Goal: Communication & Community: Answer question/provide support

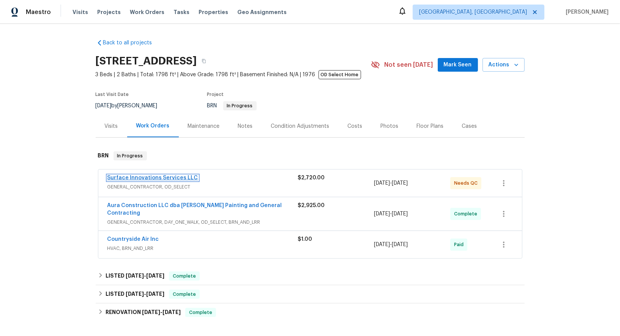
click at [148, 178] on link "Surface Innovations Services LLC" at bounding box center [152, 177] width 91 height 5
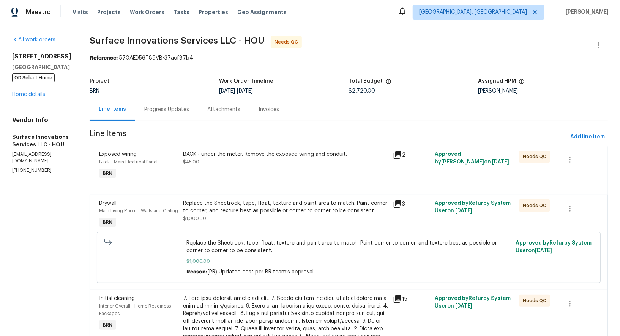
click at [189, 108] on div "Progress Updates" at bounding box center [166, 110] width 45 height 8
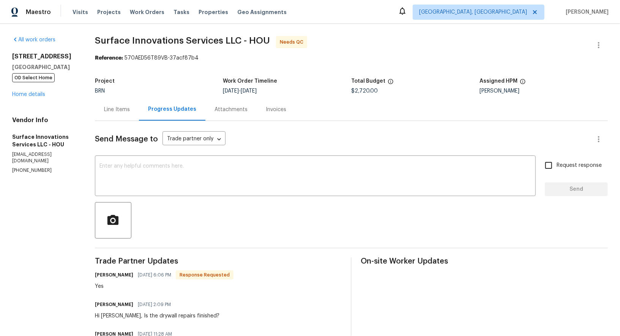
click at [130, 107] on div "Line Items" at bounding box center [117, 110] width 26 height 8
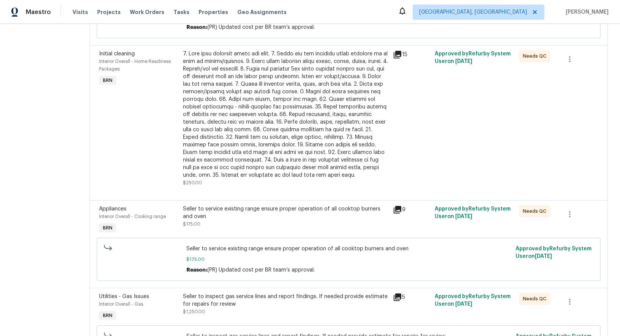
scroll to position [190, 0]
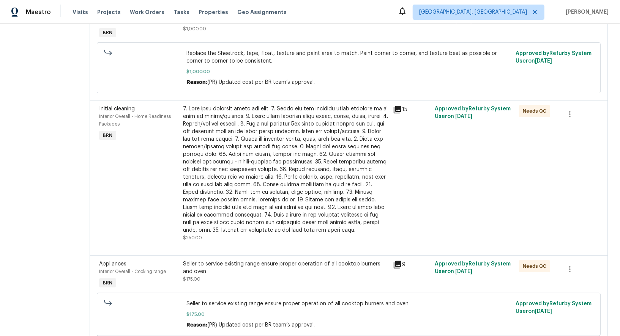
click at [251, 185] on div at bounding box center [285, 169] width 205 height 129
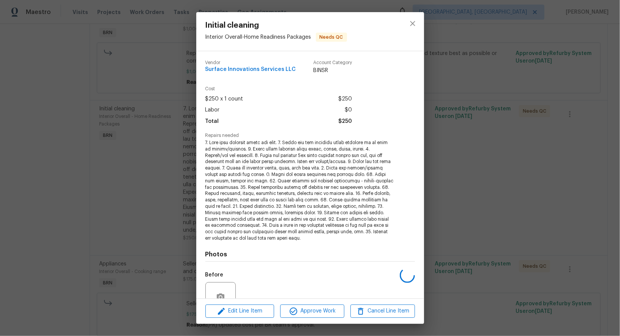
scroll to position [71, 0]
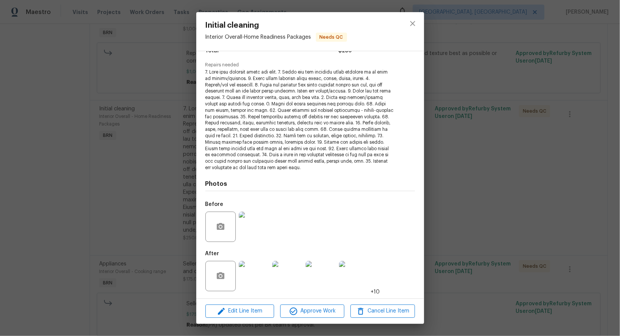
click at [252, 278] on img at bounding box center [254, 276] width 30 height 30
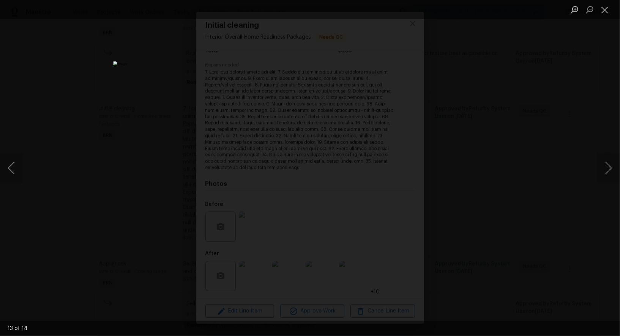
click at [533, 202] on div "Lightbox" at bounding box center [310, 168] width 620 height 336
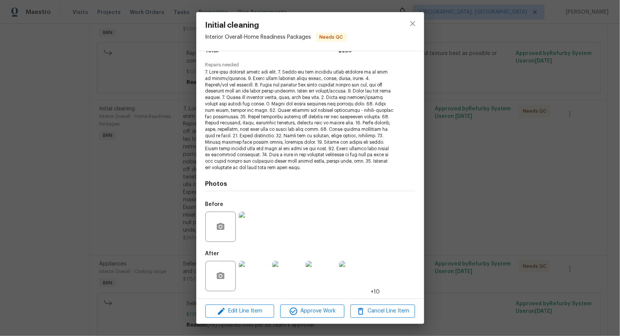
click at [533, 202] on div "Initial cleaning Interior Overall - Home Readiness Packages Needs QC Vendor Sur…" at bounding box center [310, 168] width 620 height 336
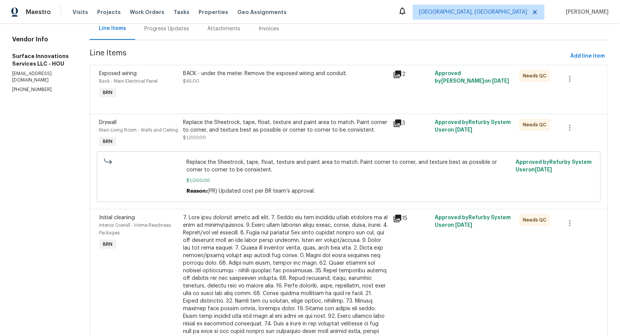
scroll to position [0, 0]
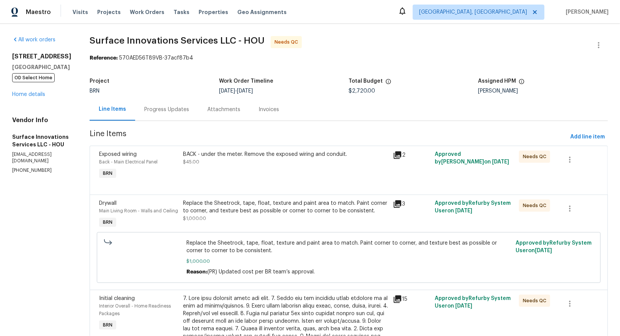
click at [240, 163] on div "BACK - under the meter. Remove the exposed wiring and conduit. $45.00" at bounding box center [285, 158] width 205 height 15
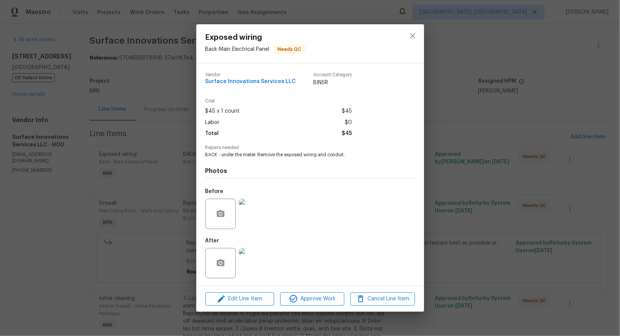
click at [263, 262] on img at bounding box center [254, 263] width 30 height 30
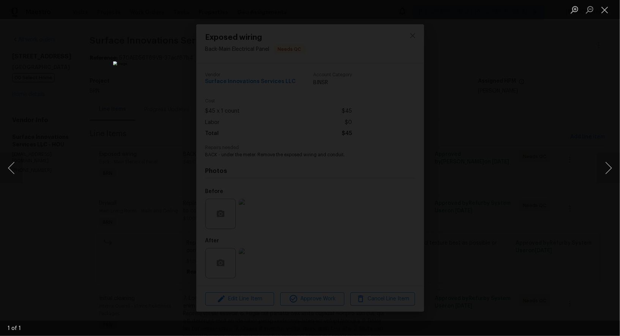
click at [488, 201] on div "Lightbox" at bounding box center [310, 168] width 620 height 336
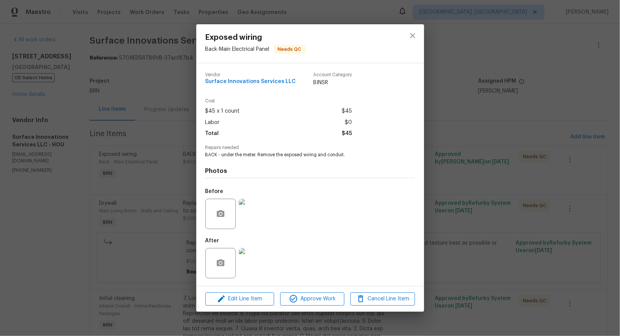
click at [254, 214] on img at bounding box center [254, 214] width 30 height 30
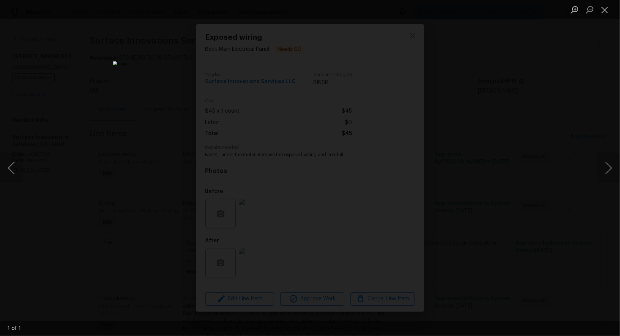
click at [481, 248] on div "Lightbox" at bounding box center [310, 168] width 620 height 336
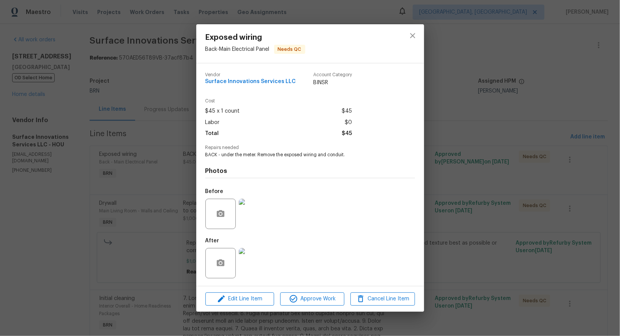
click at [481, 248] on div "Exposed wiring Back - Main Electrical Panel Needs QC Vendor Surface Innovations…" at bounding box center [310, 168] width 620 height 336
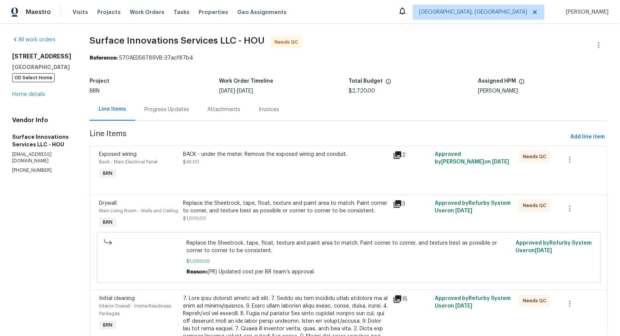
scroll to position [31, 0]
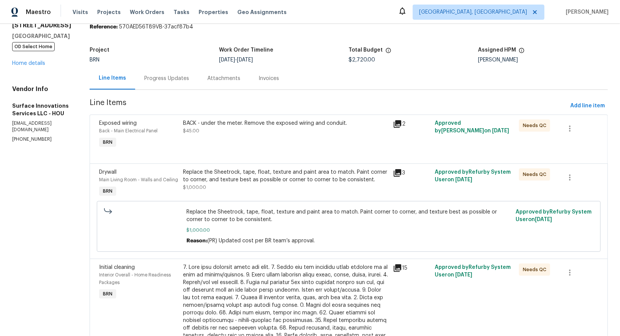
click at [263, 179] on div "Replace the Sheetrock, tape, float, texture and paint area to match. Paint corn…" at bounding box center [285, 176] width 205 height 15
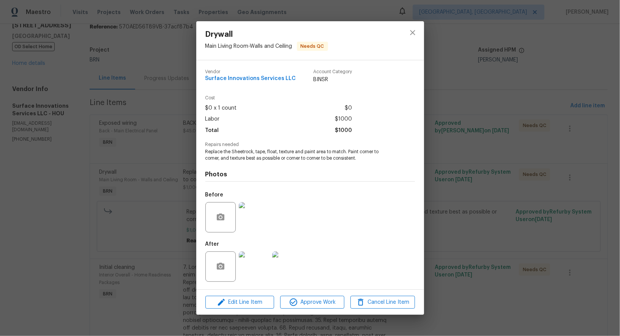
click at [253, 223] on img at bounding box center [254, 217] width 30 height 30
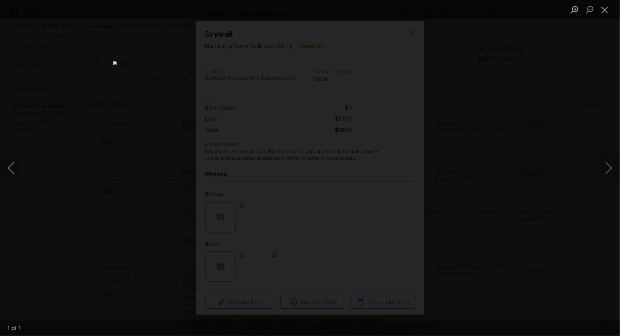
click at [474, 261] on div "Lightbox" at bounding box center [310, 168] width 620 height 336
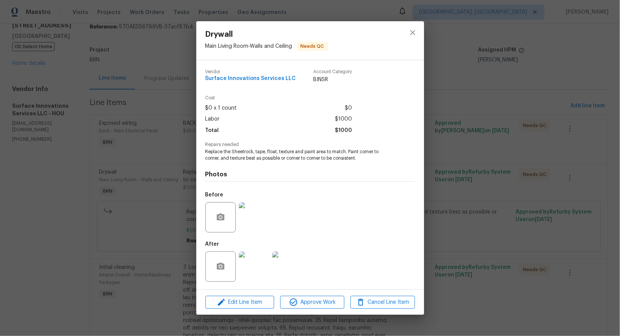
click at [256, 262] on img at bounding box center [254, 267] width 30 height 30
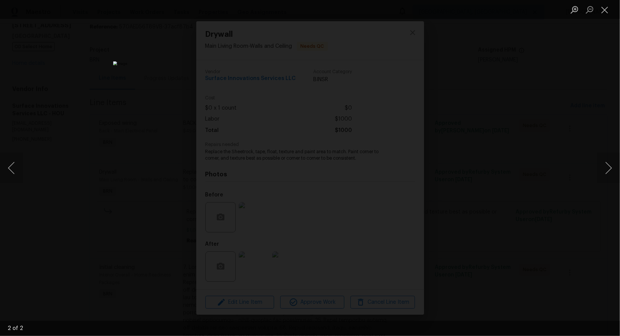
click at [507, 254] on div "Lightbox" at bounding box center [310, 168] width 620 height 336
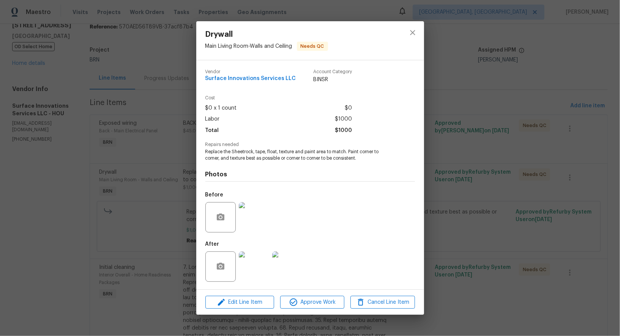
click at [507, 254] on div "Drywall Main Living Room - Walls and Ceiling Needs QC Vendor Surface Innovation…" at bounding box center [310, 168] width 620 height 336
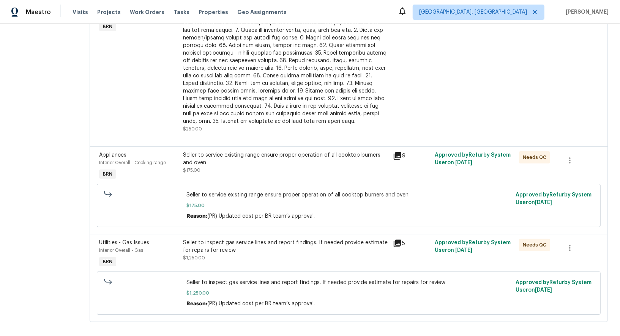
scroll to position [321, 0]
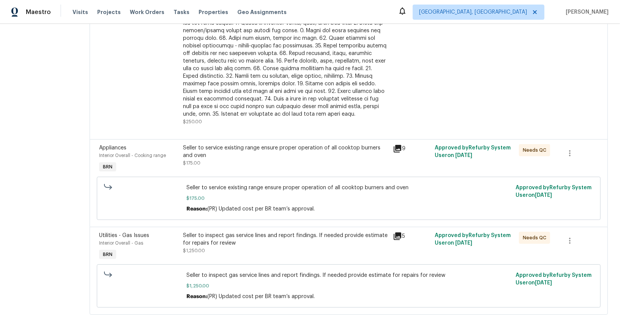
click at [264, 248] on div "Seller to inspect gas service lines and report findings. If needed provide esti…" at bounding box center [285, 243] width 205 height 23
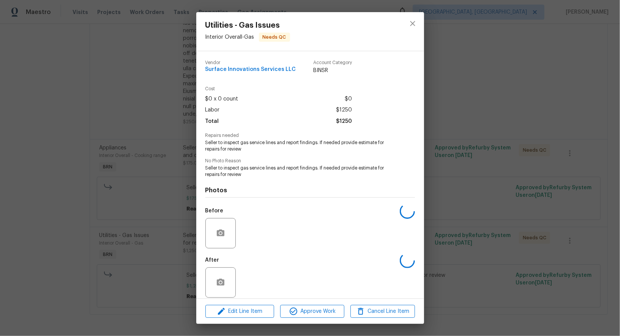
scroll to position [7, 0]
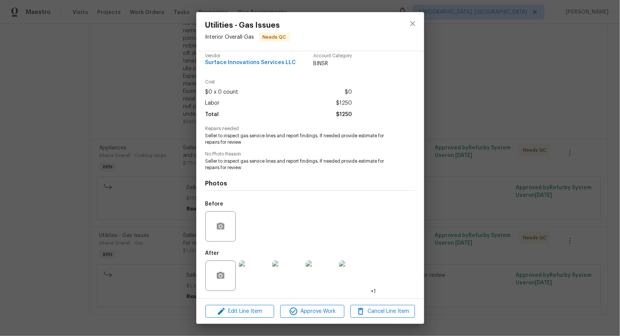
click at [256, 278] on img at bounding box center [254, 276] width 30 height 30
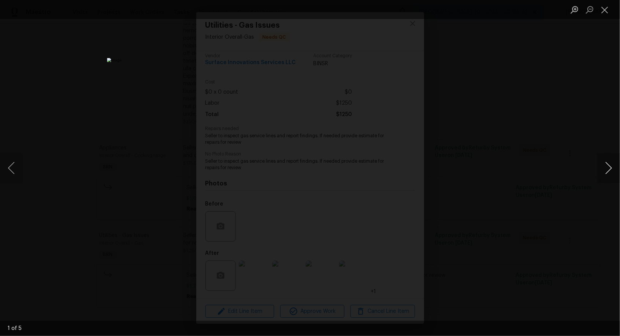
click at [607, 164] on button "Next image" at bounding box center [608, 168] width 23 height 30
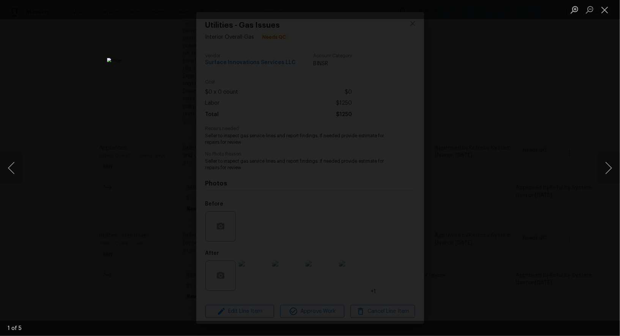
click at [519, 180] on div "Lightbox" at bounding box center [310, 168] width 620 height 336
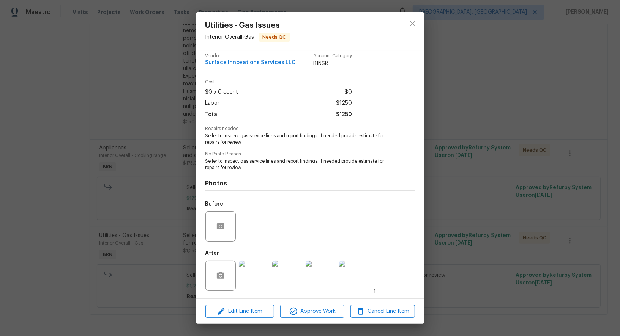
click at [519, 180] on div "Utilities - Gas Issues Interior Overall - Gas Needs QC Vendor Surface Innovatio…" at bounding box center [310, 168] width 620 height 336
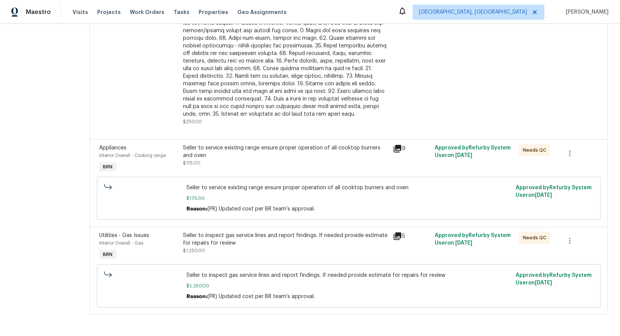
click at [303, 153] on div "Seller to service existing range ensure proper operation of all cooktop burners…" at bounding box center [285, 151] width 205 height 15
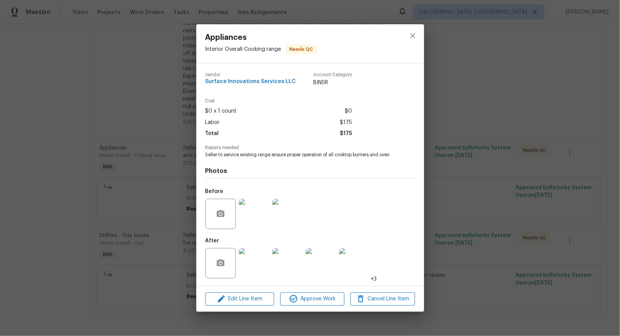
click at [261, 265] on img at bounding box center [254, 263] width 30 height 30
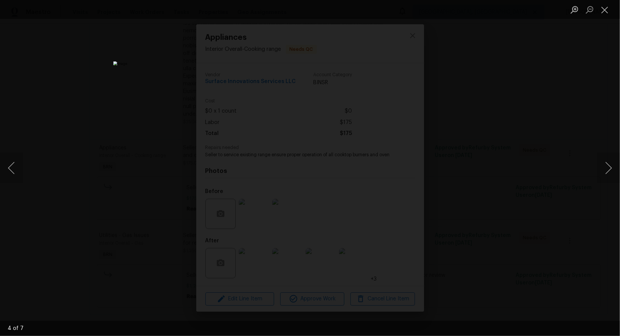
click at [536, 248] on div "Lightbox" at bounding box center [310, 168] width 620 height 336
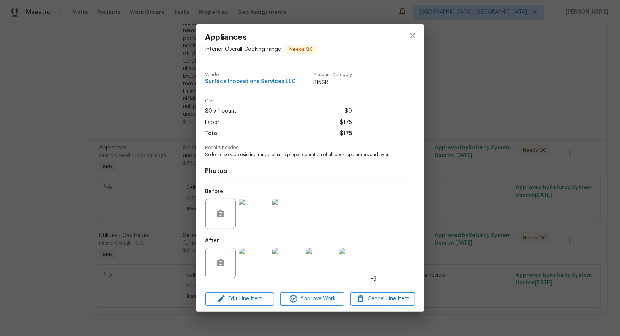
click at [536, 248] on div "Appliances Interior Overall - Cooking range Needs QC Vendor Surface Innovations…" at bounding box center [310, 168] width 620 height 336
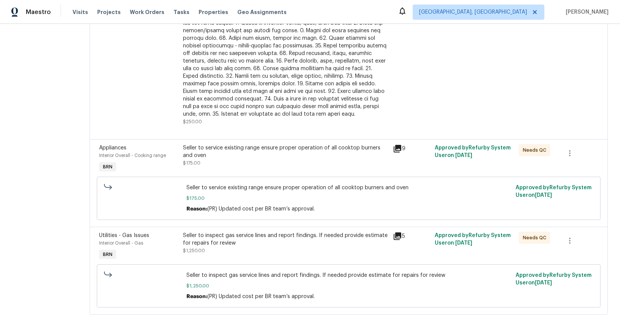
scroll to position [321, 0]
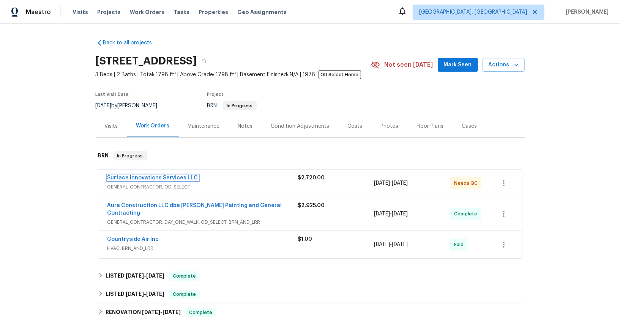
click at [142, 180] on link "Surface Innovations Services LLC" at bounding box center [152, 177] width 91 height 5
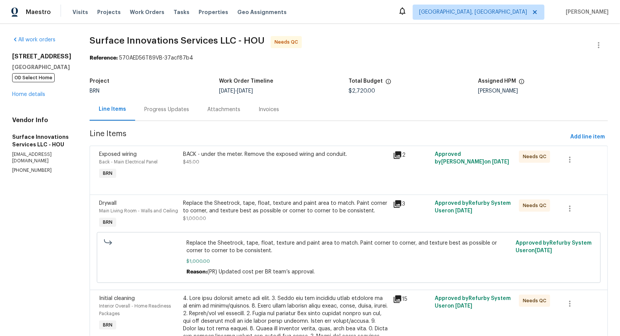
scroll to position [13, 0]
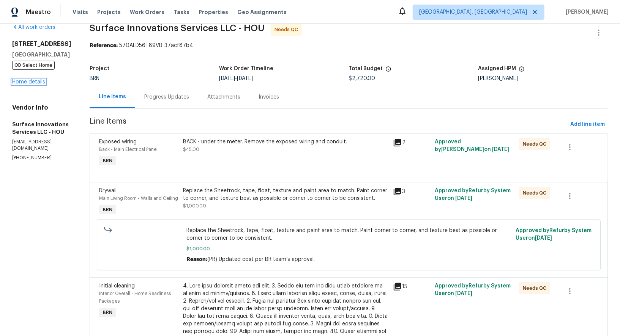
click at [39, 83] on link "Home details" at bounding box center [28, 81] width 33 height 5
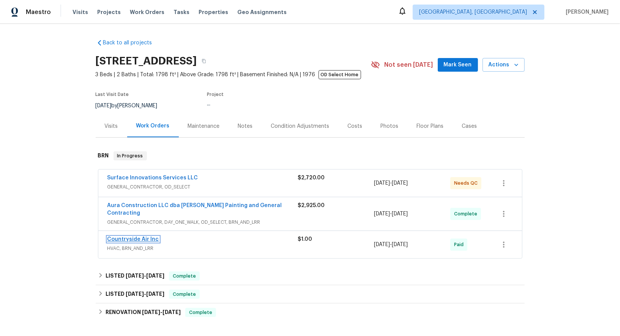
click at [131, 237] on link "Countryside Air Inc" at bounding box center [133, 239] width 52 height 5
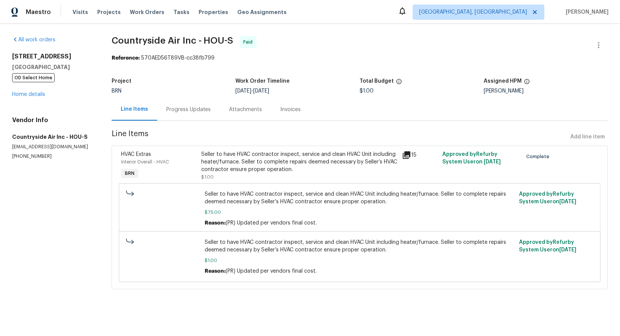
click at [251, 167] on div "Seller to have HVAC contractor inspect, service and clean HVAC Unit including h…" at bounding box center [299, 162] width 196 height 23
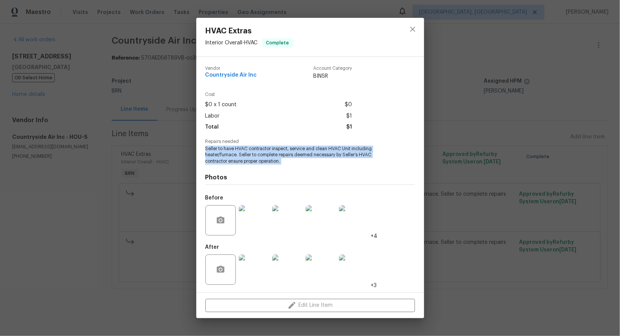
drag, startPoint x: 202, startPoint y: 149, endPoint x: 299, endPoint y: 165, distance: 97.8
click at [299, 165] on div "Vendor Countryside Air Inc Account Category BINSR Cost $0 x 1 count $0 Labor $1…" at bounding box center [310, 175] width 228 height 236
copy span "Seller to have HVAC contractor inspect, service and clean HVAC Unit including h…"
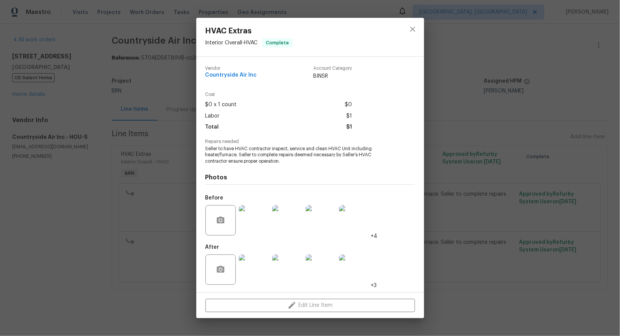
click at [219, 137] on div "Cost $0 x 1 count $0 Labor $1 Total $1" at bounding box center [310, 115] width 210 height 47
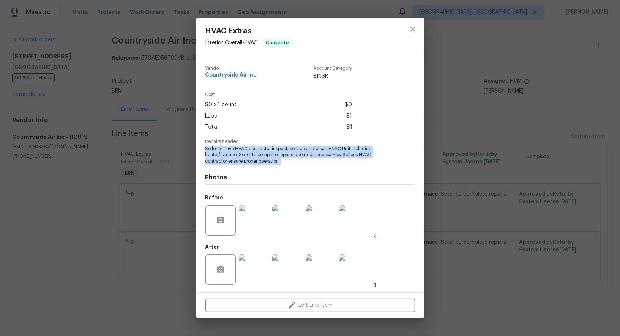
drag, startPoint x: 204, startPoint y: 151, endPoint x: 288, endPoint y: 174, distance: 87.0
click at [288, 174] on div "Vendor Countryside Air Inc Account Category BINSR Cost $0 x 1 count $0 Labor $1…" at bounding box center [310, 175] width 228 height 236
copy span "Seller to have HVAC contractor inspect, service and clean HVAC Unit including h…"
click at [261, 269] on img at bounding box center [254, 270] width 30 height 30
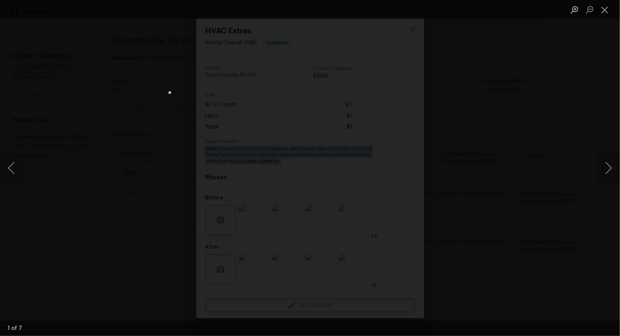
click at [102, 140] on div "Lightbox" at bounding box center [310, 168] width 620 height 336
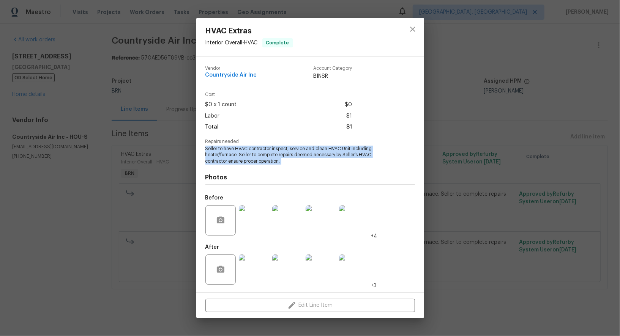
click at [102, 140] on div "HVAC Extras Interior Overall - HVAC Complete Vendor Countryside Air Inc Account…" at bounding box center [310, 168] width 620 height 336
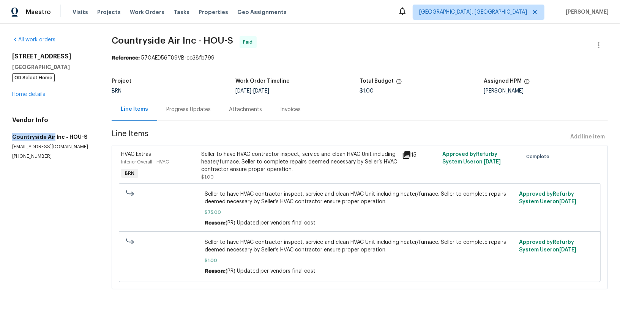
drag, startPoint x: 9, startPoint y: 139, endPoint x: 52, endPoint y: 139, distance: 42.9
click at [52, 139] on div "All work orders 16450 Havenhurst Dr Houston, TX 77059 OD Select Home Home detai…" at bounding box center [310, 167] width 620 height 287
copy h5 "Countryside Air"
click at [27, 96] on link "Home details" at bounding box center [28, 94] width 33 height 5
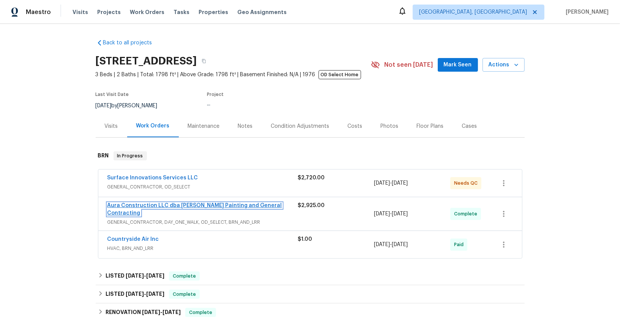
click at [136, 205] on link "Aura Construction LLC dba Logan's Painting and General Contracting" at bounding box center [194, 209] width 175 height 13
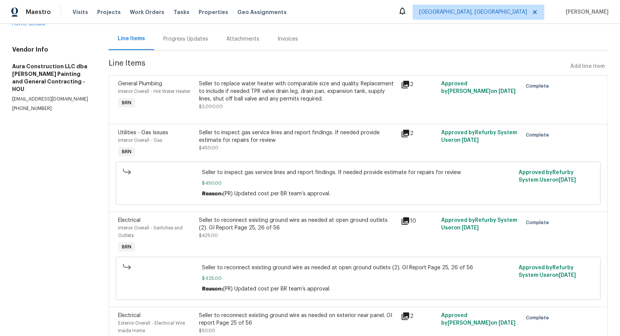
scroll to position [78, 0]
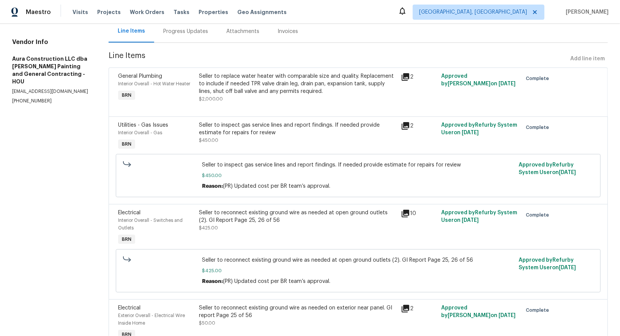
click at [255, 104] on div at bounding box center [358, 107] width 480 height 9
click at [238, 91] on div "Seller to replace water heater with comparable size and quality. Replacement to…" at bounding box center [297, 84] width 197 height 23
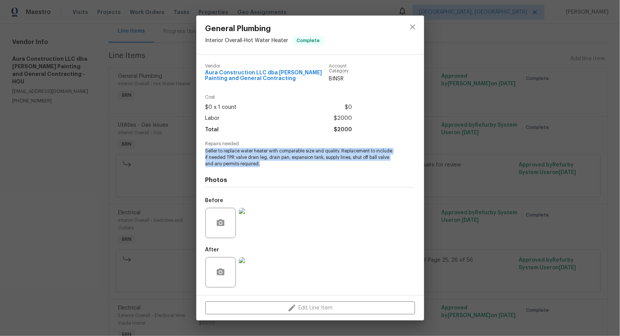
drag, startPoint x: 200, startPoint y: 150, endPoint x: 286, endPoint y: 166, distance: 87.3
click at [286, 166] on div "Vendor Aura Construction LLC dba Logan's Painting and General Contracting Accou…" at bounding box center [310, 175] width 228 height 241
copy span "Seller to replace water heater with comparable size and quality. Replacement to…"
click at [246, 231] on img at bounding box center [254, 223] width 30 height 30
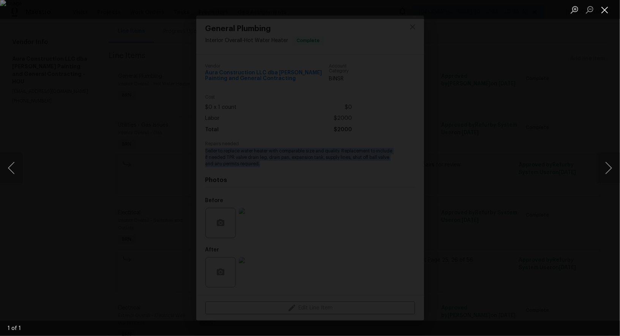
click at [611, 11] on button "Close lightbox" at bounding box center [604, 9] width 15 height 13
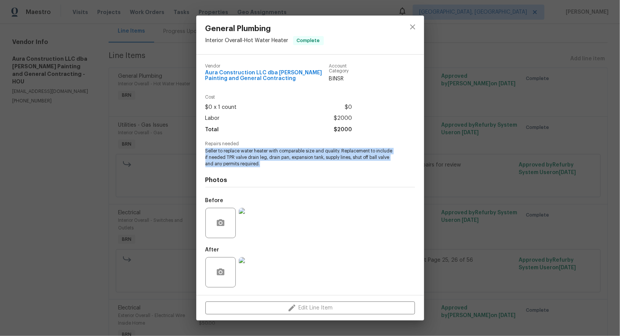
click at [252, 267] on img at bounding box center [254, 272] width 30 height 30
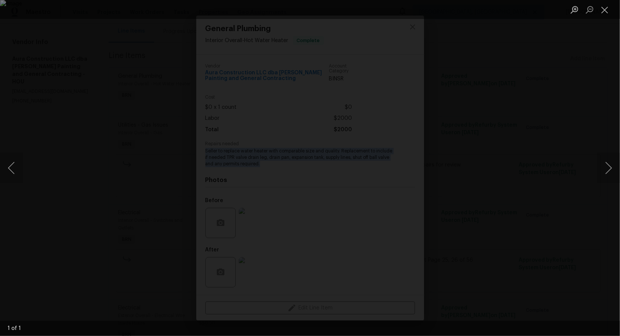
click at [76, 155] on div "Lightbox" at bounding box center [310, 168] width 620 height 336
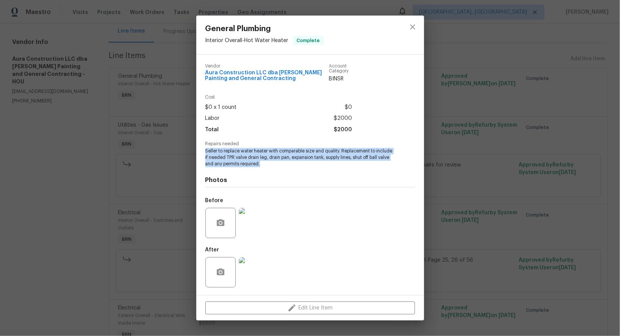
click at [76, 155] on div "General Plumbing Interior Overall - Hot Water Heater Complete Vendor Aura Const…" at bounding box center [310, 168] width 620 height 336
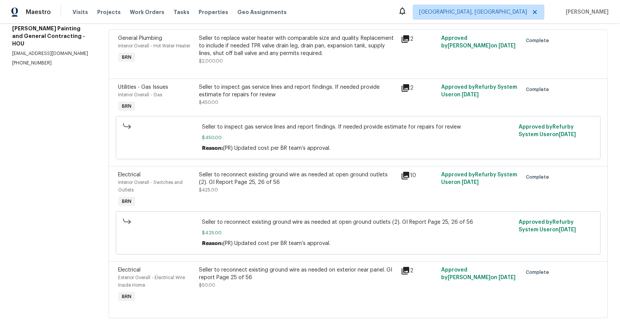
scroll to position [119, 0]
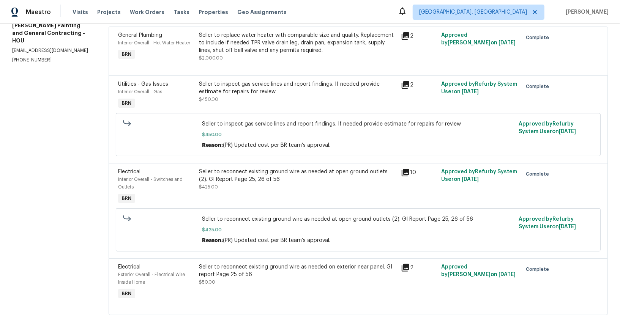
click at [235, 188] on div "Seller to reconnect existing ground wire as needed at open ground outlets (2). …" at bounding box center [297, 179] width 197 height 23
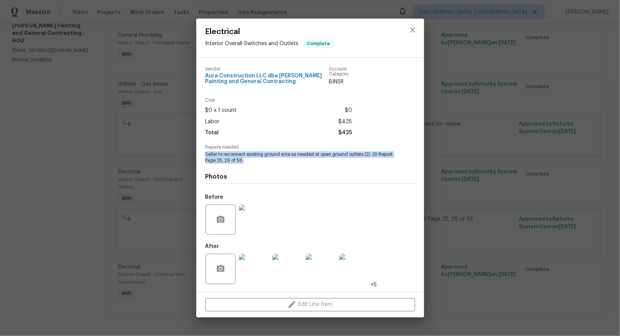
drag, startPoint x: 204, startPoint y: 156, endPoint x: 278, endPoint y: 170, distance: 75.7
click at [278, 170] on div "Vendor Aura Construction LLC dba Logan's Painting and General Contracting Accou…" at bounding box center [310, 175] width 228 height 234
copy span "Seller to reconnect existing ground wire as needed at open ground outlets (2). …"
click at [251, 229] on img at bounding box center [254, 220] width 30 height 30
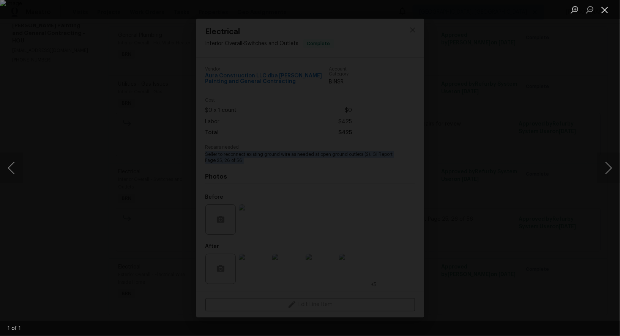
click at [601, 9] on button "Close lightbox" at bounding box center [604, 9] width 15 height 13
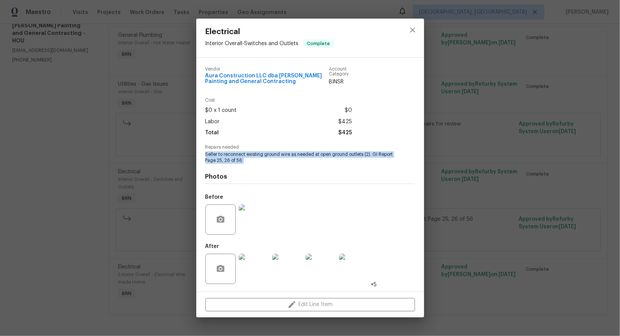
click at [249, 271] on img at bounding box center [254, 269] width 30 height 30
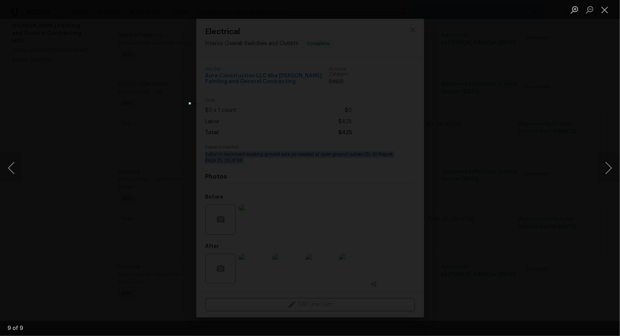
click at [466, 115] on div "Lightbox" at bounding box center [310, 168] width 620 height 336
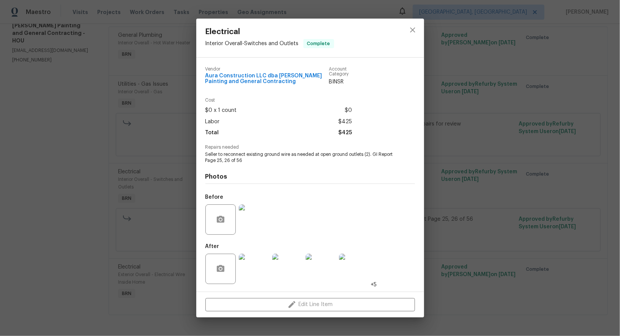
click at [464, 113] on div "Electrical Interior Overall - Switches and Outlets Complete Vendor Aura Constru…" at bounding box center [310, 168] width 620 height 336
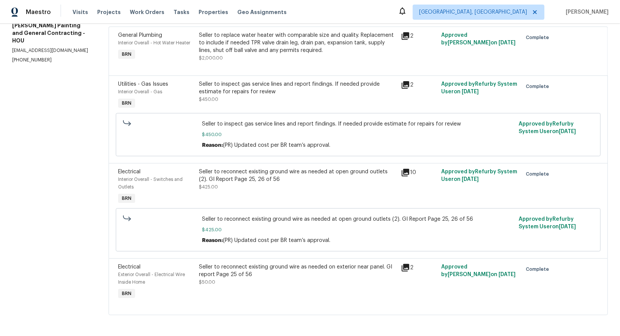
click at [240, 264] on div "Seller to reconnect existing ground wire as needed on exterior near panel. GI r…" at bounding box center [297, 271] width 197 height 15
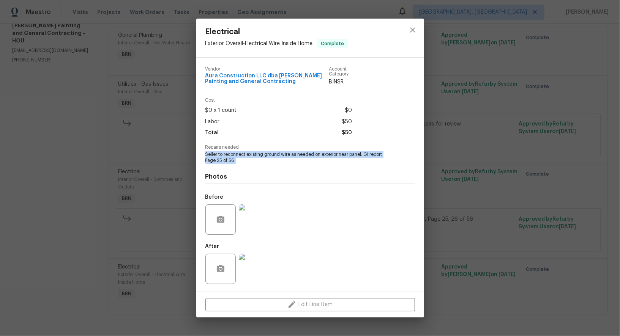
drag, startPoint x: 204, startPoint y: 155, endPoint x: 262, endPoint y: 168, distance: 58.8
click at [262, 168] on div "Vendor Aura Construction LLC dba Logan's Painting and General Contracting Accou…" at bounding box center [310, 175] width 228 height 234
copy span "Seller to reconnect existing ground wire as needed on exterior near panel. GI r…"
click at [258, 217] on img at bounding box center [254, 220] width 30 height 30
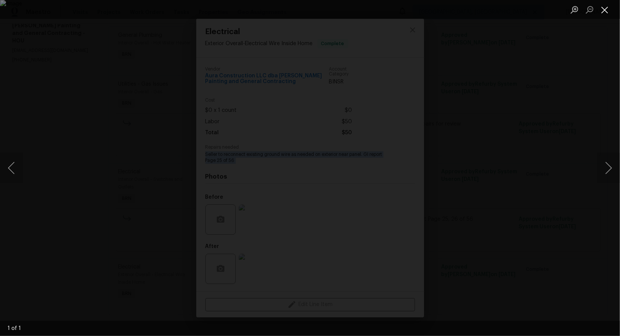
click at [602, 9] on button "Close lightbox" at bounding box center [604, 9] width 15 height 13
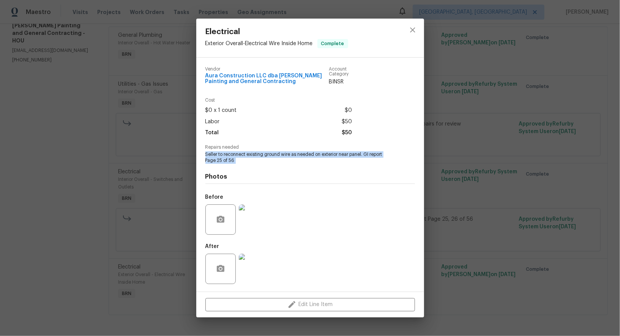
click at [255, 273] on img at bounding box center [254, 269] width 30 height 30
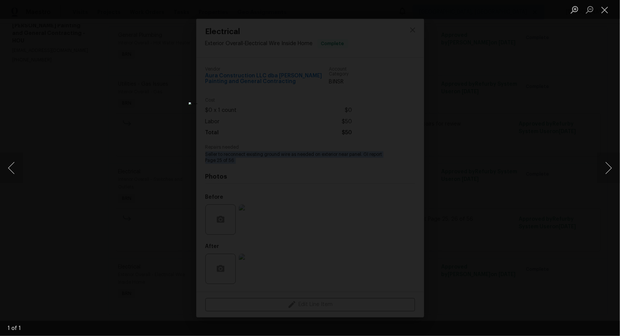
click at [173, 91] on div "Lightbox" at bounding box center [310, 168] width 620 height 336
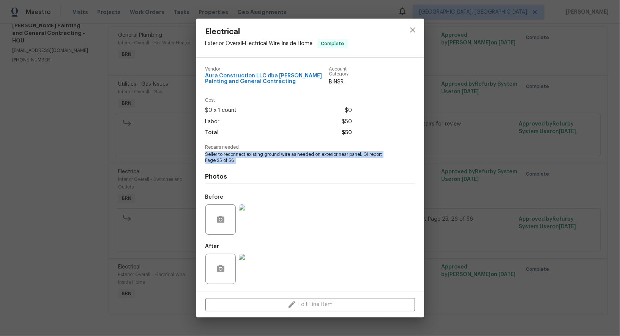
click at [173, 91] on div "Electrical Exterior Overall - Electrical Wire Inside Home Complete Vendor Aura …" at bounding box center [310, 168] width 620 height 336
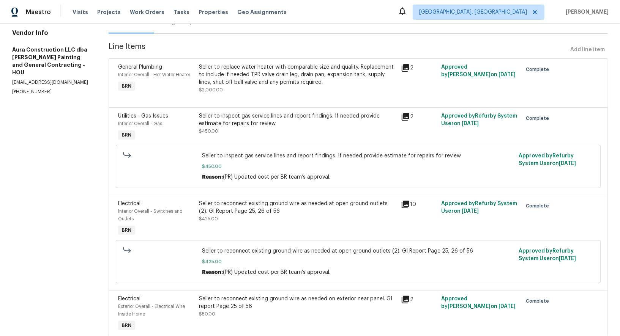
scroll to position [62, 0]
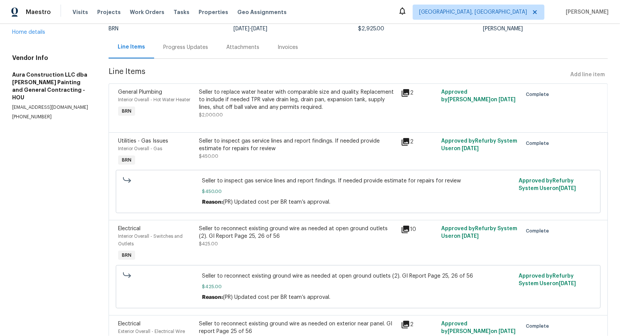
click at [239, 136] on div "Seller to inspect gas service lines and report findings. If needed provide esti…" at bounding box center [298, 152] width 202 height 35
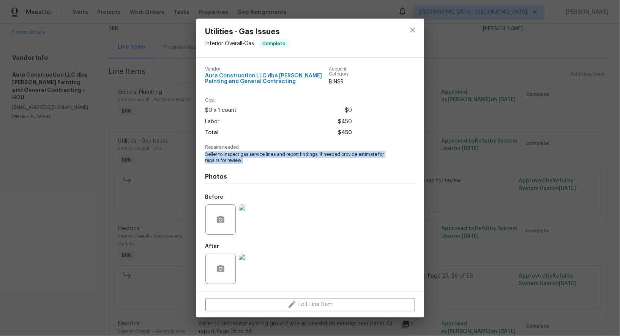
drag, startPoint x: 204, startPoint y: 155, endPoint x: 245, endPoint y: 166, distance: 42.0
click at [245, 166] on div "Vendor Aura Construction LLC dba Logan's Painting and General Contracting Accou…" at bounding box center [310, 175] width 228 height 234
copy span "Seller to inspect gas service lines and report findings. If needed provide esti…"
click at [254, 224] on img at bounding box center [254, 220] width 30 height 30
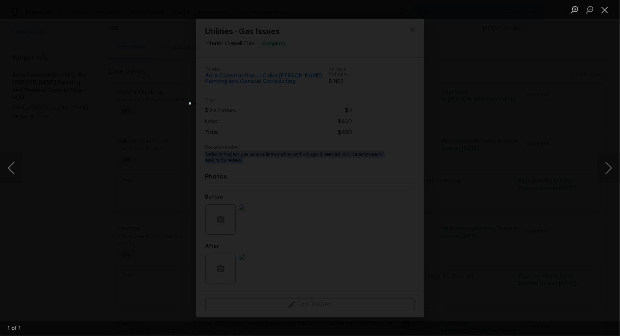
click at [431, 197] on div "Lightbox" at bounding box center [310, 168] width 620 height 336
click at [605, 9] on button "Close lightbox" at bounding box center [604, 9] width 15 height 13
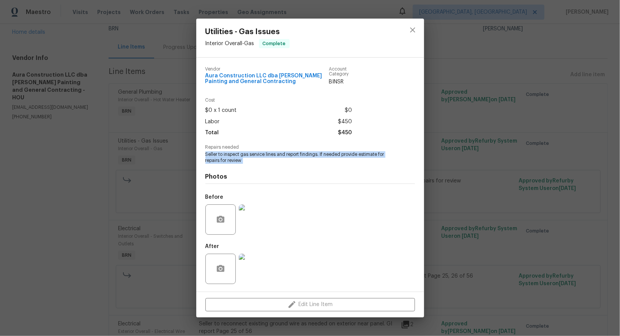
click at [251, 214] on img at bounding box center [254, 220] width 30 height 30
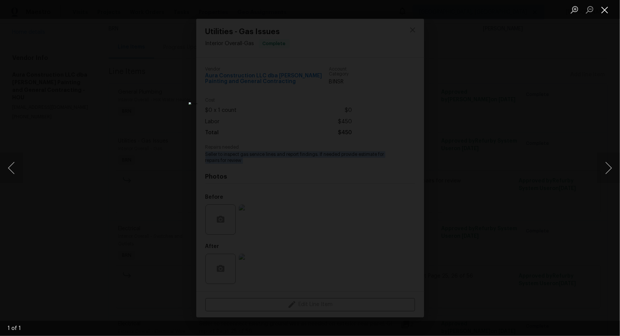
click at [603, 16] on li "Lightbox" at bounding box center [604, 9] width 15 height 19
click at [603, 12] on button "Close lightbox" at bounding box center [604, 9] width 15 height 13
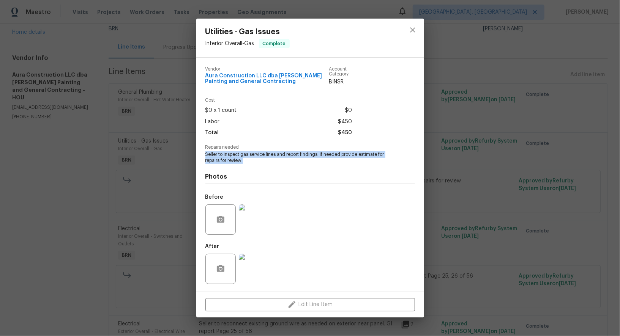
click at [253, 269] on img at bounding box center [254, 269] width 30 height 30
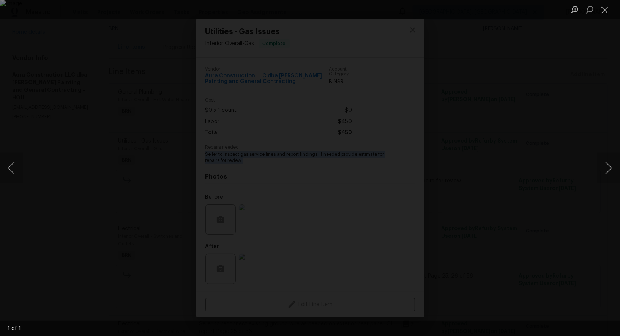
click at [117, 114] on div "Lightbox" at bounding box center [310, 168] width 620 height 336
click at [117, 114] on div "Utilities - Gas Issues Interior Overall - Gas Complete Vendor Aura Construction…" at bounding box center [310, 168] width 620 height 336
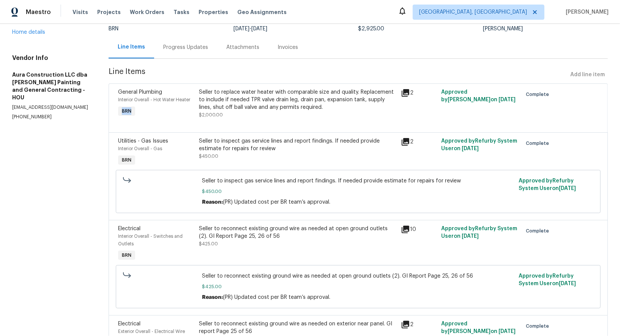
click at [117, 114] on div "General Plumbing Interior Overall - Hot Water Heater BRN" at bounding box center [156, 103] width 81 height 35
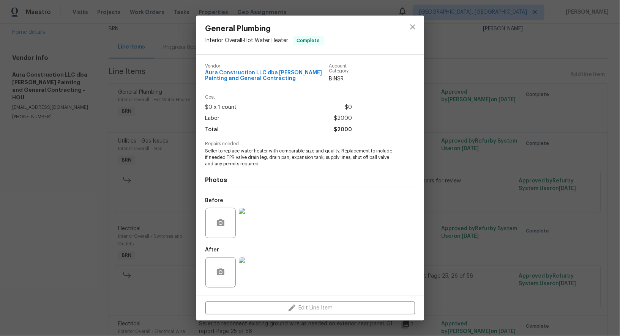
click at [6, 79] on div "General Plumbing Interior Overall - Hot Water Heater Complete Vendor Aura Const…" at bounding box center [310, 168] width 620 height 336
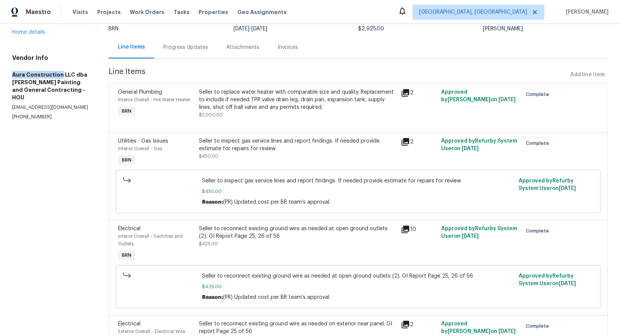
drag, startPoint x: 3, startPoint y: 76, endPoint x: 58, endPoint y: 76, distance: 55.1
click at [58, 76] on div "All work orders 16450 Havenhurst Dr Houston, TX 77059 OD Select Home Home detai…" at bounding box center [310, 178] width 620 height 432
copy h5 "Aura Construction"
click at [81, 117] on section "All work orders 16450 Havenhurst Dr Houston, TX 77059 OD Select Home Home detai…" at bounding box center [51, 178] width 78 height 408
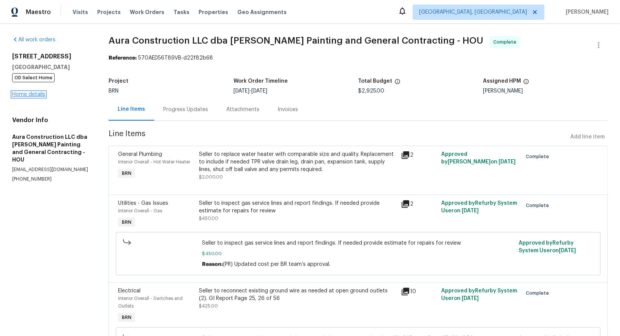
click at [22, 92] on link "Home details" at bounding box center [28, 94] width 33 height 5
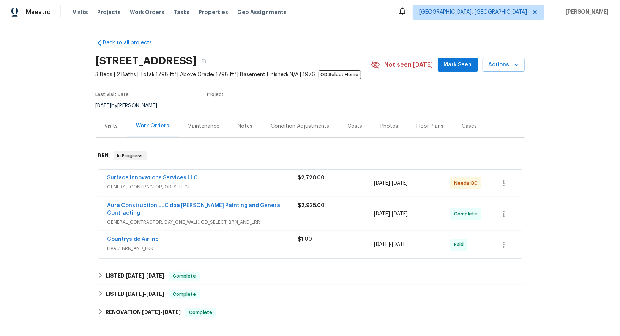
click at [132, 174] on span "Surface Innovations Services LLC" at bounding box center [152, 178] width 91 height 8
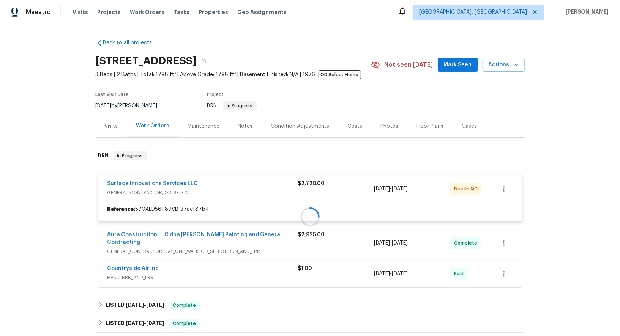
click at [131, 184] on div at bounding box center [310, 217] width 429 height 147
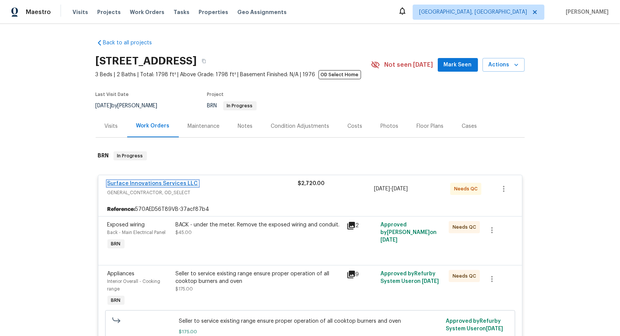
click at [135, 183] on link "Surface Innovations Services LLC" at bounding box center [152, 183] width 91 height 5
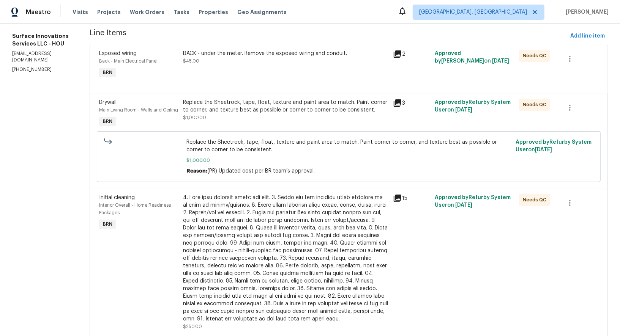
scroll to position [154, 0]
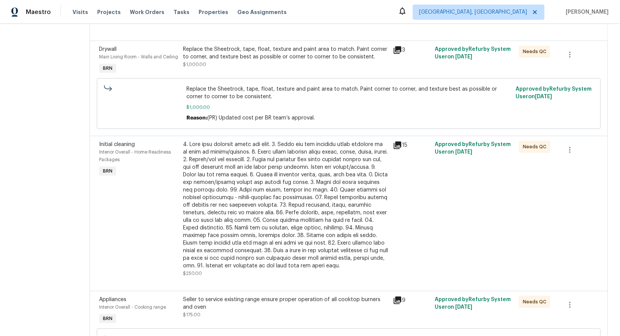
click at [224, 54] on div "Replace the Sheetrock, tape, float, texture and paint area to match. Paint corn…" at bounding box center [285, 53] width 205 height 15
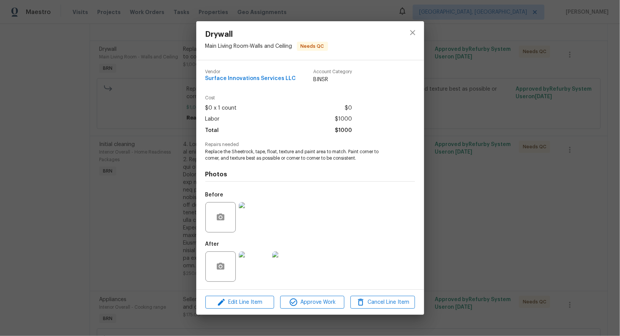
click at [156, 158] on div "Drywall Main Living Room - Walls and Ceiling Needs QC Vendor Surface Innovation…" at bounding box center [310, 168] width 620 height 336
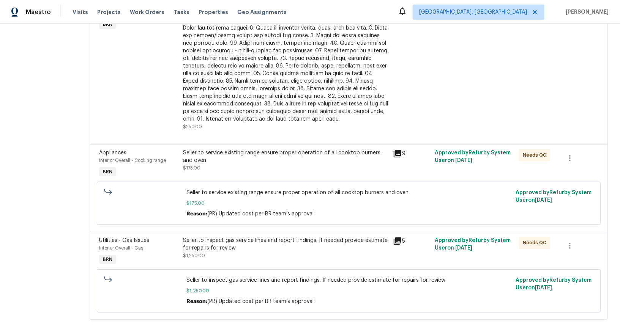
scroll to position [321, 0]
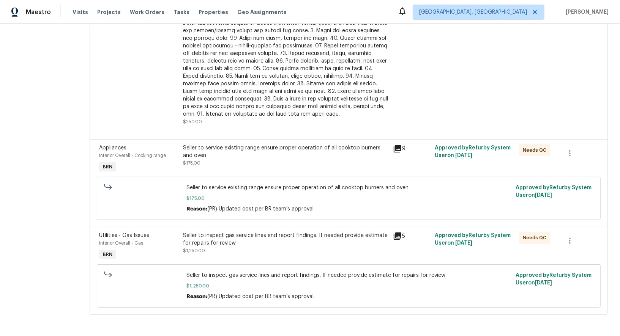
click at [227, 160] on div "Seller to service existing range ensure proper operation of all cooktop burners…" at bounding box center [285, 155] width 205 height 23
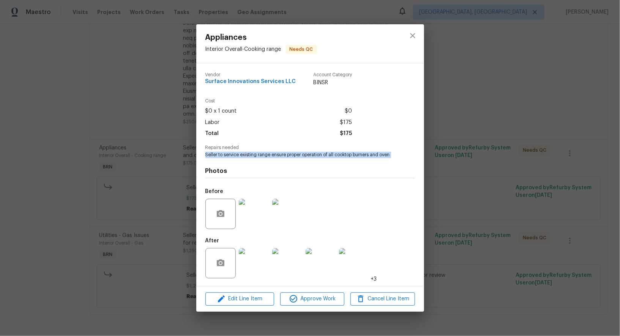
drag, startPoint x: 201, startPoint y: 155, endPoint x: 420, endPoint y: 159, distance: 219.2
click at [420, 159] on div "Vendor Surface Innovations Services LLC Account Category BINSR Cost $0 x 1 coun…" at bounding box center [310, 174] width 228 height 223
copy span "Seller to service existing range ensure proper operation of all cooktop burners…"
click at [283, 215] on img at bounding box center [287, 214] width 30 height 30
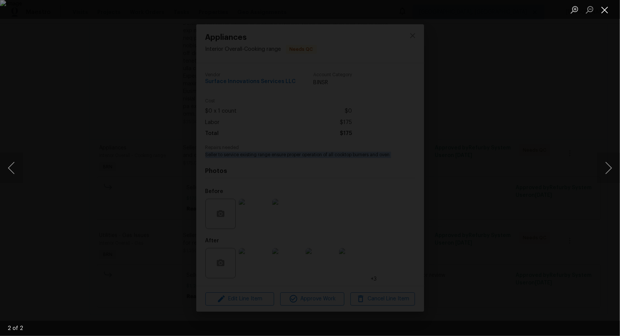
click at [607, 14] on button "Close lightbox" at bounding box center [604, 9] width 15 height 13
click at [281, 271] on div "Lightbox" at bounding box center [310, 168] width 620 height 336
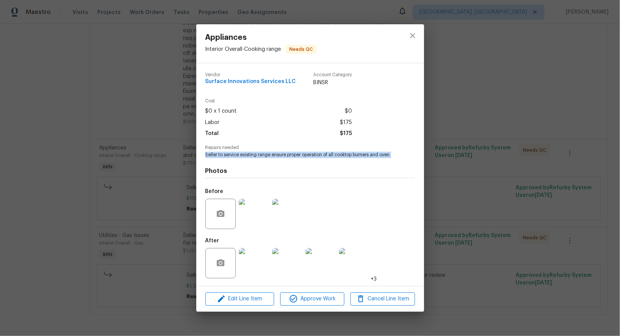
click at [247, 268] on img at bounding box center [254, 263] width 30 height 30
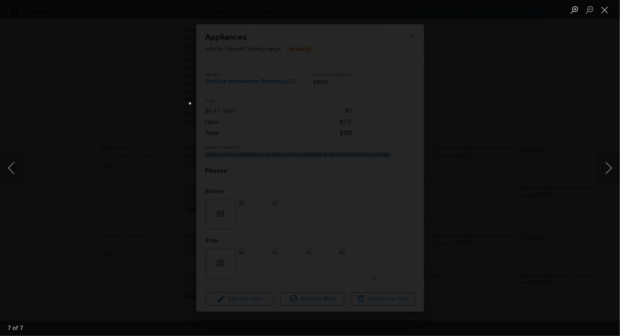
click at [415, 179] on div "Lightbox" at bounding box center [310, 168] width 620 height 336
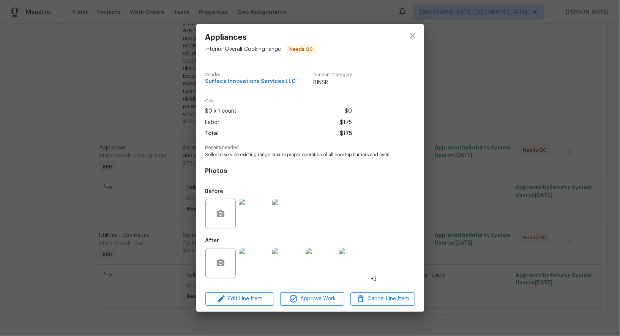
click at [153, 108] on div "Appliances Interior Overall - Cooking range Needs QC Vendor Surface Innovations…" at bounding box center [310, 168] width 620 height 336
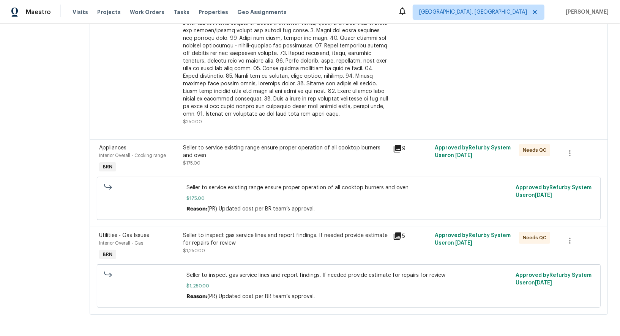
click at [205, 253] on span "$1,250.00" at bounding box center [194, 251] width 22 height 5
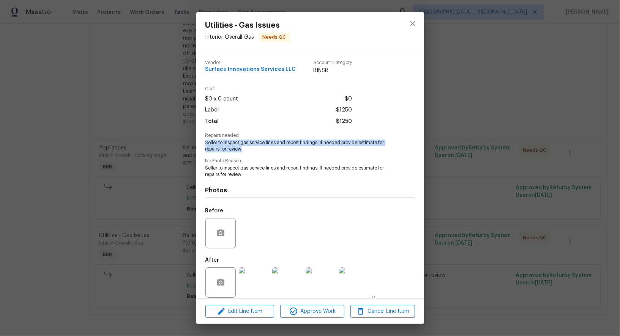
drag, startPoint x: 205, startPoint y: 141, endPoint x: 262, endPoint y: 147, distance: 58.0
click at [262, 147] on div "Vendor Surface Innovations Services LLC Account Category BINSR Cost $0 x 0 coun…" at bounding box center [310, 175] width 228 height 248
copy span "Seller to inspect gas service lines and report findings. If needed provide esti…"
click at [346, 285] on img at bounding box center [354, 283] width 30 height 30
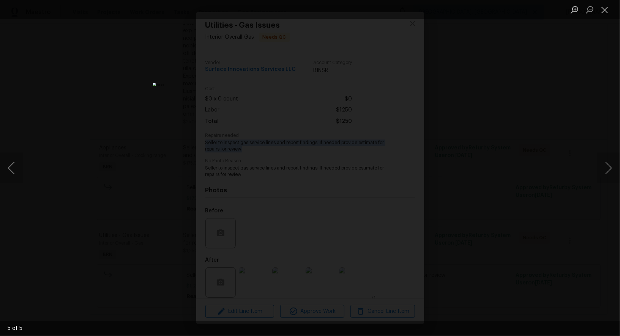
click at [161, 142] on div "Lightbox" at bounding box center [310, 168] width 620 height 336
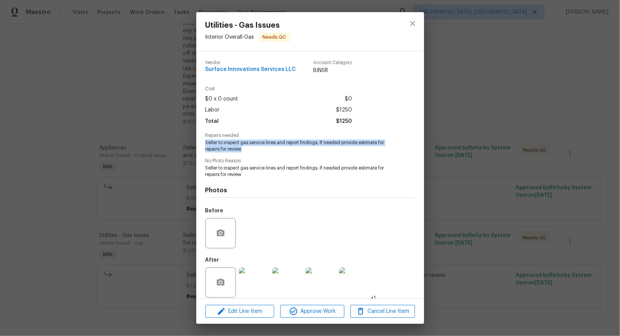
click at [161, 142] on div "Utilities - Gas Issues Interior Overall - Gas Needs QC Vendor Surface Innovatio…" at bounding box center [310, 168] width 620 height 336
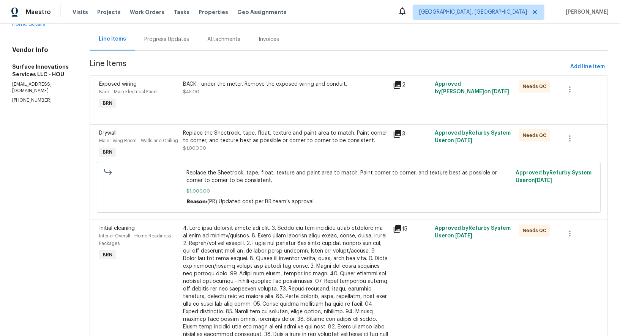
scroll to position [42, 0]
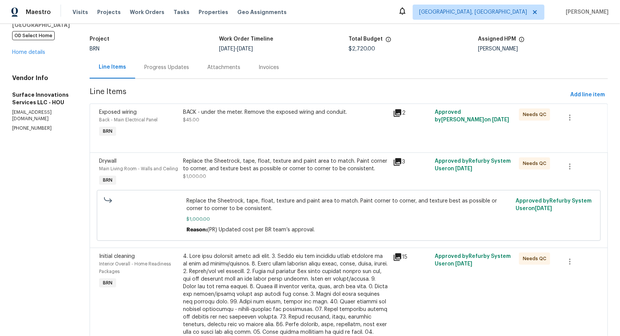
click at [227, 167] on div "Replace the Sheetrock, tape, float, texture and paint area to match. Paint corn…" at bounding box center [285, 165] width 205 height 15
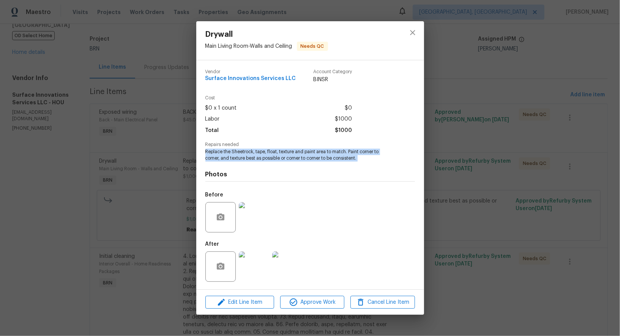
drag, startPoint x: 204, startPoint y: 150, endPoint x: 368, endPoint y: 163, distance: 165.3
click at [368, 163] on div "Vendor Surface Innovations Services LLC Account Category BINSR Cost $0 x 1 coun…" at bounding box center [310, 174] width 228 height 229
click at [260, 217] on img at bounding box center [254, 217] width 30 height 30
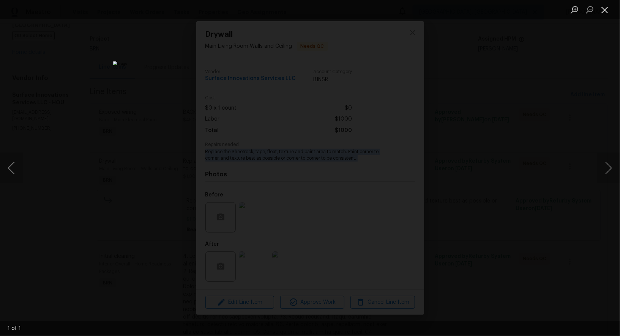
click at [607, 12] on button "Close lightbox" at bounding box center [604, 9] width 15 height 13
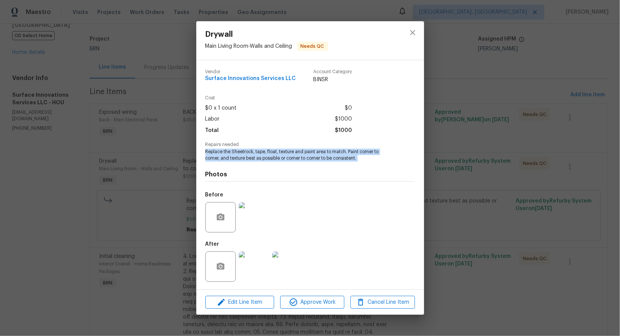
click at [244, 271] on img at bounding box center [254, 267] width 30 height 30
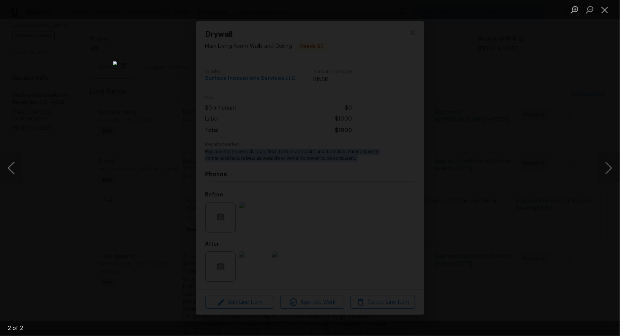
click at [154, 174] on div "Lightbox" at bounding box center [310, 168] width 620 height 336
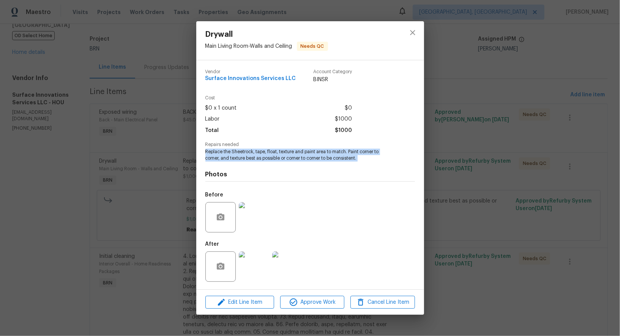
click at [154, 174] on div "Drywall Main Living Room - Walls and Ceiling Needs QC Vendor Surface Innovation…" at bounding box center [310, 168] width 620 height 336
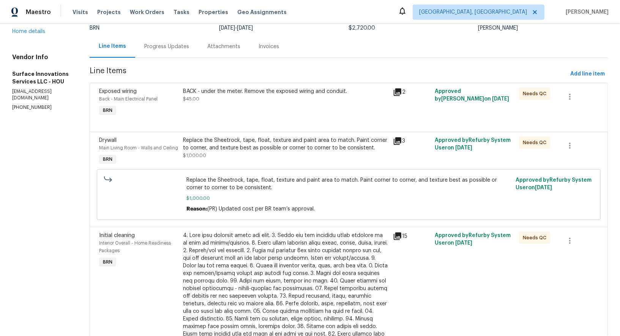
scroll to position [85, 0]
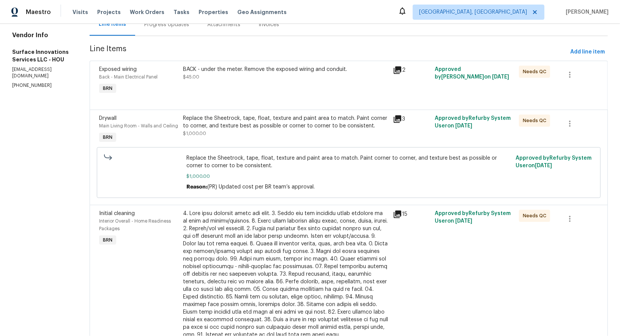
click at [235, 84] on div "BACK - under the meter. Remove the exposed wiring and conduit. $45.00" at bounding box center [286, 80] width 210 height 35
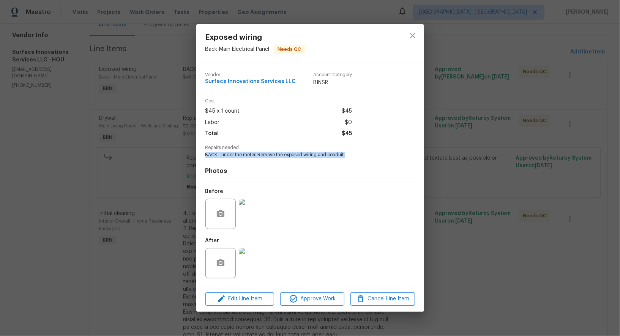
drag, startPoint x: 202, startPoint y: 154, endPoint x: 352, endPoint y: 154, distance: 149.2
click at [352, 154] on div "Vendor Surface Innovations Services LLC Account Category BINSR Cost $45 x 1 cou…" at bounding box center [310, 174] width 228 height 223
click at [256, 216] on img at bounding box center [254, 214] width 30 height 30
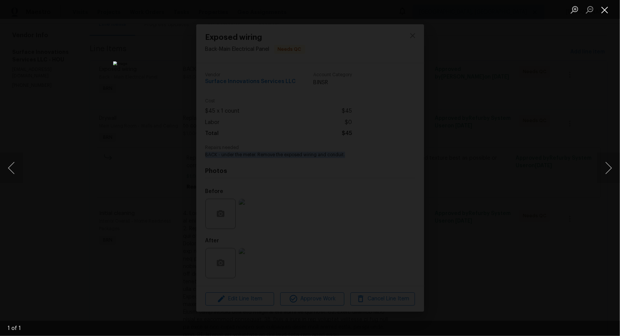
click at [606, 8] on button "Close lightbox" at bounding box center [604, 9] width 15 height 13
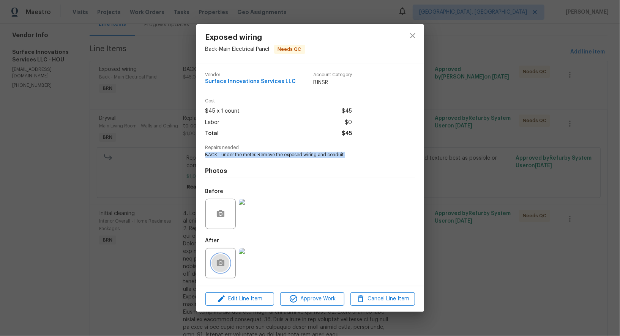
click at [225, 261] on button "button" at bounding box center [221, 263] width 18 height 18
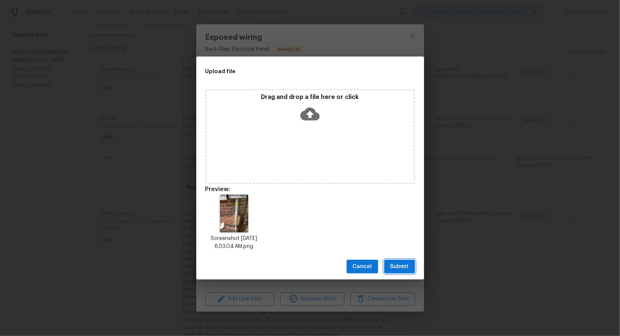
click at [398, 266] on span "Submit" at bounding box center [399, 266] width 19 height 9
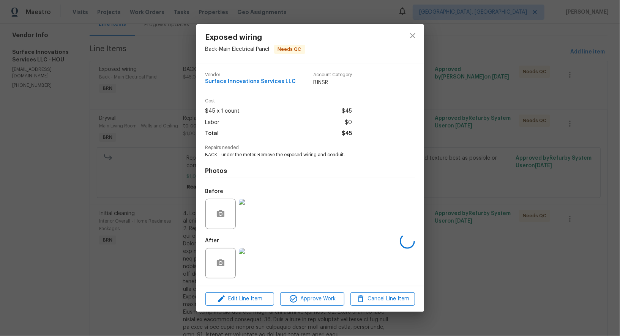
click at [489, 278] on div "Exposed wiring Back - Main Electrical Panel Needs QC Vendor Surface Innovations…" at bounding box center [310, 168] width 620 height 336
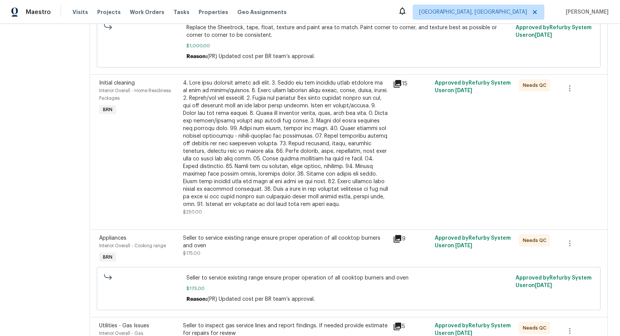
scroll to position [321, 0]
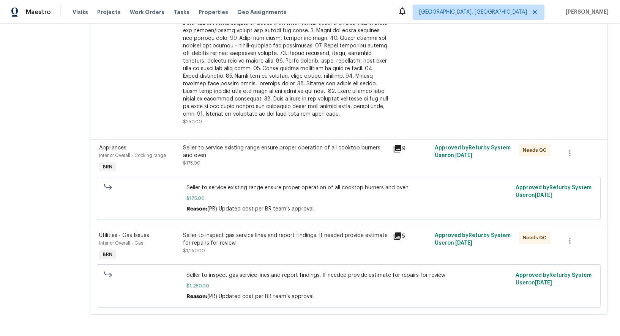
click at [255, 240] on div "Seller to inspect gas service lines and report findings. If needed provide esti…" at bounding box center [285, 239] width 205 height 15
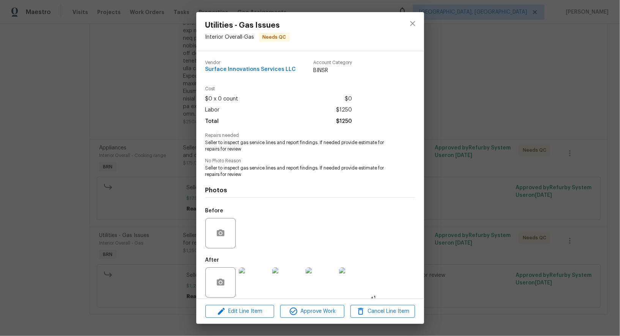
click at [169, 182] on div "Utilities - Gas Issues Interior Overall - Gas Needs QC Vendor Surface Innovatio…" at bounding box center [310, 168] width 620 height 336
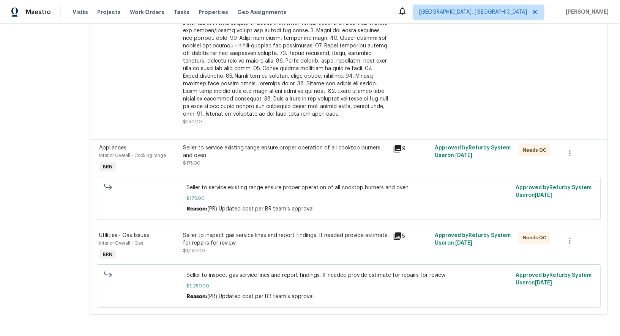
click at [264, 162] on div "Seller to service existing range ensure proper operation of all cooktop burners…" at bounding box center [285, 155] width 205 height 23
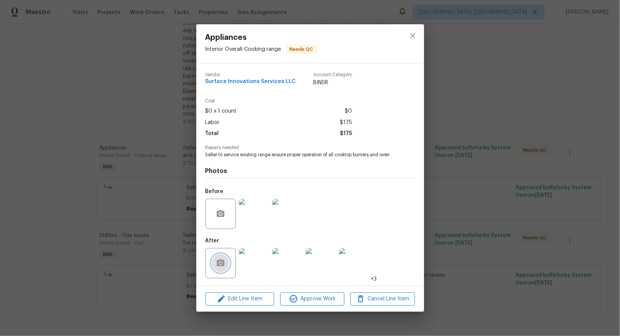
click at [225, 258] on button "button" at bounding box center [221, 263] width 18 height 18
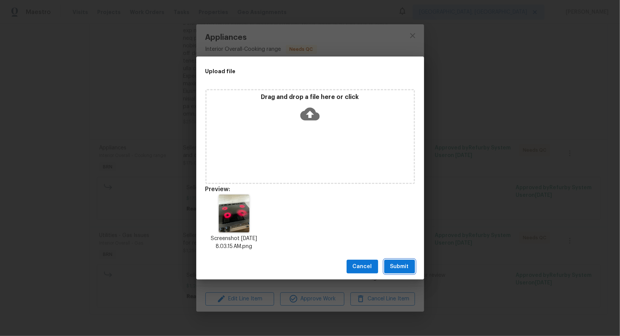
click at [397, 266] on span "Submit" at bounding box center [399, 266] width 19 height 9
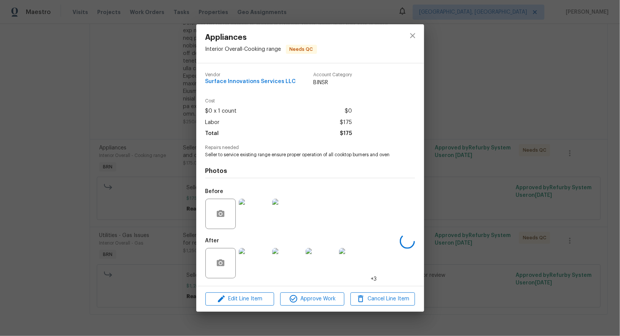
click at [476, 265] on div "Appliances Interior Overall - Cooking range Needs QC Vendor Surface Innovations…" at bounding box center [310, 168] width 620 height 336
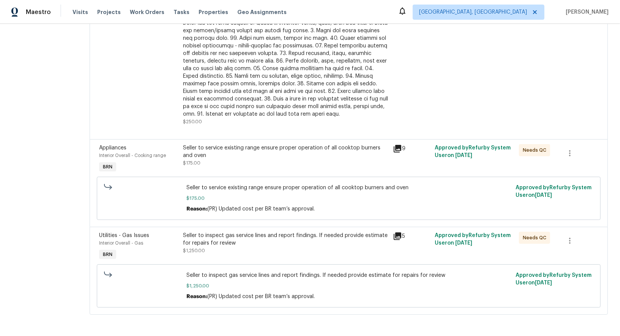
click at [263, 149] on div "Seller to service existing range ensure proper operation of all cooktop burners…" at bounding box center [285, 151] width 205 height 15
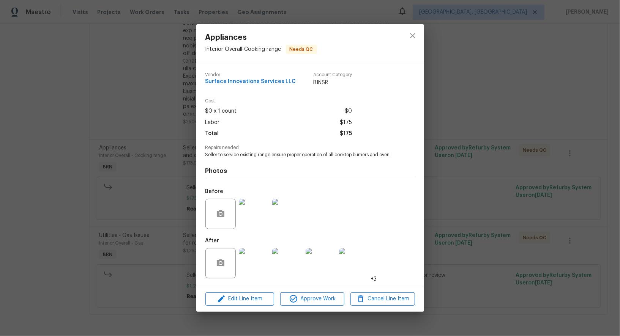
click at [252, 262] on img at bounding box center [254, 263] width 30 height 30
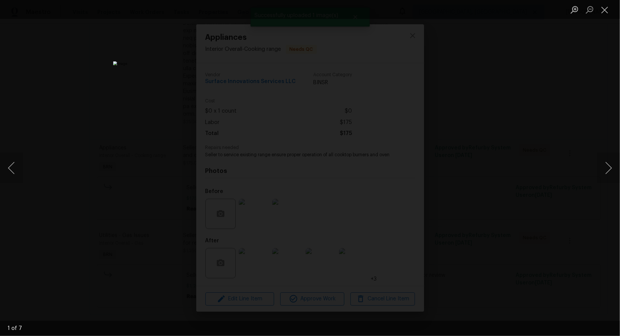
click at [535, 217] on div "Lightbox" at bounding box center [310, 168] width 620 height 336
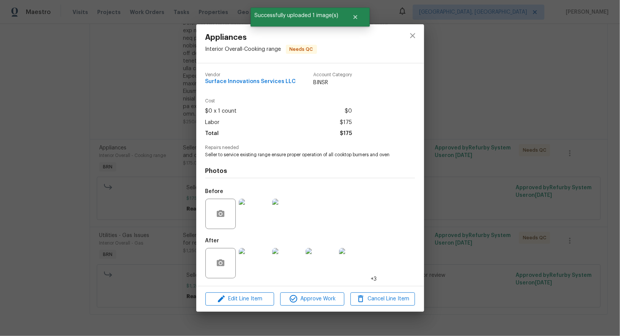
click at [471, 232] on div "Appliances Interior Overall - Cooking range Needs QC Vendor Surface Innovations…" at bounding box center [310, 168] width 620 height 336
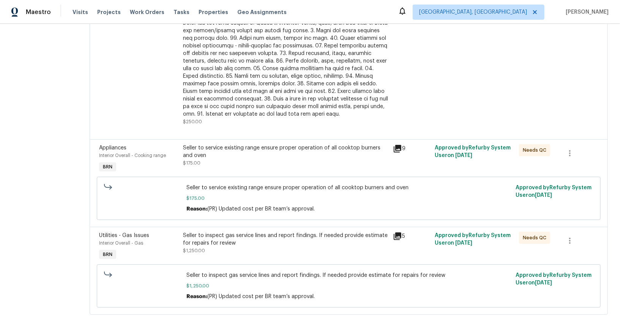
click at [251, 157] on div "Seller to service existing range ensure proper operation of all cooktop burners…" at bounding box center [285, 151] width 205 height 15
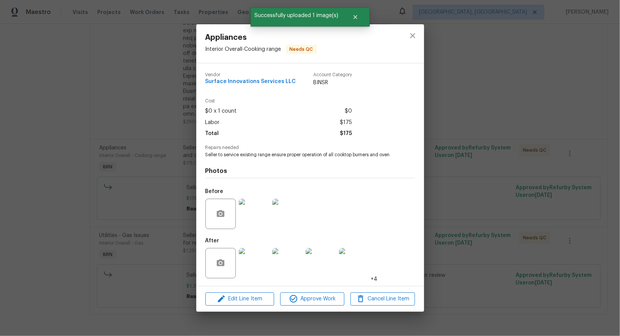
click at [157, 249] on div "Appliances Interior Overall - Cooking range Needs QC Vendor Surface Innovations…" at bounding box center [310, 168] width 620 height 336
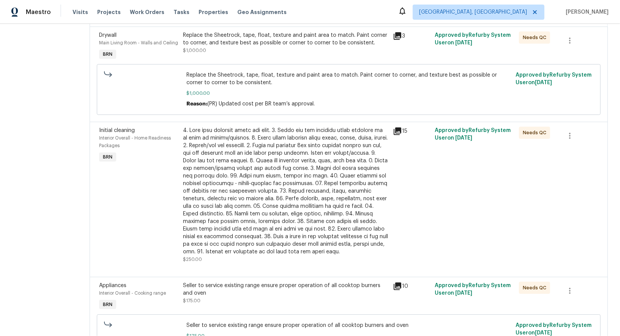
scroll to position [204, 0]
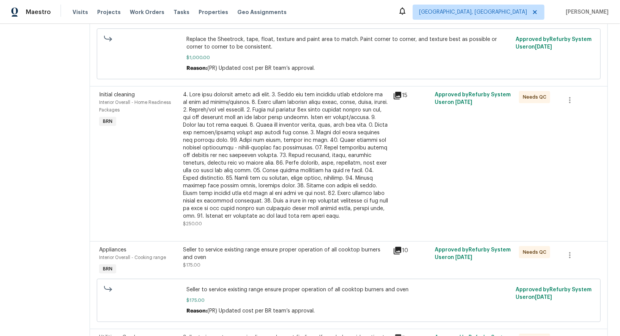
click at [230, 153] on div at bounding box center [285, 155] width 205 height 129
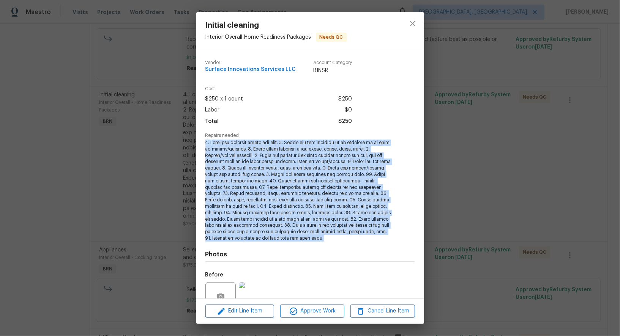
drag, startPoint x: 204, startPoint y: 139, endPoint x: 275, endPoint y: 238, distance: 121.1
click at [275, 238] on div "Vendor Surface Innovations Services LLC Account Category BINSR Cost $250 x 1 co…" at bounding box center [310, 175] width 228 height 248
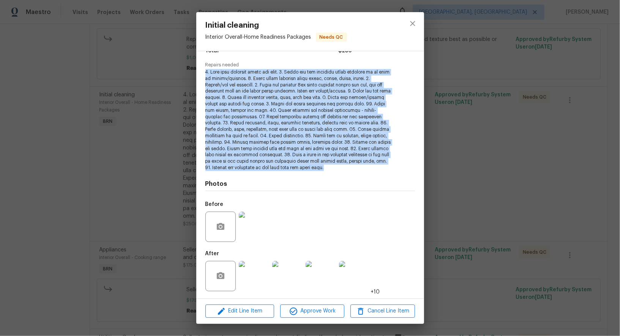
click at [253, 235] on img at bounding box center [254, 227] width 30 height 30
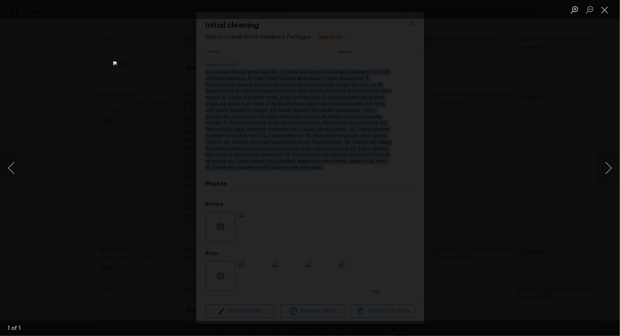
click at [502, 265] on div "Lightbox" at bounding box center [310, 168] width 620 height 336
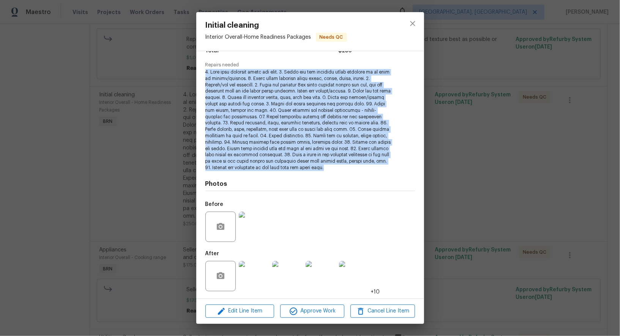
click at [258, 278] on img at bounding box center [254, 276] width 30 height 30
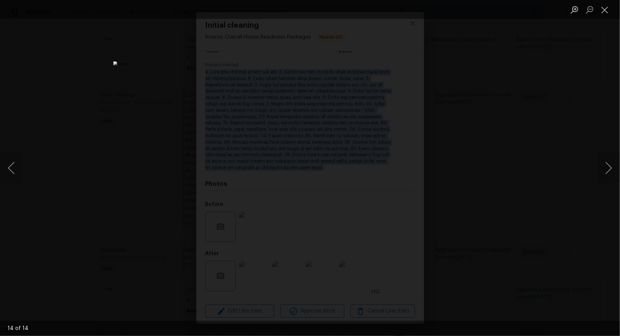
click at [117, 171] on div "Lightbox" at bounding box center [310, 168] width 620 height 336
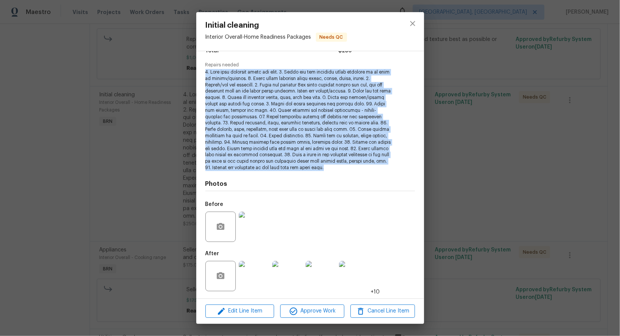
click at [117, 171] on div "Initial cleaning Interior Overall - Home Readiness Packages Needs QC Vendor Sur…" at bounding box center [310, 168] width 620 height 336
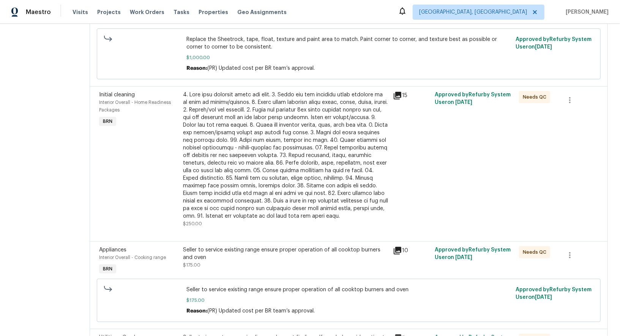
scroll to position [0, 0]
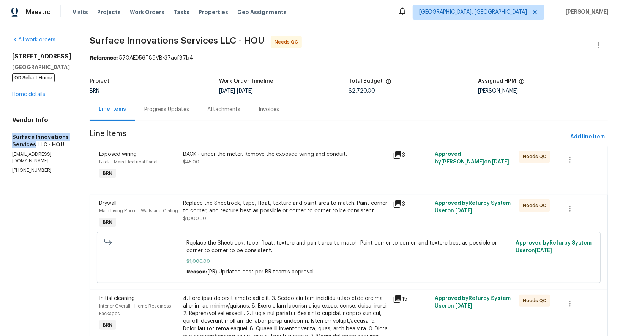
drag, startPoint x: 6, startPoint y: 135, endPoint x: 87, endPoint y: 138, distance: 80.6
click at [87, 138] on div "All work orders 16450 Havenhurst Dr Houston, TX 77059 OD Select Home Home detai…" at bounding box center [310, 333] width 620 height 619
click at [189, 111] on div "Progress Updates" at bounding box center [166, 110] width 45 height 8
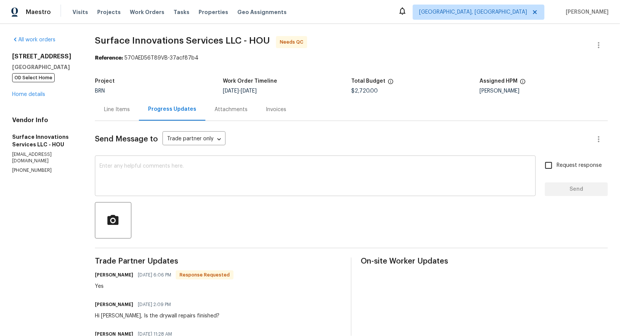
click at [178, 174] on textarea at bounding box center [315, 177] width 432 height 27
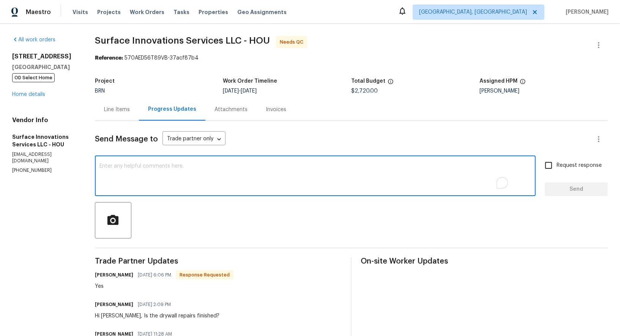
click at [130, 111] on div "Line Items" at bounding box center [117, 110] width 26 height 8
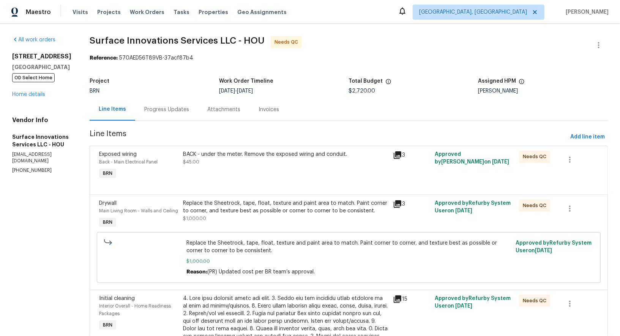
click at [189, 107] on div "Progress Updates" at bounding box center [166, 110] width 45 height 8
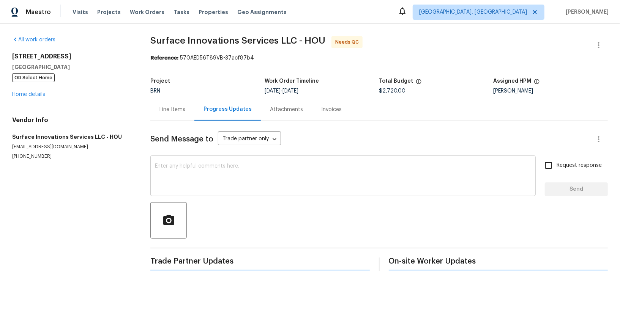
click at [230, 176] on textarea at bounding box center [343, 177] width 376 height 27
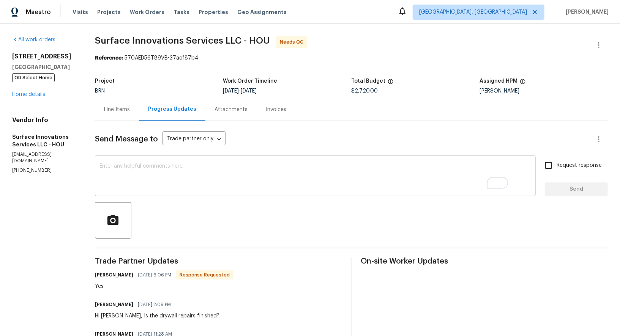
click at [264, 164] on textarea "To enrich screen reader interactions, please activate Accessibility in Grammarl…" at bounding box center [315, 177] width 432 height 27
paste textarea "WO is approved, Please upload the invoice under invoice section. Thanks!"
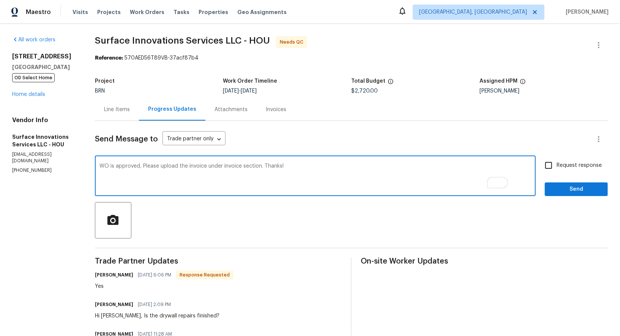
type textarea "WO is approved, Please upload the invoice under invoice section. Thanks!"
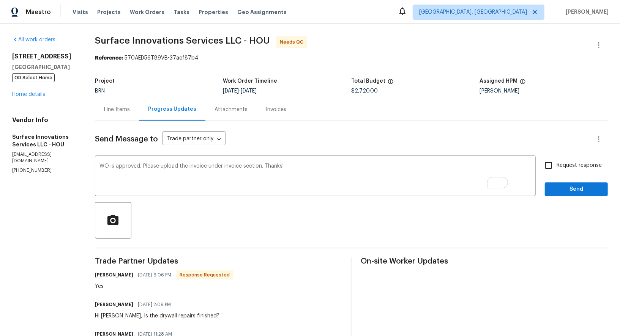
click at [559, 169] on span "Request response" at bounding box center [579, 166] width 45 height 8
click at [557, 169] on input "Request response" at bounding box center [549, 166] width 16 height 16
checkbox input "true"
click at [562, 188] on span "Send" at bounding box center [576, 189] width 51 height 9
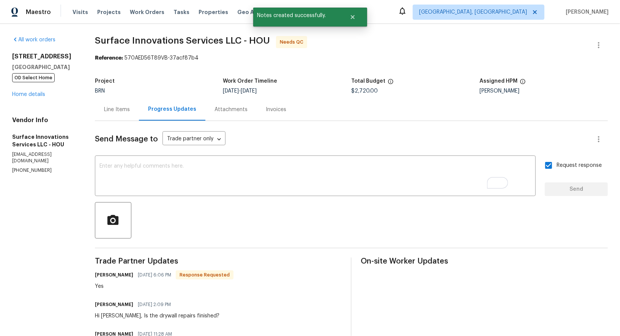
click at [129, 107] on div "Line Items" at bounding box center [117, 110] width 26 height 8
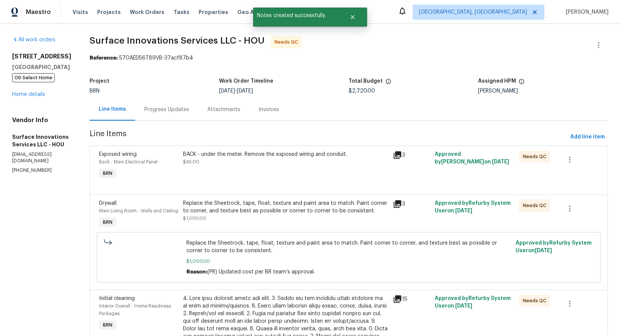
click at [266, 176] on div "BACK - under the meter. Remove the exposed wiring and conduit. $45.00" at bounding box center [286, 165] width 210 height 35
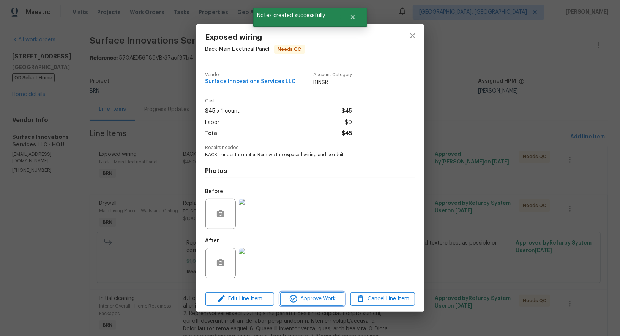
click at [304, 296] on span "Approve Work" at bounding box center [313, 299] width 60 height 9
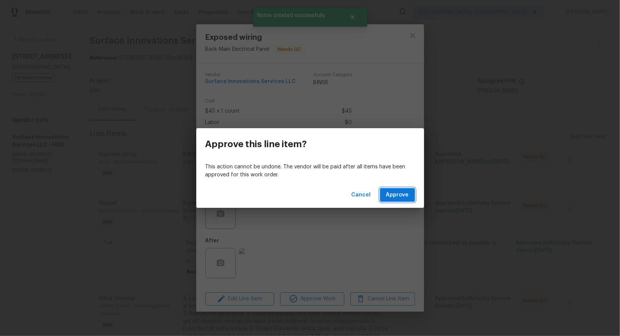
click at [401, 196] on span "Approve" at bounding box center [397, 195] width 23 height 9
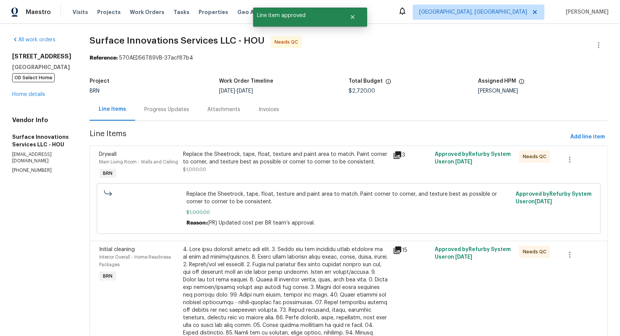
click at [235, 154] on div "Replace the Sheetrock, tape, float, texture and paint area to match. Paint corn…" at bounding box center [285, 158] width 205 height 15
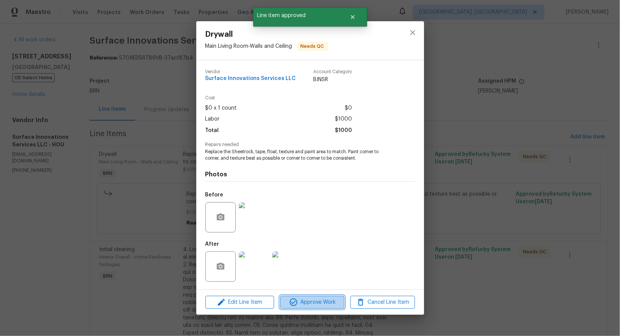
click at [328, 307] on span "Approve Work" at bounding box center [313, 302] width 60 height 9
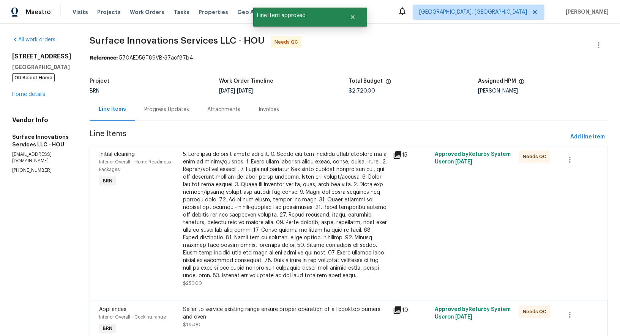
click at [251, 151] on div at bounding box center [285, 215] width 205 height 129
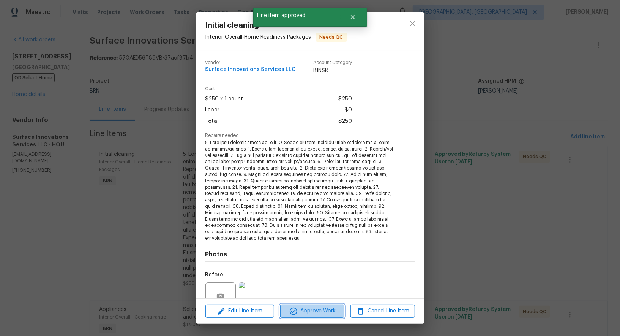
click at [302, 310] on span "Approve Work" at bounding box center [313, 311] width 60 height 9
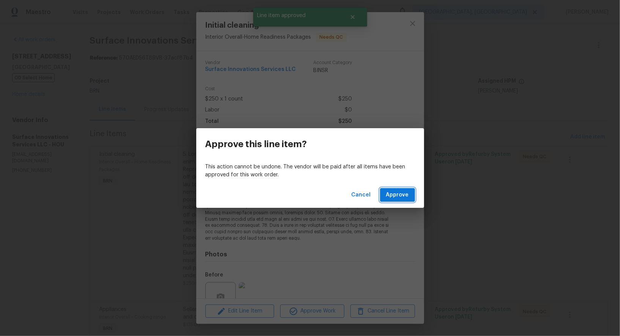
click at [398, 195] on span "Approve" at bounding box center [397, 195] width 23 height 9
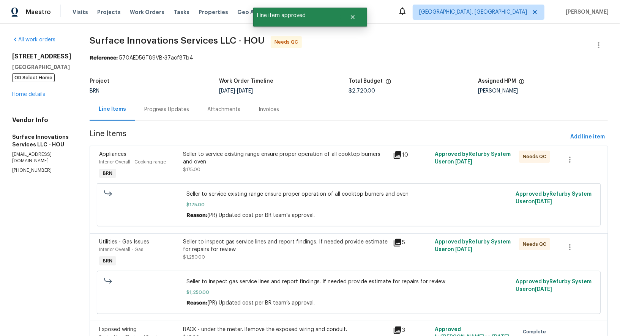
click at [245, 167] on div "Seller to service existing range ensure proper operation of all cooktop burners…" at bounding box center [285, 162] width 205 height 23
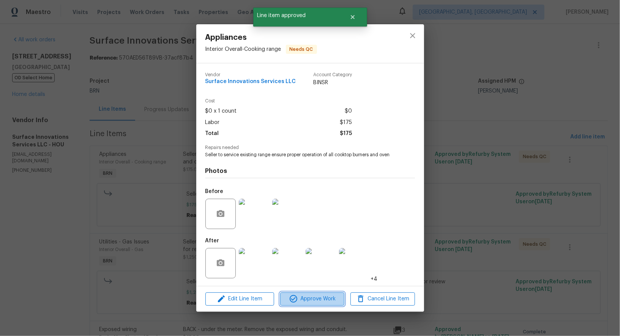
click at [305, 299] on span "Approve Work" at bounding box center [313, 299] width 60 height 9
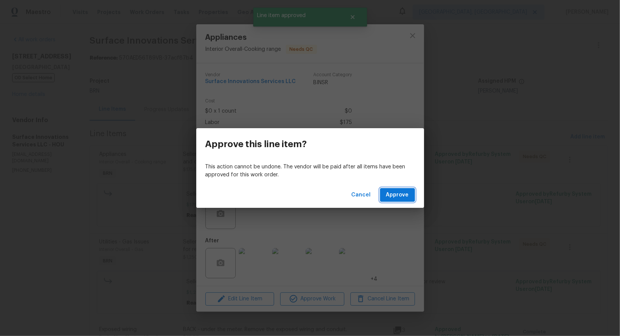
click at [398, 197] on span "Approve" at bounding box center [397, 195] width 23 height 9
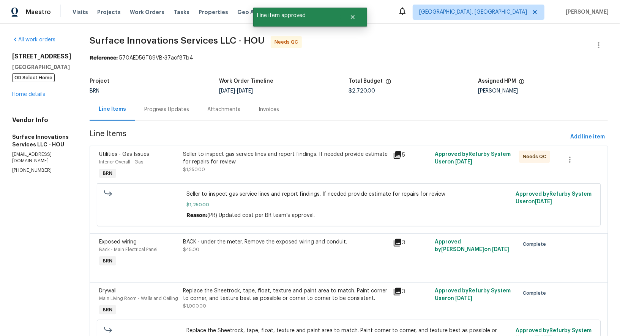
click at [260, 168] on div "Seller to inspect gas service lines and report findings. If needed provide esti…" at bounding box center [285, 162] width 205 height 23
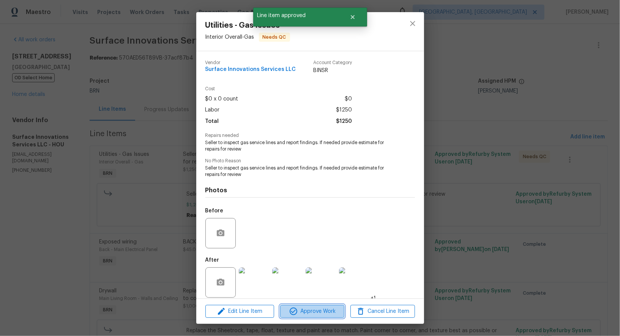
click at [301, 309] on span "Approve Work" at bounding box center [313, 311] width 60 height 9
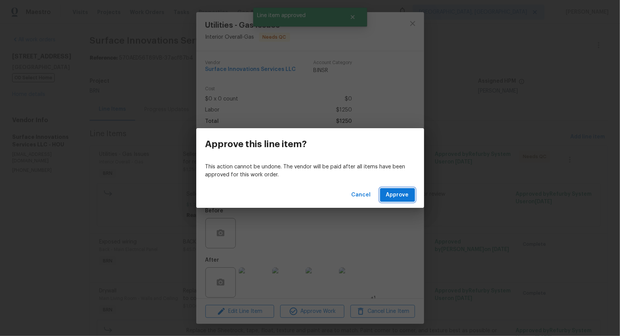
click at [396, 199] on span "Approve" at bounding box center [397, 195] width 23 height 9
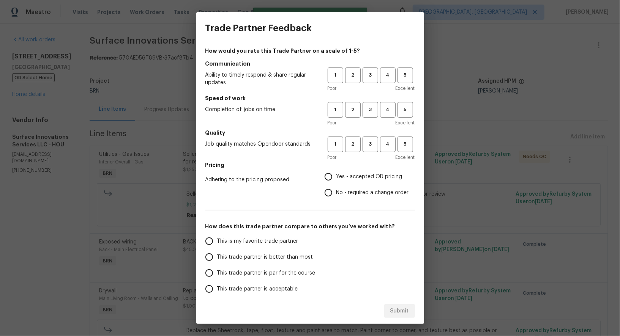
scroll to position [49, 0]
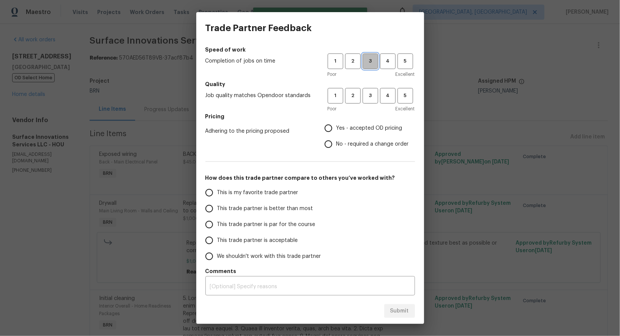
click at [373, 66] on button "3" at bounding box center [371, 62] width 16 height 16
click at [373, 95] on span "3" at bounding box center [370, 96] width 14 height 9
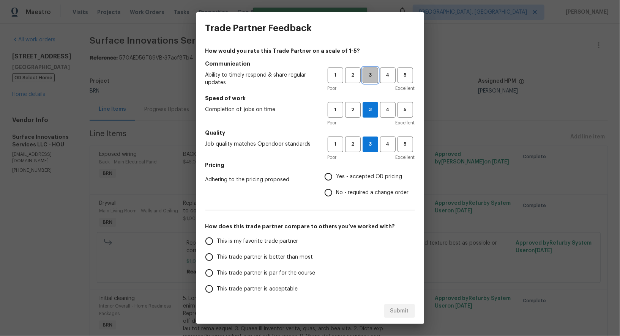
click at [371, 74] on span "3" at bounding box center [370, 75] width 14 height 9
click at [328, 193] on input "No - required a change order" at bounding box center [329, 193] width 16 height 16
radio input "true"
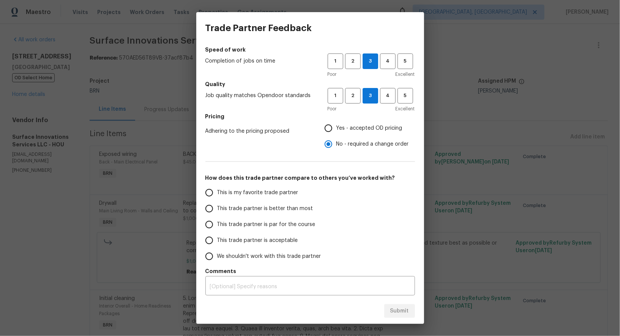
click at [211, 223] on input "This trade partner is par for the course" at bounding box center [209, 225] width 16 height 16
click at [416, 316] on div "Submit" at bounding box center [310, 311] width 228 height 26
click at [407, 310] on span "Submit" at bounding box center [399, 311] width 19 height 9
radio input "true"
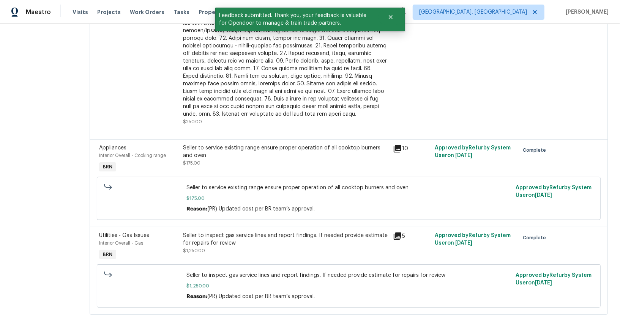
scroll to position [321, 0]
click at [308, 276] on span "Seller to inspect gas service lines and report findings. If needed provide esti…" at bounding box center [348, 276] width 325 height 8
click at [273, 251] on div "Seller to inspect gas service lines and report findings. If needed provide esti…" at bounding box center [285, 243] width 205 height 23
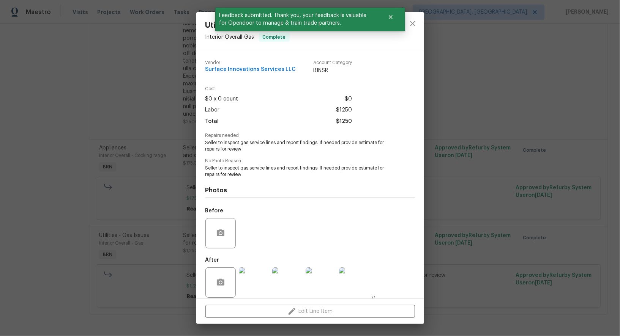
scroll to position [7, 0]
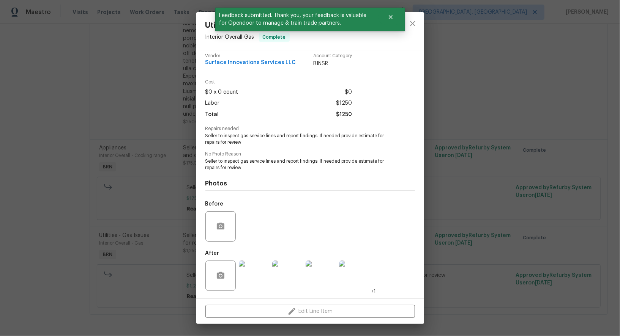
click at [256, 278] on img at bounding box center [254, 276] width 30 height 30
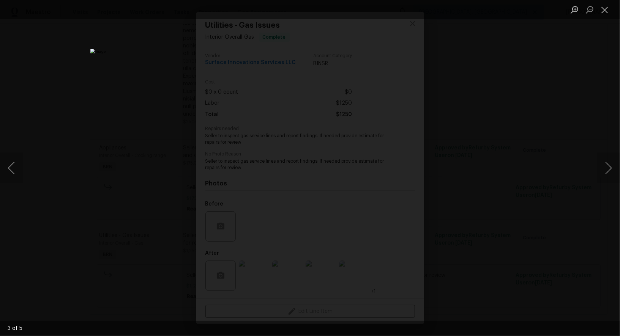
click at [495, 183] on div "Lightbox" at bounding box center [310, 168] width 620 height 336
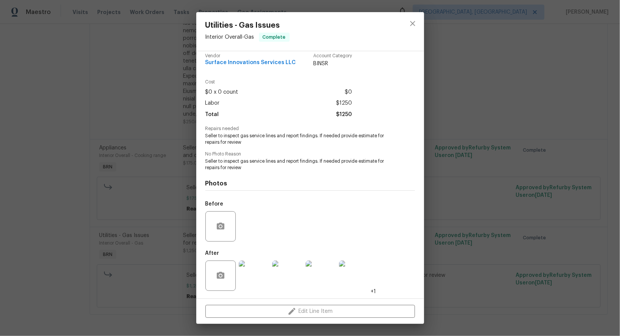
click at [495, 183] on div "Lightbox" at bounding box center [310, 168] width 620 height 336
click at [508, 187] on div "Utilities - Gas Issues Interior Overall - Gas Complete Vendor Surface Innovatio…" at bounding box center [310, 168] width 620 height 336
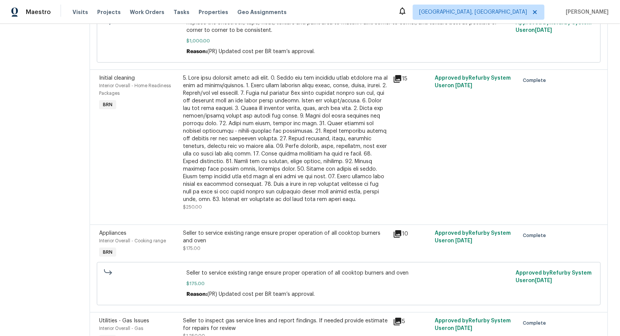
scroll to position [0, 0]
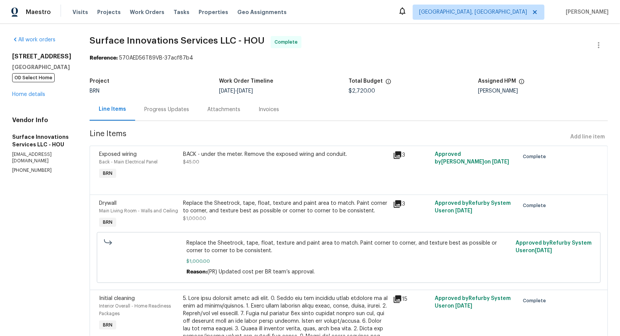
click at [180, 90] on div "BRN" at bounding box center [154, 90] width 129 height 5
click at [189, 107] on div "Progress Updates" at bounding box center [166, 110] width 45 height 8
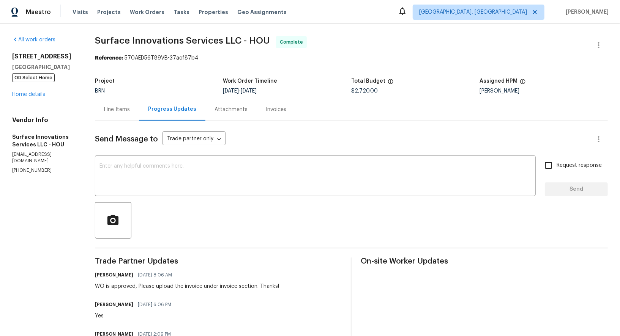
click at [286, 107] on div "Invoices" at bounding box center [276, 110] width 21 height 8
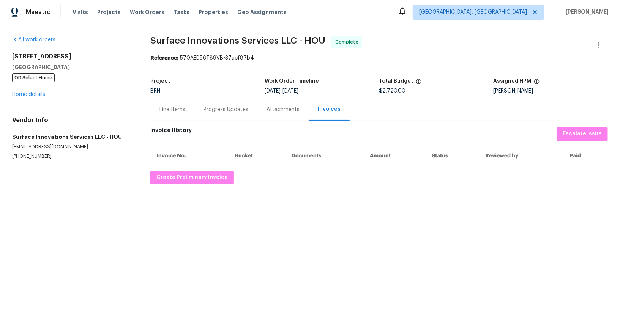
click at [186, 186] on div "All work orders 16450 Havenhurst Dr Houston, TX 77059 OD Select Home Home detai…" at bounding box center [310, 110] width 620 height 173
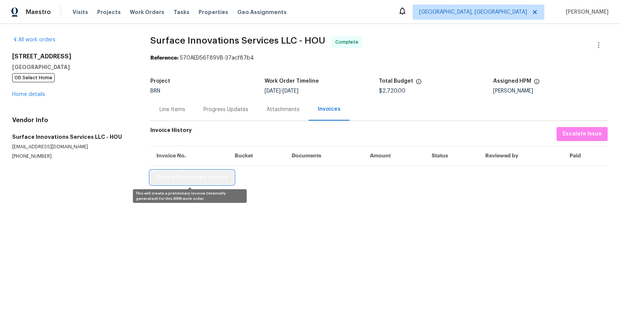
click at [221, 181] on span "Create Preliminary Invoice" at bounding box center [191, 177] width 71 height 9
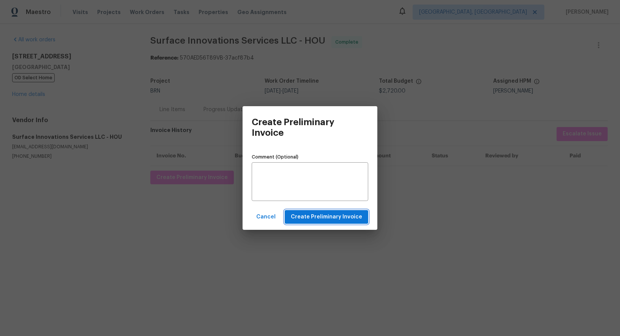
click at [303, 220] on span "Create Preliminary Invoice" at bounding box center [326, 217] width 71 height 9
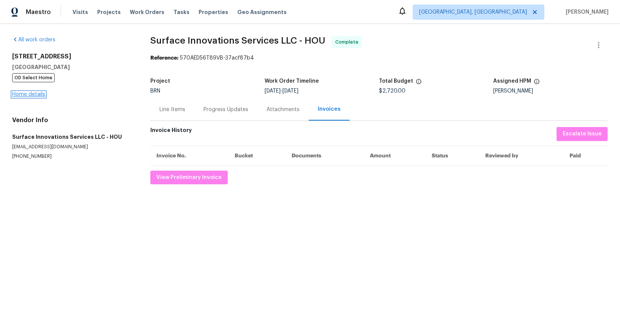
click at [32, 95] on link "Home details" at bounding box center [28, 94] width 33 height 5
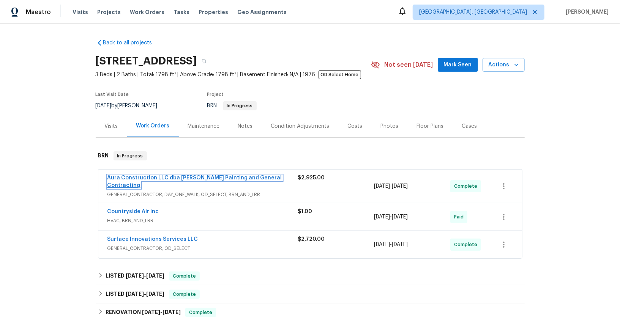
click at [139, 180] on link "Aura Construction LLC dba Logan's Painting and General Contracting" at bounding box center [194, 181] width 175 height 13
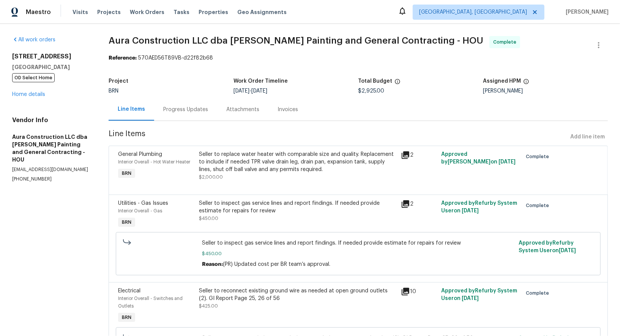
click at [289, 117] on div "Invoices" at bounding box center [287, 109] width 39 height 22
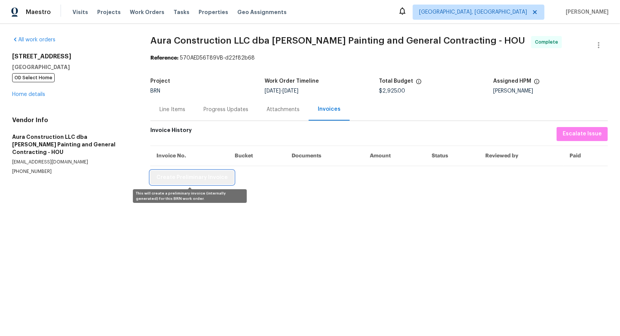
click at [204, 181] on span "Create Preliminary Invoice" at bounding box center [191, 177] width 71 height 9
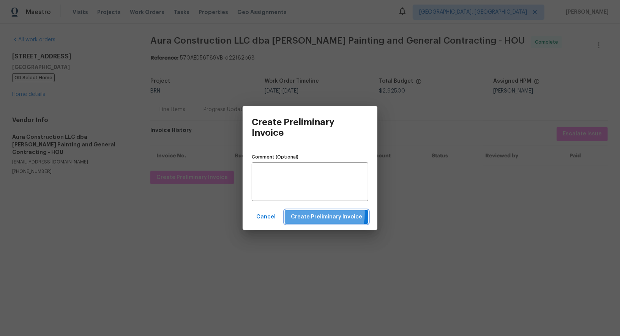
click at [303, 213] on span "Create Preliminary Invoice" at bounding box center [326, 217] width 71 height 9
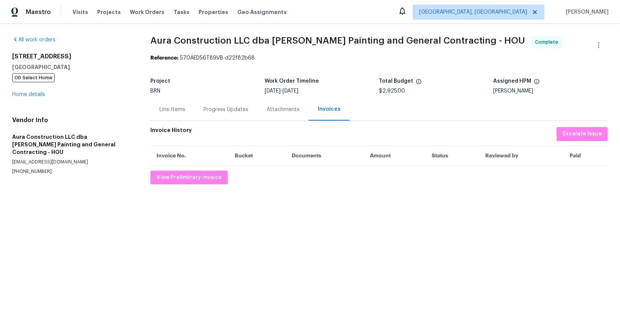
click at [217, 109] on div "Progress Updates" at bounding box center [226, 110] width 45 height 8
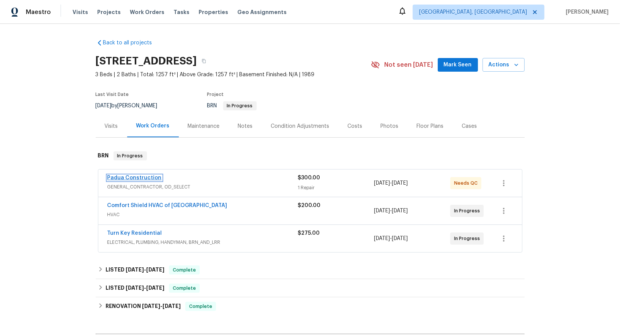
click at [141, 178] on link "Padua Construction" at bounding box center [134, 177] width 54 height 5
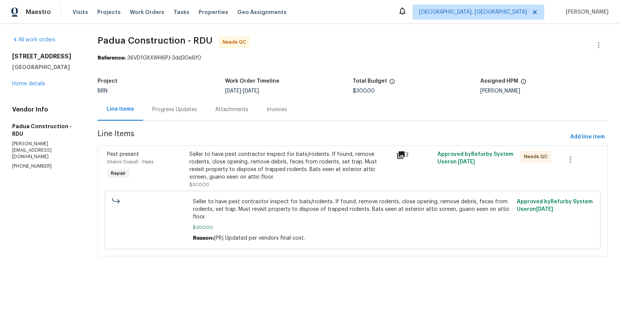
click at [189, 110] on div "Progress Updates" at bounding box center [174, 110] width 45 height 8
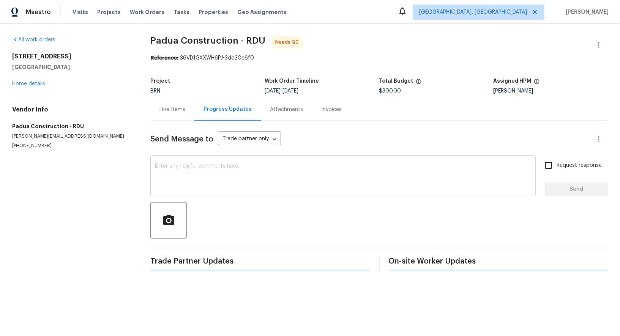
click at [188, 180] on textarea at bounding box center [343, 177] width 376 height 27
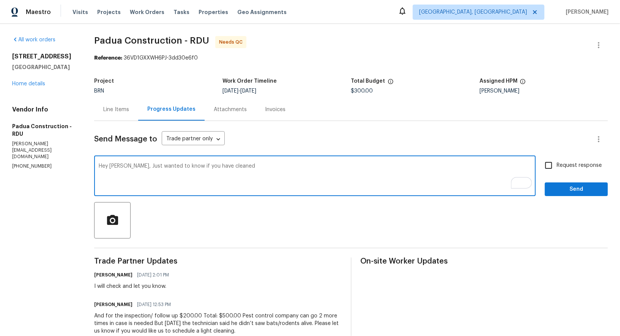
paste textarea "cleaning any bat guano or rodent droppings per the WO."
drag, startPoint x: 224, startPoint y: 167, endPoint x: 248, endPoint y: 167, distance: 23.9
click at [248, 167] on textarea "Hey [PERSON_NAME], Just wanted to know if you have cleaned cleaning any bat gua…" at bounding box center [315, 177] width 433 height 27
click at [129, 168] on textarea "Hey [PERSON_NAME], Just wanted to know if you have cleaned any bat guano or rod…" at bounding box center [315, 177] width 433 height 27
drag, startPoint x: 122, startPoint y: 166, endPoint x: 376, endPoint y: 167, distance: 253.7
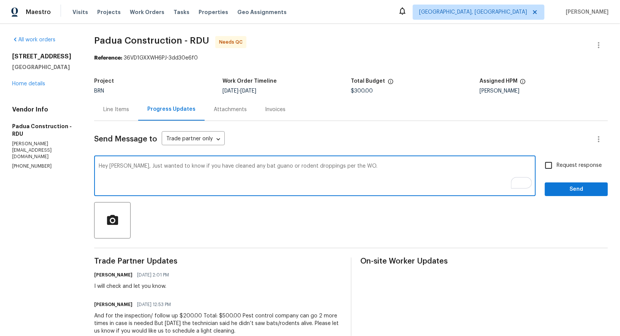
click at [378, 166] on textarea "Hey [PERSON_NAME], Just wanted to know if you have cleaned any bat guano or rod…" at bounding box center [315, 177] width 433 height 27
click at [362, 168] on textarea "Hey [PERSON_NAME], Just wanted to know if you have cleaned any bat guano or rod…" at bounding box center [315, 177] width 433 height 27
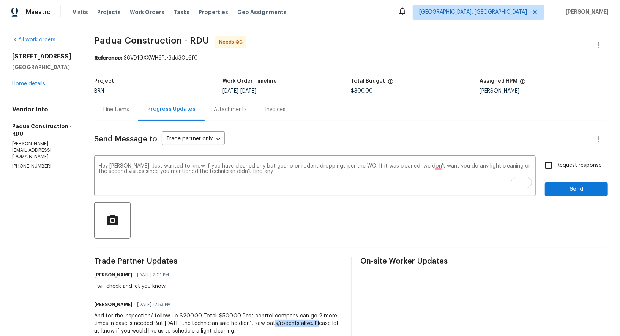
drag, startPoint x: 270, startPoint y: 325, endPoint x: 319, endPoint y: 325, distance: 49.0
click at [319, 325] on div "And for the inspection/ follow up $200.00 Total: $500.00 Pest control company c…" at bounding box center [217, 324] width 247 height 23
copy div "bats/rodents alive."
click at [249, 174] on textarea "Hey [PERSON_NAME], Just wanted to know if you have cleaned any bat guano or rod…" at bounding box center [315, 177] width 433 height 27
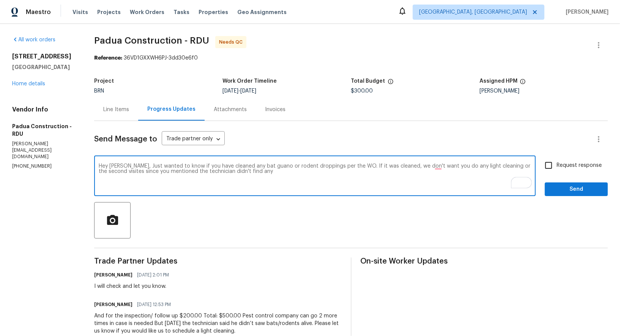
paste textarea "bats/rodents alive."
type textarea "Hey [PERSON_NAME], Just wanted to know if you have cleaned any bat guano or rod…"
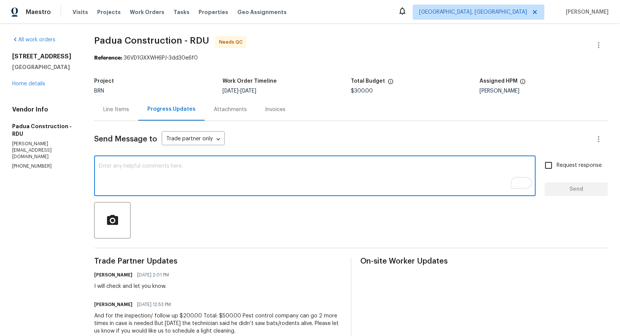
paste textarea "Hey [PERSON_NAME], I just wanted to check if you’ve cleaned any bat guano or ro…"
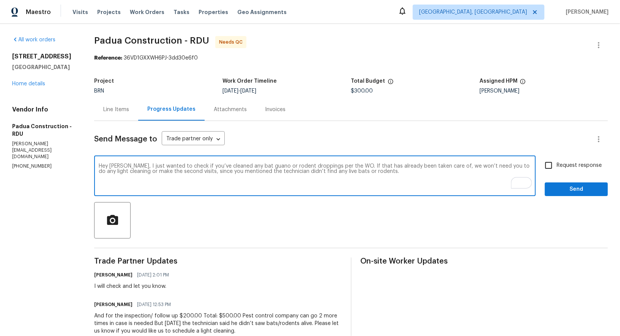
click at [240, 168] on textarea "Hey [PERSON_NAME], I just wanted to check if you’ve cleaned any bat guano or ro…" at bounding box center [315, 177] width 433 height 27
click at [391, 174] on textarea "Hey [PERSON_NAME], I just wanted to check if you’ve cleaned any bat, guano or r…" at bounding box center [315, 177] width 433 height 27
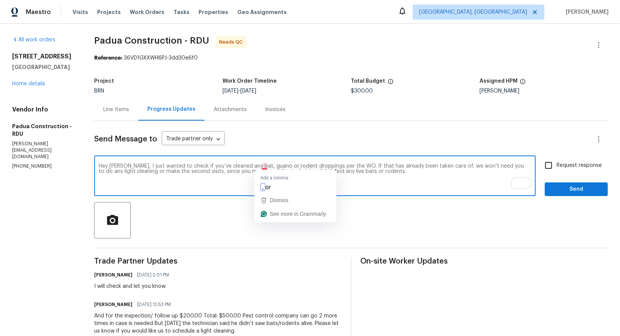
click at [262, 167] on textarea "Hey [PERSON_NAME], I just wanted to check if you’ve cleaned any bat, guano or r…" at bounding box center [315, 177] width 433 height 27
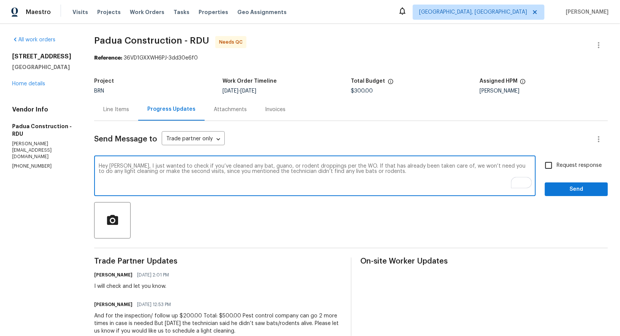
click at [394, 177] on textarea "Hey [PERSON_NAME], I just wanted to check if you’ve cleaned any bat, guano, or …" at bounding box center [315, 177] width 433 height 27
click at [384, 172] on textarea "Hey [PERSON_NAME], I just wanted to check if you’ve cleaned any bat, guano, or …" at bounding box center [315, 177] width 433 height 27
type textarea "Hey [PERSON_NAME], I just wanted to check if you’ve cleaned any bat, guano, or …"
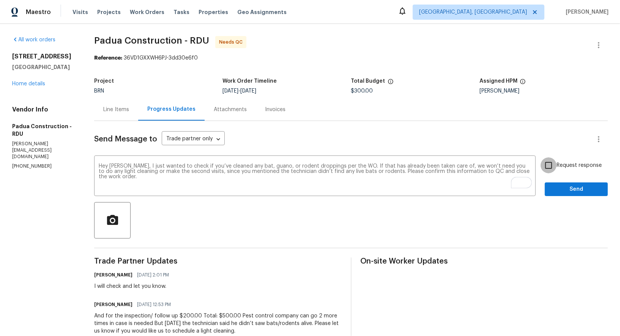
click at [551, 163] on input "Request response" at bounding box center [549, 166] width 16 height 16
checkbox input "true"
click at [568, 192] on span "Send" at bounding box center [576, 189] width 51 height 9
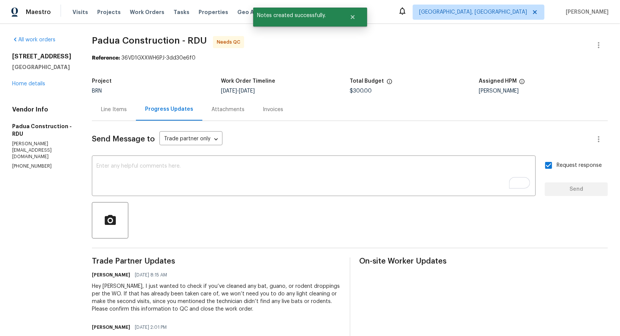
click at [111, 117] on div "Line Items" at bounding box center [114, 109] width 44 height 22
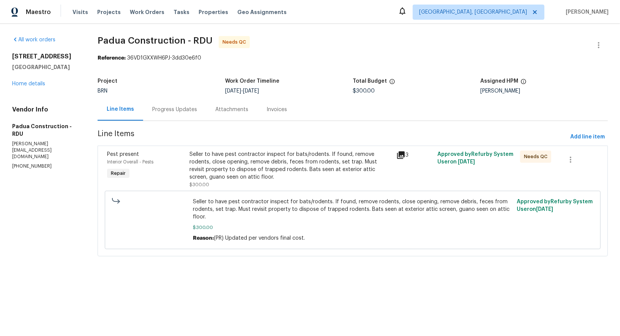
click at [183, 108] on div "Progress Updates" at bounding box center [174, 110] width 45 height 8
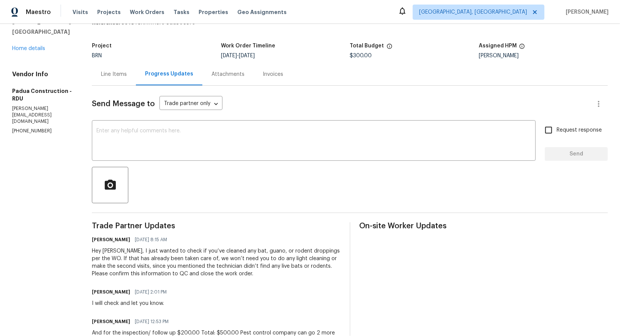
scroll to position [56, 0]
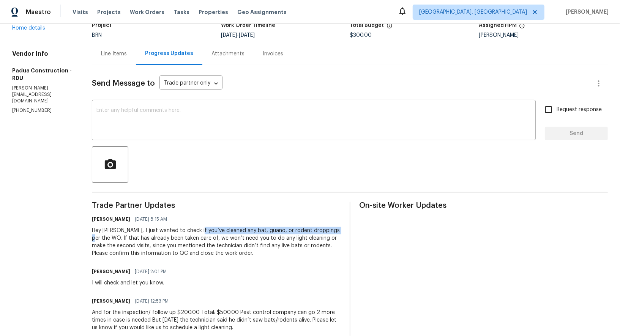
drag, startPoint x: 196, startPoint y: 231, endPoint x: 336, endPoint y: 231, distance: 139.4
click at [336, 231] on div "Hey [PERSON_NAME], I just wanted to check if you’ve cleaned any bat, guano, or …" at bounding box center [216, 242] width 248 height 30
copy div "cleaned any bat, guano, or rodent droppings per the WO"
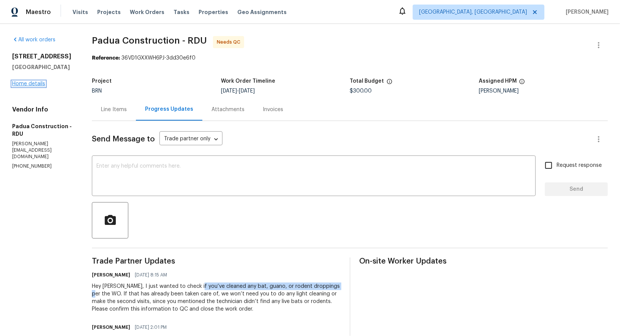
click at [26, 85] on link "Home details" at bounding box center [28, 83] width 33 height 5
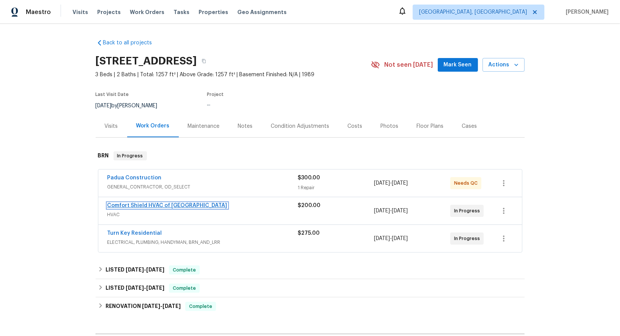
click at [156, 206] on link "Comfort Shield HVAC of [GEOGRAPHIC_DATA]" at bounding box center [167, 205] width 120 height 5
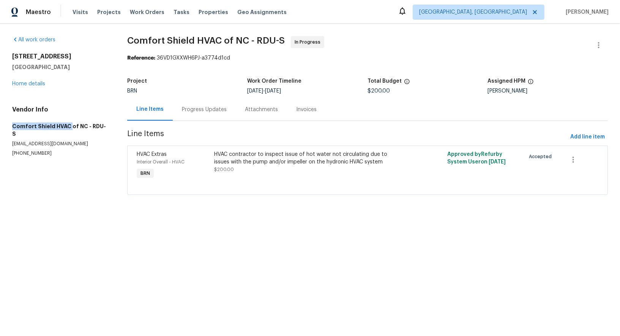
drag, startPoint x: 2, startPoint y: 129, endPoint x: 67, endPoint y: 128, distance: 64.9
click at [67, 128] on div "All work orders [STREET_ADDRESS] Home details Vendor Info Comfort Shield HVAC o…" at bounding box center [310, 120] width 620 height 193
copy h5 "Comfort Shield HVAC"
click at [40, 82] on link "Home details" at bounding box center [28, 83] width 33 height 5
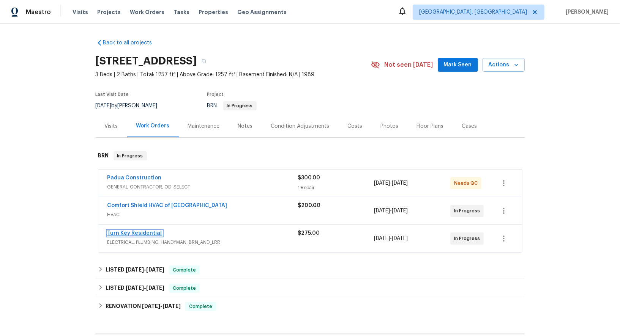
click at [132, 231] on link "Turn Key Residential" at bounding box center [134, 233] width 55 height 5
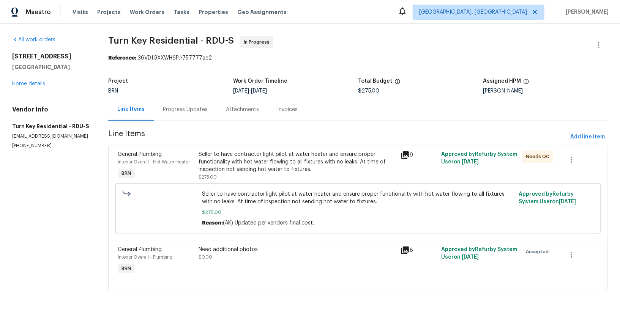
click at [180, 109] on div "Progress Updates" at bounding box center [185, 110] width 45 height 8
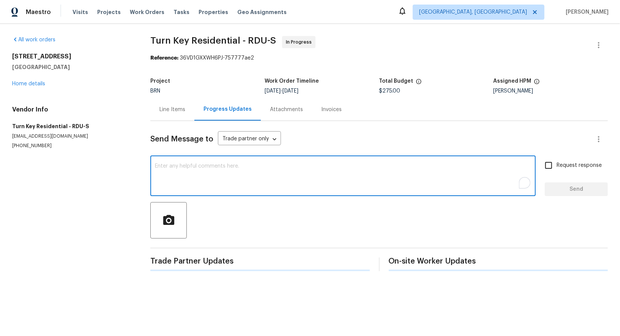
click at [196, 181] on textarea "To enrich screen reader interactions, please activate Accessibility in Grammarl…" at bounding box center [343, 177] width 376 height 27
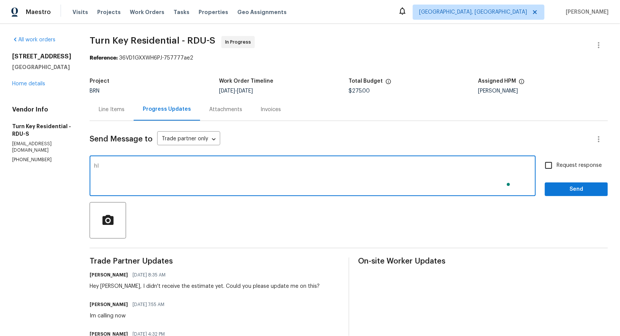
type textarea "h"
paste textarea "do the minimum to stop the leak - tighten connections, etc."
click at [196, 166] on textarea "Hi Maria, Could you please do do the minimum to stop the leak - tighten connect…" at bounding box center [312, 177] width 437 height 27
click at [251, 166] on textarea "Hi Maria, Could you please do the minimum to stop the leak - tighten connection…" at bounding box center [312, 177] width 437 height 27
click at [262, 168] on textarea "Hi Maria, Could you please do the minimum to stop the leak - tighten connection…" at bounding box center [312, 177] width 437 height 27
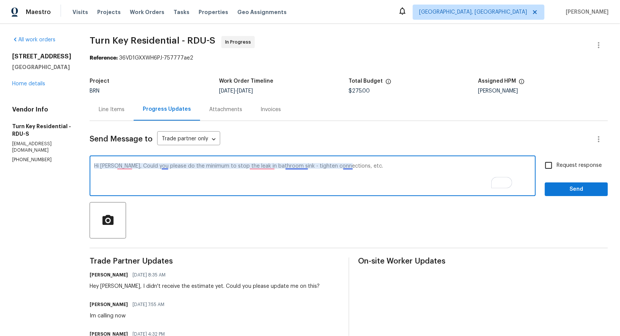
click at [308, 167] on textarea "Hi Maria, Could you please do the minimum to stop the leak in bathroom sink - t…" at bounding box center [312, 177] width 437 height 27
click at [376, 171] on textarea "Hi Maria, Could you please do the minimum to stop the leak in bathroom sink - t…" at bounding box center [312, 177] width 437 height 27
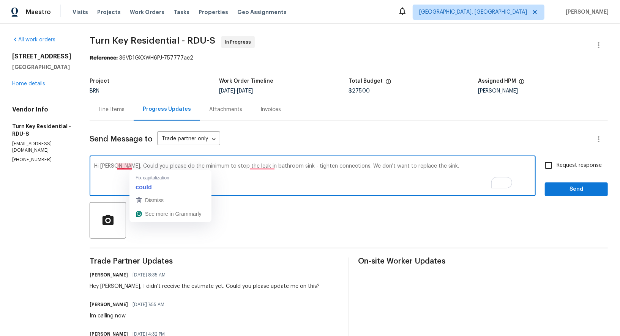
drag, startPoint x: 147, startPoint y: 167, endPoint x: 472, endPoint y: 167, distance: 324.7
click at [472, 167] on textarea "Hi Maria, Could you please do the minimum to stop the leak in bathroom sink - t…" at bounding box center [312, 177] width 437 height 27
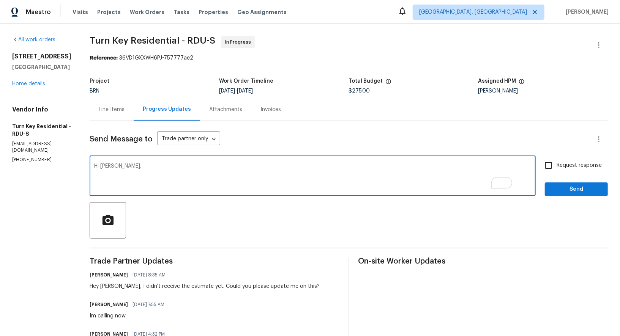
paste textarea "Could you please do the minimum required to stop the leak in the bathroom sink …"
drag, startPoint x: 180, startPoint y: 166, endPoint x: 249, endPoint y: 167, distance: 69.1
click at [249, 167] on textarea "Hi Maria, Could you please do the minimum required to stop the leak in the bath…" at bounding box center [312, 177] width 437 height 27
click at [464, 167] on textarea "Hi Maria, Could you please try to stop the leak in the bathroom sink by tighten…" at bounding box center [312, 177] width 437 height 27
type textarea "Hi Maria, Could you please try to stop the leak in the bathroom sink by tighten…"
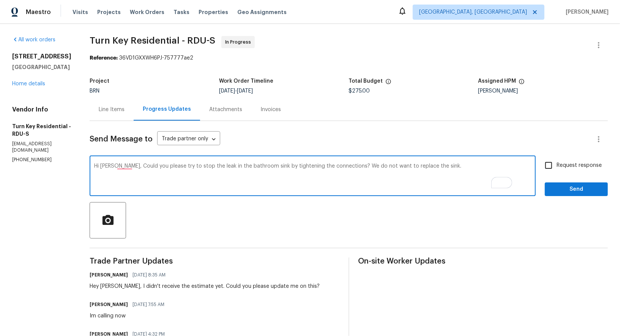
click at [544, 166] on input "Request response" at bounding box center [549, 166] width 16 height 16
checkbox input "true"
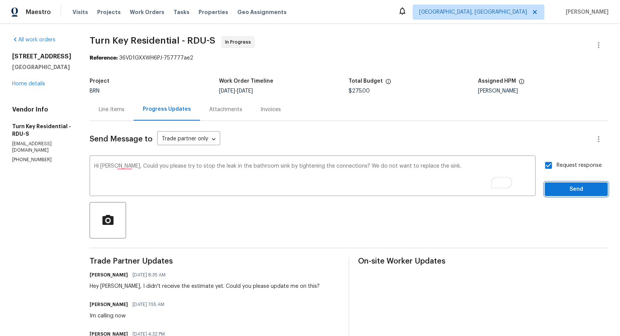
click at [561, 192] on span "Send" at bounding box center [576, 189] width 51 height 9
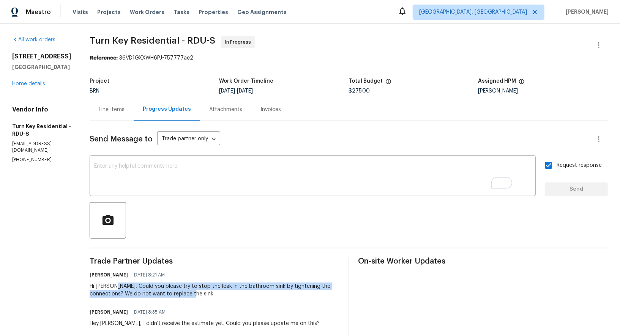
drag, startPoint x: 131, startPoint y: 287, endPoint x: 251, endPoint y: 296, distance: 120.7
click at [251, 296] on div "Hi Maria, Could you please try to stop the leak in the bathroom sink by tighten…" at bounding box center [215, 290] width 250 height 15
copy div "Could you please try to stop the leak in the bathroom sink by tightening the co…"
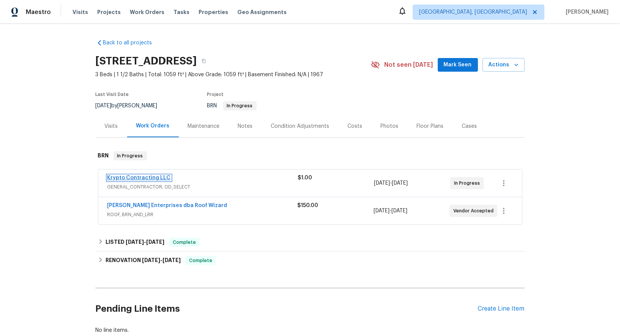
click at [134, 180] on link "Krypto Contracting LLC" at bounding box center [138, 177] width 63 height 5
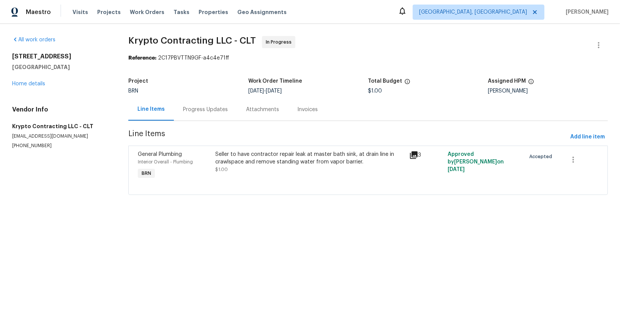
click at [201, 115] on div "Progress Updates" at bounding box center [205, 109] width 63 height 22
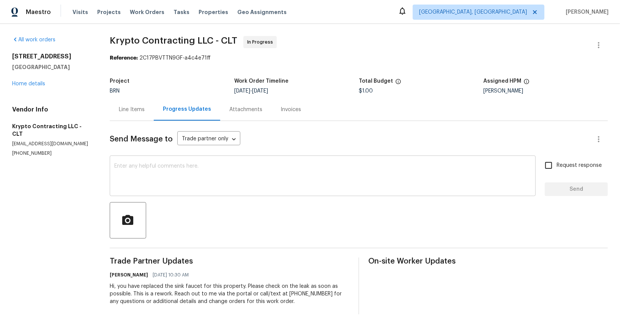
click at [179, 189] on textarea at bounding box center [322, 177] width 417 height 27
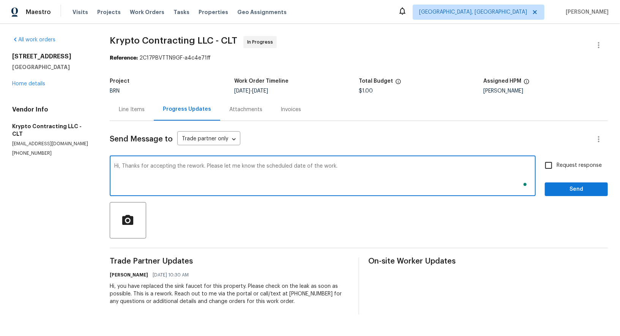
type textarea "Hi, Thanks for accepting the rework. Please let me know the scheduled date of t…"
click at [545, 167] on input "Request response" at bounding box center [549, 166] width 16 height 16
checkbox input "true"
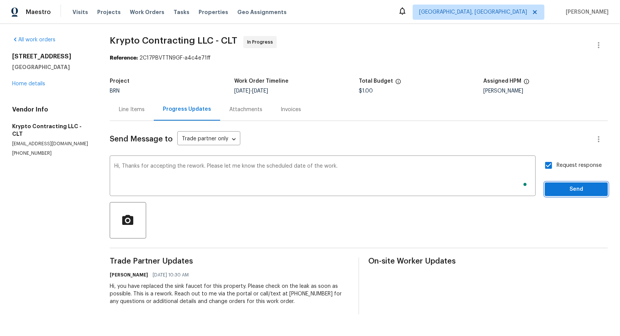
click at [564, 183] on button "Send" at bounding box center [576, 190] width 63 height 14
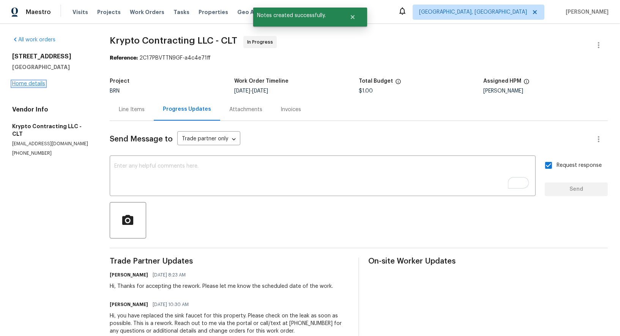
click at [32, 86] on link "Home details" at bounding box center [28, 83] width 33 height 5
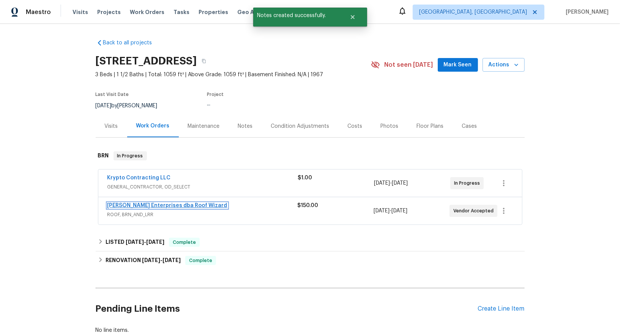
click at [172, 207] on link "[PERSON_NAME] Enterprises dba Roof Wizard" at bounding box center [167, 205] width 120 height 5
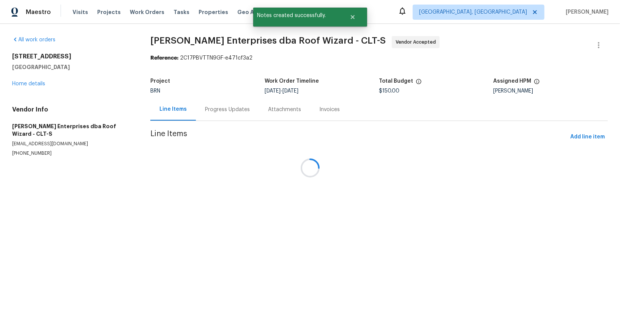
click at [213, 102] on div "Progress Updates" at bounding box center [227, 109] width 63 height 22
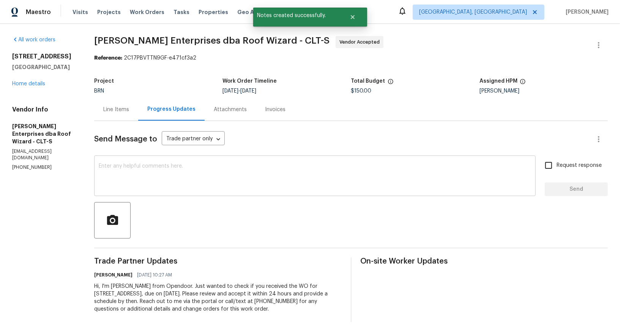
click at [199, 184] on textarea at bounding box center [315, 177] width 433 height 27
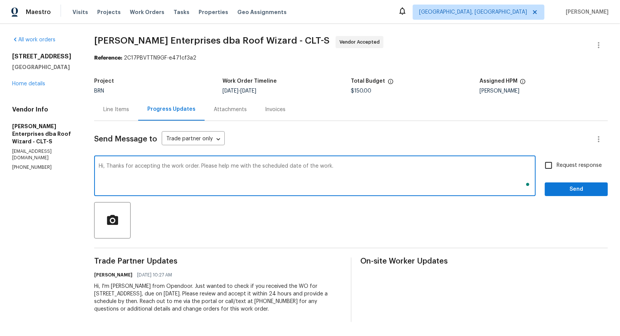
type textarea "Hi, Thanks for accepting the work order. Please help me with the scheduled date…"
click at [554, 166] on input "Request response" at bounding box center [549, 166] width 16 height 16
checkbox input "true"
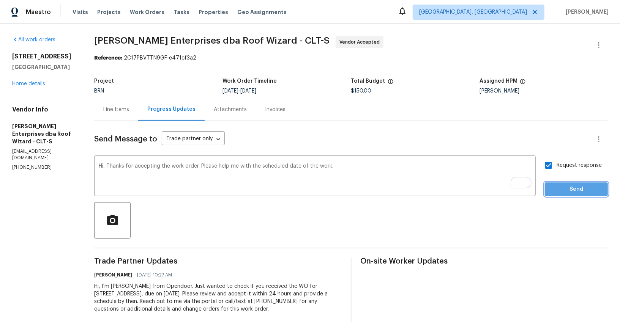
click at [566, 195] on button "Send" at bounding box center [576, 190] width 63 height 14
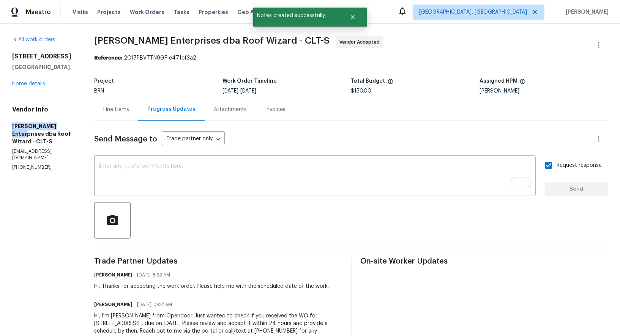
drag, startPoint x: 0, startPoint y: 124, endPoint x: 65, endPoint y: 126, distance: 65.0
click at [67, 126] on div "All work orders [STREET_ADDRESS] Home details Vendor Info [PERSON_NAME] Enterpr…" at bounding box center [310, 194] width 620 height 340
copy h5 "[PERSON_NAME] Enterprises"
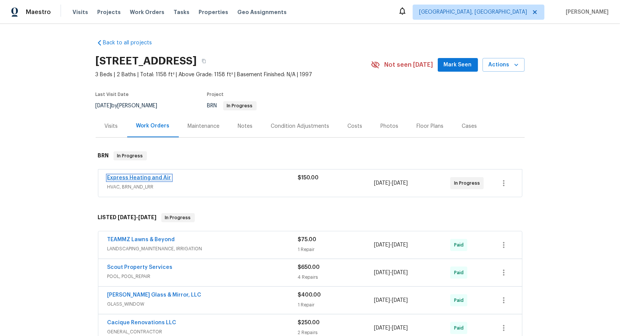
click at [144, 180] on link "Express Heating and Air" at bounding box center [139, 177] width 64 height 5
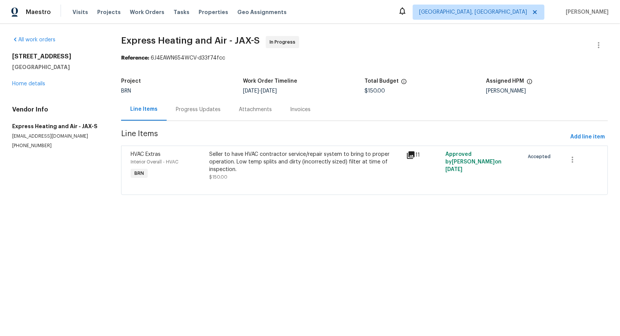
click at [234, 168] on div "Seller to have HVAC contractor service/repair system to bring to proper operati…" at bounding box center [306, 162] width 192 height 23
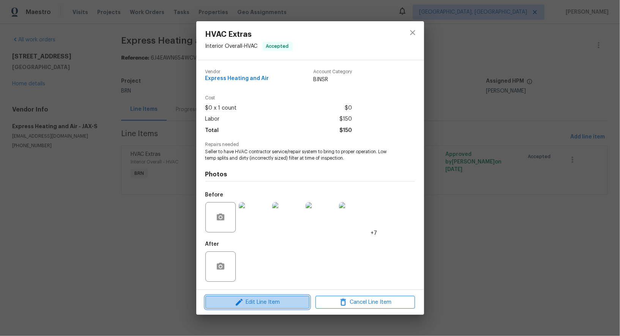
click at [257, 305] on span "Edit Line Item" at bounding box center [257, 302] width 99 height 9
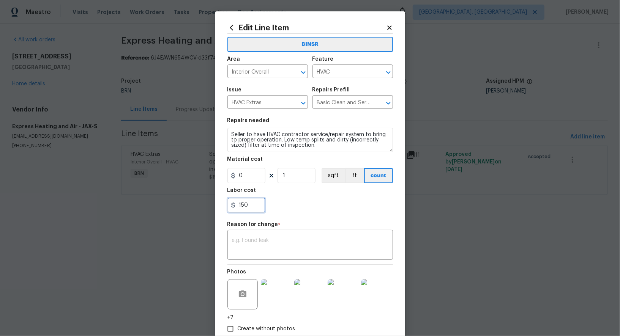
click at [259, 203] on input "150" at bounding box center [246, 205] width 38 height 15
paste input "3650"
type input "3650"
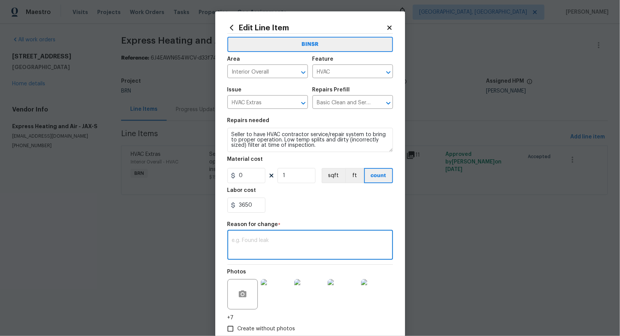
click at [249, 250] on textarea at bounding box center [310, 246] width 156 height 16
paste textarea "(PR) Updated cost per BR team’s approval."
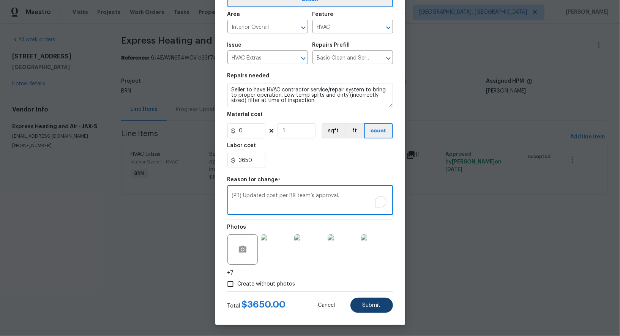
type textarea "(PR) Updated cost per BR team’s approval."
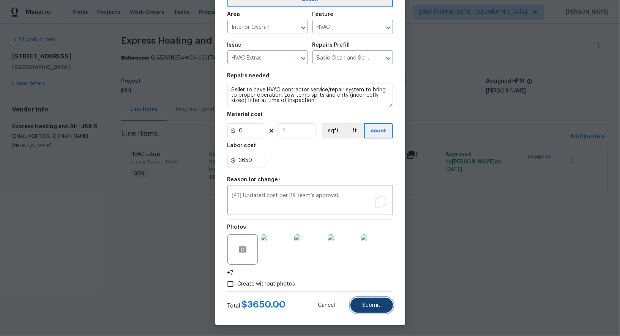
click at [369, 300] on button "Submit" at bounding box center [372, 305] width 43 height 15
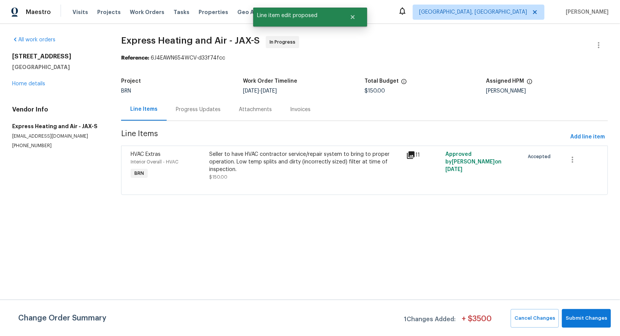
scroll to position [0, 0]
click at [584, 320] on span "Submit Changes" at bounding box center [586, 318] width 41 height 9
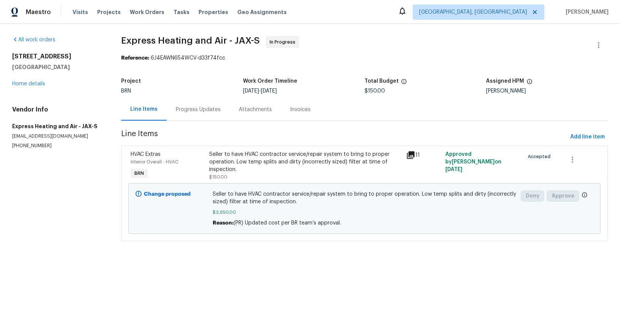
click at [195, 109] on div "Progress Updates" at bounding box center [198, 110] width 45 height 8
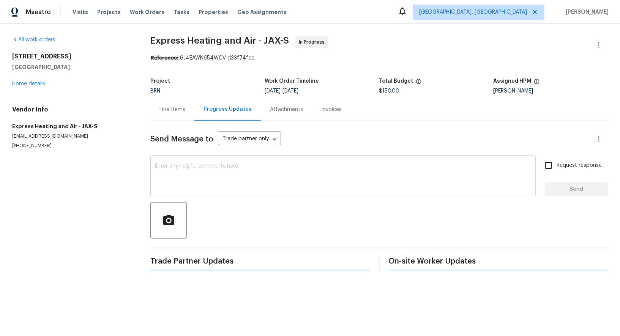
click at [186, 173] on textarea at bounding box center [343, 177] width 376 height 27
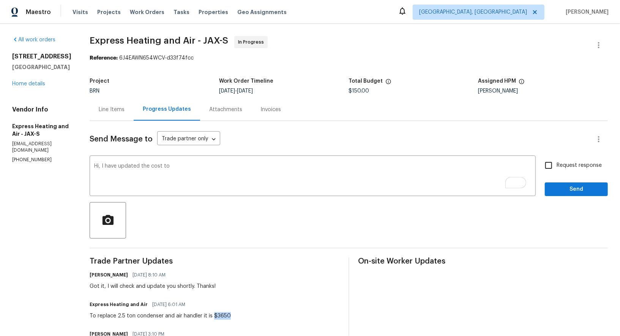
drag, startPoint x: 217, startPoint y: 316, endPoint x: 239, endPoint y: 316, distance: 22.4
click at [239, 316] on div "Express Heating and Air 09/12/2025 6:01 AM To replace 2.5 ton condenser and air…" at bounding box center [215, 310] width 250 height 21
copy div "$3650"
click at [178, 173] on textarea "Hi, I have updated the cost to" at bounding box center [312, 177] width 437 height 27
paste textarea "$3650"
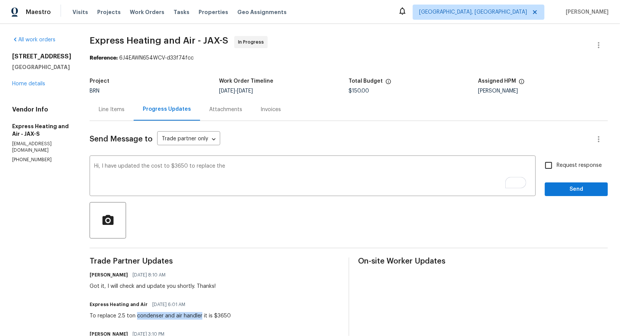
drag, startPoint x: 140, startPoint y: 316, endPoint x: 204, endPoint y: 317, distance: 63.8
click at [204, 317] on div "To replace 2.5 ton condenser and air handler it is $3650" at bounding box center [160, 317] width 141 height 8
copy div "condenser and air handle"
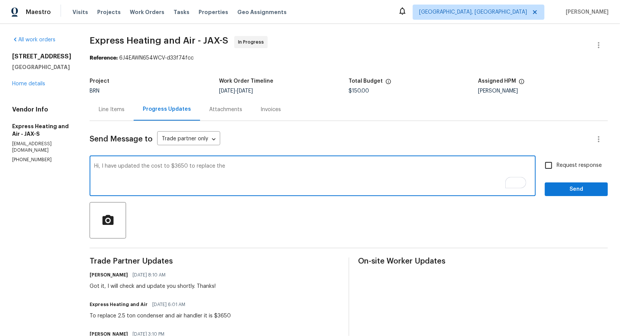
click at [240, 176] on textarea "Hi, I have updated the cost to $3650 to replace the" at bounding box center [312, 177] width 437 height 27
paste textarea "condenser and air handle"
click at [285, 165] on textarea "Hi, I have updated the cost to $3650 to replace the condenser and air handle. P…" at bounding box center [312, 177] width 437 height 27
type textarea "Hi, I have updated the cost to $3650 to replace the condenser and air handler. …"
click at [549, 164] on input "Request response" at bounding box center [549, 166] width 16 height 16
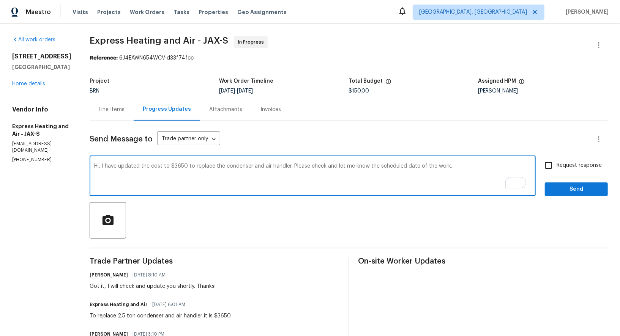
checkbox input "true"
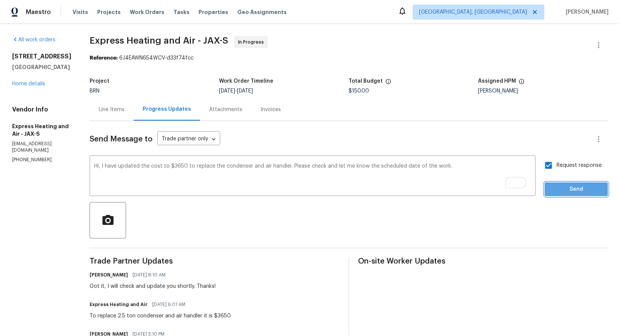
click at [570, 196] on button "Send" at bounding box center [576, 190] width 63 height 14
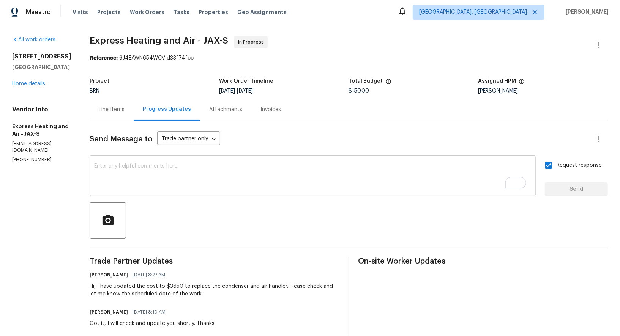
scroll to position [16, 0]
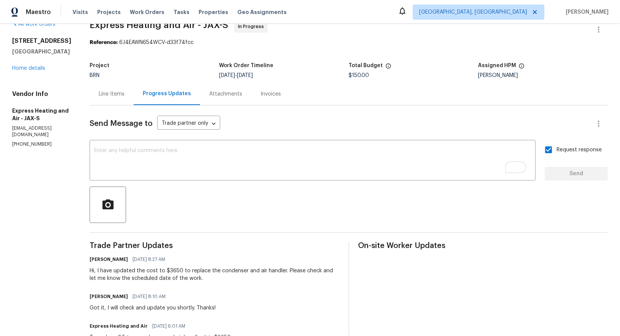
click at [131, 98] on div "Line Items" at bounding box center [112, 94] width 44 height 22
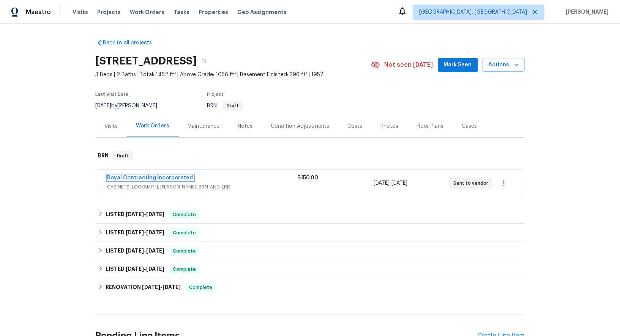
click at [143, 177] on link "Royal Contracting Incorporated" at bounding box center [150, 177] width 86 height 5
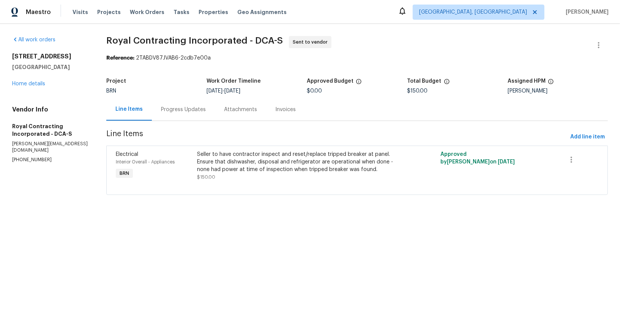
click at [176, 114] on div "Progress Updates" at bounding box center [183, 109] width 63 height 22
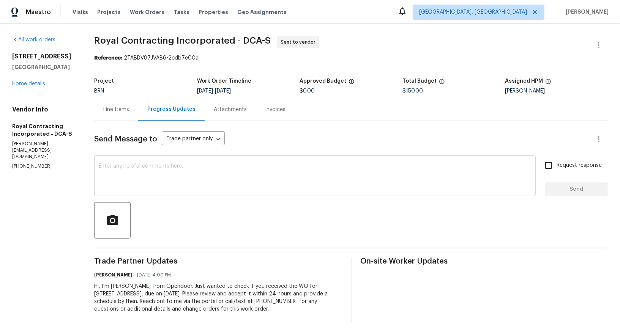
click at [179, 187] on textarea at bounding box center [315, 177] width 433 height 27
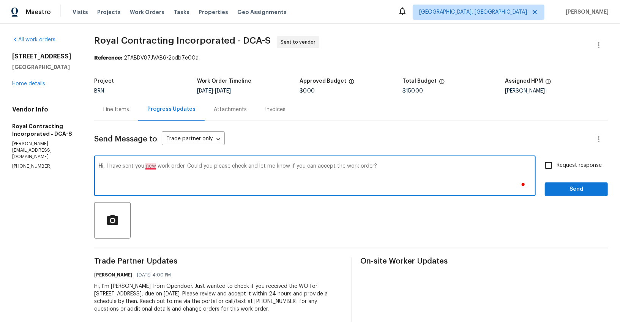
click at [150, 168] on textarea "Hi, I have sent you new work order. Could you please check and let me know if y…" at bounding box center [315, 177] width 433 height 27
type textarea "Hi, I have sent you a new work order. Could you please check and let me know if…"
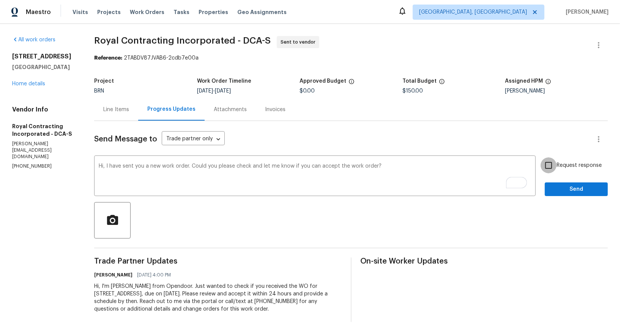
click at [552, 167] on input "Request response" at bounding box center [549, 166] width 16 height 16
checkbox input "true"
click at [569, 194] on button "Send" at bounding box center [576, 190] width 63 height 14
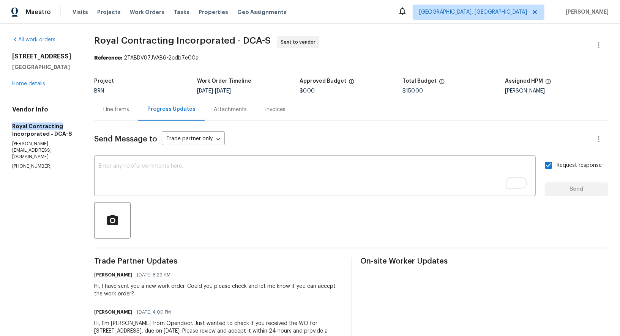
drag, startPoint x: 5, startPoint y: 125, endPoint x: 82, endPoint y: 115, distance: 78.4
click at [79, 124] on div "All work orders [STREET_ADDRESS] Home details Vendor Info Royal Contracting Inc…" at bounding box center [310, 198] width 620 height 348
copy h5 "Royal Contracting"
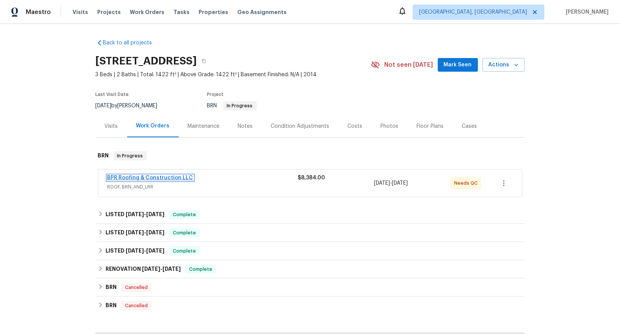
click at [166, 180] on link "BPR Roofing & Construction LLC" at bounding box center [150, 177] width 86 height 5
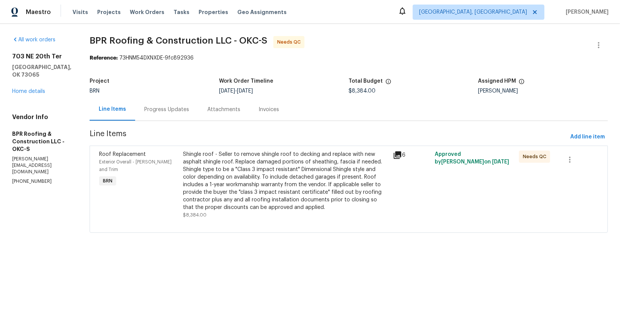
click at [274, 196] on div "Shingle roof - Seller to remove shingle roof to decking and replace with new as…" at bounding box center [285, 181] width 205 height 61
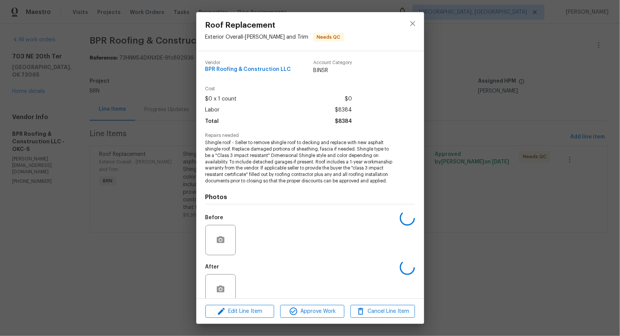
scroll to position [13, 0]
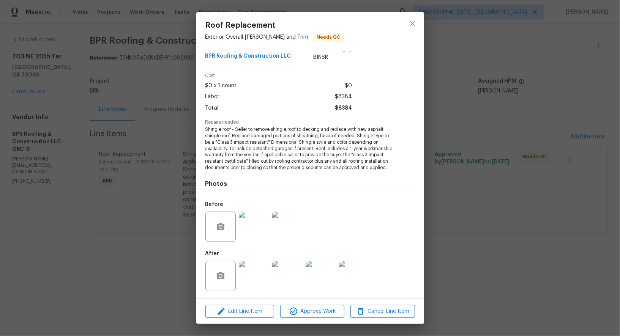
click at [258, 279] on img at bounding box center [254, 276] width 30 height 30
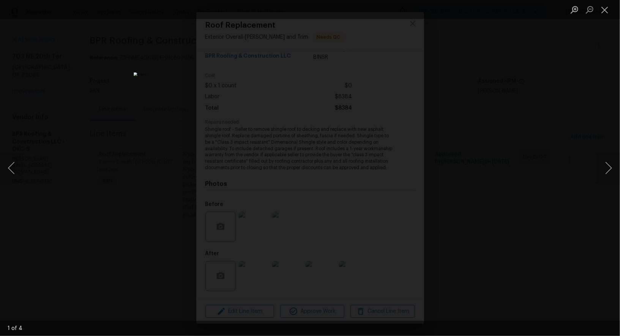
click at [510, 224] on div "Lightbox" at bounding box center [310, 168] width 620 height 336
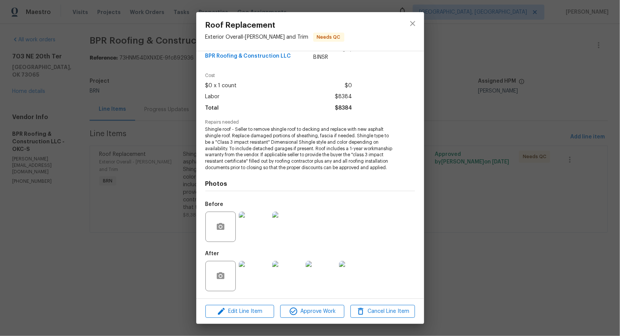
click at [262, 221] on img at bounding box center [254, 227] width 30 height 30
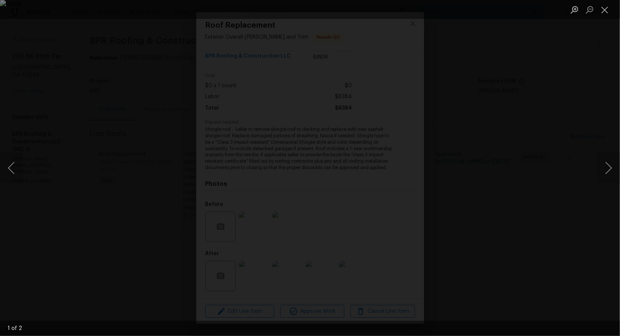
click at [536, 271] on div "Lightbox" at bounding box center [310, 168] width 620 height 336
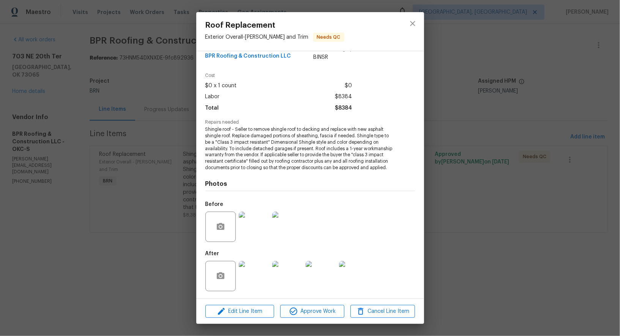
click at [536, 271] on div "Roof Replacement Exterior Overall - [PERSON_NAME] and Trim Needs QC Vendor BPR …" at bounding box center [310, 168] width 620 height 336
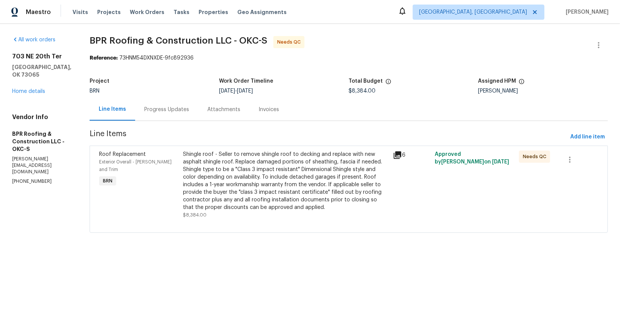
click at [170, 113] on div "Progress Updates" at bounding box center [166, 109] width 63 height 22
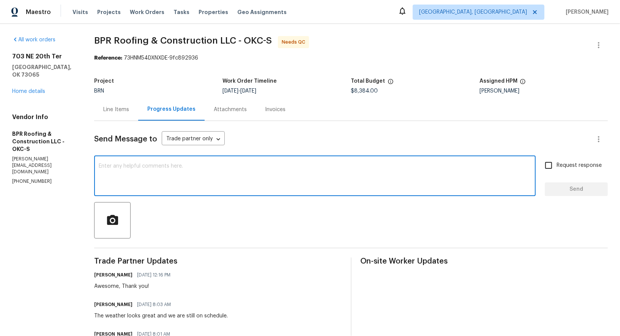
click at [180, 171] on textarea at bounding box center [315, 177] width 433 height 27
click at [154, 167] on textarea "Hi [PERSON_NAME], Please provide warranty" at bounding box center [315, 177] width 433 height 27
click at [246, 175] on textarea "Hi [PERSON_NAME], Please provide 1 year warranty" at bounding box center [315, 177] width 433 height 27
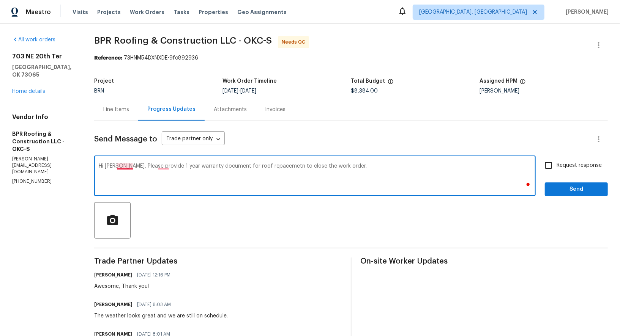
click at [126, 165] on textarea "Hi [PERSON_NAME], Please provide 1 year warranty document for roof repacemetn t…" at bounding box center [315, 177] width 433 height 27
click at [165, 166] on textarea "Hi [PERSON_NAME], please provide 1 year warranty document for roof repacemetn t…" at bounding box center [315, 177] width 433 height 27
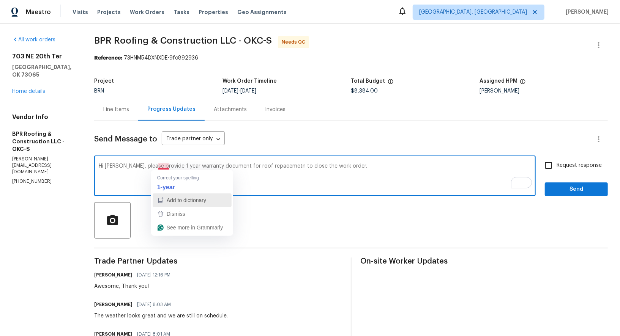
click at [173, 197] on span "Add to dictionary" at bounding box center [186, 200] width 39 height 6
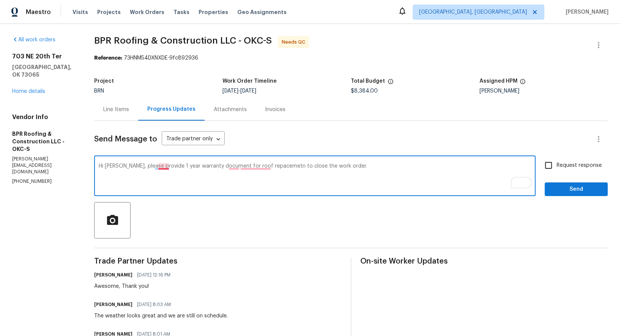
click at [159, 166] on textarea "Hi Jon, please provide 1 year warranty document for roof repacemetn to close th…" at bounding box center [315, 177] width 433 height 27
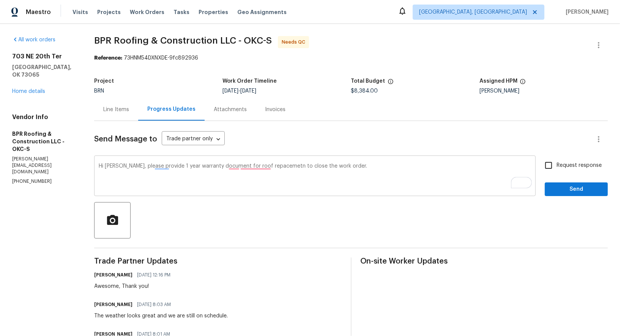
click at [193, 191] on div "Hi Jon, please provide 1 year warranty document for roof repacemetn to close th…" at bounding box center [315, 177] width 442 height 39
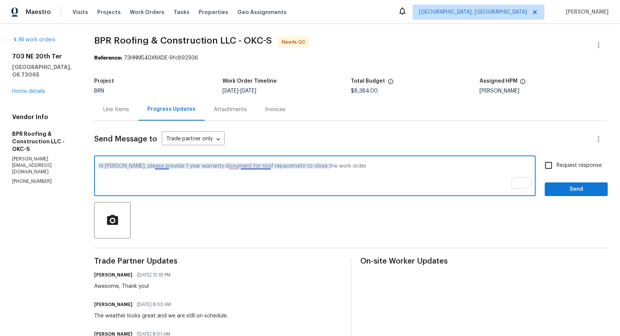
click at [161, 167] on textarea "Hi Jon, please provide 1 year warranty document for roof repacemetn to close th…" at bounding box center [315, 177] width 433 height 27
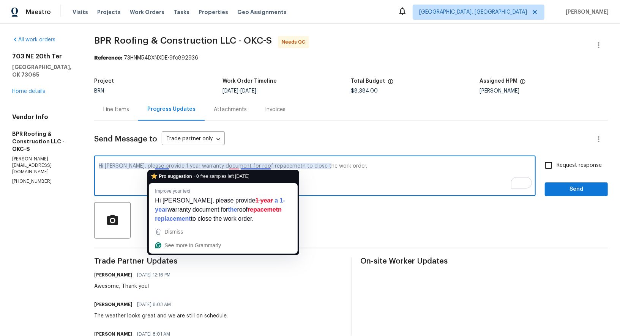
click at [143, 162] on div "Hi Jon, please provide 1 year warranty document for roof repacemetn to close th…" at bounding box center [315, 177] width 442 height 39
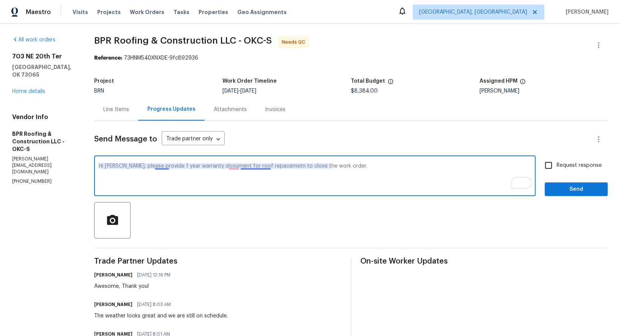
click at [157, 167] on textarea "Hi Jon, please provide 1 year warranty document for roof repacemetn to close th…" at bounding box center [315, 177] width 433 height 27
click at [161, 166] on textarea "Hi Jon, please provide 1-year warranty document for roof repacemetn to close th…" at bounding box center [315, 177] width 433 height 27
click at [237, 166] on textarea "Hi Jon, please provide a 1-year warranty document for roof repacemetn to close …" at bounding box center [315, 177] width 433 height 27
click at [259, 166] on textarea "Hi Jon, please provide a 1-year warranty document for roof repacemetn to close …" at bounding box center [315, 177] width 433 height 27
click at [355, 168] on textarea "Hi Jon, please provide a 1-year warranty document for roof replacement to close…" at bounding box center [315, 177] width 433 height 27
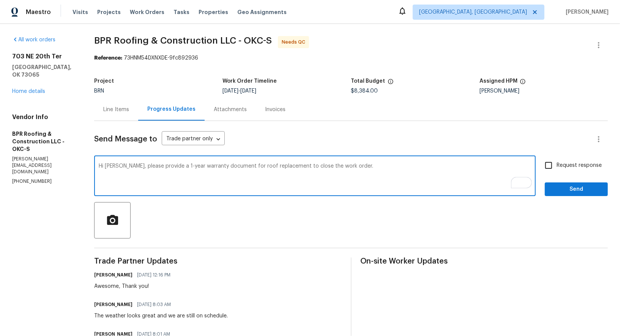
type textarea "Hi Jon, please provide a 1-year warranty document for roof replacement to close…"
click at [548, 167] on input "Request response" at bounding box center [549, 166] width 16 height 16
checkbox input "true"
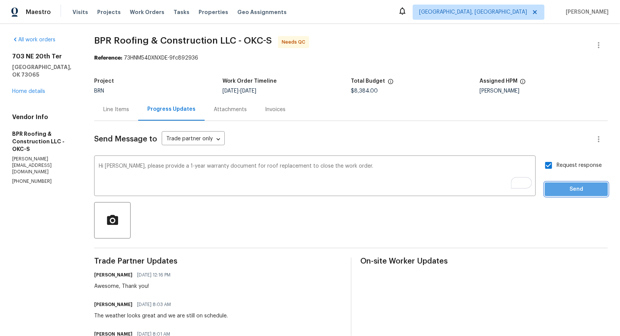
click at [566, 192] on span "Send" at bounding box center [576, 189] width 51 height 9
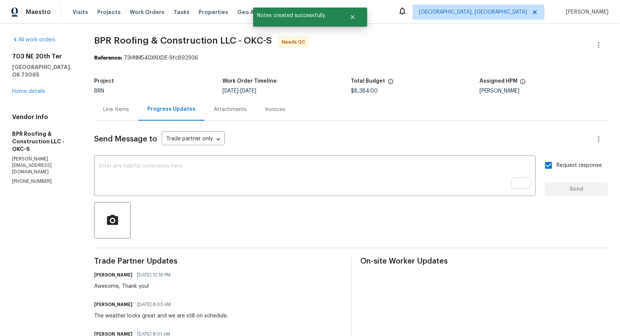
click at [112, 111] on div "Line Items" at bounding box center [116, 110] width 26 height 8
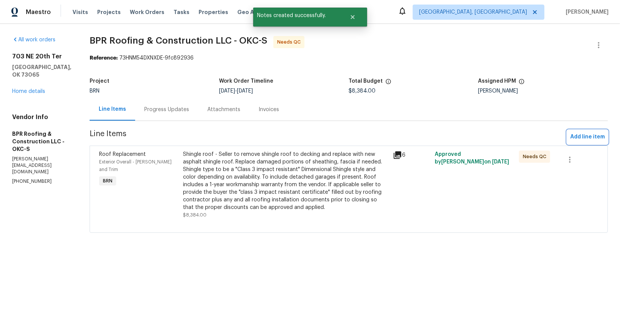
click at [593, 139] on span "Add line item" at bounding box center [587, 137] width 35 height 9
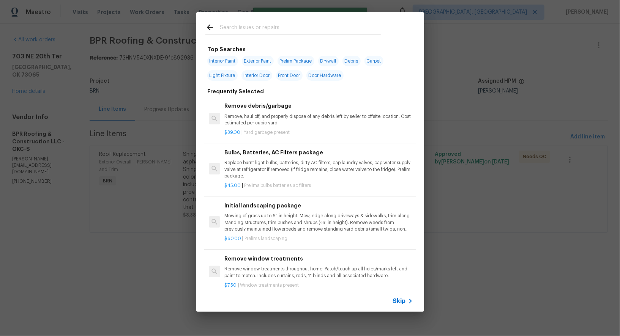
click at [399, 305] on span "Skip" at bounding box center [399, 302] width 13 height 8
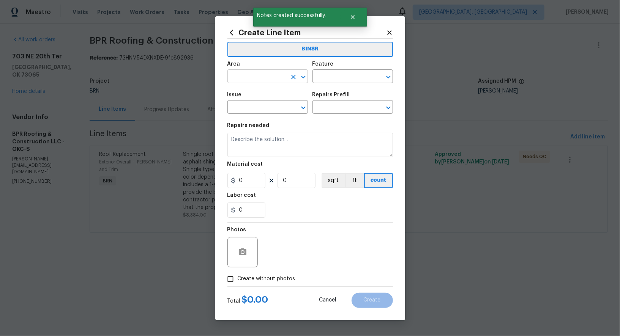
click at [276, 76] on input "text" at bounding box center [256, 77] width 59 height 12
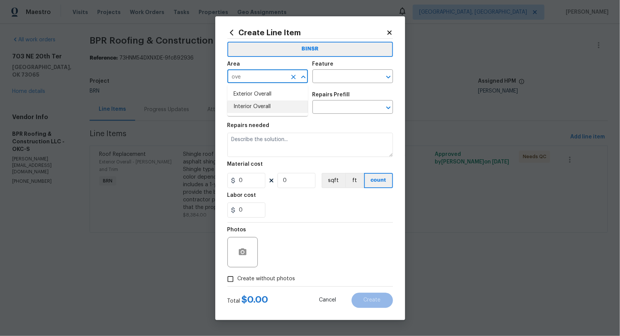
click at [263, 100] on li "Exterior Overall" at bounding box center [267, 94] width 81 height 13
type input "Exterior Overall"
click at [320, 81] on input "text" at bounding box center [342, 77] width 59 height 12
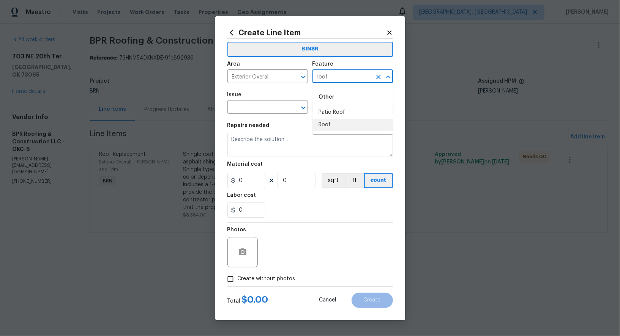
click at [333, 130] on li "Roof" at bounding box center [353, 125] width 81 height 13
type input "Roof"
click at [275, 107] on input "text" at bounding box center [256, 108] width 59 height 12
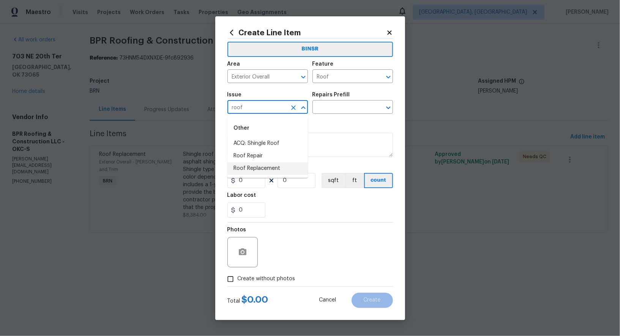
click at [271, 165] on li "Roof Replacement" at bounding box center [267, 169] width 81 height 13
type input "Roof Replacement"
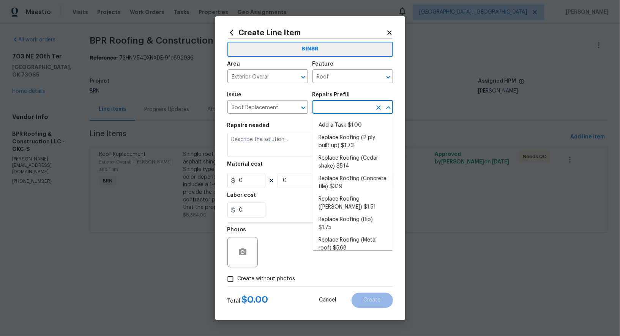
click at [341, 104] on input "text" at bounding box center [342, 108] width 59 height 12
click at [342, 123] on li "Add a Task $1.00" at bounding box center [353, 125] width 81 height 13
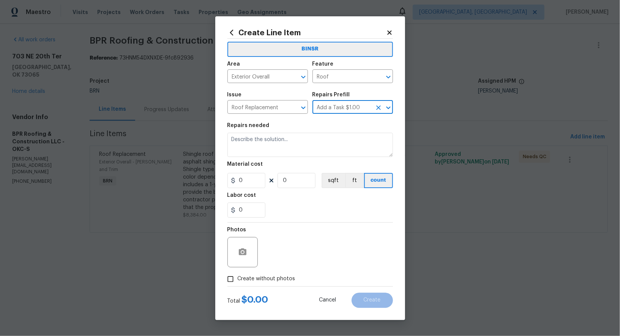
type input "[PERSON_NAME] and Trim"
type input "Add a Task $1.00"
type textarea "HPM to detail"
type input "1"
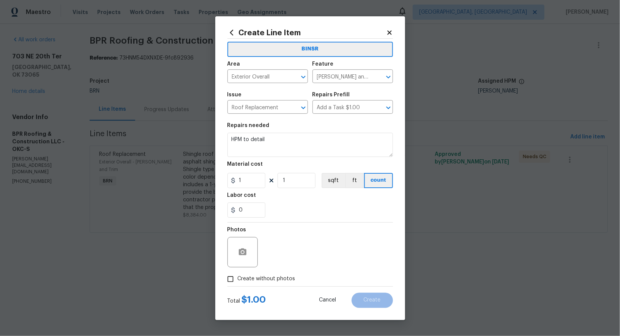
click at [314, 159] on section "Repairs needed HPM to detail Material cost 1 1 sqft ft count Labor cost 0" at bounding box center [310, 170] width 166 height 104
click at [297, 148] on textarea "HPM to detail" at bounding box center [310, 145] width 166 height 24
type textarea "P"
type textarea "Need warranty document"
click at [261, 185] on input "1" at bounding box center [246, 180] width 38 height 15
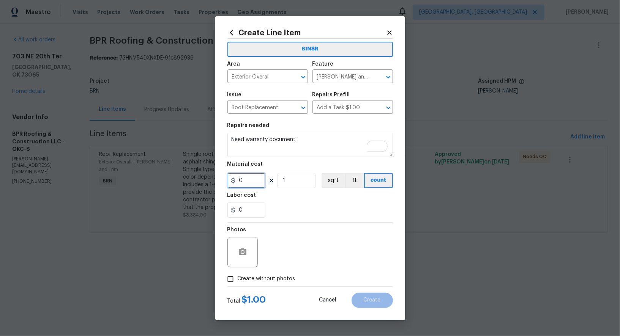
type input "0"
click at [231, 282] on input "Create without photos" at bounding box center [230, 279] width 14 height 14
checkbox input "true"
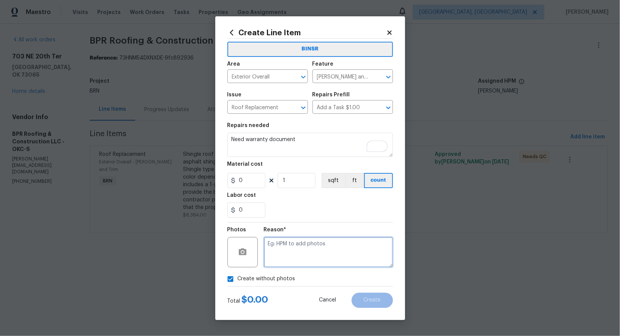
click at [317, 251] on textarea at bounding box center [328, 252] width 129 height 30
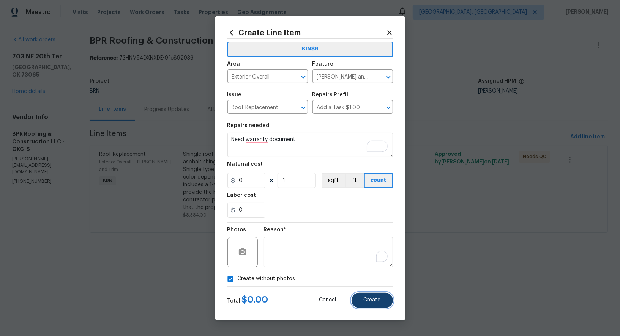
click at [378, 301] on span "Create" at bounding box center [372, 301] width 17 height 6
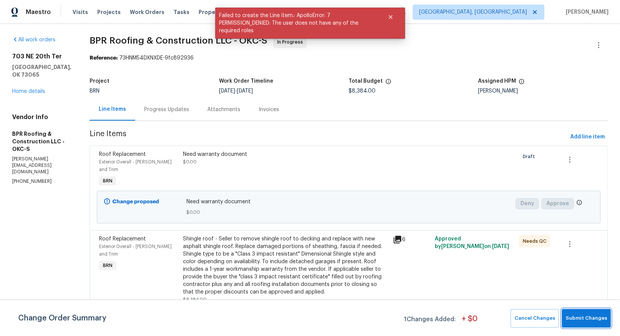
click at [576, 320] on span "Submit Changes" at bounding box center [586, 318] width 41 height 9
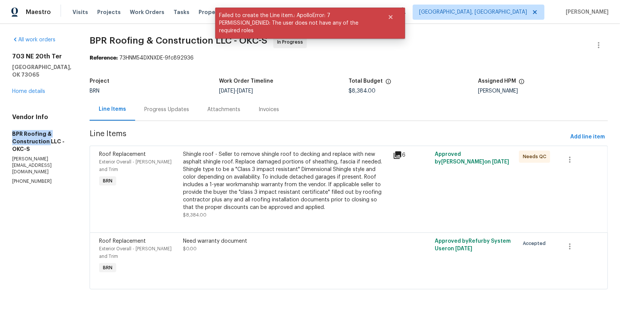
drag, startPoint x: 0, startPoint y: 129, endPoint x: 47, endPoint y: 133, distance: 47.3
click at [47, 133] on div "All work orders 703 NE 20th Ter Newcastle, OK 73065 Home details Vendor Info BP…" at bounding box center [310, 167] width 620 height 287
copy h5 "BPR Roofing & Construction"
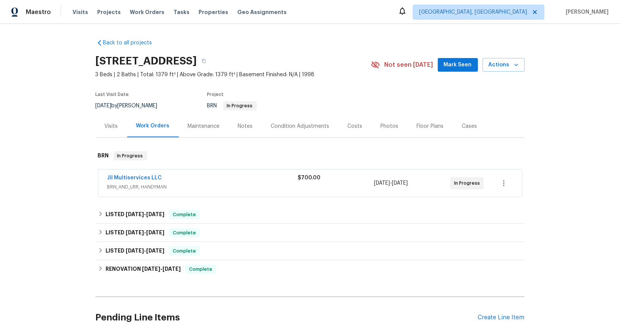
scroll to position [57, 0]
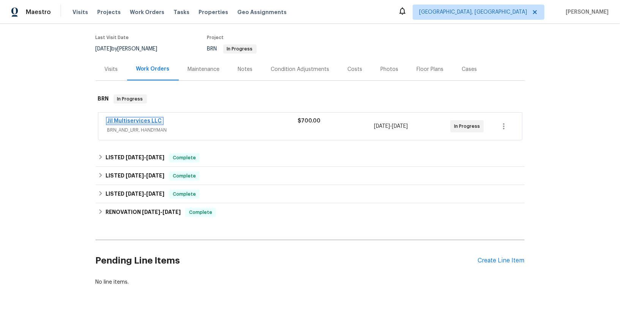
click at [127, 118] on link "Jil Multiservices LLC" at bounding box center [134, 120] width 55 height 5
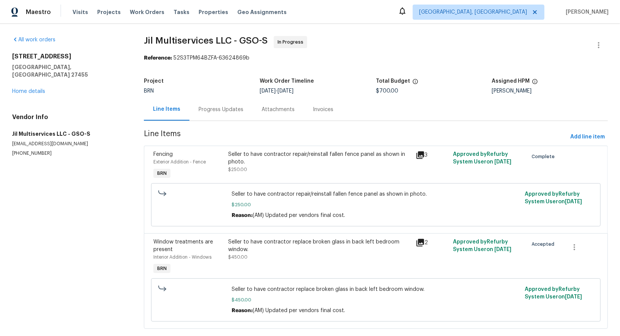
scroll to position [13, 0]
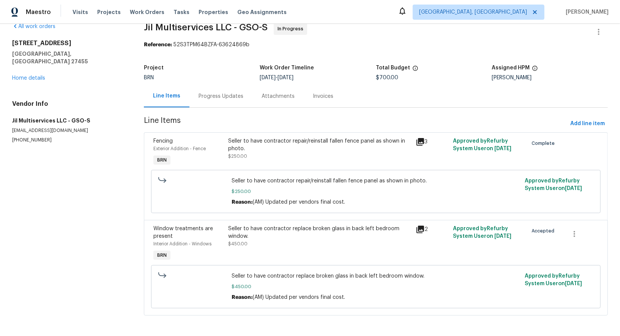
click at [258, 144] on div "Seller to have contractor repair/reinstall fallen fence panel as shown in photo." at bounding box center [319, 144] width 183 height 15
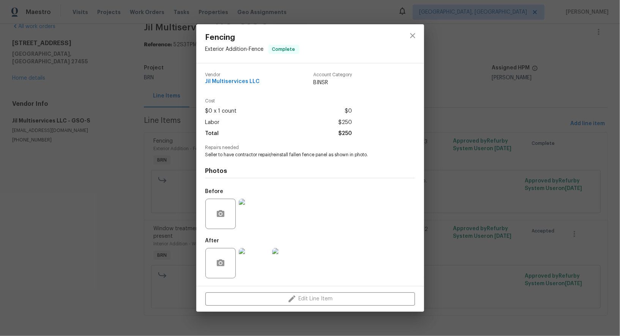
click at [447, 268] on div "Fencing Exterior Addition - Fence Complete Vendor Jil Multiservices LLC Account…" at bounding box center [310, 168] width 620 height 336
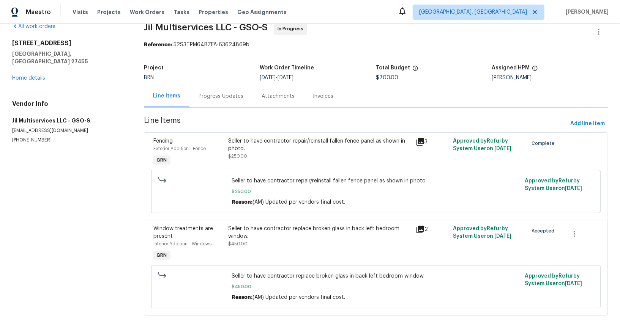
click at [229, 98] on div "Progress Updates" at bounding box center [221, 97] width 45 height 8
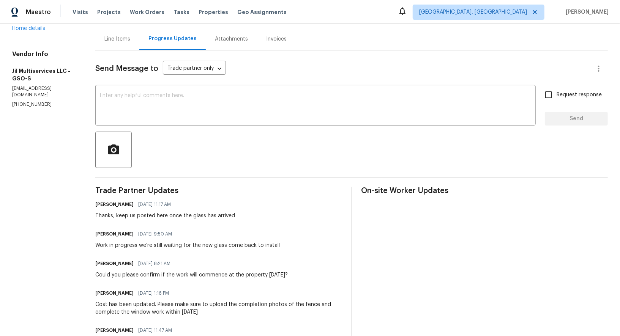
scroll to position [47, 0]
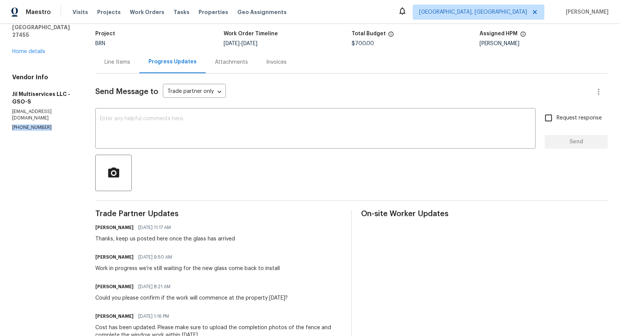
drag, startPoint x: 46, startPoint y: 107, endPoint x: 0, endPoint y: 107, distance: 45.6
copy p "(980) 710-8922"
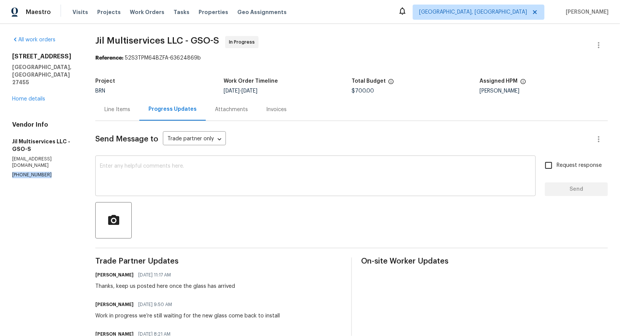
click at [151, 189] on textarea at bounding box center [315, 177] width 431 height 27
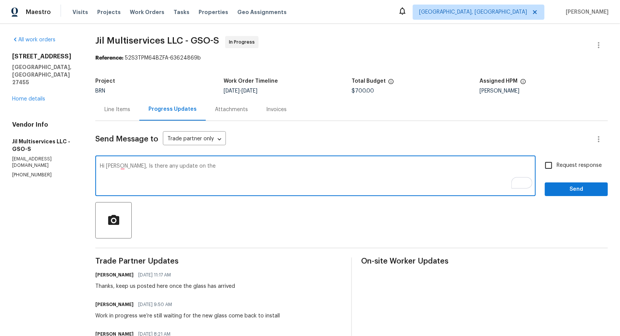
drag, startPoint x: 118, startPoint y: 167, endPoint x: 303, endPoint y: 168, distance: 185.7
click at [303, 168] on textarea "Hi Jose, Is there any update on the" at bounding box center [315, 177] width 431 height 27
click at [161, 166] on textarea "Hi Jose, have you receive the glass?" at bounding box center [315, 177] width 431 height 27
click at [272, 171] on textarea "Hi Jose, have you received the glass?" at bounding box center [315, 177] width 431 height 27
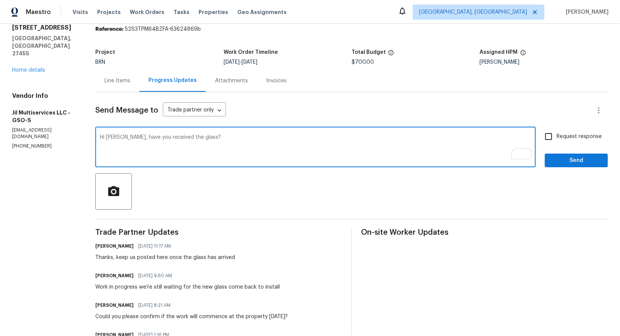
scroll to position [18, 0]
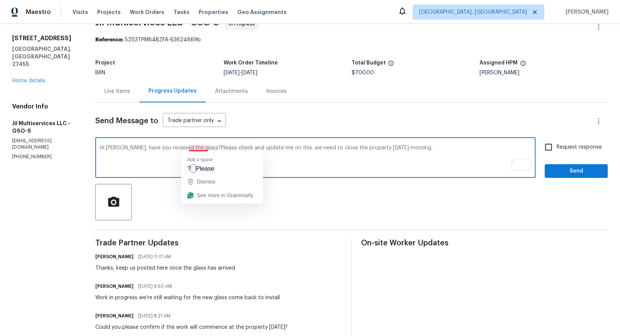
click at [191, 150] on textarea "Hi Jose, have you received the glass?Please check and update me on this. we nee…" at bounding box center [315, 158] width 431 height 27
click at [330, 156] on textarea "Hi Jose, have you received the glass? Please check and update me on this. we ne…" at bounding box center [315, 158] width 431 height 27
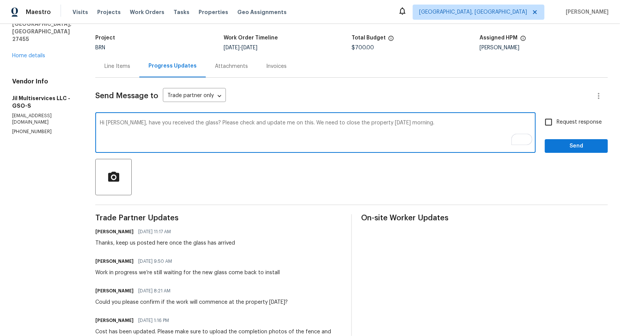
scroll to position [0, 0]
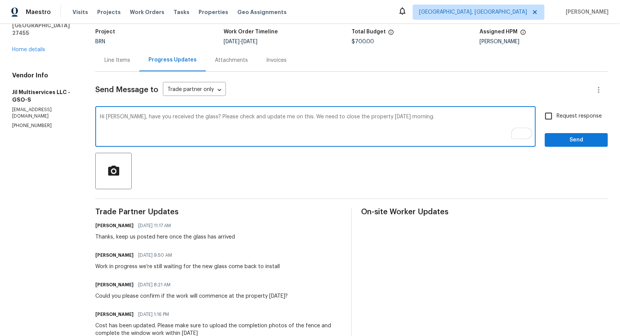
type textarea "Hi Jose, have you received the glass? Please check and update me on this. We ne…"
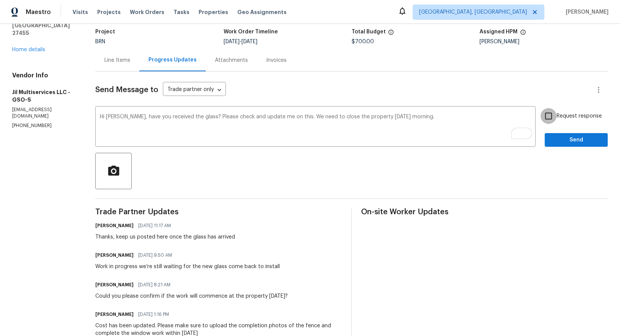
click at [557, 117] on input "Request response" at bounding box center [549, 116] width 16 height 16
checkbox input "true"
click at [568, 139] on span "Send" at bounding box center [576, 140] width 51 height 9
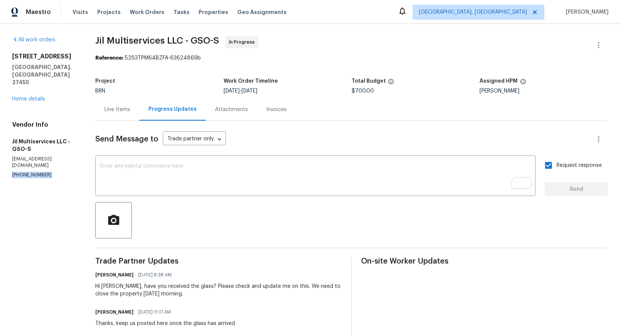
drag, startPoint x: 52, startPoint y: 155, endPoint x: 0, endPoint y: 153, distance: 52.0
copy p "(980) 710-8922"
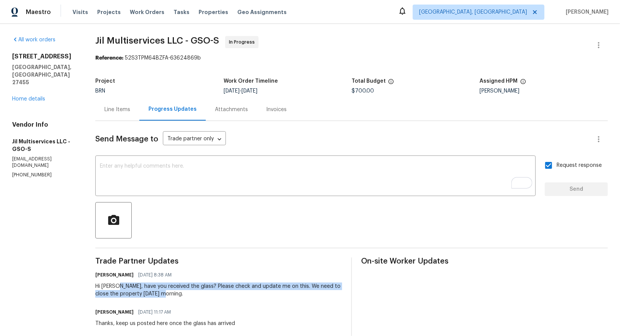
drag, startPoint x: 114, startPoint y: 286, endPoint x: 182, endPoint y: 298, distance: 69.1
copy div "have you received the glass? Please check and update me on this. We need to clo…"
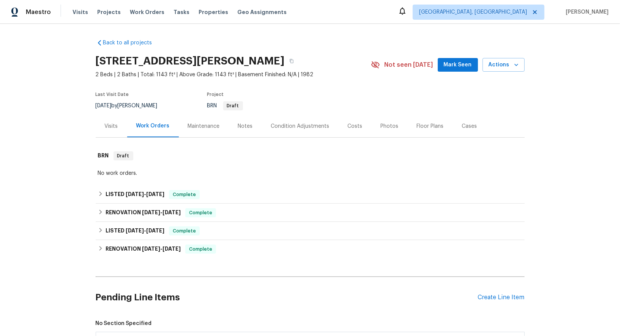
scroll to position [96, 0]
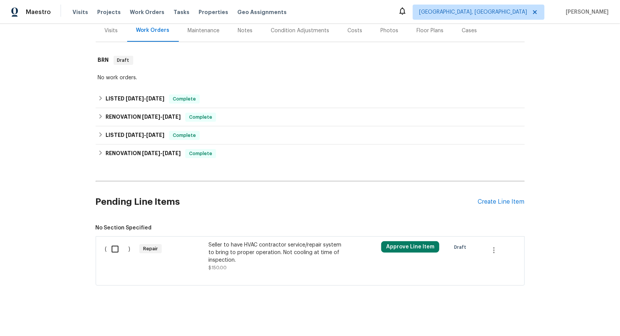
click at [242, 252] on div "Seller to have HVAC contractor service/repair system to bring to proper operati…" at bounding box center [275, 253] width 134 height 23
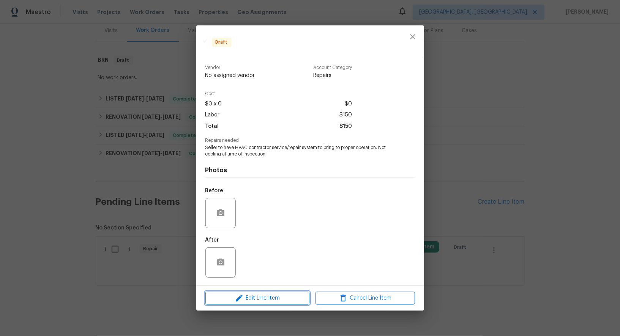
click at [246, 300] on span "Edit Line Item" at bounding box center [257, 298] width 99 height 9
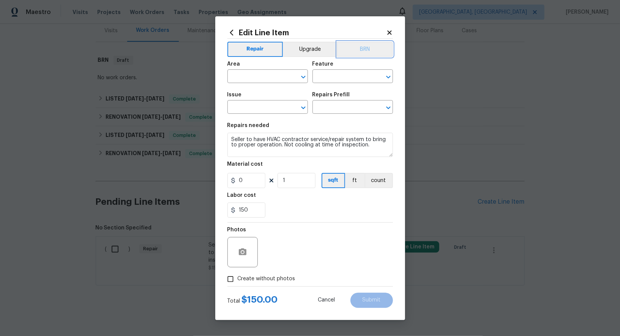
click at [373, 51] on button "BRN" at bounding box center [365, 49] width 56 height 15
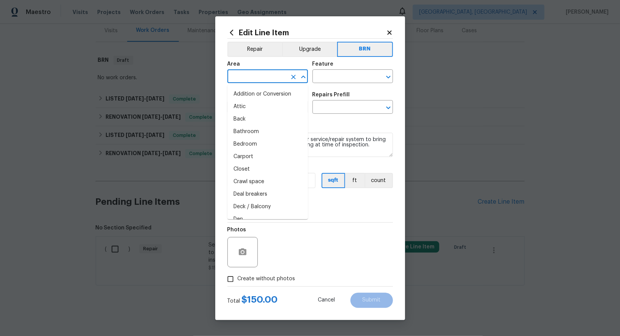
click at [272, 78] on input "text" at bounding box center [256, 77] width 59 height 12
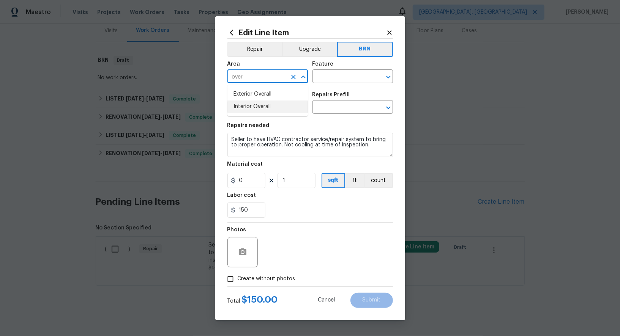
click at [272, 106] on li "Interior Overall" at bounding box center [267, 107] width 81 height 13
type input "Interior Overall"
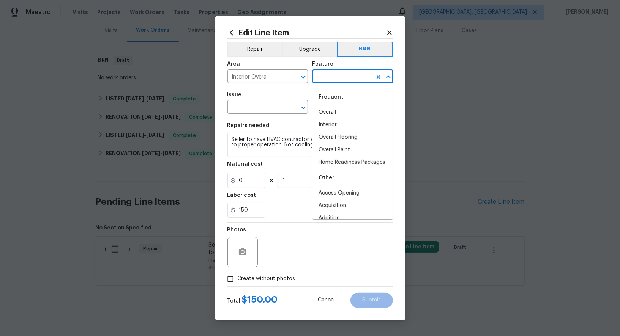
click at [339, 78] on input "text" at bounding box center [342, 77] width 59 height 12
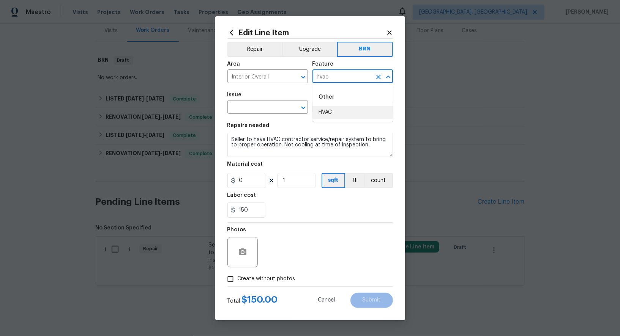
click at [332, 114] on li "HVAC" at bounding box center [353, 112] width 81 height 13
type input "HVAC"
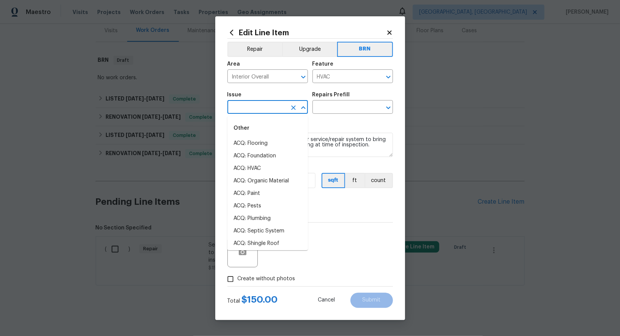
click at [242, 112] on input "text" at bounding box center [256, 108] width 59 height 12
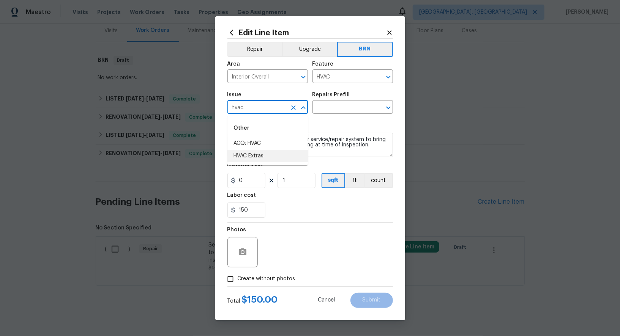
click at [263, 157] on li "HVAC Extras" at bounding box center [267, 156] width 81 height 13
type input "HVAC Extras"
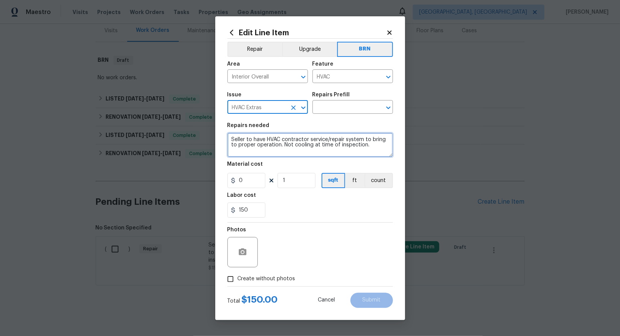
click at [313, 141] on textarea "Seller to have HVAC contractor service/repair system to bring to proper operati…" at bounding box center [310, 145] width 166 height 24
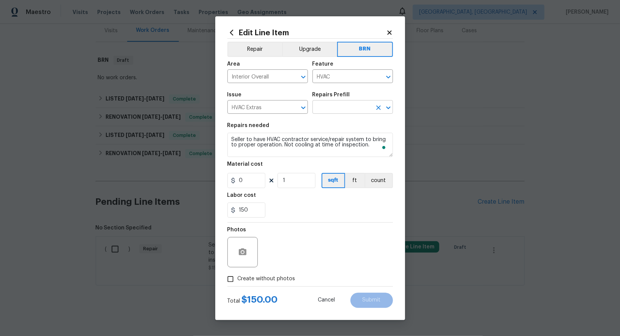
click at [338, 109] on input "text" at bounding box center [342, 108] width 59 height 12
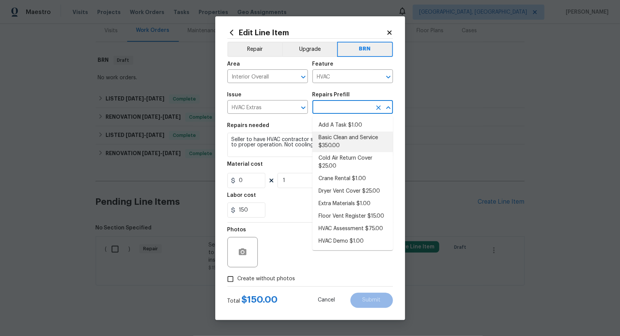
click at [342, 144] on li "Basic Clean and Service $350.00" at bounding box center [353, 142] width 81 height 21
type input "Basic Clean and Service $350.00"
type textarea "General Service HVAC system including: cleaning condenser and evaporator coils,…"
type input "350"
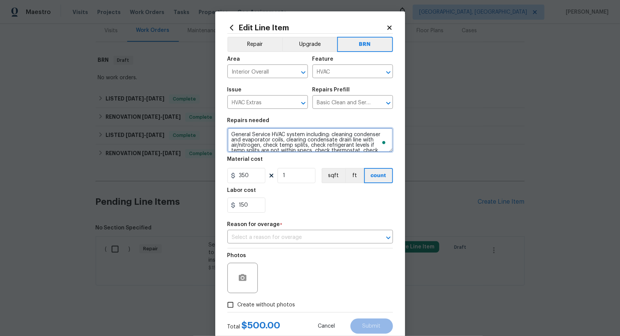
click at [313, 144] on textarea "General Service HVAC system including: cleaning condenser and evaporator coils,…" at bounding box center [310, 140] width 166 height 24
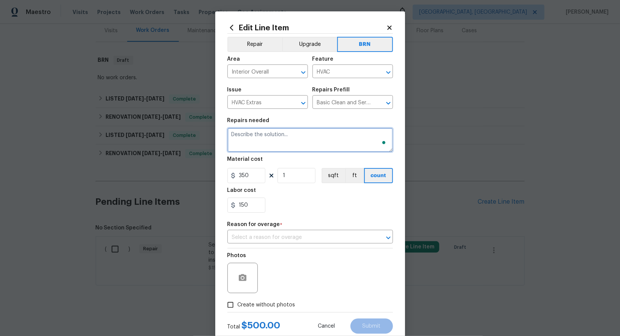
paste textarea "Seller to have HVAC contractor service/repair system to bring to proper operati…"
type textarea "Seller to have HVAC contractor service/repair system to bring to proper operati…"
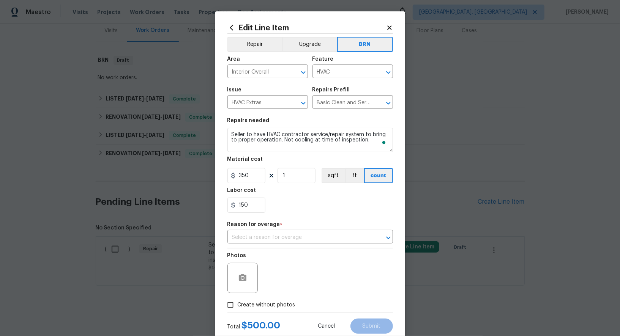
click at [255, 185] on section "Repairs needed Seller to have HVAC contractor service/repair system to bring to…" at bounding box center [310, 166] width 166 height 104
drag, startPoint x: 255, startPoint y: 180, endPoint x: 256, endPoint y: 176, distance: 4.3
click at [255, 180] on input "350" at bounding box center [246, 175] width 38 height 15
type input "0"
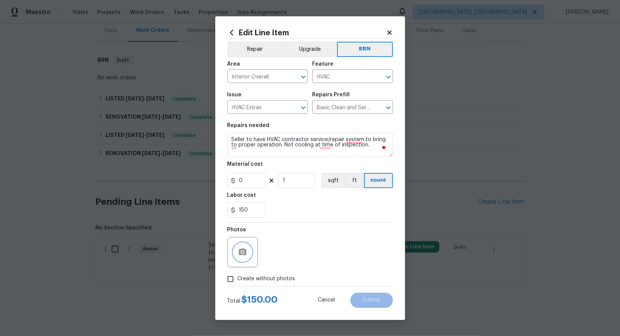
click at [240, 258] on button "button" at bounding box center [243, 252] width 18 height 18
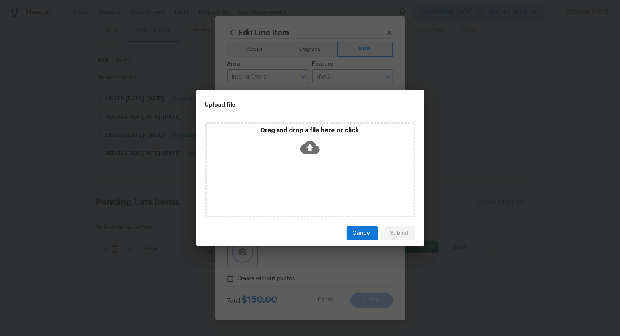
click at [451, 151] on div "Upload file Drag and drop a file here or click Cancel Submit" at bounding box center [310, 168] width 620 height 336
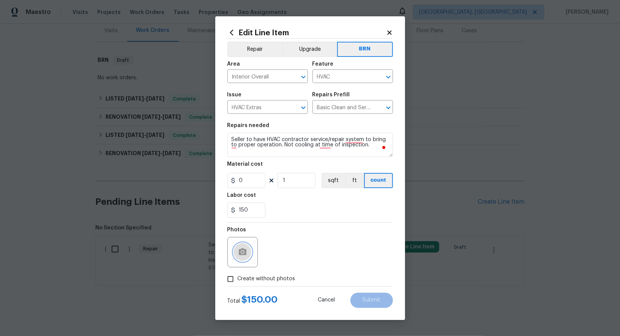
click at [243, 255] on icon "button" at bounding box center [243, 252] width 8 height 7
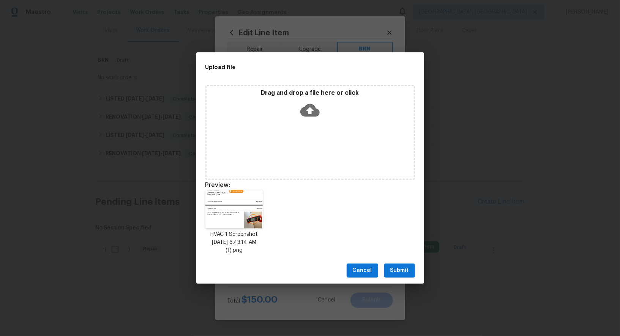
click at [404, 273] on span "Submit" at bounding box center [399, 270] width 19 height 9
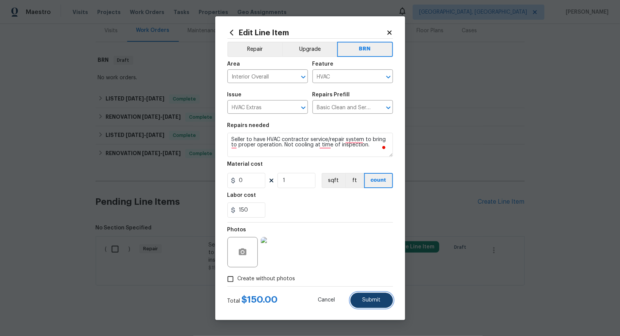
click at [374, 305] on button "Submit" at bounding box center [372, 300] width 43 height 15
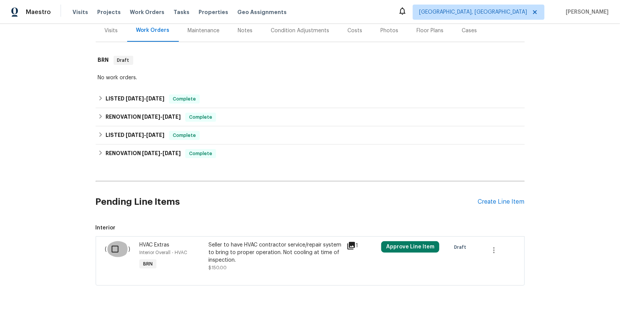
click at [120, 245] on input "checkbox" at bounding box center [118, 250] width 22 height 16
checkbox input "true"
click at [589, 322] on span "Create Work Order" at bounding box center [576, 317] width 51 height 9
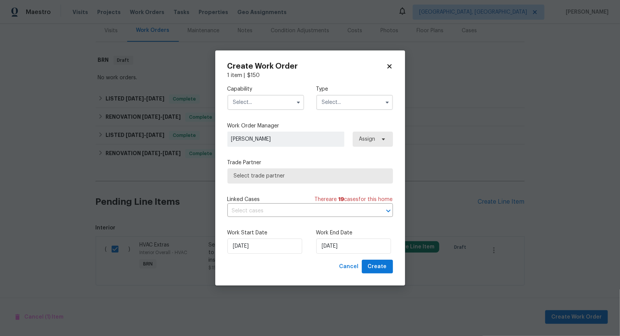
click at [273, 103] on input "text" at bounding box center [265, 102] width 77 height 15
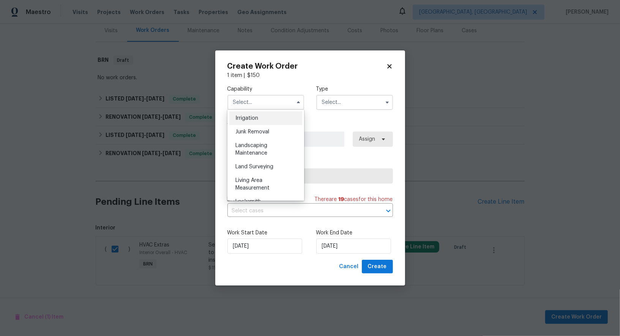
scroll to position [438, 0]
click at [249, 133] on div "HVAC" at bounding box center [265, 139] width 73 height 14
type input "HVAC"
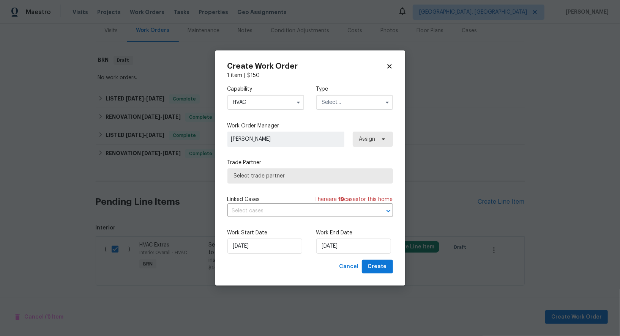
click at [339, 97] on input "text" at bounding box center [354, 102] width 77 height 15
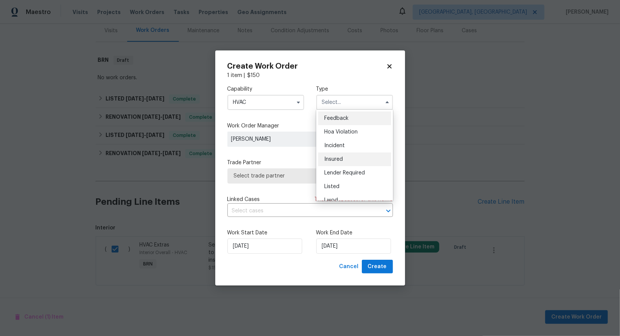
scroll to position [90, 0]
click at [346, 166] on div "Resale" at bounding box center [354, 165] width 73 height 14
type input "Resale"
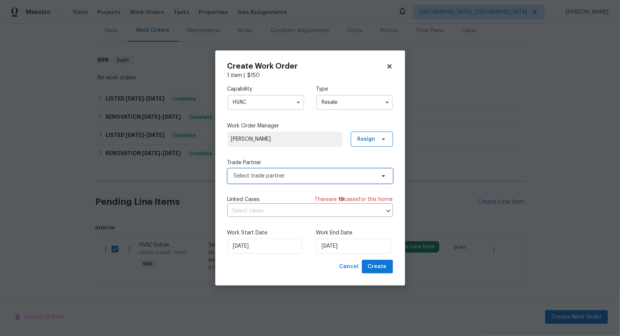
click at [316, 171] on span "Select trade partner" at bounding box center [310, 176] width 166 height 15
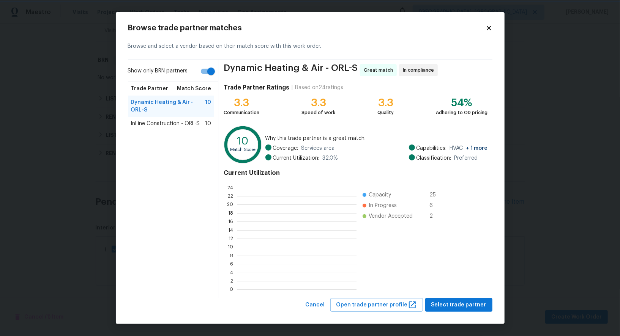
scroll to position [1, 1]
click at [447, 303] on span "Select trade partner" at bounding box center [458, 305] width 55 height 9
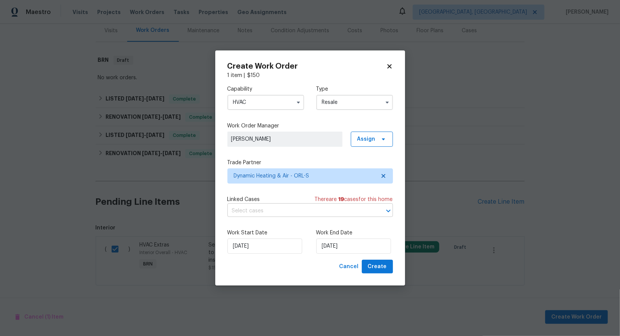
click at [300, 213] on input "text" at bounding box center [299, 211] width 144 height 12
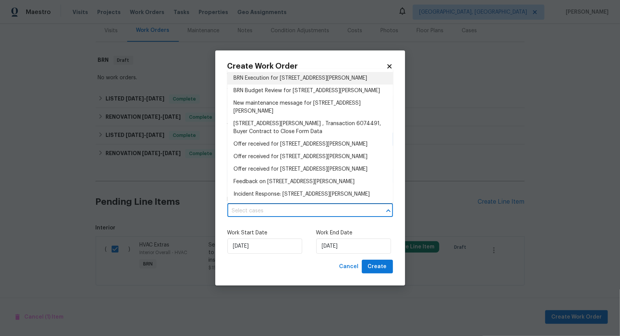
click at [279, 82] on li "BRN Execution for [STREET_ADDRESS][PERSON_NAME]" at bounding box center [310, 78] width 166 height 13
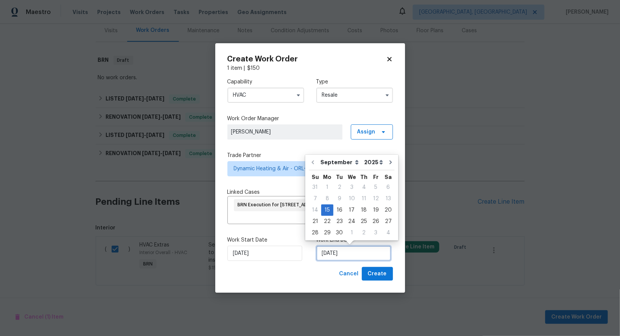
click at [349, 256] on input "[DATE]" at bounding box center [353, 253] width 75 height 15
click at [347, 208] on div "17" at bounding box center [352, 210] width 13 height 11
type input "[DATE]"
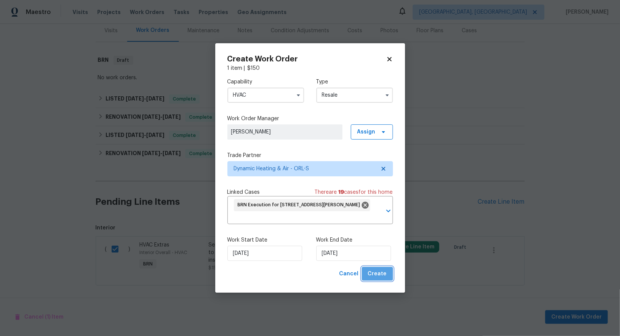
click at [380, 269] on button "Create" at bounding box center [377, 274] width 31 height 14
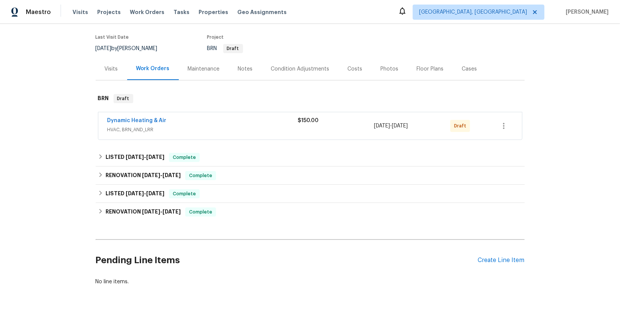
scroll to position [57, 0]
click at [154, 121] on link "Dynamic Heating & Air" at bounding box center [136, 120] width 59 height 5
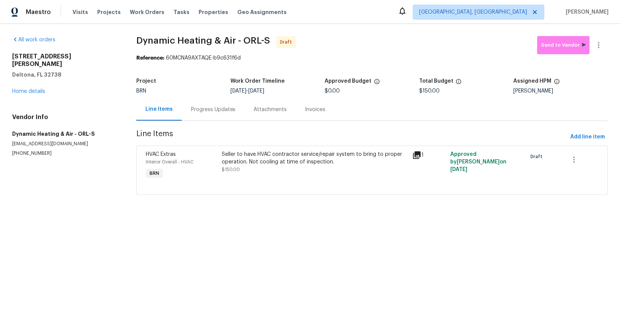
click at [189, 115] on div "Progress Updates" at bounding box center [213, 109] width 63 height 22
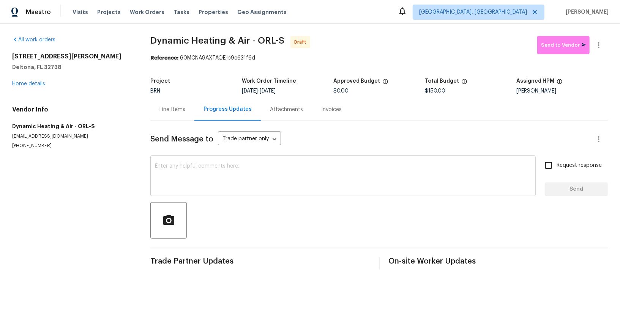
click at [253, 183] on textarea at bounding box center [343, 177] width 376 height 27
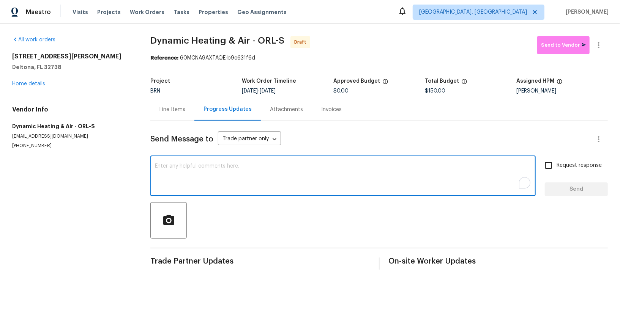
paste textarea "Hi, I'm [PERSON_NAME] from Opendoor. Just wanted to check if you received the W…"
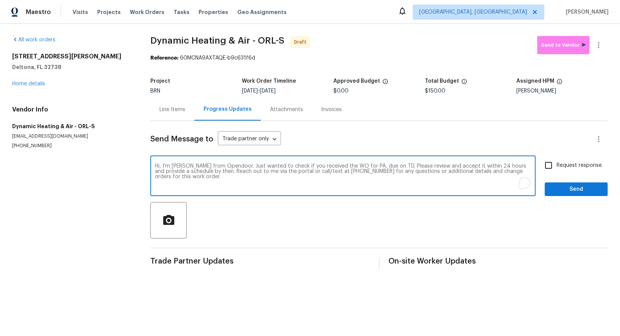
click at [369, 164] on textarea "Hi, I'm [PERSON_NAME] from Opendoor. Just wanted to check if you received the W…" at bounding box center [343, 177] width 376 height 27
paste textarea "[STREET_ADDRESS][PERSON_NAME]"
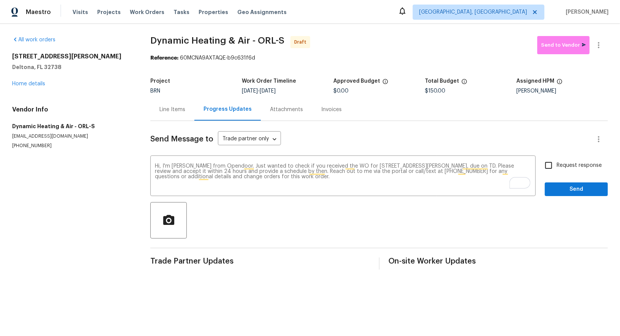
drag, startPoint x: 272, startPoint y: 93, endPoint x: 303, endPoint y: 92, distance: 31.1
click at [303, 92] on div "[DATE] - [DATE]" at bounding box center [288, 90] width 92 height 5
copy span "[DATE]"
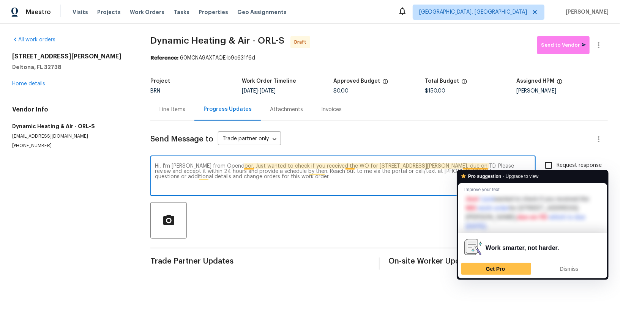
click at [488, 166] on textarea "Hi, I'm [PERSON_NAME] from Opendoor. Just wanted to check if you received the W…" at bounding box center [343, 177] width 376 height 27
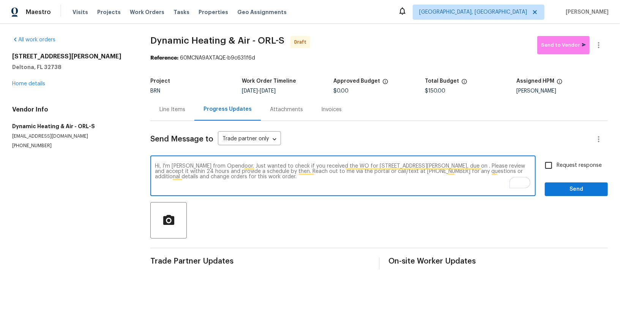
paste textarea "[DATE]"
type textarea "Hi, I'm [PERSON_NAME] from Opendoor. Just wanted to check if you received the W…"
click at [545, 171] on input "Request response" at bounding box center [549, 166] width 16 height 16
checkbox input "true"
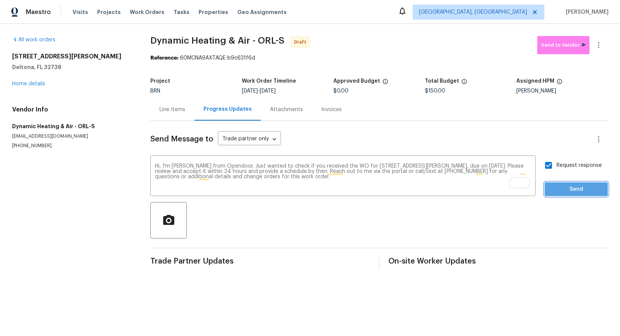
click at [559, 191] on span "Send" at bounding box center [576, 189] width 51 height 9
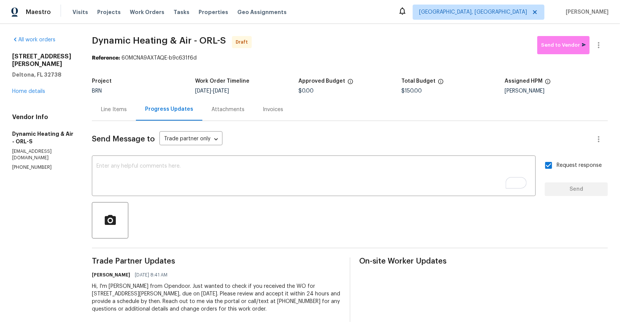
click at [114, 112] on div "Line Items" at bounding box center [114, 110] width 26 height 8
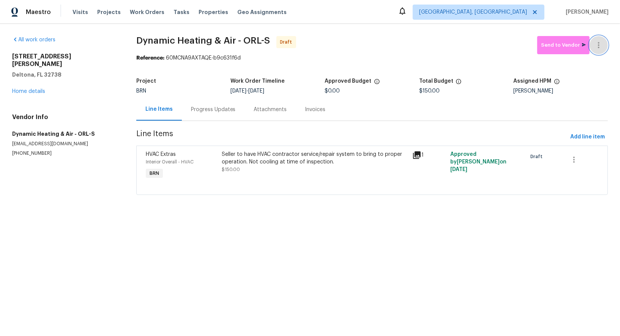
click at [600, 44] on icon "button" at bounding box center [598, 45] width 9 height 9
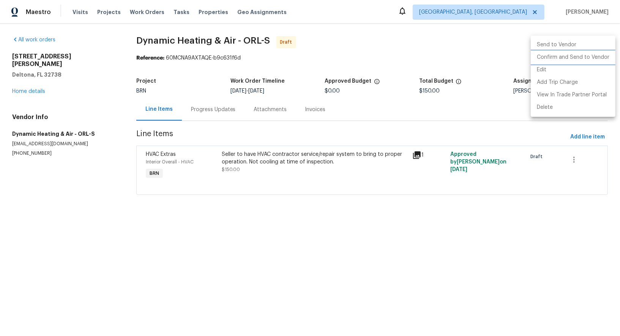
click at [575, 62] on li "Confirm and Send to Vendor" at bounding box center [573, 57] width 85 height 13
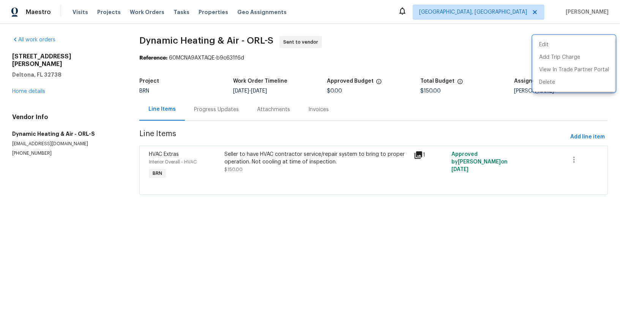
click at [20, 126] on div at bounding box center [310, 168] width 620 height 336
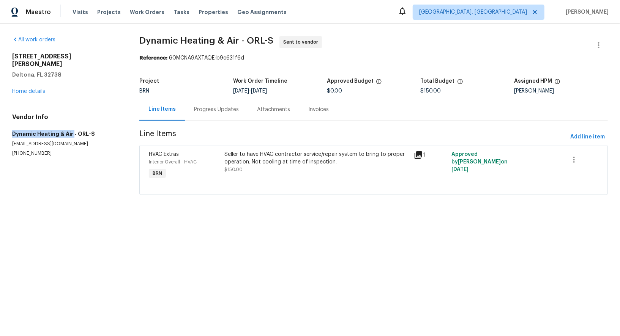
drag, startPoint x: 6, startPoint y: 126, endPoint x: 71, endPoint y: 126, distance: 64.6
click at [71, 126] on div "All work orders 2364 Howland Blvd Deltona, FL 32738 Home details Vendor Info Dy…" at bounding box center [310, 120] width 620 height 193
copy h5 "Dynamic Heating & Air"
click at [6, 122] on div "All work orders 2364 Howland Blvd Deltona, FL 32738 Home details Vendor Info Dy…" at bounding box center [310, 120] width 620 height 193
drag, startPoint x: 6, startPoint y: 122, endPoint x: 69, endPoint y: 124, distance: 63.4
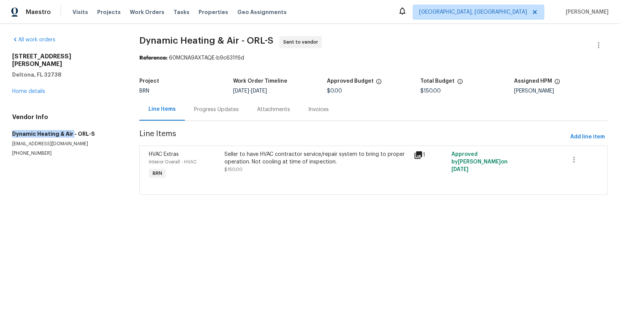
click at [69, 124] on div "All work orders 2364 Howland Blvd Deltona, FL 32738 Home details Vendor Info Dy…" at bounding box center [310, 120] width 620 height 193
click at [230, 164] on div "Seller to have HVAC contractor service/repair system to bring to proper operati…" at bounding box center [317, 158] width 185 height 15
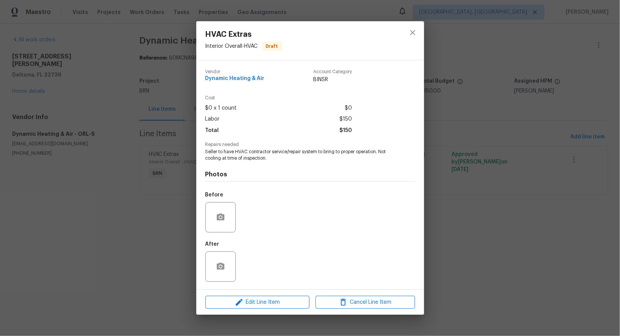
click at [268, 216] on div "Before" at bounding box center [310, 212] width 210 height 49
click at [251, 217] on div "Before" at bounding box center [310, 212] width 210 height 49
click at [152, 207] on div "HVAC Extras Interior Overall - HVAC Draft Vendor Dynamic Heating & Air Account …" at bounding box center [310, 168] width 620 height 336
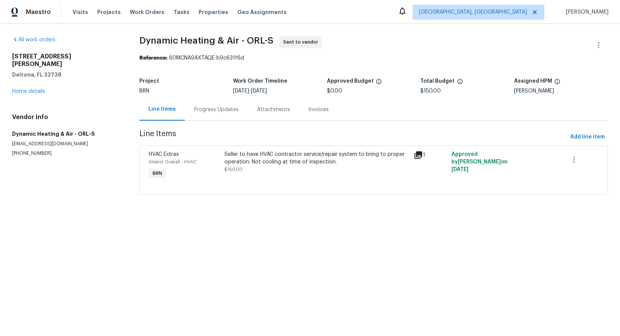
click at [201, 115] on div "Progress Updates" at bounding box center [216, 109] width 63 height 22
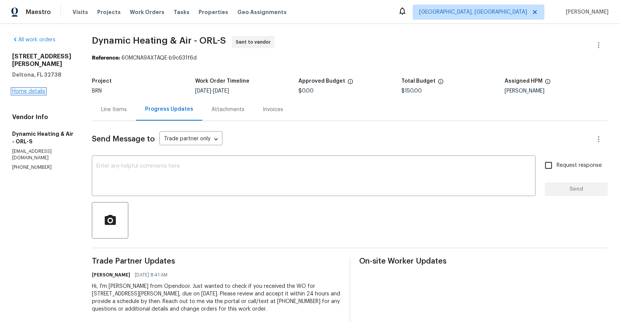
click at [24, 89] on link "Home details" at bounding box center [28, 91] width 33 height 5
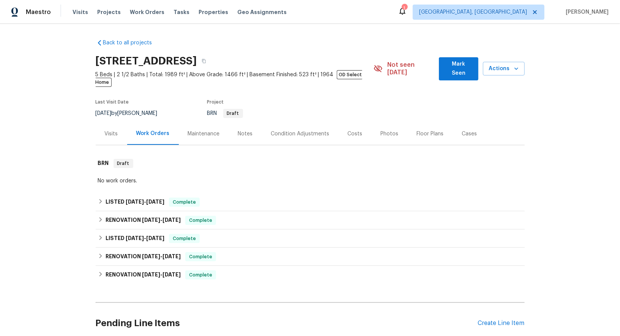
scroll to position [156, 0]
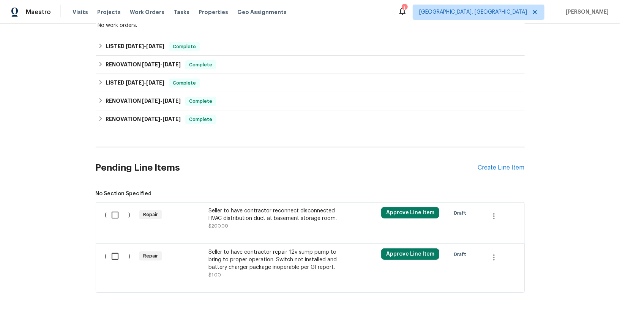
click at [237, 215] on div "Seller to have contractor reconnect disconnected HVAC distribution duct at base…" at bounding box center [275, 218] width 134 height 23
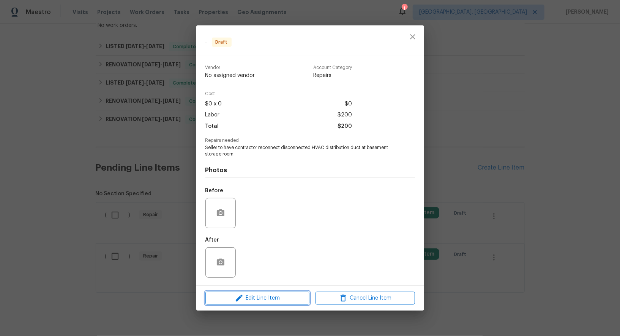
click at [253, 293] on button "Edit Line Item" at bounding box center [257, 298] width 104 height 13
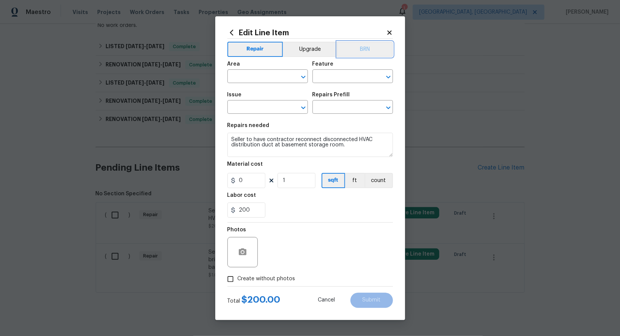
click at [358, 50] on button "BRN" at bounding box center [365, 49] width 56 height 15
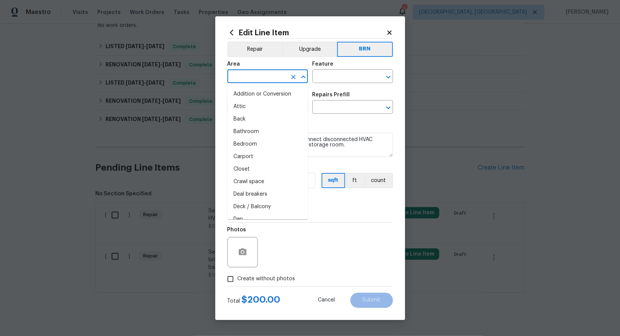
click at [279, 79] on input "text" at bounding box center [256, 77] width 59 height 12
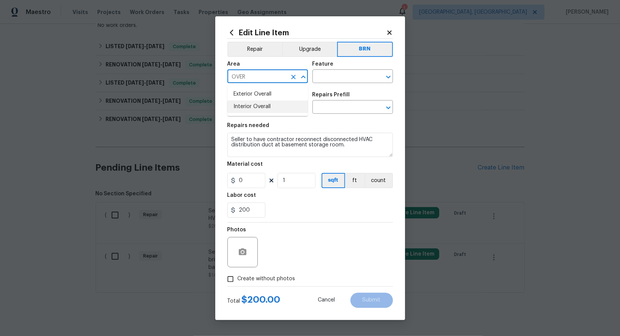
click at [282, 111] on li "Interior Overall" at bounding box center [267, 107] width 81 height 13
type input "Interior Overall"
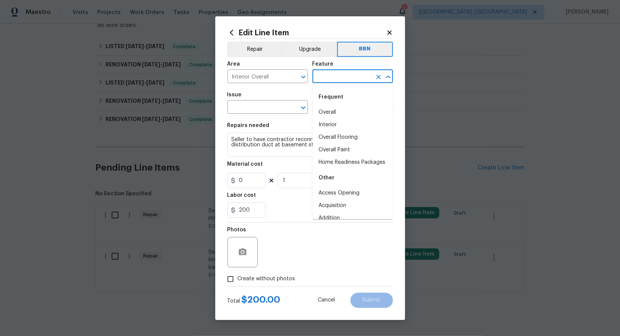
click at [327, 81] on input "text" at bounding box center [342, 77] width 59 height 12
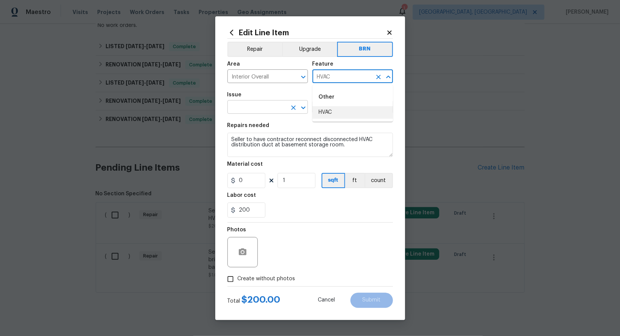
drag, startPoint x: 327, startPoint y: 112, endPoint x: 264, endPoint y: 110, distance: 62.7
click at [327, 112] on li "HVAC" at bounding box center [353, 112] width 81 height 13
type input "HVAC"
click at [264, 110] on input "text" at bounding box center [256, 108] width 59 height 12
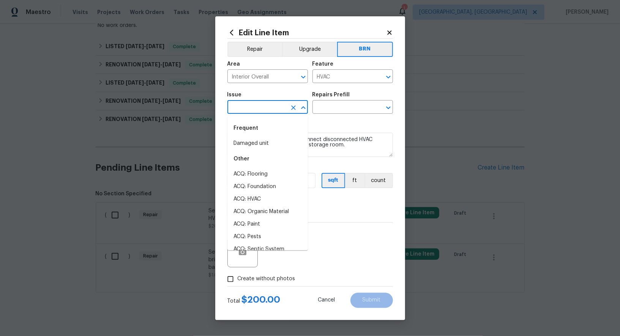
type input "G"
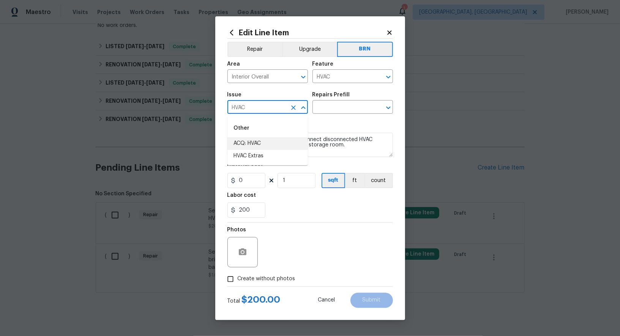
drag, startPoint x: 274, startPoint y: 147, endPoint x: 281, endPoint y: 136, distance: 12.6
click at [274, 147] on li "ACQ: HVAC" at bounding box center [267, 143] width 81 height 13
type input "ACQ: HVAC"
drag, startPoint x: 288, startPoint y: 106, endPoint x: 294, endPoint y: 108, distance: 6.0
click at [288, 106] on div at bounding box center [298, 108] width 20 height 11
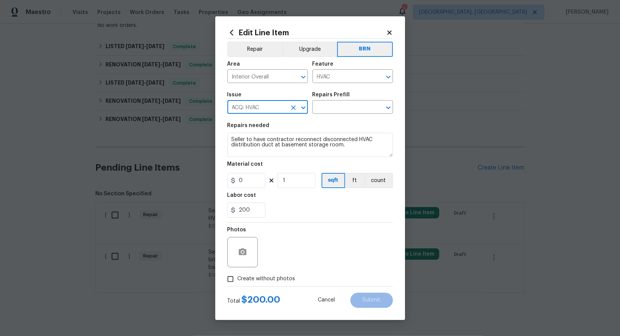
click at [292, 107] on icon "Clear" at bounding box center [293, 108] width 5 height 5
click at [267, 157] on li "HVAC Extras" at bounding box center [267, 156] width 81 height 13
type input "HVAC Extras"
click at [327, 150] on textarea "Seller to have contractor reconnect disconnected HVAC distribution duct at base…" at bounding box center [310, 145] width 166 height 24
click at [337, 111] on input "text" at bounding box center [342, 108] width 59 height 12
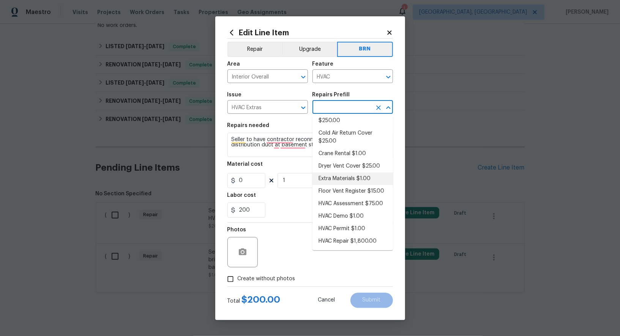
scroll to position [0, 0]
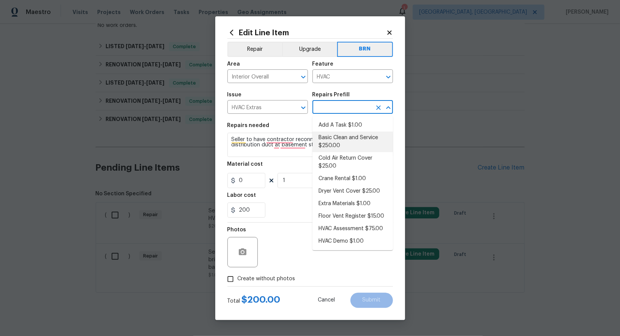
click at [350, 144] on li "Basic Clean and Service $250.00" at bounding box center [353, 142] width 81 height 21
type input "Basic Clean and Service $250.00"
type textarea "General Service HVAC system including: cleaning condenser and evaporator coils,…"
type input "250"
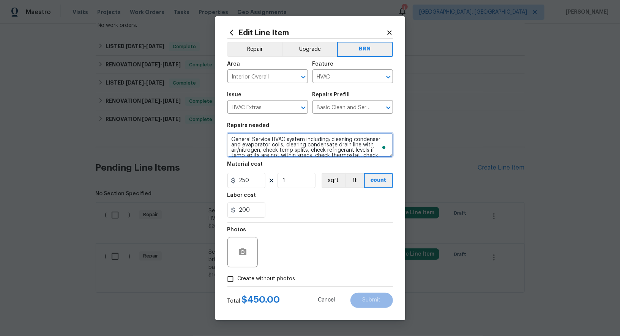
click at [316, 144] on textarea "General Service HVAC system including: cleaning condenser and evaporator coils,…" at bounding box center [310, 145] width 166 height 24
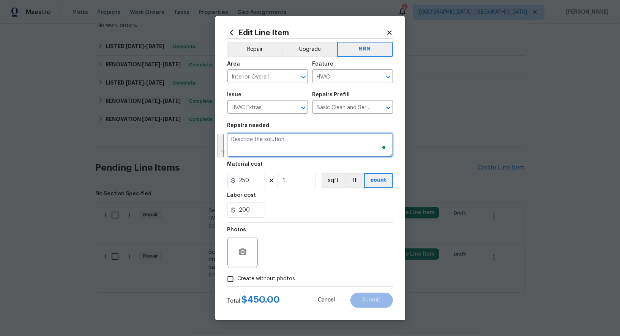
paste textarea "Seller to have contractor reconnect disconnected HVAC distribution duct at base…"
type textarea "Seller to have contractor reconnect disconnected HVAC distribution duct at base…"
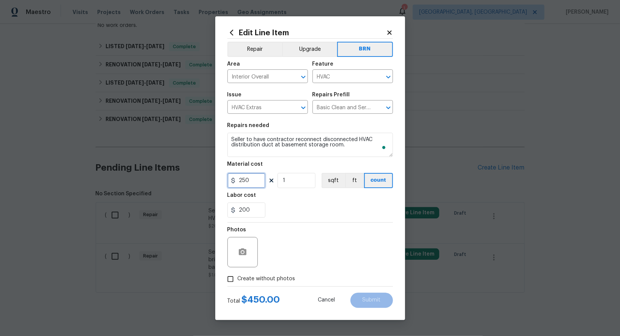
click at [251, 180] on input "250" at bounding box center [246, 180] width 38 height 15
type input "0"
click at [243, 259] on button "button" at bounding box center [243, 252] width 18 height 18
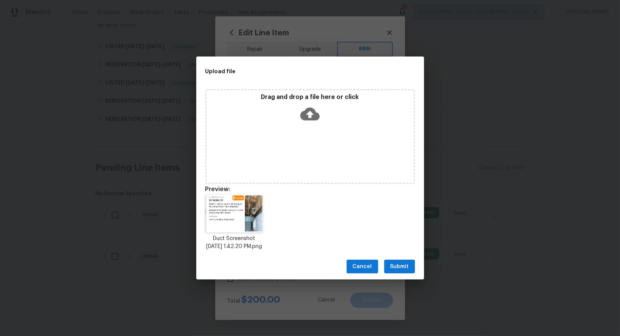
click at [398, 269] on span "Submit" at bounding box center [399, 266] width 19 height 9
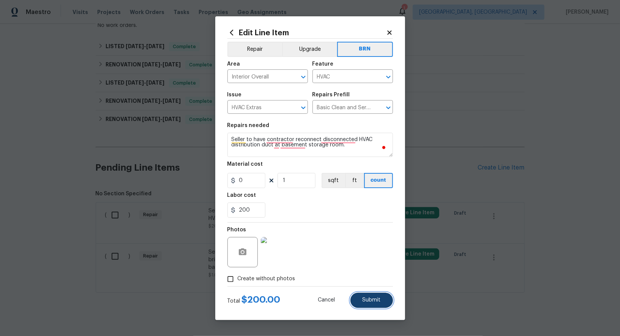
click at [365, 296] on button "Submit" at bounding box center [372, 300] width 43 height 15
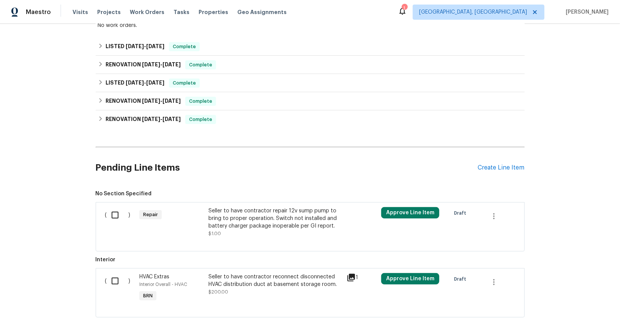
scroll to position [180, 0]
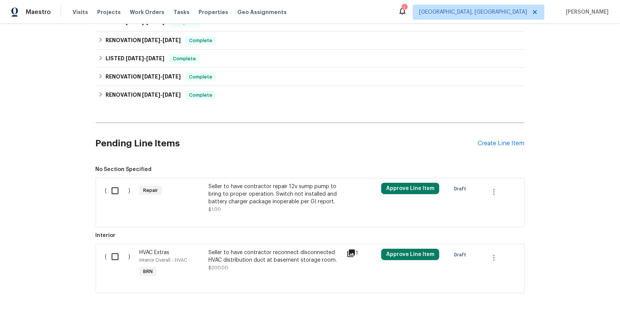
click at [237, 195] on div "Seller to have contractor repair 12v sump pump to bring to proper operation. Sw…" at bounding box center [275, 194] width 134 height 23
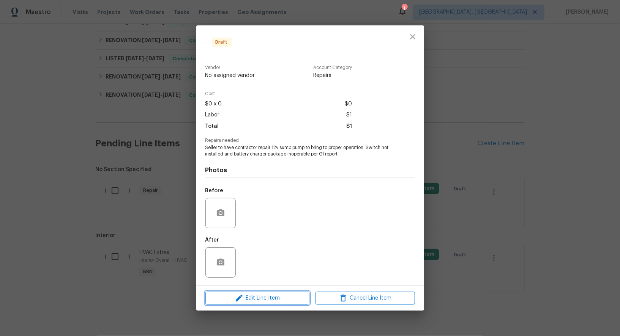
click at [254, 294] on button "Edit Line Item" at bounding box center [257, 298] width 104 height 13
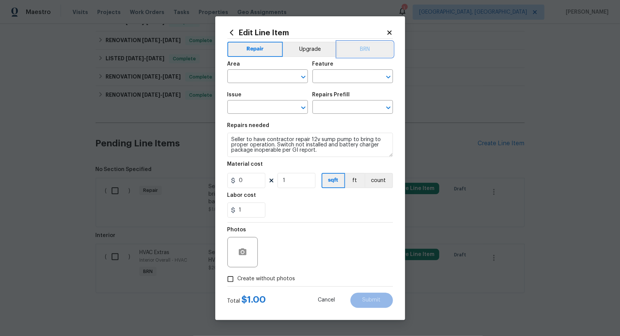
click at [353, 55] on button "BRN" at bounding box center [365, 49] width 56 height 15
click at [251, 81] on input "text" at bounding box center [256, 77] width 59 height 12
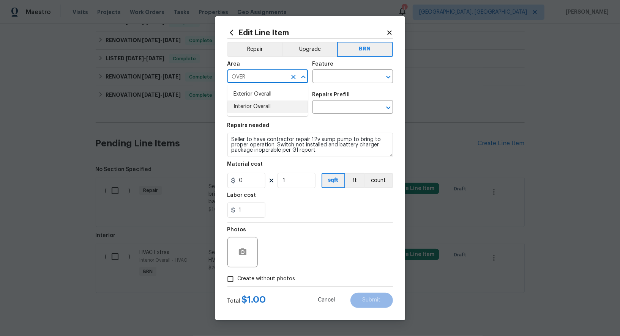
drag, startPoint x: 257, startPoint y: 104, endPoint x: 324, endPoint y: 86, distance: 69.2
click at [257, 104] on li "Interior Overall" at bounding box center [267, 107] width 81 height 13
type input "Interior Overall"
click at [325, 78] on input "text" at bounding box center [342, 77] width 59 height 12
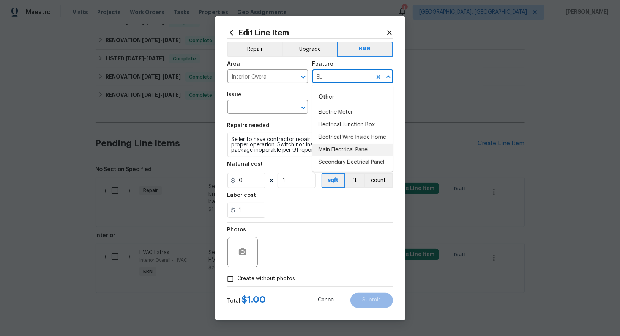
type input "E"
click at [328, 106] on li "Switches and Outlets" at bounding box center [353, 112] width 81 height 13
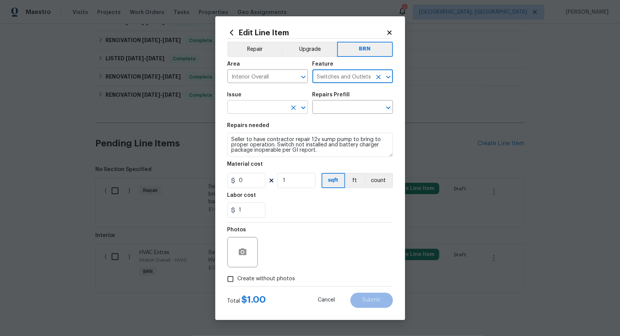
type input "Switches and Outlets"
click at [266, 113] on input "text" at bounding box center [256, 108] width 59 height 12
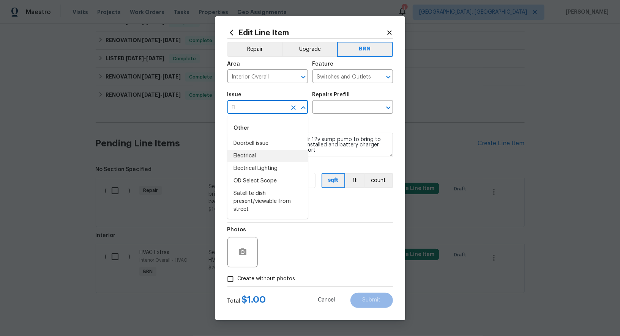
drag, startPoint x: 250, startPoint y: 160, endPoint x: 300, endPoint y: 149, distance: 51.0
click at [250, 160] on li "Electrical" at bounding box center [267, 156] width 81 height 13
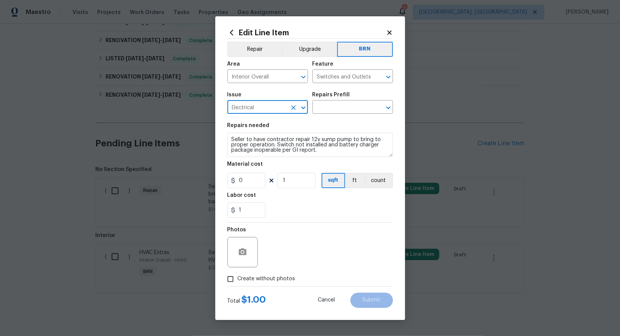
type input "Electrical"
click at [300, 148] on textarea "Seller to have contractor repair 12v sump pump to bring to proper operation. Sw…" at bounding box center [310, 145] width 166 height 24
click at [335, 107] on input "text" at bounding box center [342, 108] width 59 height 12
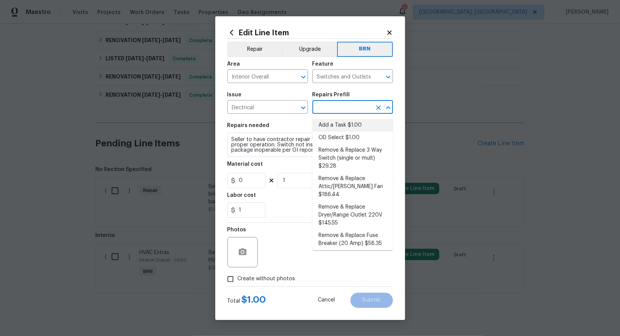
click at [332, 125] on li "Add a Task $1.00" at bounding box center [353, 125] width 81 height 13
type input "Add a Task $1.00"
type textarea "HPM to detail"
type input "1"
click at [306, 147] on textarea "Seller to have contractor repair 12v sump pump to bring to proper operation. Sw…" at bounding box center [310, 145] width 166 height 24
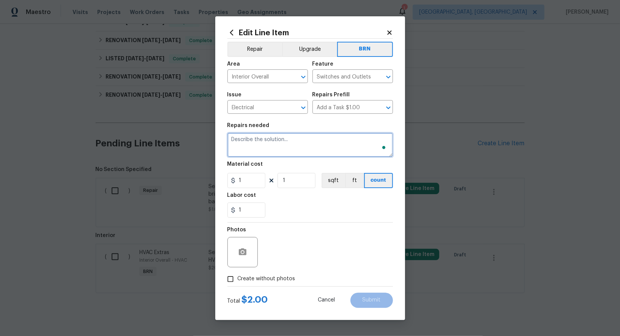
paste textarea "Seller to have contractor repair 12v sump pump to bring to proper operation. Sw…"
type textarea "Seller to have contractor repair 12v sump pump to bring to proper operation. Sw…"
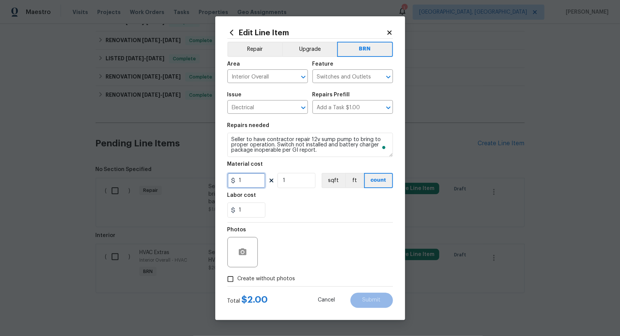
click at [252, 185] on input "1" at bounding box center [246, 180] width 38 height 15
type input "0"
click at [243, 256] on icon "button" at bounding box center [243, 252] width 8 height 7
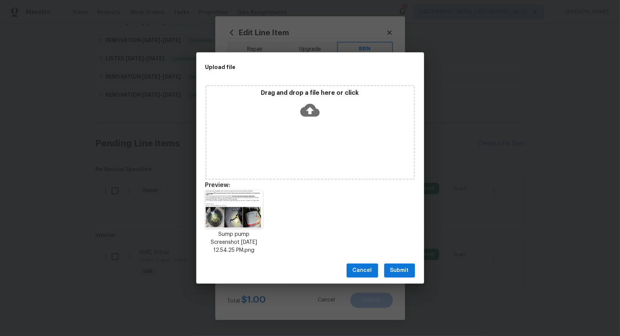
click at [408, 268] on span "Submit" at bounding box center [399, 270] width 19 height 9
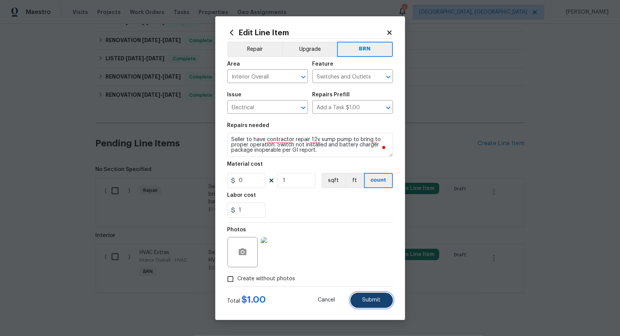
click at [366, 298] on span "Submit" at bounding box center [372, 301] width 18 height 6
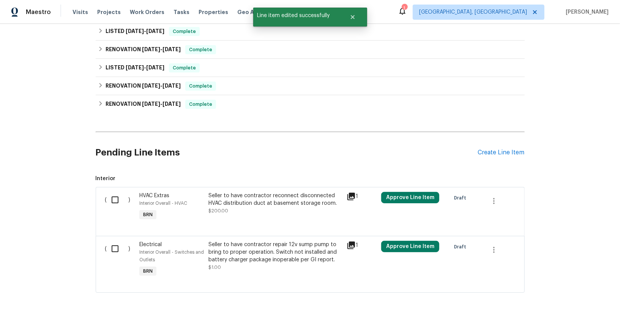
click at [111, 247] on input "checkbox" at bounding box center [118, 249] width 22 height 16
checkbox input "true"
click at [571, 321] on span "Create Work Order" at bounding box center [576, 317] width 51 height 9
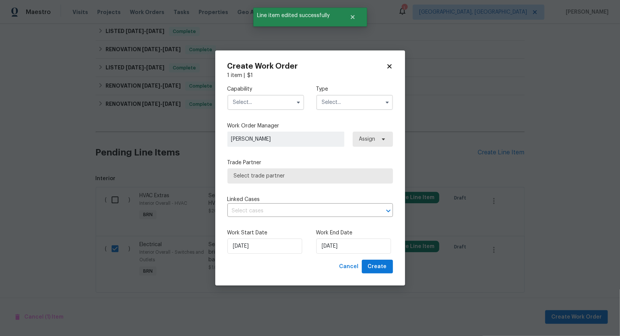
click at [268, 96] on input "text" at bounding box center [265, 102] width 77 height 15
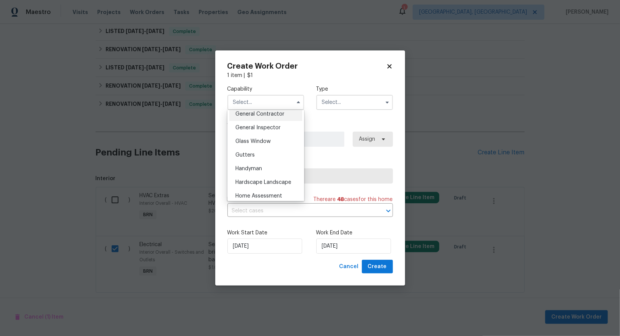
click at [272, 115] on span "General Contractor" at bounding box center [259, 114] width 49 height 5
type input "General Contractor"
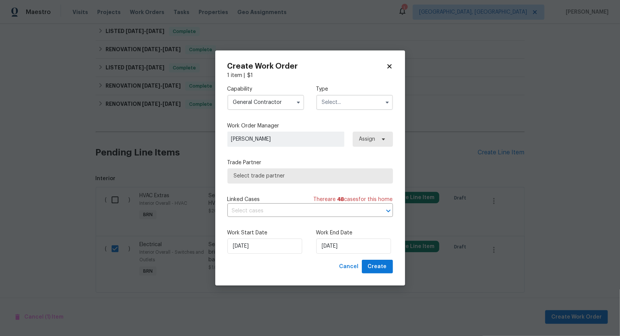
click at [355, 100] on input "text" at bounding box center [354, 102] width 77 height 15
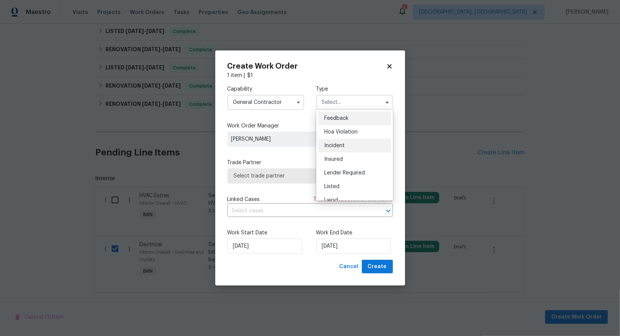
scroll to position [90, 0]
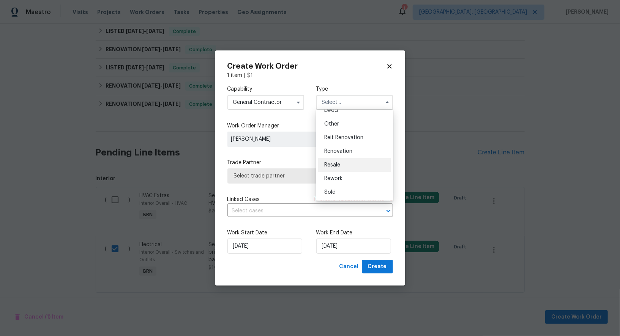
click at [334, 161] on div "Resale" at bounding box center [354, 165] width 73 height 14
type input "Resale"
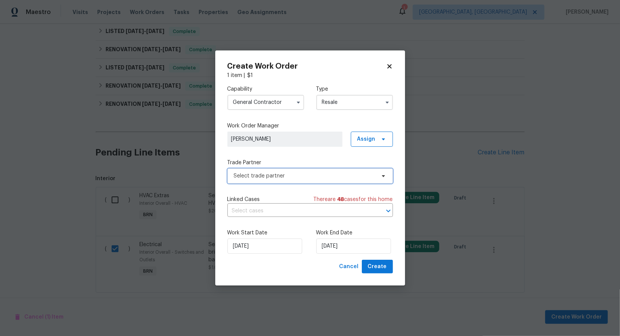
click at [329, 175] on span "Select trade partner" at bounding box center [305, 176] width 142 height 8
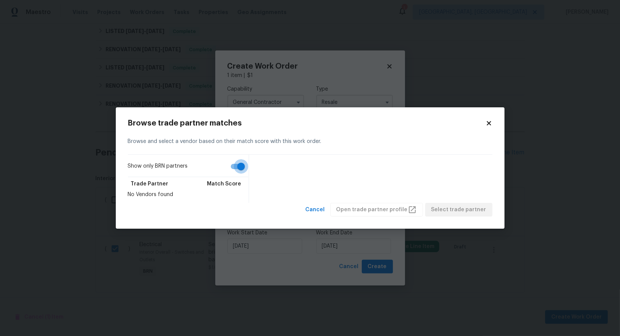
click at [241, 163] on input "Show only BRN partners" at bounding box center [240, 166] width 43 height 14
checkbox input "false"
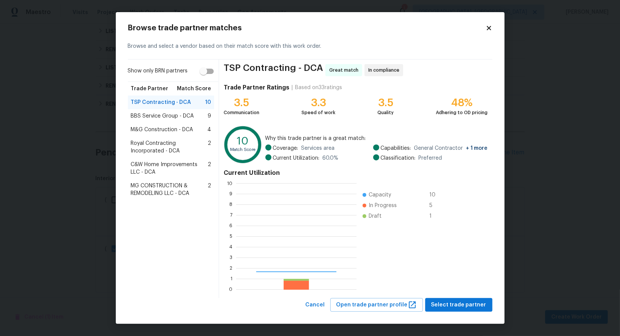
scroll to position [106, 120]
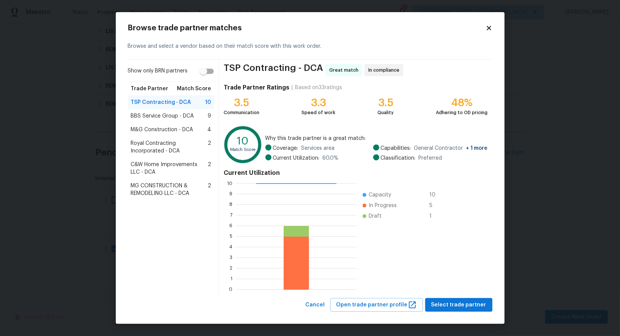
click at [138, 146] on span "Royal Contracting Incorporated - DCA" at bounding box center [169, 147] width 77 height 15
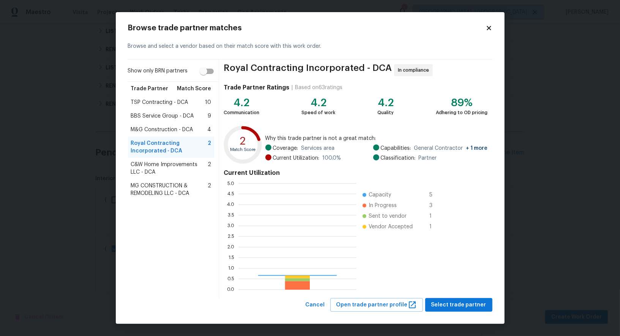
scroll to position [106, 118]
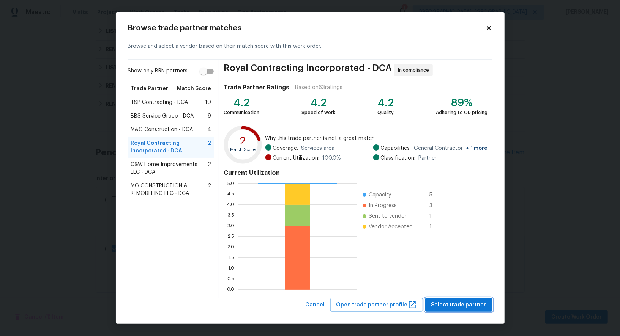
click at [465, 307] on span "Select trade partner" at bounding box center [458, 305] width 55 height 9
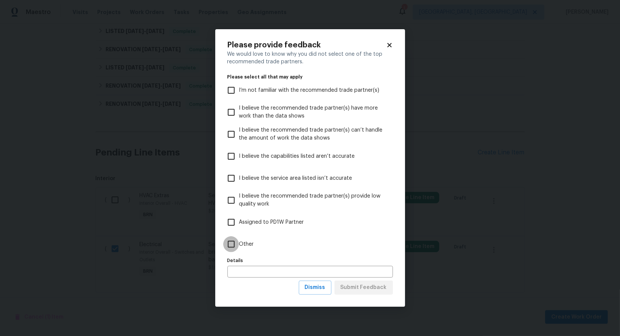
click at [234, 251] on input "Other" at bounding box center [231, 245] width 16 height 16
checkbox input "true"
click at [349, 291] on span "Submit Feedback" at bounding box center [364, 287] width 46 height 9
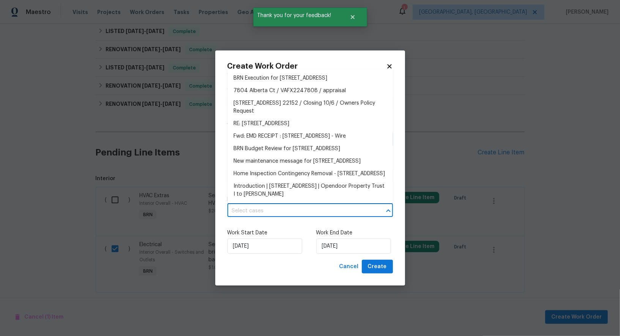
click at [293, 210] on input "text" at bounding box center [299, 211] width 144 height 12
click at [271, 76] on li "BRN Execution for 7804 Alberta Ct, Springfield, VA 22152" at bounding box center [310, 78] width 166 height 13
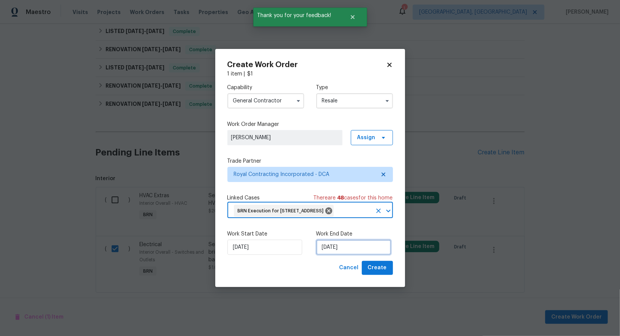
click at [346, 250] on input "15/09/2025" at bounding box center [353, 247] width 75 height 15
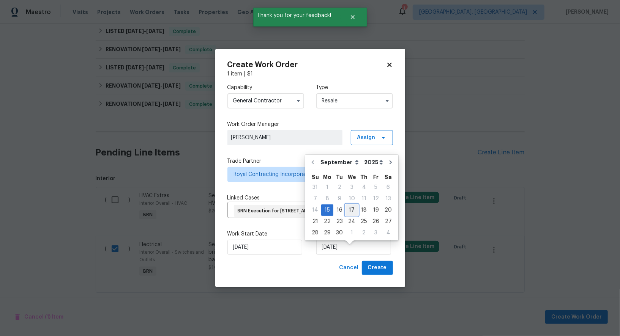
drag, startPoint x: 348, startPoint y: 212, endPoint x: 341, endPoint y: 178, distance: 34.9
click at [348, 212] on div "17" at bounding box center [352, 210] width 13 height 11
type input "17/09/2025"
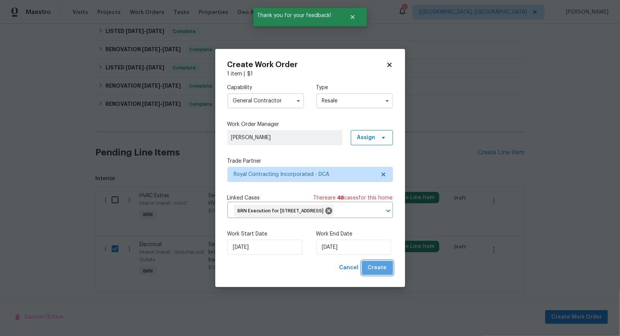
click at [379, 273] on span "Create" at bounding box center [377, 268] width 19 height 9
checkbox input "false"
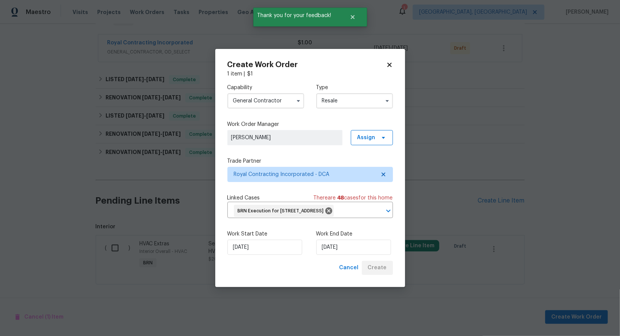
scroll to position [134, 0]
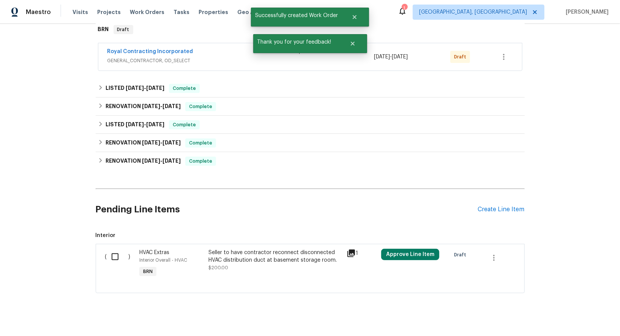
click at [71, 234] on div "Back to all projects 7804 Alberta Ct, Springfield, VA 22152 5 Beds | 2 1/2 Bath…" at bounding box center [310, 180] width 620 height 313
click at [118, 249] on input "checkbox" at bounding box center [118, 257] width 22 height 16
checkbox input "true"
click at [581, 325] on div "Cancel (1) Item Create Work Order" at bounding box center [310, 317] width 620 height 39
click at [576, 319] on span "Create Work Order" at bounding box center [576, 317] width 51 height 9
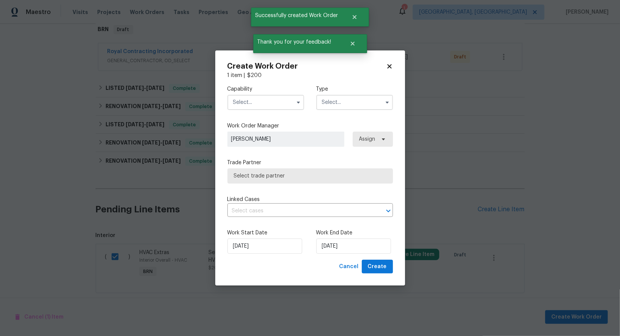
click at [254, 99] on input "text" at bounding box center [265, 102] width 77 height 15
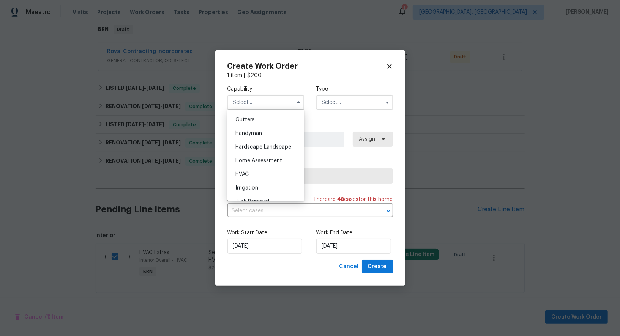
scroll to position [401, 0]
drag, startPoint x: 254, startPoint y: 177, endPoint x: 261, endPoint y: 171, distance: 9.5
click at [254, 176] on div "HVAC" at bounding box center [265, 176] width 73 height 14
type input "HVAC"
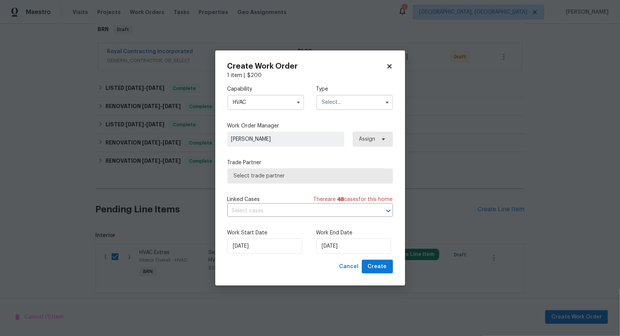
click at [335, 106] on input "text" at bounding box center [354, 102] width 77 height 15
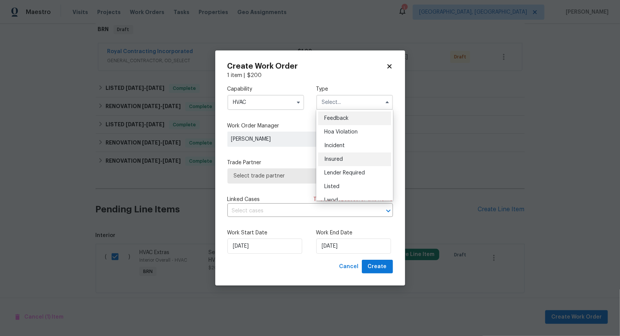
scroll to position [90, 0]
click at [336, 160] on div "Resale" at bounding box center [354, 165] width 73 height 14
type input "Resale"
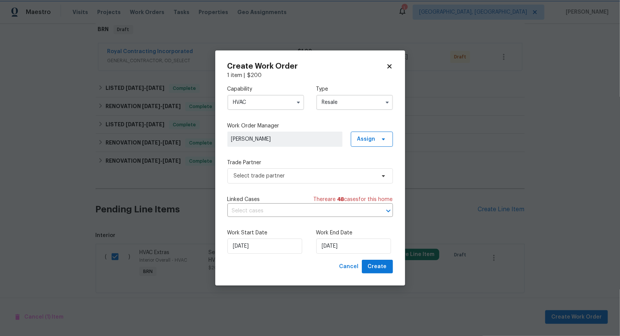
scroll to position [0, 0]
click at [320, 177] on span "Select trade partner" at bounding box center [305, 176] width 142 height 8
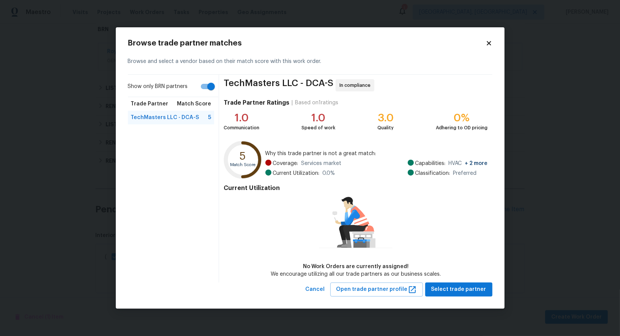
click at [210, 88] on input "Show only BRN partners" at bounding box center [210, 86] width 43 height 14
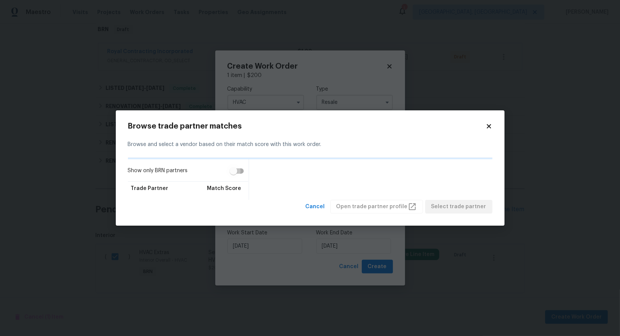
click at [239, 169] on input "Show only BRN partners" at bounding box center [233, 171] width 43 height 14
checkbox input "true"
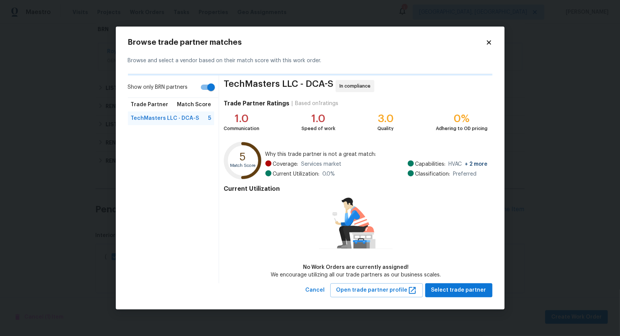
click at [468, 278] on div "Current Utilization No Work Orders are currently assigned! We encourage utilizi…" at bounding box center [356, 230] width 264 height 97
click at [459, 289] on span "Select trade partner" at bounding box center [458, 290] width 55 height 9
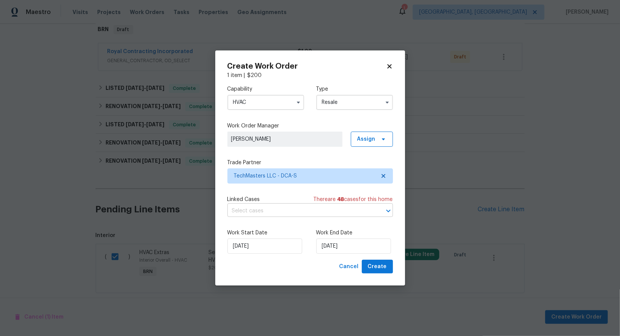
click at [311, 211] on input "text" at bounding box center [299, 211] width 144 height 12
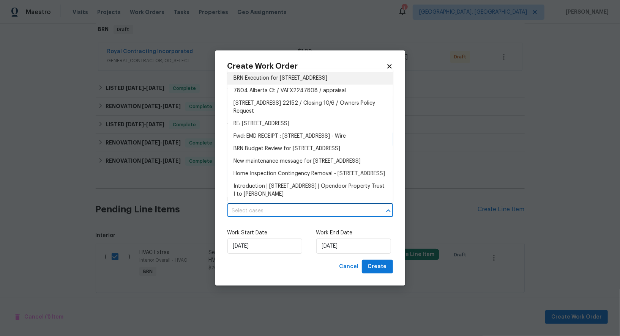
click at [301, 79] on li "BRN Execution for 7804 Alberta Ct, Springfield, VA 22152" at bounding box center [310, 78] width 166 height 13
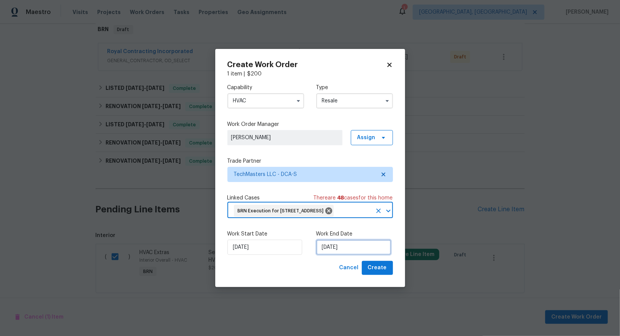
click at [351, 253] on input "15/09/2025" at bounding box center [353, 247] width 75 height 15
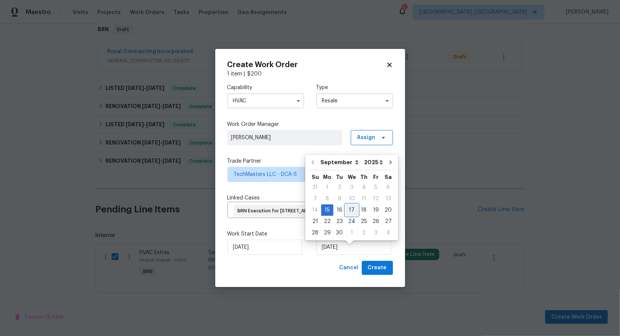
click at [350, 208] on div "17" at bounding box center [352, 210] width 13 height 11
type input "17/09/2025"
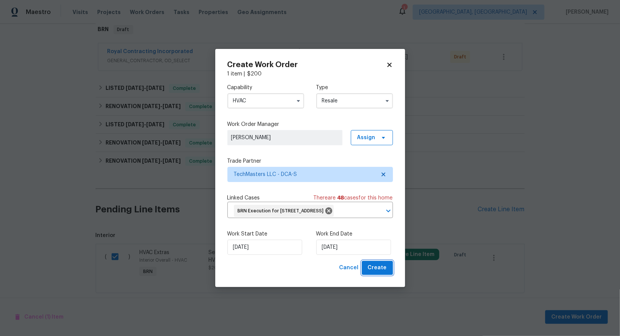
click at [376, 272] on span "Create" at bounding box center [377, 268] width 19 height 9
checkbox input "false"
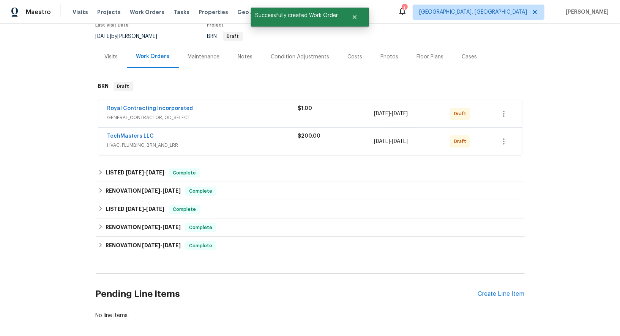
scroll to position [48, 0]
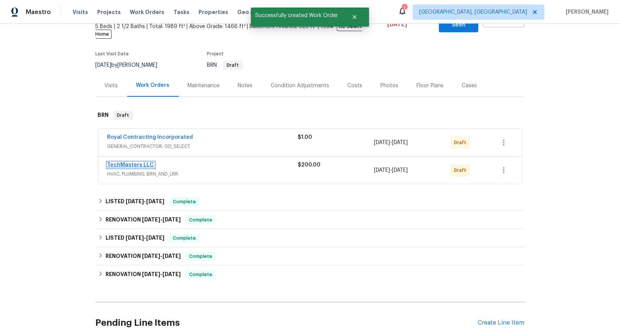
click at [127, 163] on link "TechMasters LLC" at bounding box center [130, 165] width 47 height 5
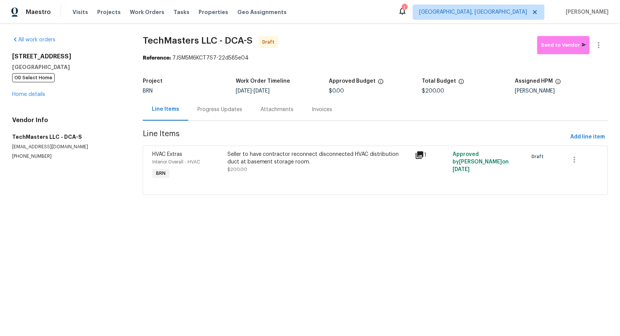
click at [224, 119] on div "Progress Updates" at bounding box center [219, 109] width 63 height 22
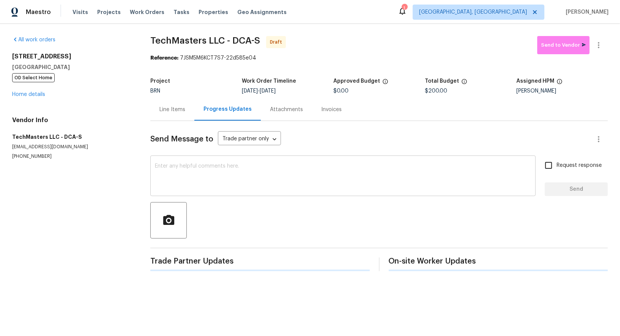
click at [264, 191] on div "x ​" at bounding box center [342, 177] width 385 height 39
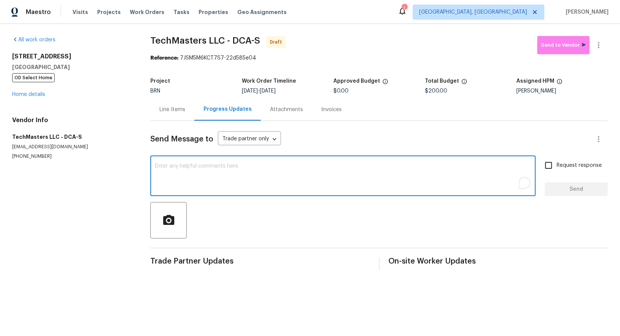
paste textarea "Hi, I'm Padmapriya from Opendoor. Just wanted to check if you received the WO f…"
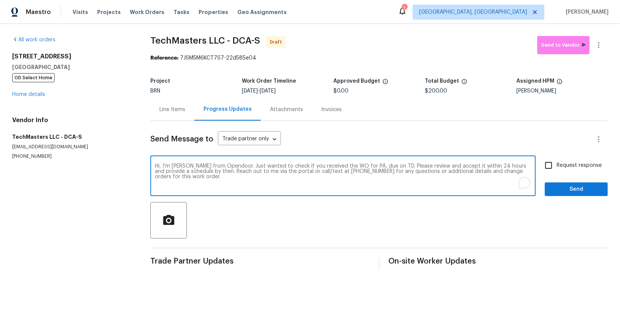
click at [369, 166] on textarea "Hi, I'm Padmapriya from Opendoor. Just wanted to check if you received the WO f…" at bounding box center [343, 177] width 376 height 27
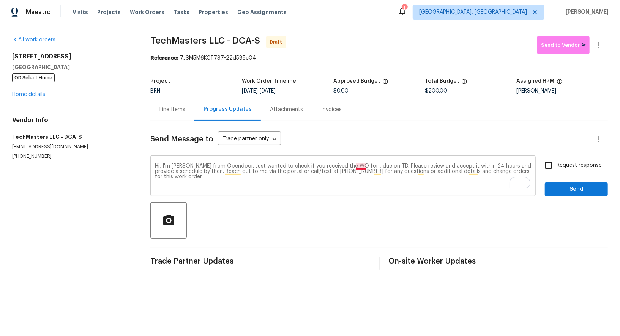
click at [364, 165] on textarea "Hi, I'm Padmapriya from Opendoor. Just wanted to check if you received the WO f…" at bounding box center [343, 177] width 376 height 27
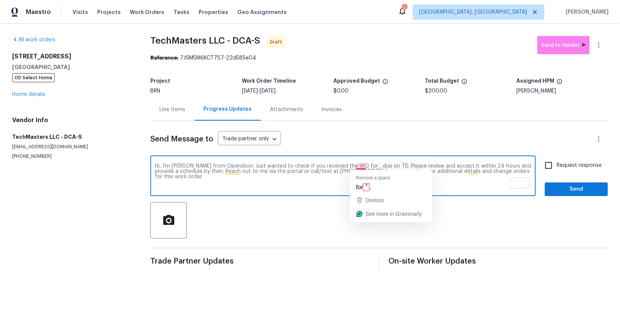
paste textarea "7804 Alberta Ct, Springfield, VA 22152"
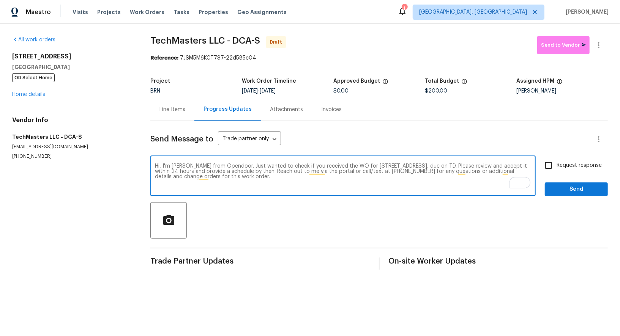
type textarea "Hi, I'm Padmapriya from Opendoor. Just wanted to check if you received the WO f…"
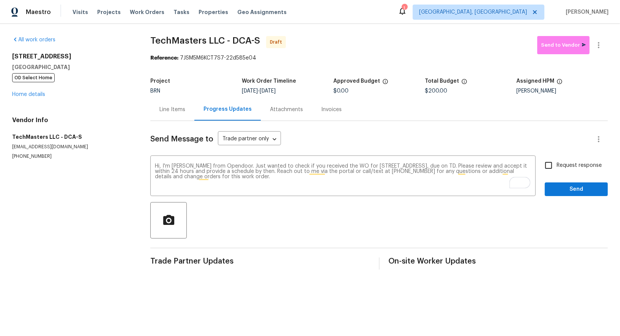
drag, startPoint x: 272, startPoint y: 92, endPoint x: 325, endPoint y: 92, distance: 53.9
click at [325, 92] on div "9/15/2025 - 9/17/2025" at bounding box center [288, 90] width 92 height 5
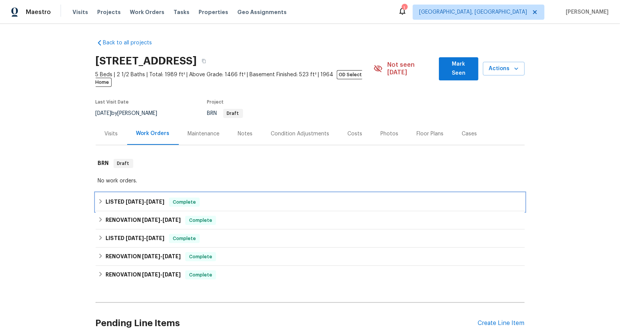
click at [109, 198] on h6 "LISTED 8/4/25 - 8/22/25" at bounding box center [135, 202] width 59 height 9
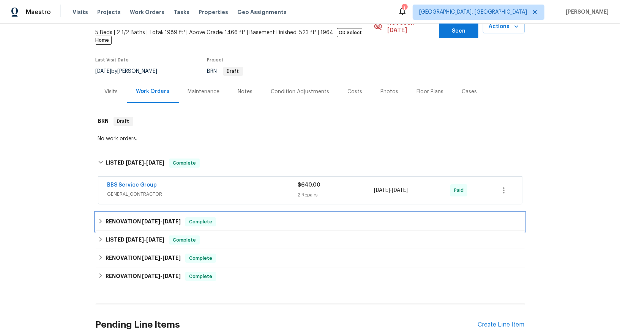
click at [107, 218] on h6 "RENOVATION 6/12/25 - 6/13/25" at bounding box center [143, 222] width 75 height 9
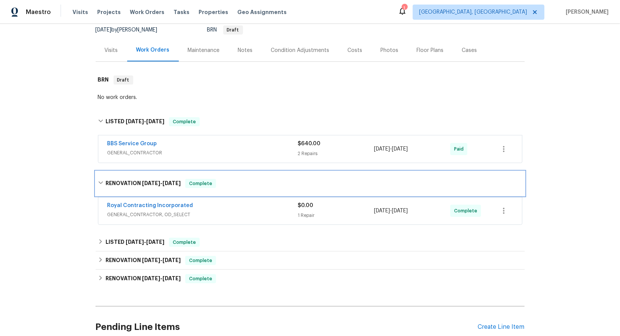
scroll to position [89, 0]
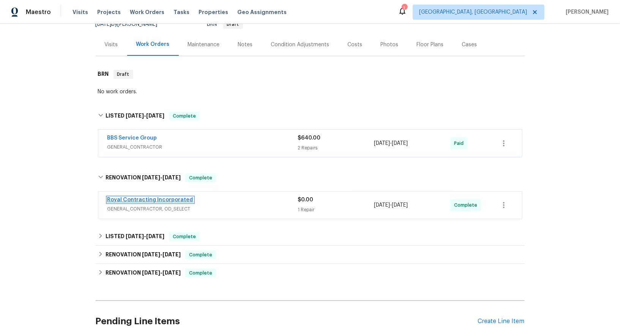
click at [143, 197] on link "Royal Contracting Incorporated" at bounding box center [150, 199] width 86 height 5
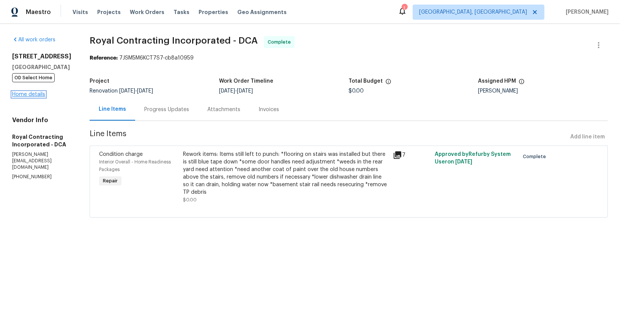
click at [30, 92] on link "Home details" at bounding box center [28, 94] width 33 height 5
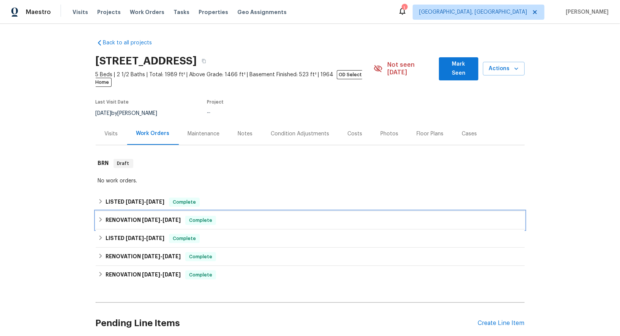
click at [102, 217] on icon at bounding box center [100, 219] width 5 height 5
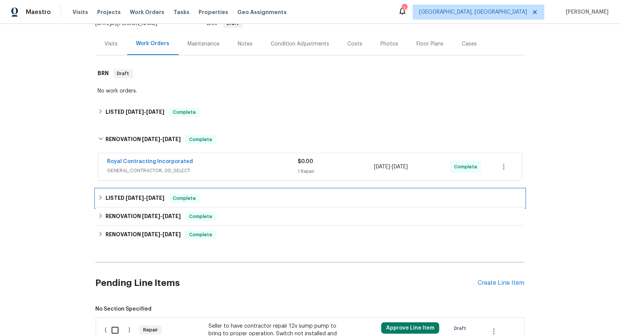
click at [101, 195] on icon at bounding box center [100, 197] width 5 height 5
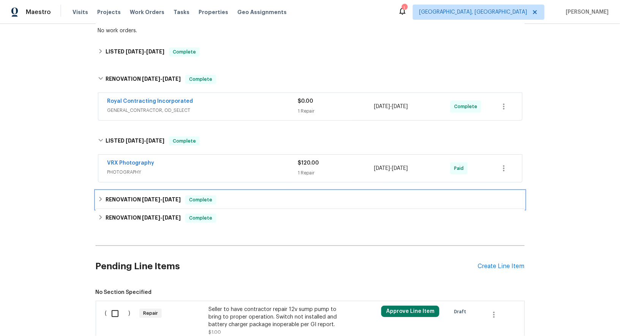
click at [108, 196] on h6 "RENOVATION 6/2/25 - 6/3/25" at bounding box center [143, 200] width 75 height 9
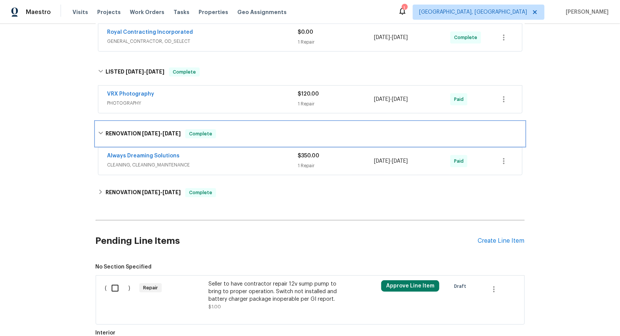
scroll to position [244, 0]
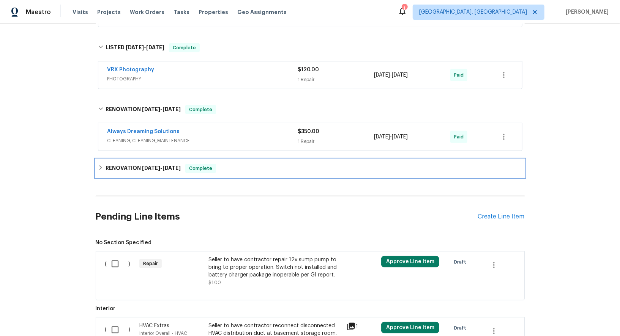
click at [101, 167] on div "RENOVATION 3/24/25 - 6/16/25 Complete" at bounding box center [310, 168] width 429 height 18
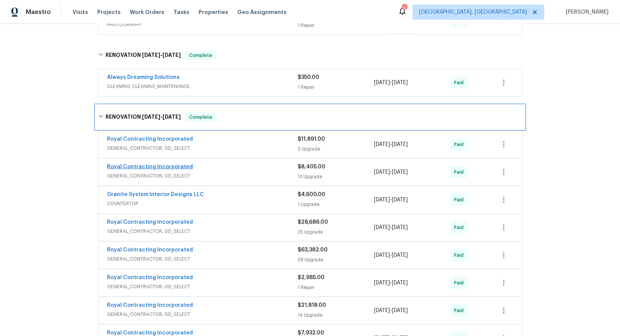
scroll to position [305, 0]
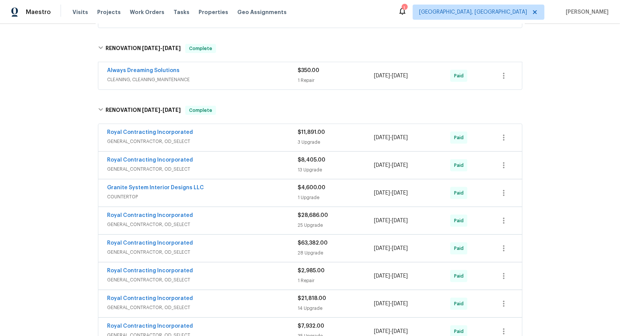
click at [145, 138] on span "GENERAL_CONTRACTOR, OD_SELECT" at bounding box center [202, 142] width 191 height 8
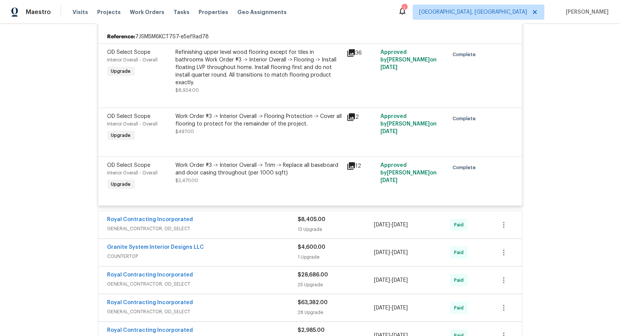
scroll to position [445, 0]
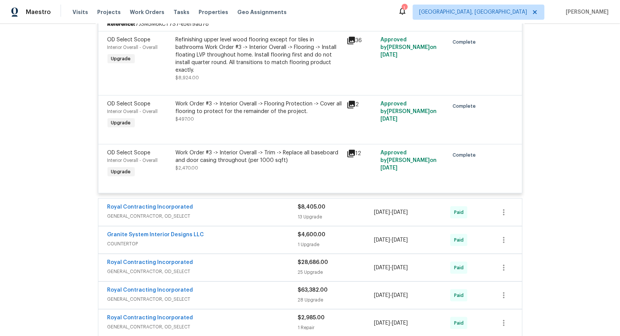
click at [177, 213] on span "GENERAL_CONTRACTOR, OD_SELECT" at bounding box center [202, 217] width 191 height 8
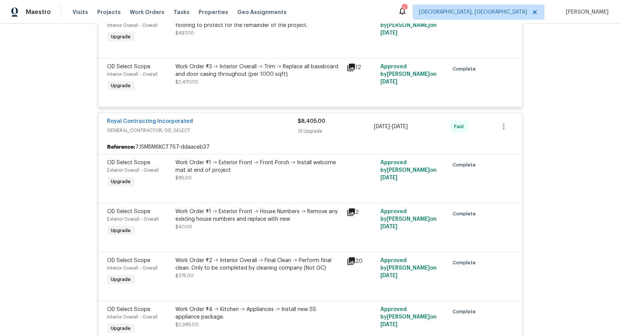
scroll to position [534, 0]
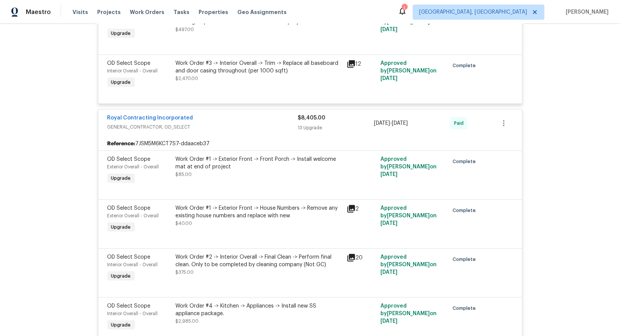
click at [215, 159] on div "Work Order #1 -> Exterior Front -> Front Porch -> Install welcome mat at end of…" at bounding box center [259, 167] width 166 height 23
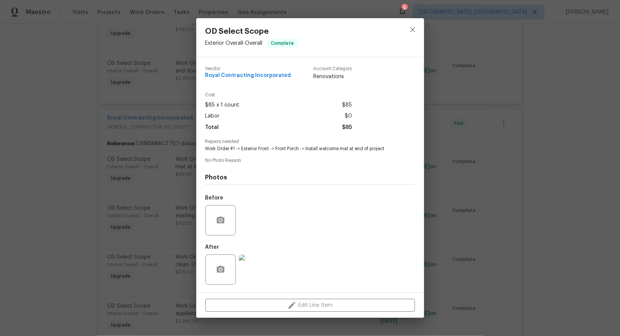
click at [111, 115] on div "OD Select Scope Exterior Overall - Overall Complete Vendor Royal Contracting In…" at bounding box center [310, 168] width 620 height 336
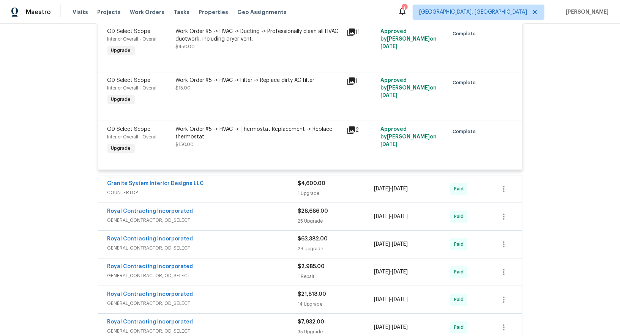
scroll to position [1182, 0]
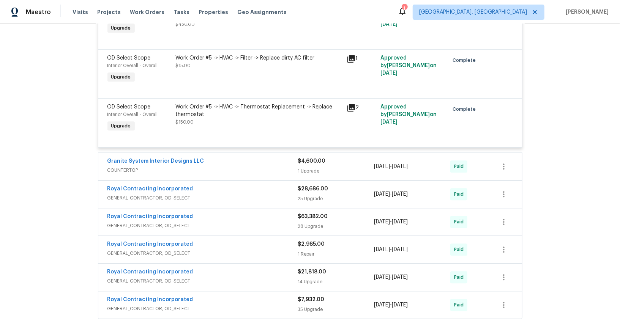
click at [158, 194] on span "GENERAL_CONTRACTOR, OD_SELECT" at bounding box center [202, 198] width 191 height 8
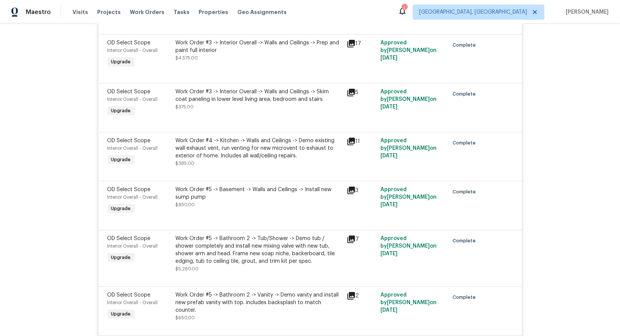
scroll to position [1697, 0]
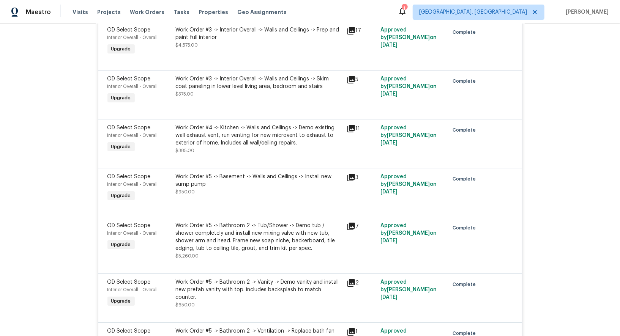
click at [227, 173] on div "Work Order #5 -> Basement -> Walls and Ceilings -> Install new sump pump" at bounding box center [259, 180] width 166 height 15
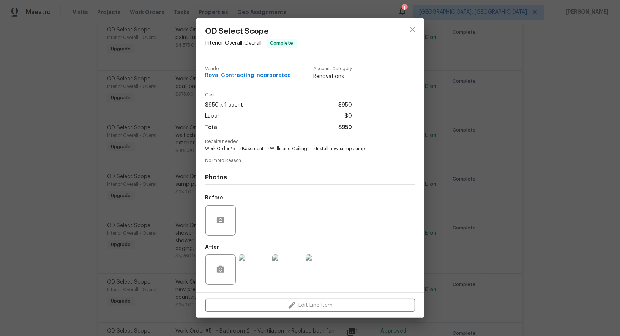
click at [193, 168] on div "OD Select Scope Interior Overall - Overall Complete Vendor Royal Contracting In…" at bounding box center [310, 168] width 620 height 336
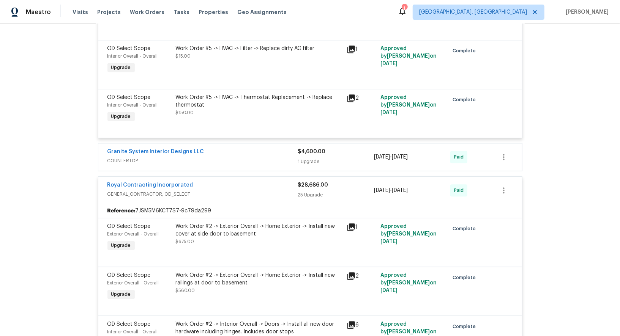
scroll to position [1197, 0]
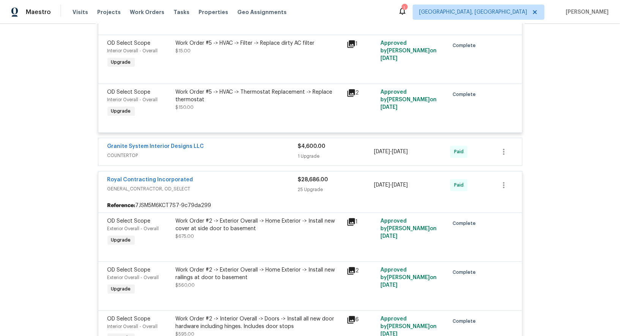
drag, startPoint x: 428, startPoint y: 169, endPoint x: 401, endPoint y: 169, distance: 27.3
click at [401, 176] on div "5/7/2025 - 6/16/2025" at bounding box center [412, 185] width 76 height 18
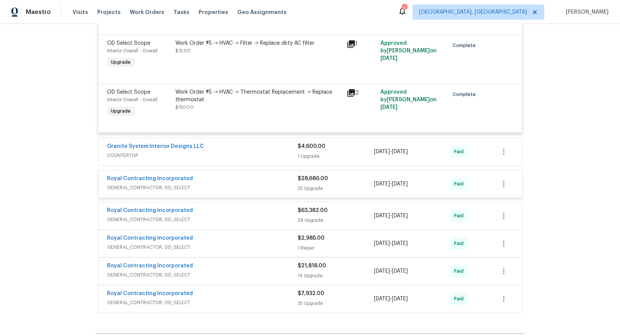
copy span "[DATE]"
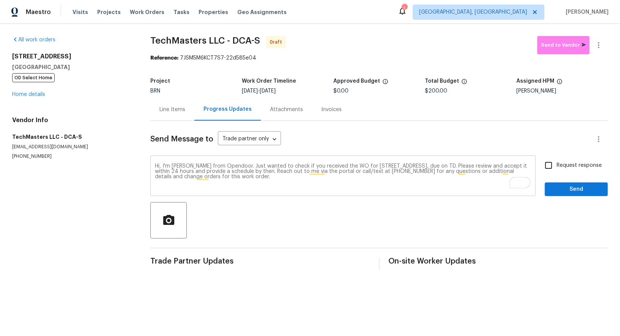
click at [486, 166] on textarea "Hi, I'm [PERSON_NAME] from Opendoor. Just wanted to check if you received the W…" at bounding box center [343, 177] width 376 height 27
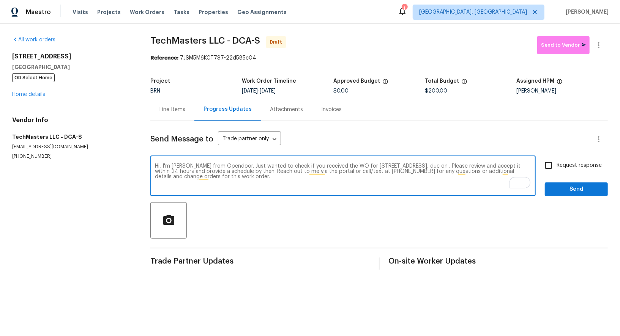
paste textarea "[DATE]"
type textarea "Hi, I'm [PERSON_NAME] from Opendoor. Just wanted to check if you received the W…"
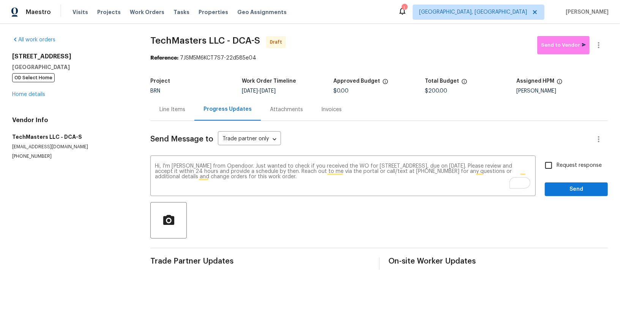
click at [539, 167] on div "Hi, I'm [PERSON_NAME] from Opendoor. Just wanted to check if you received the W…" at bounding box center [379, 177] width 458 height 39
click at [551, 167] on input "Request response" at bounding box center [549, 166] width 16 height 16
checkbox input "true"
click at [561, 185] on span "Send" at bounding box center [576, 189] width 51 height 9
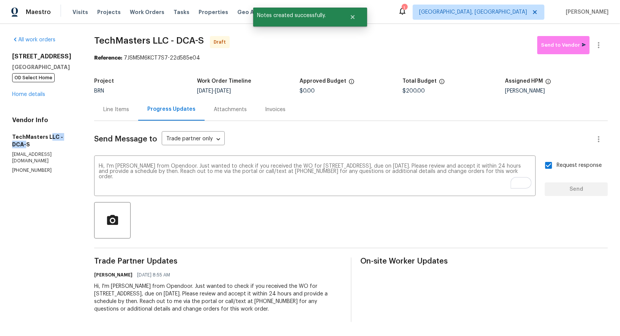
drag, startPoint x: 0, startPoint y: 141, endPoint x: 49, endPoint y: 140, distance: 48.6
click at [49, 140] on div "All work orders [STREET_ADDRESS] OD Select Home Home details Vendor Info TechMa…" at bounding box center [310, 179] width 620 height 311
drag, startPoint x: 46, startPoint y: 138, endPoint x: 0, endPoint y: 137, distance: 46.3
click at [0, 137] on div "All work orders 7804 Alberta Ct Springfield, VA 22152 OD Select Home Home detai…" at bounding box center [310, 179] width 620 height 311
copy h5 "TechMasters"
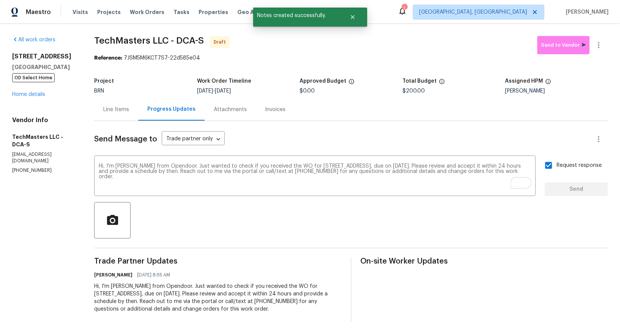
click at [128, 106] on div "Line Items" at bounding box center [116, 109] width 44 height 22
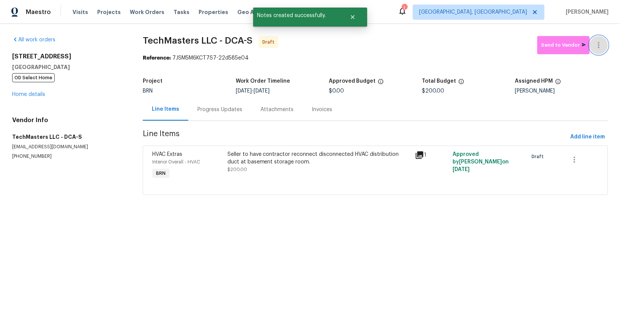
click at [602, 43] on icon "button" at bounding box center [598, 45] width 9 height 9
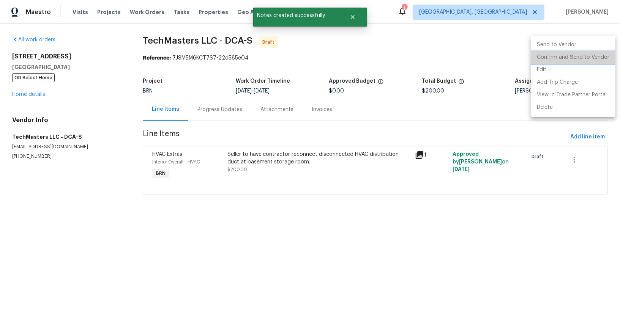
click at [590, 57] on li "Confirm and Send to Vendor" at bounding box center [573, 57] width 85 height 13
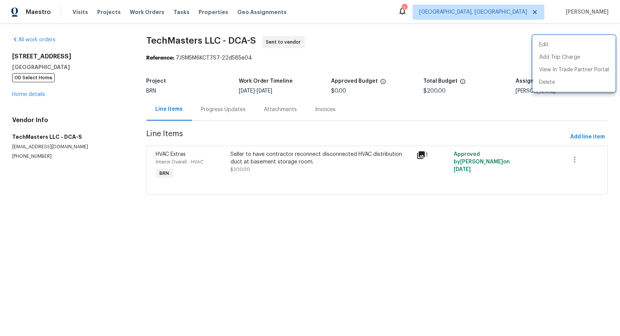
drag, startPoint x: 0, startPoint y: 136, endPoint x: 40, endPoint y: 136, distance: 40.3
click at [40, 136] on div at bounding box center [310, 168] width 620 height 336
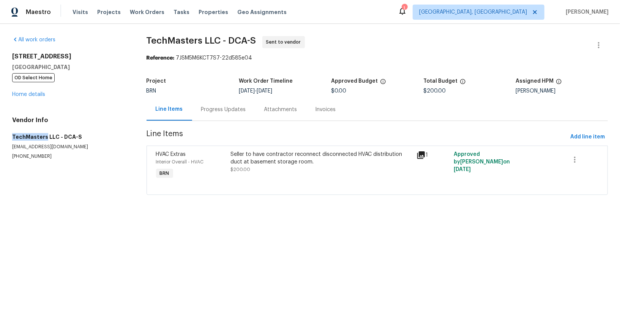
drag, startPoint x: 44, startPoint y: 136, endPoint x: 0, endPoint y: 134, distance: 44.5
click at [0, 134] on div "All work orders 7804 Alberta Ct Springfield, VA 22152 OD Select Home Home detai…" at bounding box center [310, 120] width 620 height 193
copy h5 "TechMasters"
click at [27, 95] on link "Home details" at bounding box center [28, 94] width 33 height 5
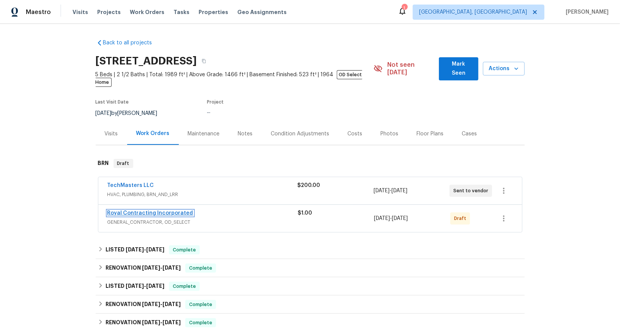
click at [168, 211] on link "Royal Contracting Incorporated" at bounding box center [150, 213] width 86 height 5
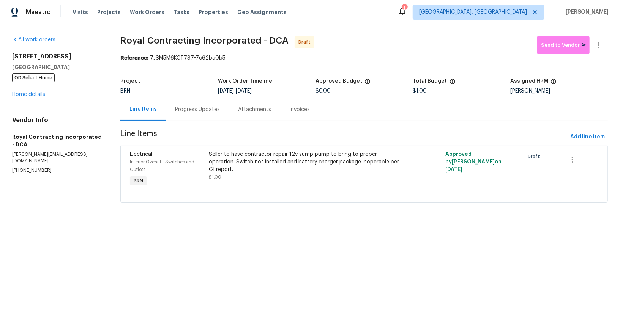
click at [202, 114] on div "Progress Updates" at bounding box center [197, 109] width 63 height 22
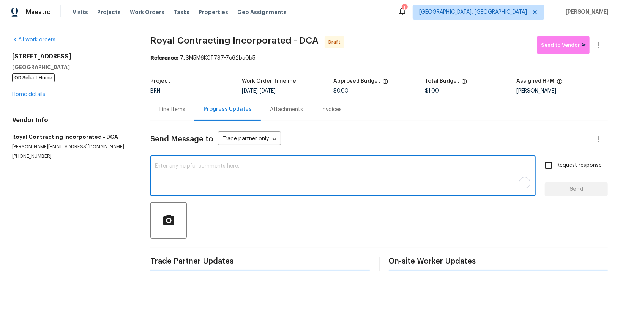
click at [192, 167] on textarea "To enrich screen reader interactions, please activate Accessibility in Grammarl…" at bounding box center [343, 177] width 376 height 27
type textarea "h"
paste textarea "6/16/2025"
click at [167, 169] on textarea "Hi, You have installed sump pump for this property on 6/16/2025." at bounding box center [343, 177] width 376 height 27
click at [167, 167] on textarea "Hi, You have installed sump pump for this property on 6/16/2025." at bounding box center [343, 177] width 376 height 27
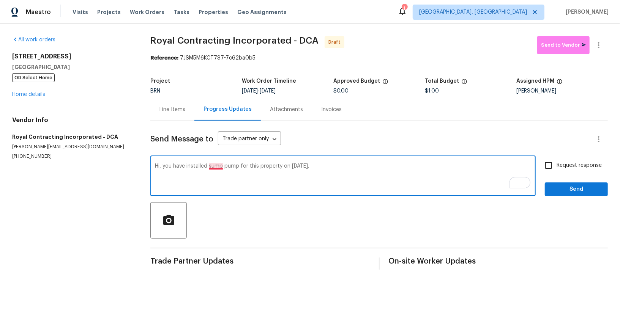
click at [216, 166] on textarea "Hi, you have installed sump pump for this property on 6/16/2025." at bounding box center [343, 177] width 376 height 27
click at [354, 165] on textarea "Hi, you have installed a sump pump for this property on 6/16/2025." at bounding box center [343, 177] width 376 height 27
paste textarea "Switch not installed and battery charger package inoperable"
click at [380, 169] on textarea "Hi, you have installed a sump pump for this property on 6/16/2025. At the time …" at bounding box center [343, 177] width 376 height 27
click at [381, 167] on textarea "Hi, you have installed a sump pump for this property on 6/16/2025. At the time …" at bounding box center [343, 177] width 376 height 27
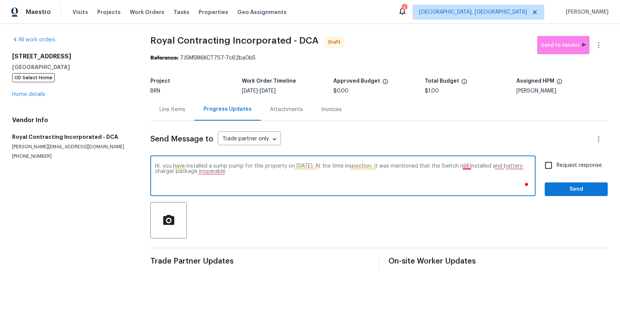
click at [465, 166] on textarea "Hi, you have installed a sump pump for this property on 6/16/2025. At the time …" at bounding box center [343, 177] width 376 height 27
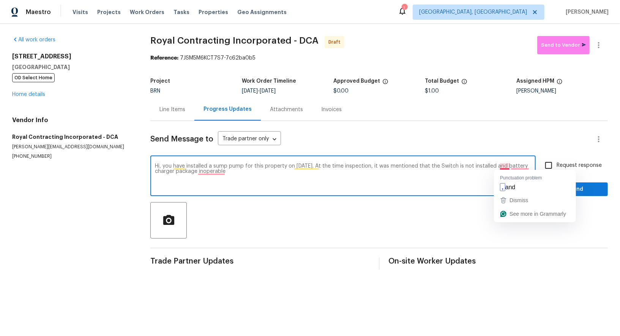
click at [504, 166] on textarea "Hi, you have installed a sump pump for this property on 6/16/2025. At the time …" at bounding box center [343, 177] width 376 height 27
click at [524, 165] on textarea "Hi, you have installed a sump pump for this property on 6/16/2025. At the time …" at bounding box center [343, 177] width 376 height 27
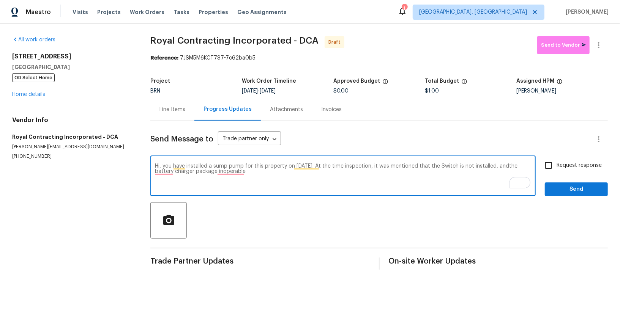
click at [234, 178] on textarea "Hi, you have installed a sump pump for this property on 6/16/2025. At the time …" at bounding box center [343, 177] width 376 height 27
click at [234, 175] on textarea "Hi, you have installed a sump pump for this property on 6/16/2025. At the time …" at bounding box center [343, 177] width 376 height 27
click at [232, 174] on textarea "Hi, you have installed a sump pump for this property on 6/16/2025. At the time …" at bounding box center [343, 177] width 376 height 27
click at [256, 176] on textarea "Hi, you have installed a sump pump for this property on 6/16/2025. At the time …" at bounding box center [343, 177] width 376 height 27
paste textarea "Reach out to me via the portal or call/text at 650-800-9524 for any questions o…"
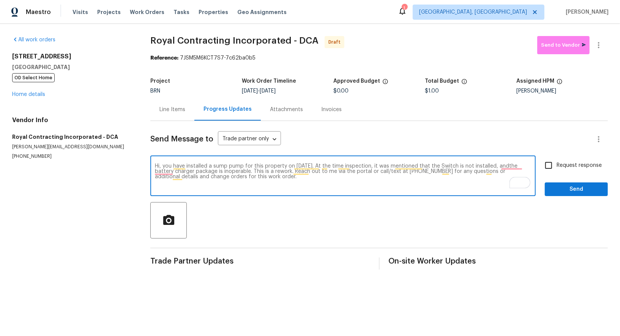
drag, startPoint x: 323, startPoint y: 167, endPoint x: 293, endPoint y: 173, distance: 30.2
click at [293, 173] on textarea "Hi, you have installed a sump pump for this property on 6/16/2025. At the time …" at bounding box center [343, 177] width 376 height 27
paste textarea "During the inspection, it was noted that the switch was not installed and the b…"
type textarea "Hi, you have installed a sump pump for this property on 6/16/2025. During the i…"
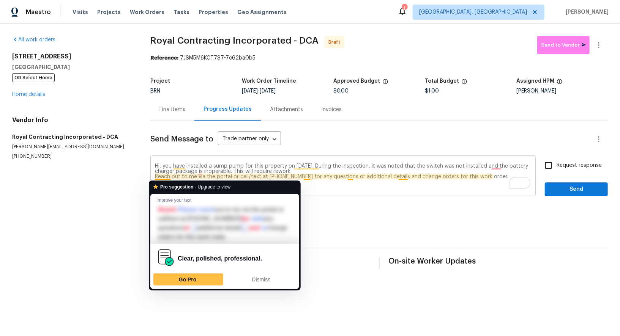
click at [153, 177] on div "Hi, you have installed a sump pump for this property on [DATE]. During the insp…" at bounding box center [342, 177] width 385 height 39
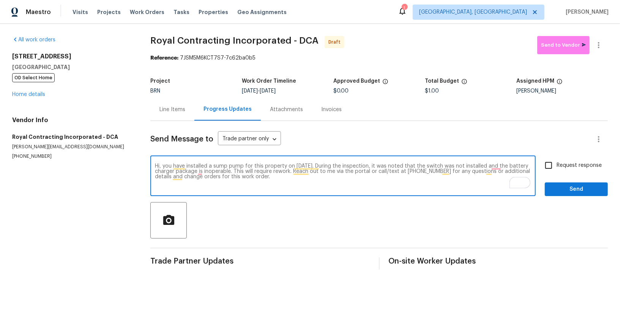
click at [273, 171] on textarea "Hi, you have installed a sump pump for this property on [DATE]. During the insp…" at bounding box center [343, 177] width 376 height 27
click at [242, 173] on textarea "Hi, you have installed a sump pump for this property on [DATE]. During the insp…" at bounding box center [343, 177] width 376 height 27
click at [248, 182] on textarea "Hi, you have installed a sump pump for this property on [DATE]. During the insp…" at bounding box center [343, 177] width 376 height 27
type textarea "Hi, you have installed a sump pump for this property on [DATE]. During the insp…"
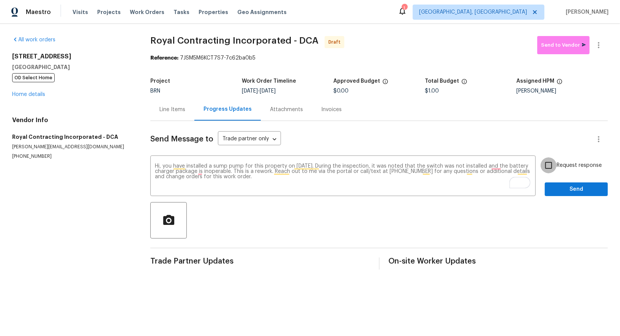
click at [544, 166] on input "Request response" at bounding box center [549, 166] width 16 height 16
checkbox input "true"
click at [557, 181] on div "Request response Send" at bounding box center [576, 177] width 63 height 39
click at [556, 189] on span "Send" at bounding box center [576, 189] width 51 height 9
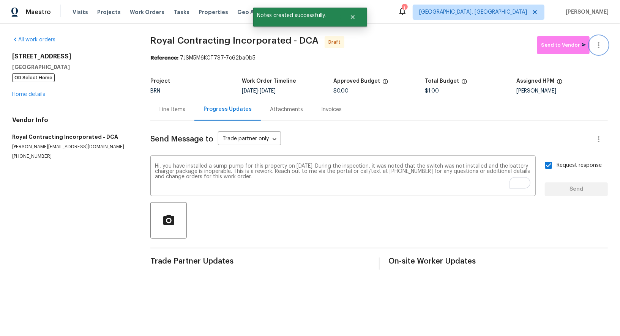
click at [602, 47] on icon "button" at bounding box center [598, 45] width 9 height 9
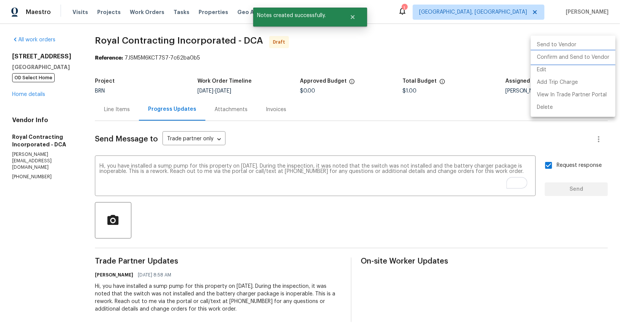
click at [579, 58] on li "Confirm and Send to Vendor" at bounding box center [573, 57] width 85 height 13
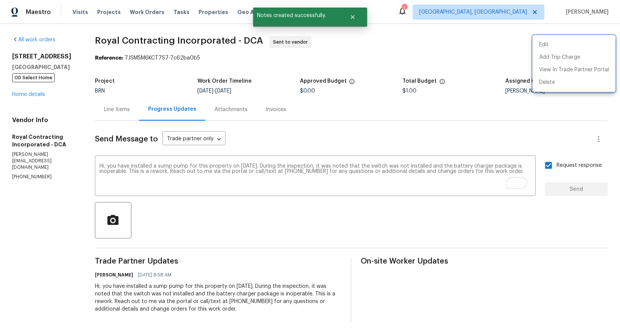
click at [122, 103] on div at bounding box center [310, 168] width 620 height 336
click at [122, 118] on div "Line Items" at bounding box center [117, 109] width 44 height 22
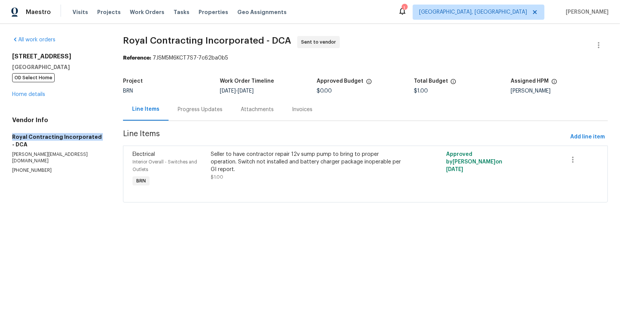
drag, startPoint x: 12, startPoint y: 137, endPoint x: 94, endPoint y: 137, distance: 82.0
click at [94, 137] on h5 "Royal Contracting Incorporated - DCA" at bounding box center [58, 140] width 93 height 15
copy h5 "Royal Contracting Incorporated"
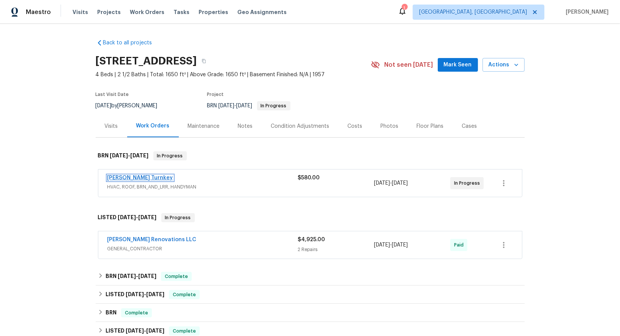
click at [124, 178] on link "[PERSON_NAME] Turnkey" at bounding box center [140, 177] width 66 height 5
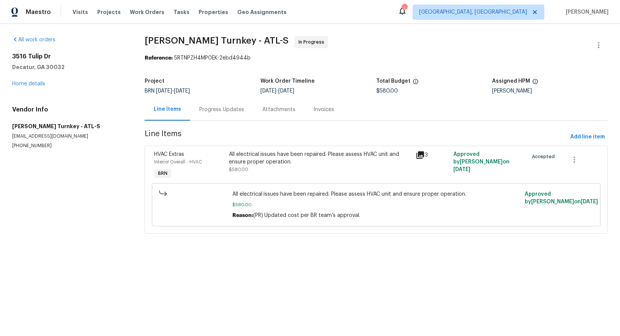
click at [210, 100] on div "Progress Updates" at bounding box center [221, 109] width 63 height 22
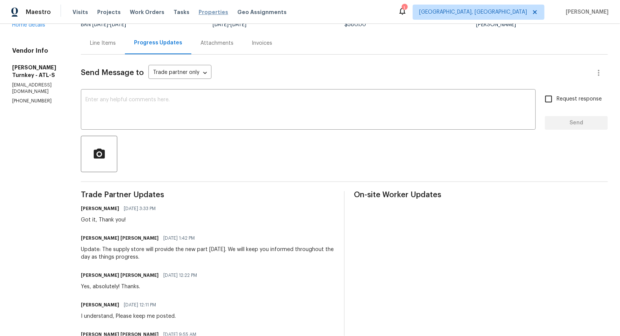
scroll to position [52, 0]
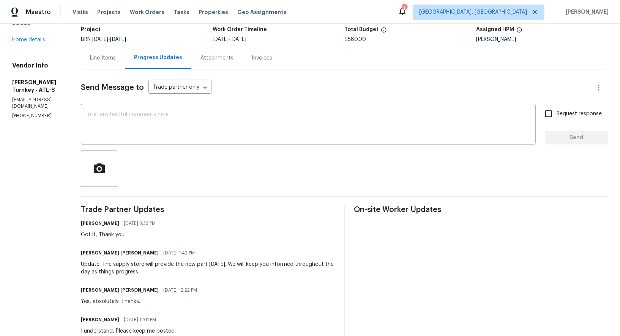
click at [185, 156] on div at bounding box center [344, 169] width 527 height 36
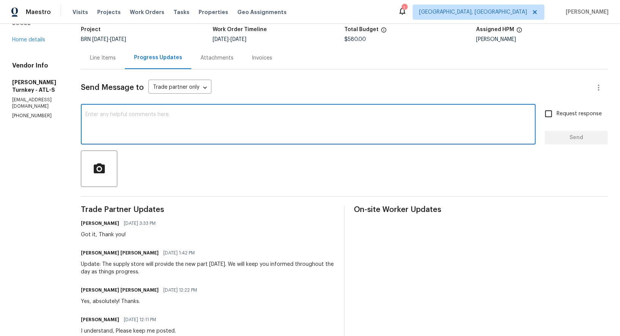
click at [159, 127] on textarea at bounding box center [308, 125] width 446 height 27
type textarea "Hi [PERSON_NAME], have you received the correct parts?"
click at [550, 112] on input "Request response" at bounding box center [549, 114] width 16 height 16
checkbox input "true"
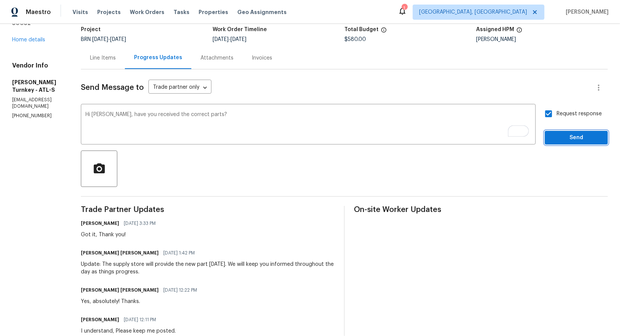
click at [559, 139] on span "Send" at bounding box center [576, 137] width 51 height 9
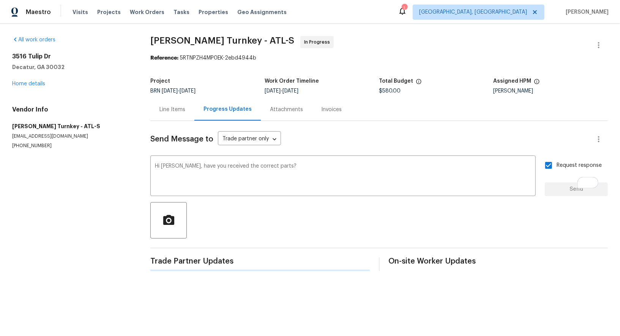
scroll to position [0, 0]
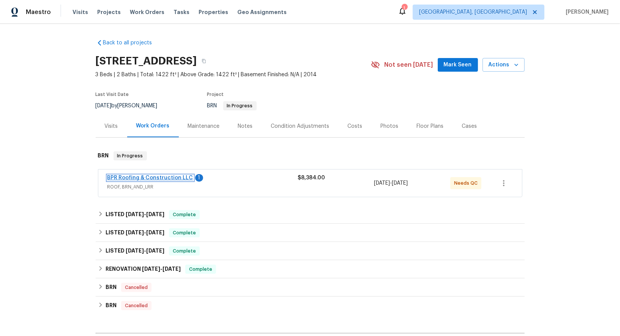
click at [142, 177] on link "BPR Roofing & Construction LLC" at bounding box center [150, 177] width 86 height 5
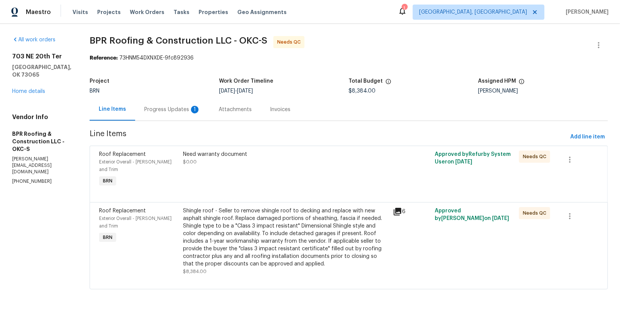
click at [226, 170] on div "Need warranty document $0.00" at bounding box center [286, 169] width 210 height 43
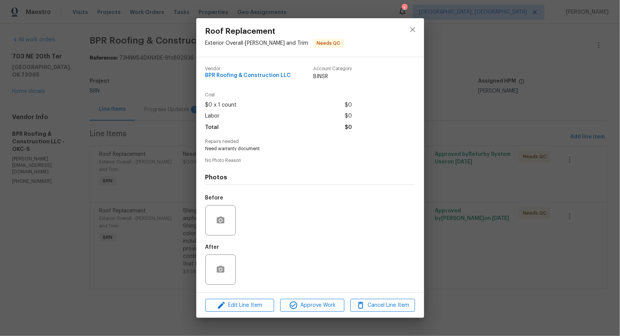
click at [158, 134] on div "Roof Replacement Exterior Overall - [PERSON_NAME] and Trim Needs QC Vendor BPR …" at bounding box center [310, 168] width 620 height 336
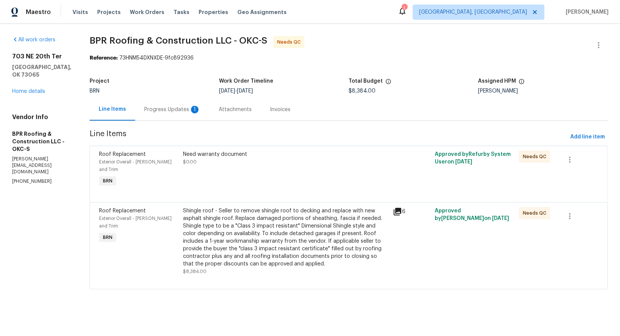
click at [183, 104] on div "Progress Updates 1" at bounding box center [172, 109] width 74 height 22
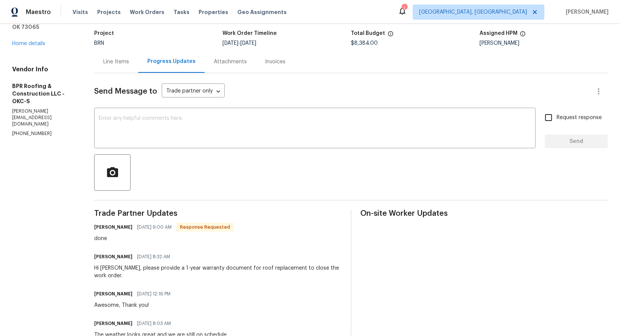
scroll to position [50, 0]
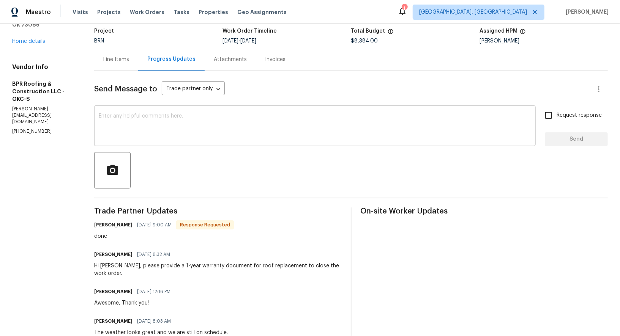
click at [173, 145] on div "x ​" at bounding box center [315, 126] width 442 height 39
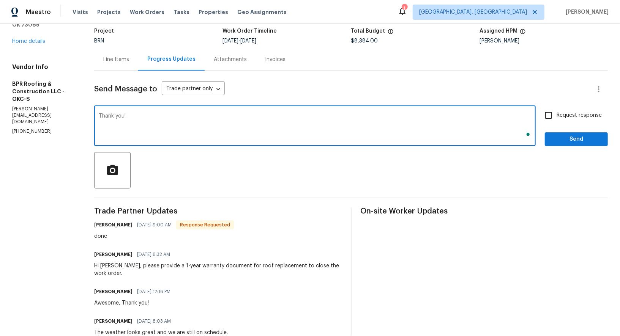
type textarea "Thank you!"
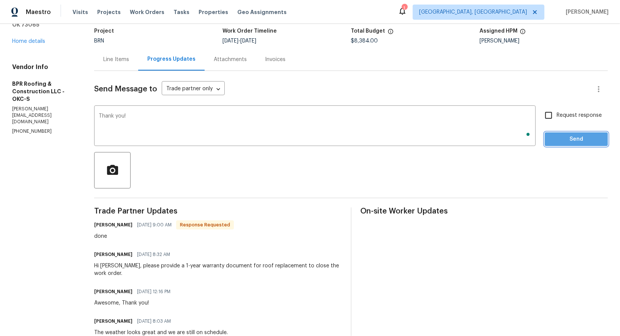
click at [568, 140] on span "Send" at bounding box center [576, 139] width 51 height 9
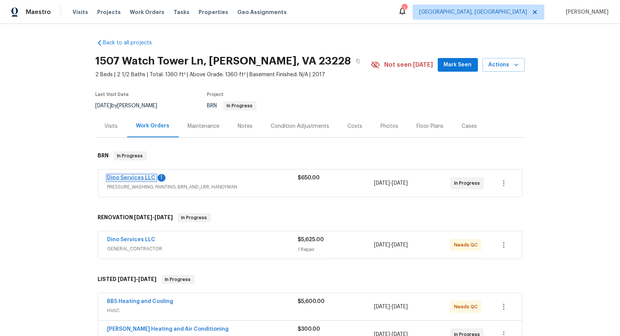
click at [135, 175] on link "Dino Services LLC" at bounding box center [131, 177] width 48 height 5
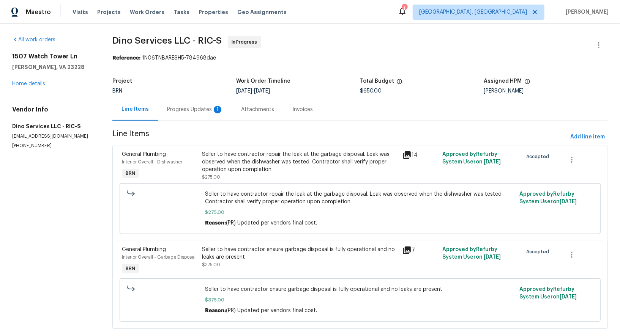
scroll to position [13, 0]
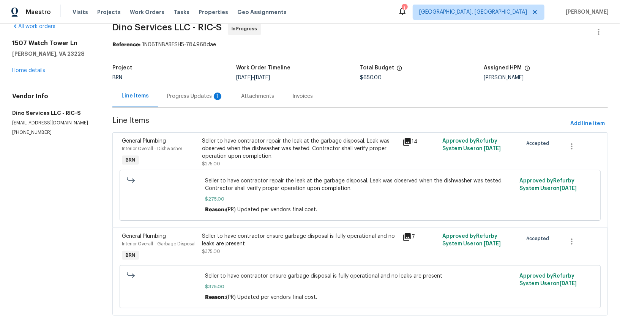
click at [188, 103] on div "Progress Updates 1" at bounding box center [195, 96] width 74 height 22
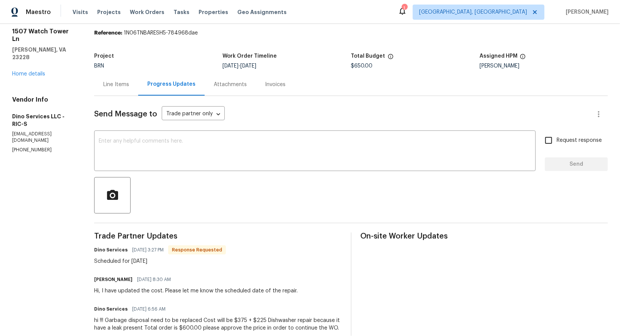
scroll to position [27, 0]
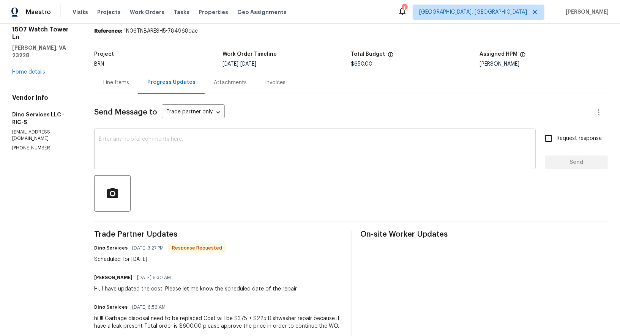
click at [194, 136] on div "x ​" at bounding box center [315, 150] width 442 height 39
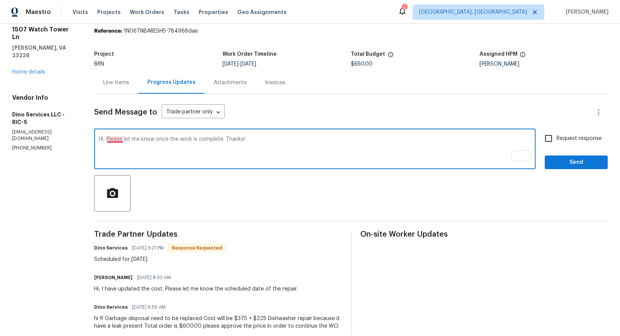
click at [112, 141] on textarea "Hi, Please let me know once the work is complete. Thanks!" at bounding box center [315, 150] width 433 height 27
type textarea "Hi, please let me know once the work is complete. Thanks!"
click at [551, 137] on input "Request response" at bounding box center [549, 139] width 16 height 16
checkbox input "true"
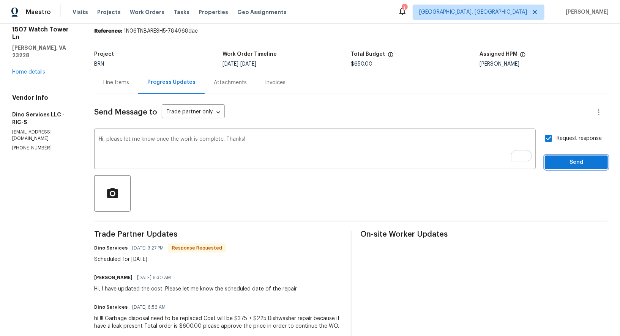
click at [561, 168] on button "Send" at bounding box center [576, 163] width 63 height 14
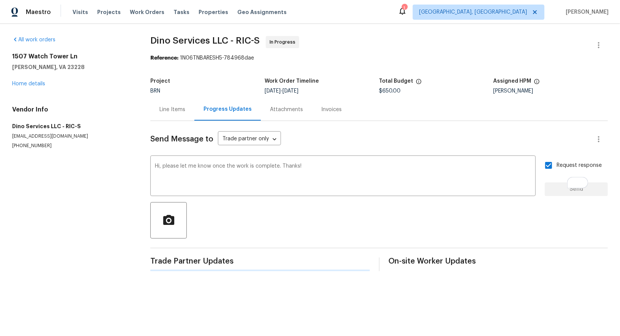
scroll to position [0, 0]
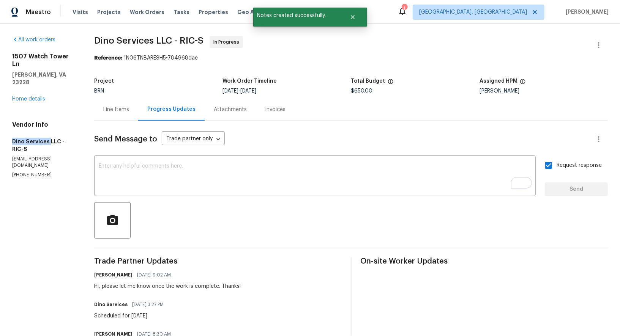
drag, startPoint x: 0, startPoint y: 125, endPoint x: 47, endPoint y: 124, distance: 46.7
click at [48, 124] on div "All work orders 1507 Watch Tower [PERSON_NAME][GEOGRAPHIC_DATA] Home details Ve…" at bounding box center [310, 328] width 620 height 608
copy h5 "Dino Services"
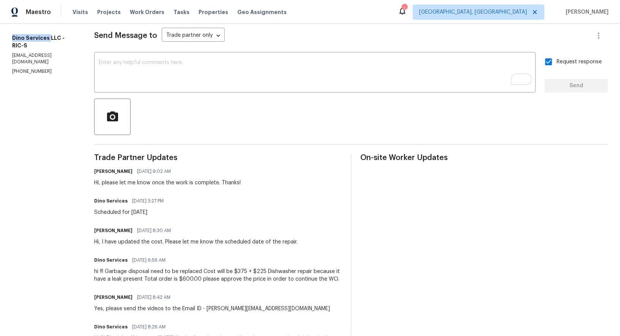
scroll to position [25, 0]
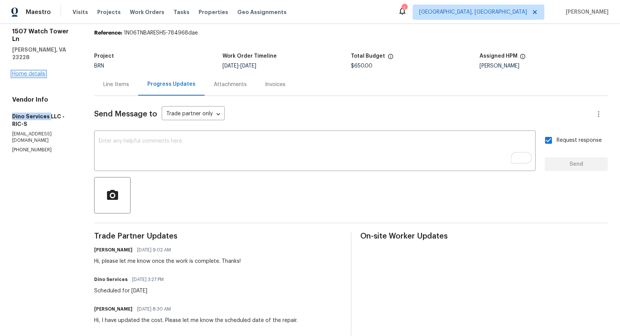
click at [27, 71] on link "Home details" at bounding box center [28, 73] width 33 height 5
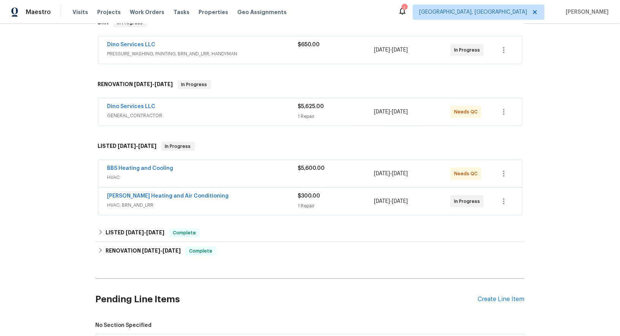
scroll to position [135, 0]
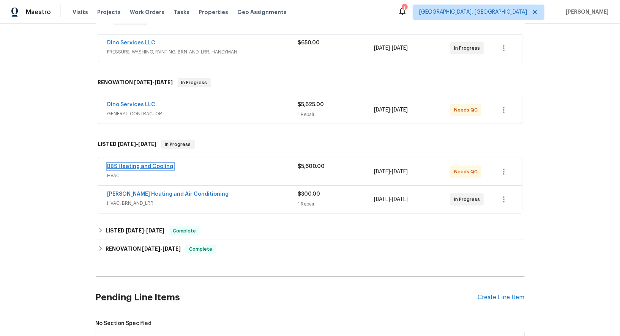
click at [136, 166] on link "BBS Heating and Cooling" at bounding box center [140, 166] width 66 height 5
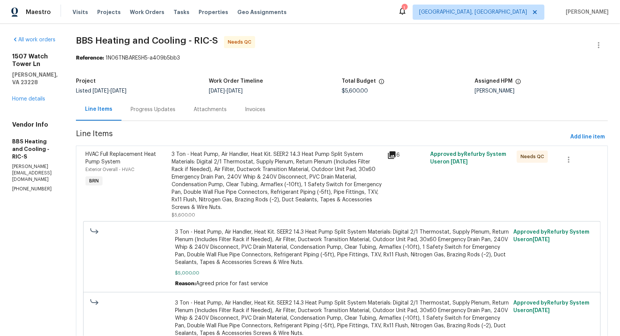
click at [215, 113] on div "Attachments" at bounding box center [210, 109] width 51 height 22
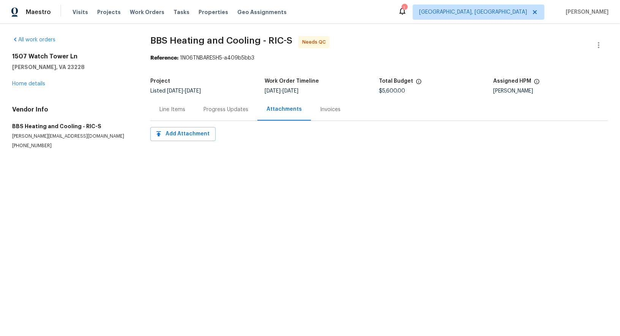
click at [217, 112] on div "Progress Updates" at bounding box center [226, 110] width 45 height 8
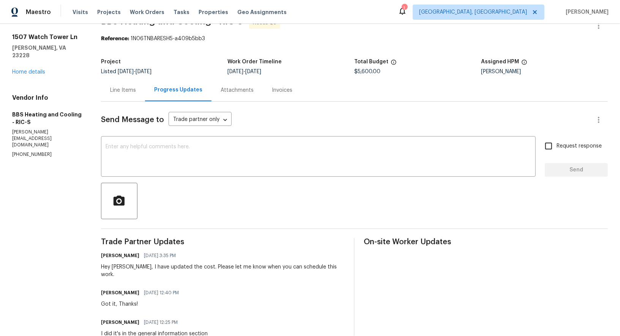
scroll to position [14, 0]
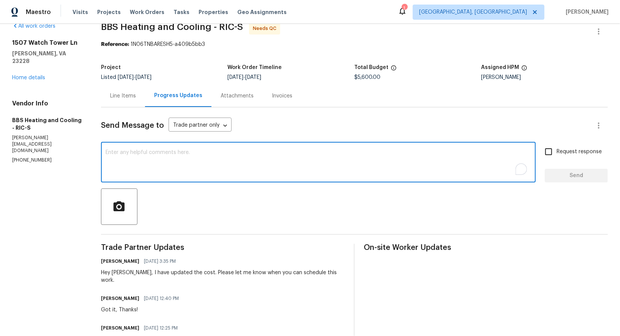
click at [154, 174] on textarea "To enrich screen reader interactions, please activate Accessibility in Grammarl…" at bounding box center [319, 163] width 426 height 27
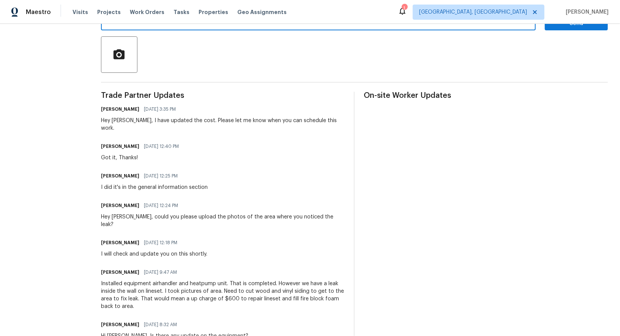
scroll to position [0, 0]
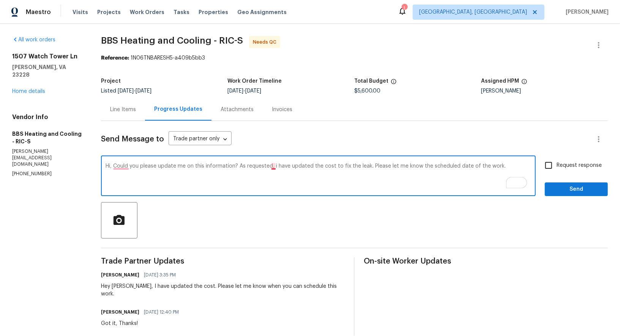
click at [276, 167] on textarea "Hi, Could you please update me on this information? As requested, i have update…" at bounding box center [319, 177] width 426 height 27
type textarea "Hi, Could you please update me on this information? As requested, I have update…"
click at [545, 162] on input "Request response" at bounding box center [549, 166] width 16 height 16
checkbox input "true"
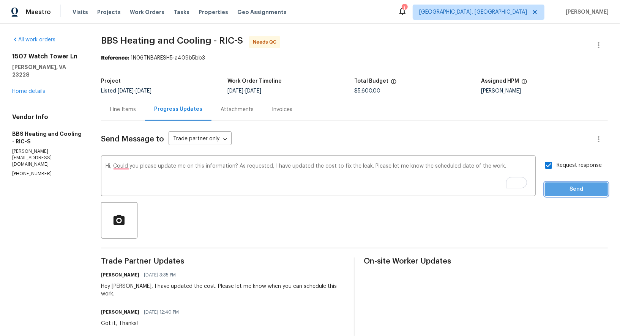
click at [555, 191] on span "Send" at bounding box center [576, 189] width 51 height 9
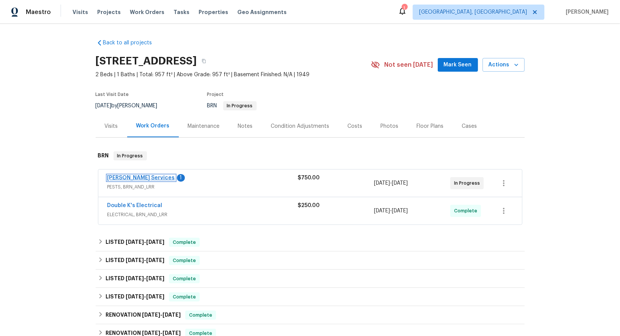
click at [126, 175] on link "[PERSON_NAME] Services" at bounding box center [141, 177] width 68 height 5
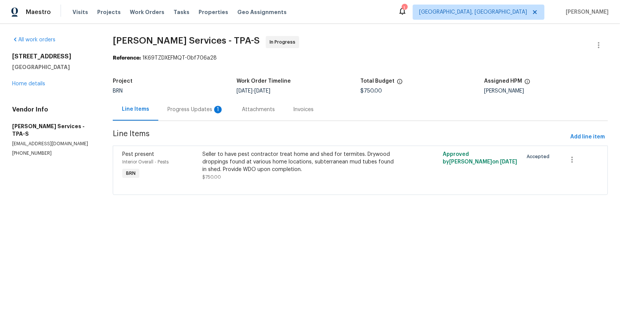
click at [183, 112] on div "Progress Updates 1" at bounding box center [195, 110] width 56 height 8
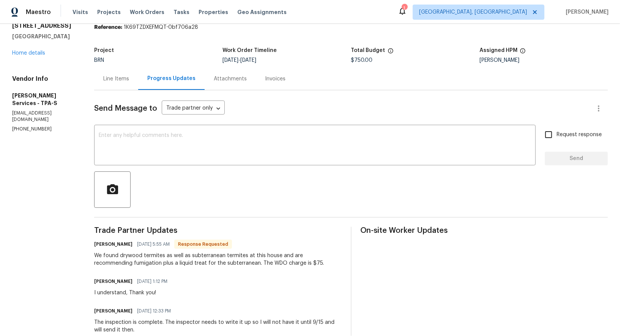
scroll to position [41, 0]
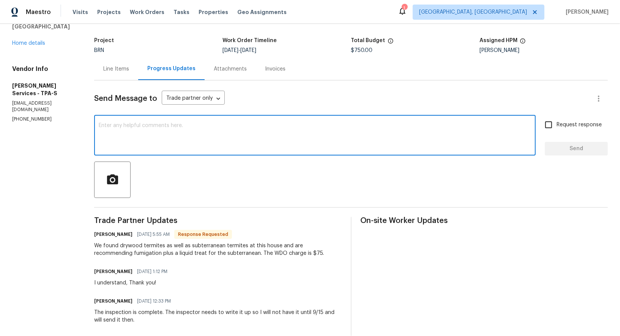
click at [218, 134] on textarea at bounding box center [315, 136] width 433 height 27
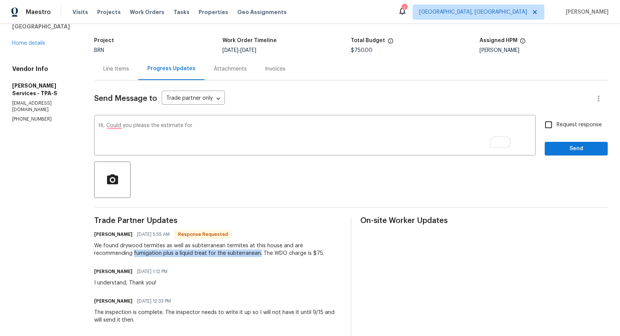
drag, startPoint x: 153, startPoint y: 254, endPoint x: 278, endPoint y: 251, distance: 125.3
click at [279, 252] on div "We found drywood termites as well as subterranean termites at this house and ar…" at bounding box center [217, 249] width 247 height 15
copy div "fumigation plus a liquid treat for the subterranean."
click at [221, 128] on textarea "Hi, Could you please the estimate for" at bounding box center [315, 136] width 433 height 27
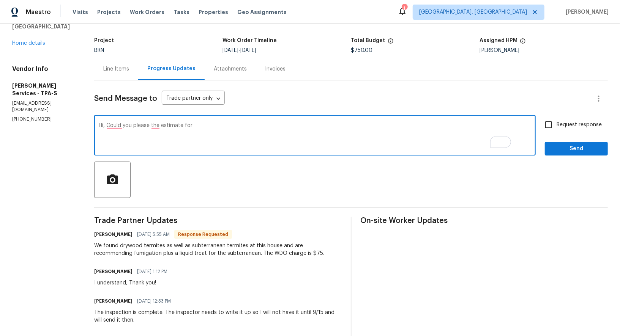
paste textarea "fumigation plus a liquid treat for the subterranean."
click at [137, 124] on textarea "Hi, Could you please the estimate for fumigation plus a liquid treat for the su…" at bounding box center [315, 136] width 433 height 27
click at [174, 127] on textarea "Hi, could you please the estimate for fumigation plus a liquid treat for the su…" at bounding box center [315, 136] width 433 height 27
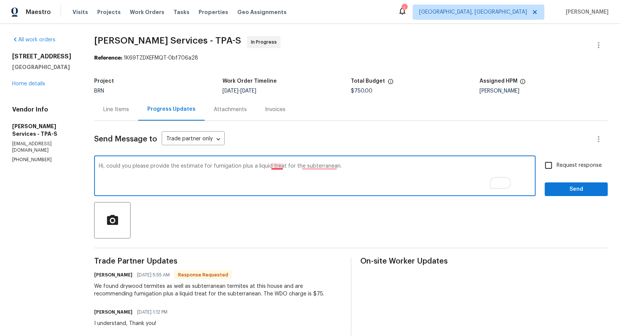
click at [294, 168] on textarea "Hi, could you please provide the estimate for fumigation plus a liquid treat fo…" at bounding box center [315, 177] width 433 height 27
click at [305, 189] on textarea "Hi, could you please provide the estimate for fumigation plus a liquid treat fo…" at bounding box center [315, 177] width 433 height 27
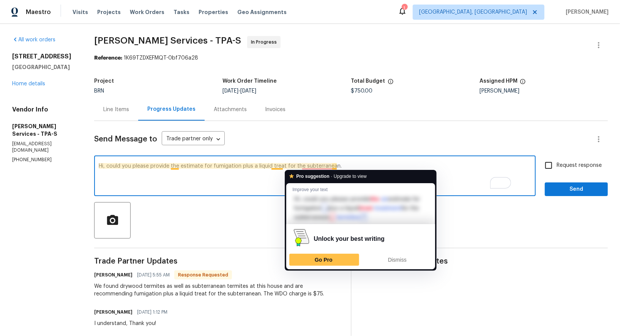
click at [298, 164] on textarea "Hi, could you please provide the estimate for fumigation plus a liquid treat fo…" at bounding box center [315, 177] width 433 height 27
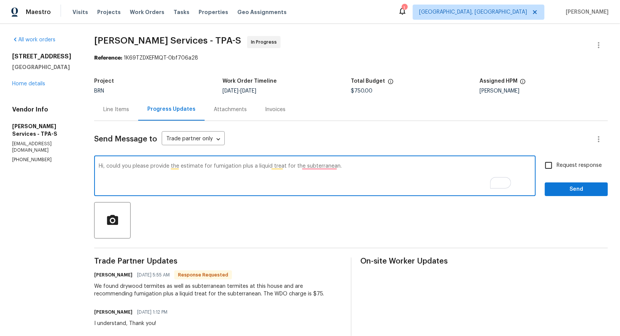
click at [345, 169] on textarea "Hi, could you please provide the estimate for fumigation plus a liquid treat fo…" at bounding box center [315, 177] width 433 height 27
click at [337, 166] on textarea "Hi, could you please provide the estimate for fumigation plus a liquid treat fo…" at bounding box center [315, 177] width 433 height 27
click at [295, 167] on textarea "Hi, could you please provide the estimate for fumigation plus a liquid treat fo…" at bounding box center [315, 177] width 433 height 27
click at [302, 167] on textarea "Hi, could you please provide the estimate for fumigation plus a liquid treat fo…" at bounding box center [315, 177] width 433 height 27
click at [384, 172] on textarea "Hi, could you please provide the estimate for fumigation plus a liquid treatmen…" at bounding box center [315, 177] width 433 height 27
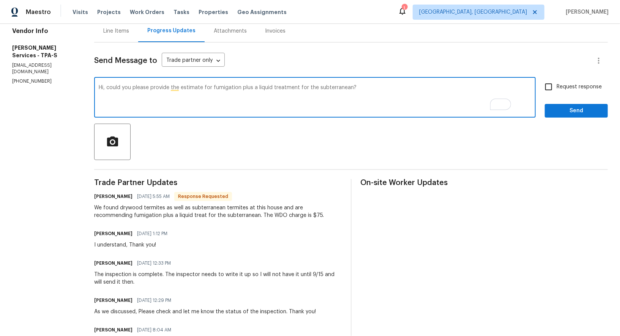
scroll to position [76, 0]
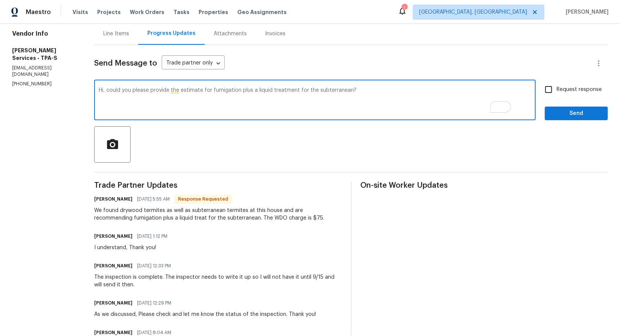
type textarea "Hi, could you please provide the estimate for fumigation plus a liquid treatmen…"
click at [543, 93] on input "Request response" at bounding box center [549, 90] width 16 height 16
checkbox input "true"
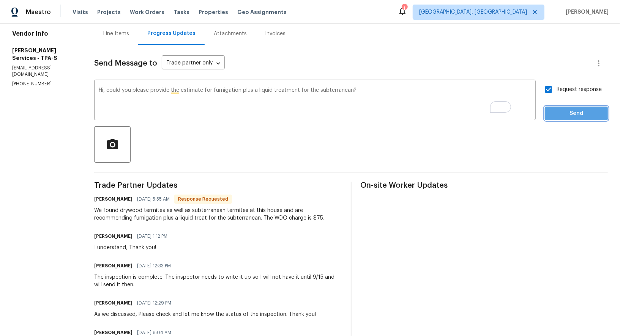
click at [557, 110] on span "Send" at bounding box center [576, 113] width 51 height 9
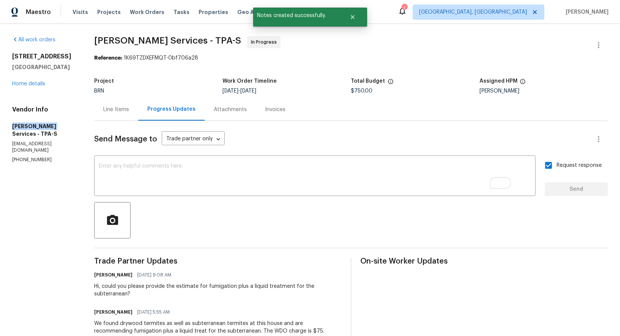
drag, startPoint x: 0, startPoint y: 128, endPoint x: 53, endPoint y: 126, distance: 53.2
copy h5 "[PERSON_NAME] Service"
click at [30, 127] on h5 "[PERSON_NAME] Services - TPA-S" at bounding box center [44, 130] width 64 height 15
drag, startPoint x: 9, startPoint y: 125, endPoint x: 55, endPoint y: 125, distance: 45.6
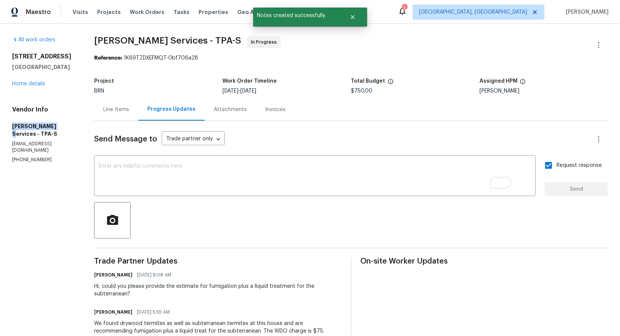
copy h5 "[PERSON_NAME] Services"
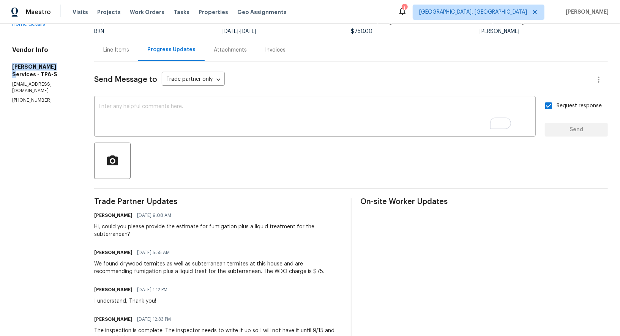
scroll to position [79, 0]
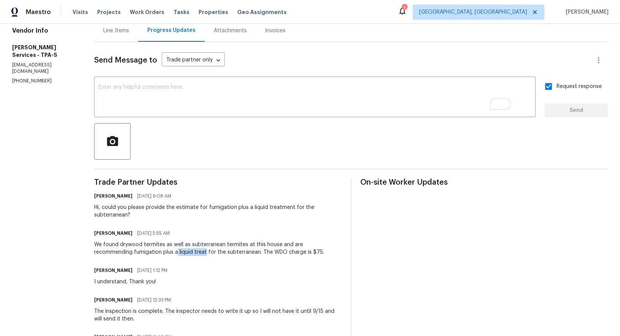
drag, startPoint x: 197, startPoint y: 252, endPoint x: 225, endPoint y: 252, distance: 28.1
click at [225, 252] on div "We found drywood termites as well as subterranean termites at this house and ar…" at bounding box center [217, 248] width 247 height 15
click at [249, 197] on div "[PERSON_NAME] R [DATE] 9:08 AM" at bounding box center [217, 196] width 247 height 11
drag, startPoint x: 271, startPoint y: 207, endPoint x: 311, endPoint y: 207, distance: 40.3
click at [311, 207] on div "Hi, could you please provide the estimate for fumigation plus a liquid treatmen…" at bounding box center [217, 211] width 247 height 15
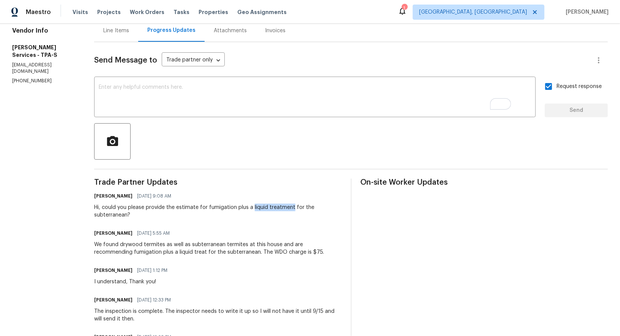
copy div "liquid treatment"
drag, startPoint x: 141, startPoint y: 243, endPoint x: 265, endPoint y: 243, distance: 124.6
click at [265, 243] on div "We found drywood termites as well as subterranean termites at this house and ar…" at bounding box center [217, 248] width 247 height 15
copy div "drywood termites as well as subterranean termites"
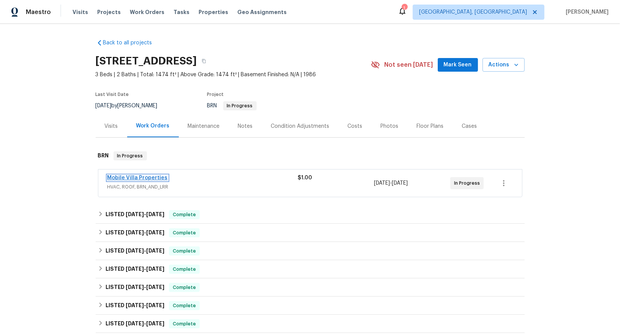
click at [134, 177] on link "Mobile Villa Properties" at bounding box center [137, 177] width 60 height 5
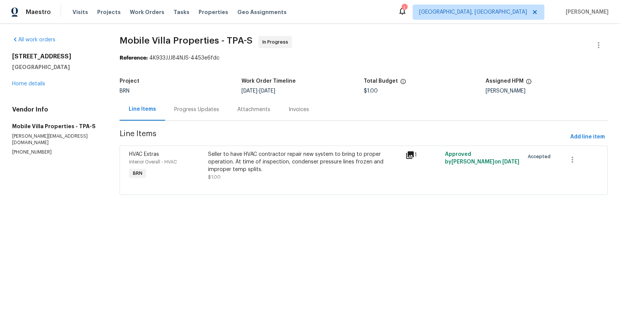
click at [173, 104] on div "Progress Updates" at bounding box center [196, 109] width 63 height 22
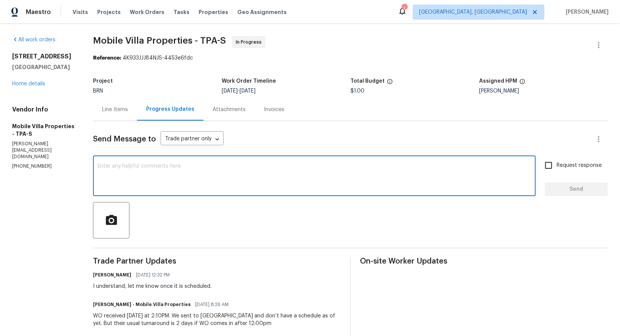
click at [182, 183] on textarea at bounding box center [315, 177] width 434 height 27
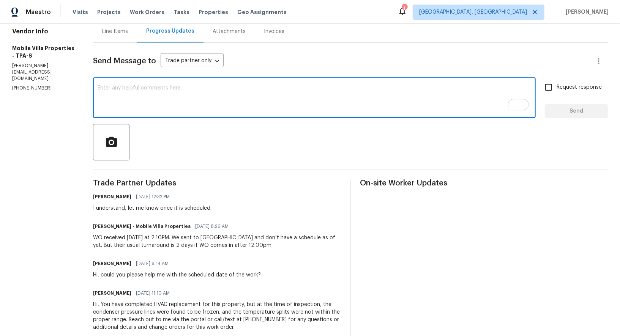
scroll to position [78, 0]
type textarea "h"
type textarea "Hi [PERSON_NAME], Could you please help me with the scheduled date of this work?"
click at [554, 91] on input "Request response" at bounding box center [549, 87] width 16 height 16
checkbox input "true"
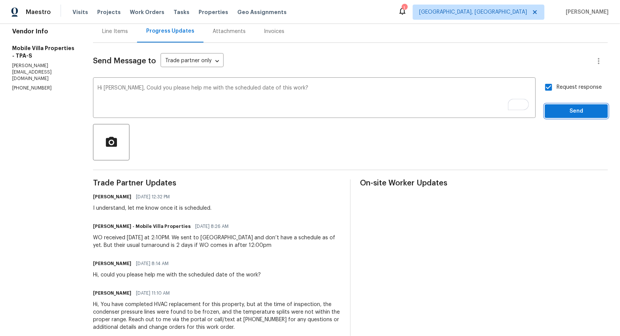
click at [561, 104] on button "Send" at bounding box center [576, 111] width 63 height 14
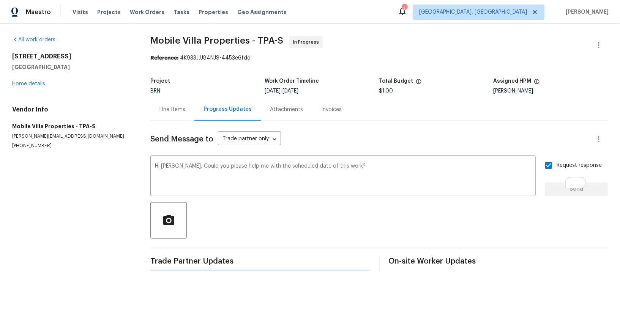
scroll to position [0, 0]
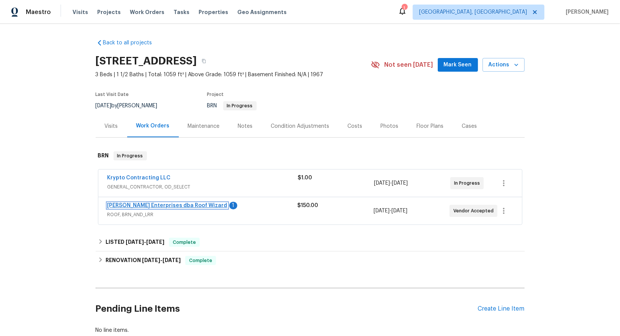
click at [166, 205] on link "[PERSON_NAME] Enterprises dba Roof Wizard" at bounding box center [167, 205] width 120 height 5
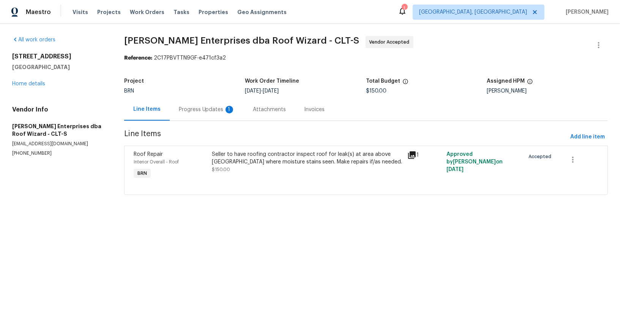
click at [219, 115] on div "Progress Updates 1" at bounding box center [207, 109] width 74 height 22
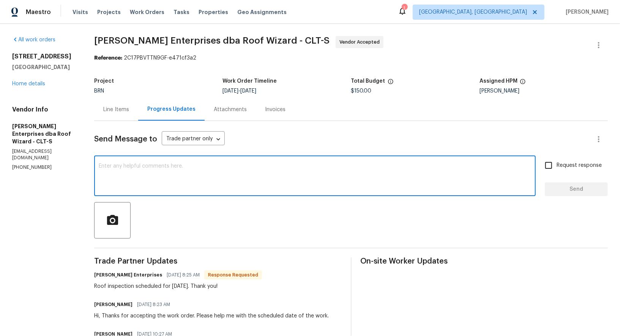
click at [194, 183] on textarea at bounding box center [315, 177] width 433 height 27
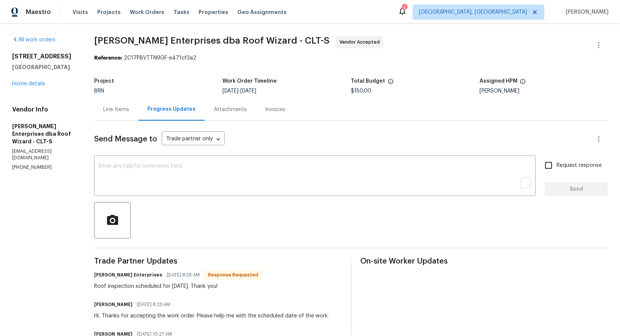
click at [120, 107] on div "Line Items" at bounding box center [116, 110] width 26 height 8
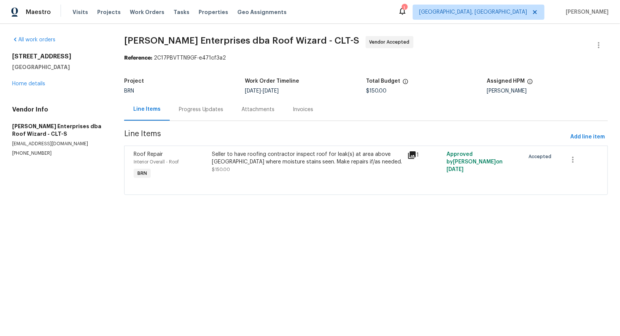
click at [212, 110] on div "Progress Updates" at bounding box center [201, 110] width 45 height 8
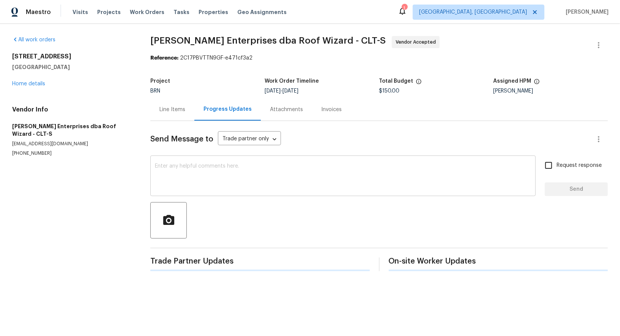
click at [204, 191] on div "x ​" at bounding box center [342, 177] width 385 height 39
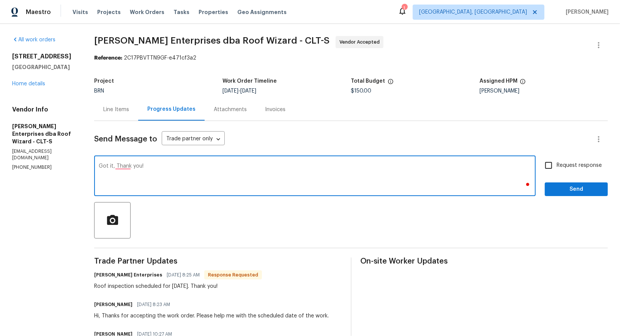
type textarea "Got it, Thank you!"
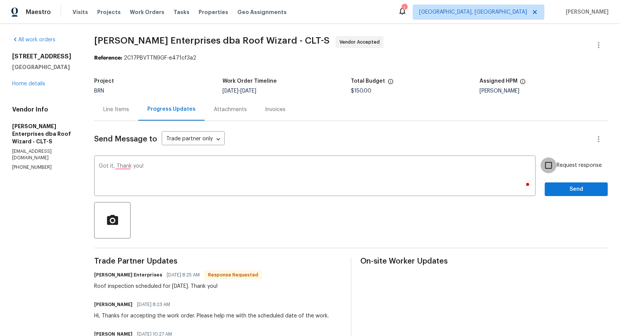
click at [543, 165] on input "Request response" at bounding box center [549, 166] width 16 height 16
checkbox input "true"
click at [573, 192] on span "Send" at bounding box center [576, 189] width 51 height 9
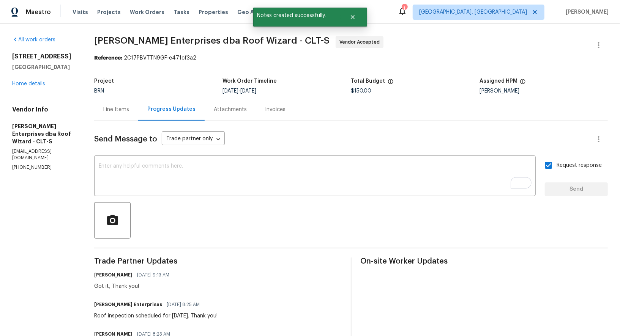
click at [112, 118] on div "Line Items" at bounding box center [116, 109] width 44 height 22
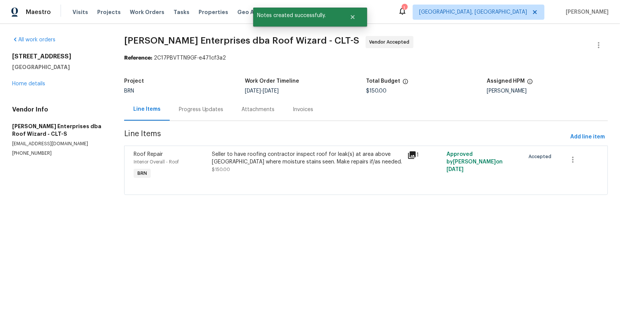
click at [239, 156] on div "Seller to have roofing contractor inspect roof for leak(s) at area above [GEOGR…" at bounding box center [307, 158] width 191 height 15
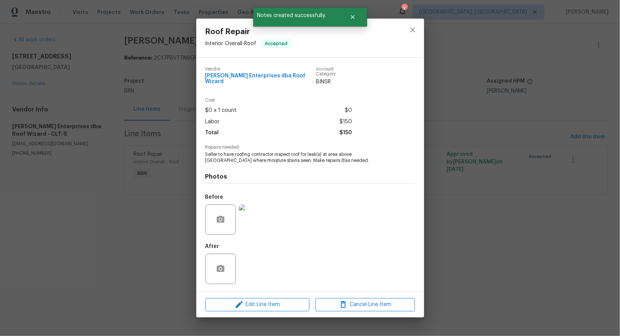
click at [251, 222] on img at bounding box center [254, 220] width 30 height 30
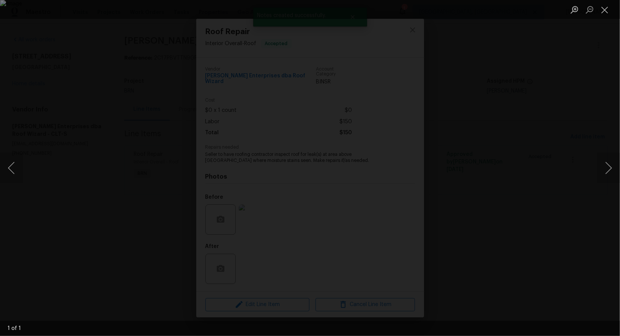
click at [542, 206] on div "Lightbox" at bounding box center [310, 168] width 620 height 336
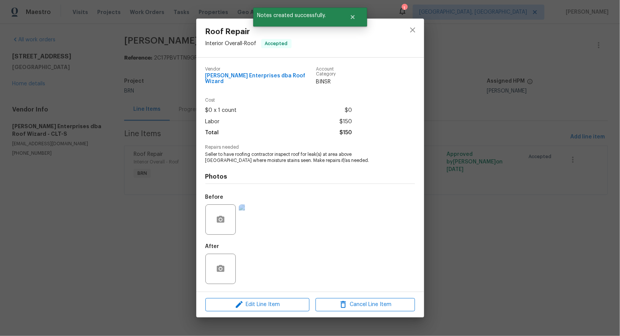
click at [542, 206] on div "Roof Repair Interior Overall - Roof Accepted Vendor [PERSON_NAME] Enterprises d…" at bounding box center [310, 168] width 620 height 336
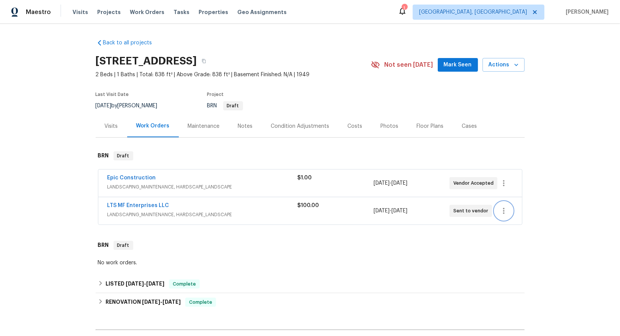
click at [504, 211] on icon "button" at bounding box center [504, 211] width 2 height 6
click at [514, 246] on li "Delete" at bounding box center [536, 248] width 82 height 13
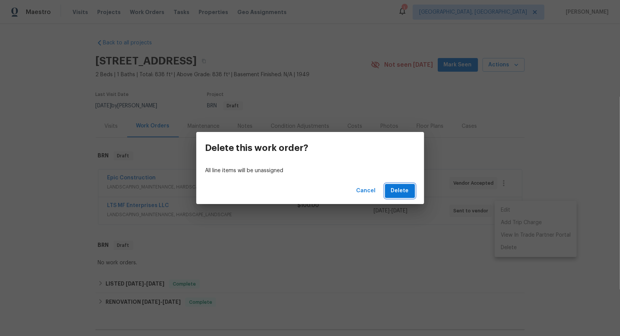
click at [398, 190] on span "Delete" at bounding box center [400, 190] width 18 height 9
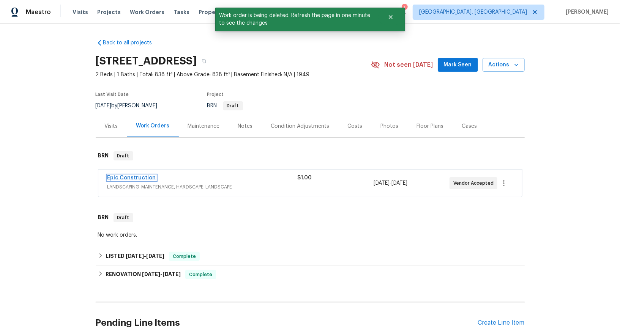
click at [137, 175] on link "Epic Construction" at bounding box center [131, 177] width 49 height 5
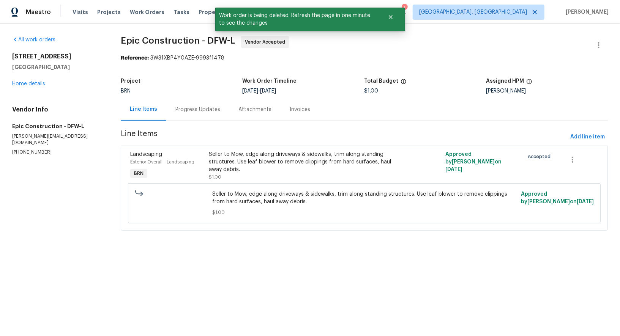
click at [195, 115] on div "Progress Updates" at bounding box center [197, 109] width 63 height 22
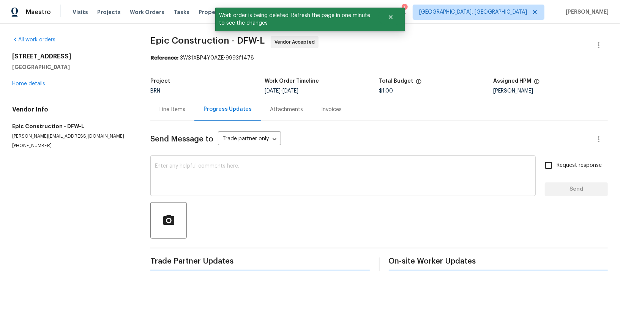
click at [178, 188] on textarea at bounding box center [343, 177] width 376 height 27
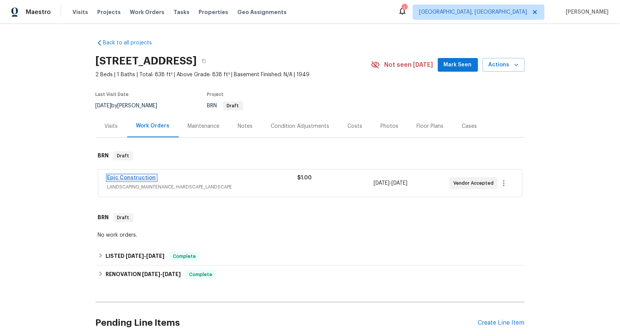
click at [127, 177] on link "Epic Construction" at bounding box center [131, 177] width 49 height 5
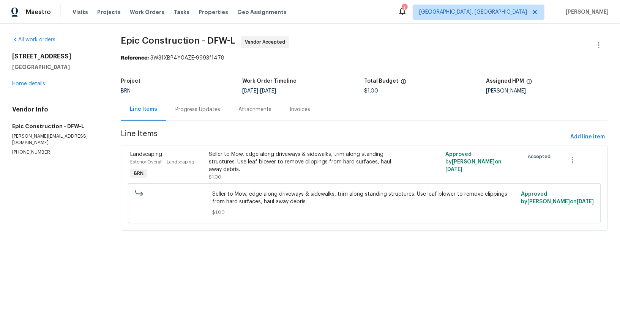
click at [198, 118] on div "Progress Updates" at bounding box center [197, 109] width 63 height 22
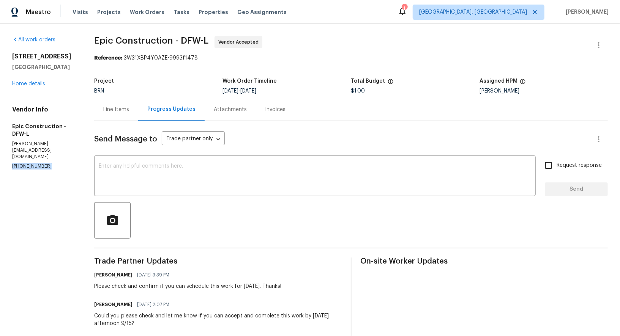
drag, startPoint x: 45, startPoint y: 159, endPoint x: 3, endPoint y: 155, distance: 41.6
click at [0, 155] on div "All work orders [STREET_ADDRESS] Home details Vendor Info Epic Construction - D…" at bounding box center [310, 212] width 620 height 377
copy p "[PHONE_NUMBER]"
click at [113, 106] on div "Line Items" at bounding box center [116, 110] width 26 height 8
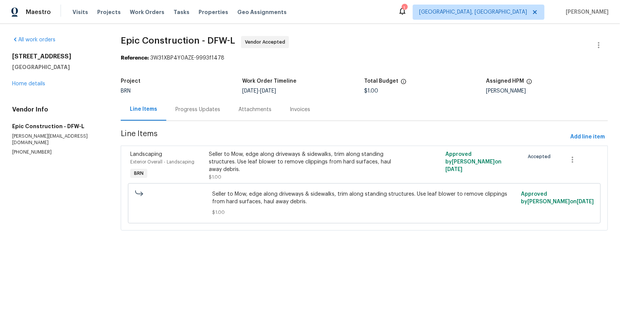
click at [193, 123] on section "Epic Construction - DFW-L Vendor Accepted Reference: 3W31XBP4Y0AZE-9993f1478 Pr…" at bounding box center [364, 138] width 487 height 204
click at [198, 110] on div "Progress Updates" at bounding box center [197, 110] width 45 height 8
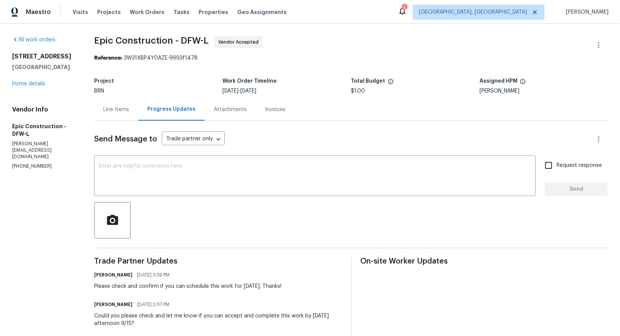
click at [108, 115] on div "Line Items" at bounding box center [116, 109] width 44 height 22
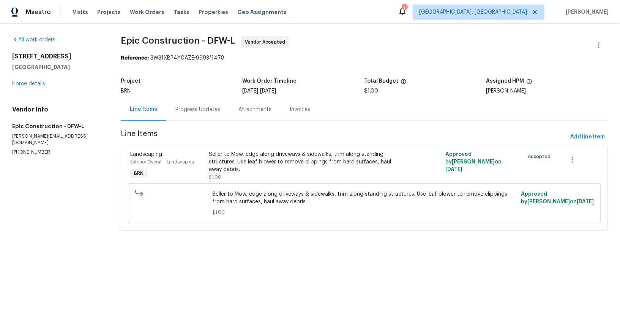
click at [200, 108] on div "Progress Updates" at bounding box center [197, 110] width 45 height 8
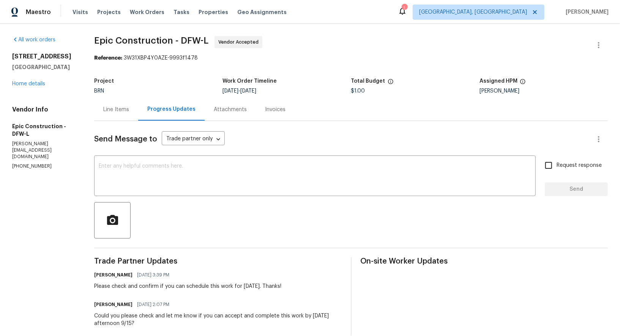
click at [128, 113] on div "Line Items" at bounding box center [116, 109] width 44 height 22
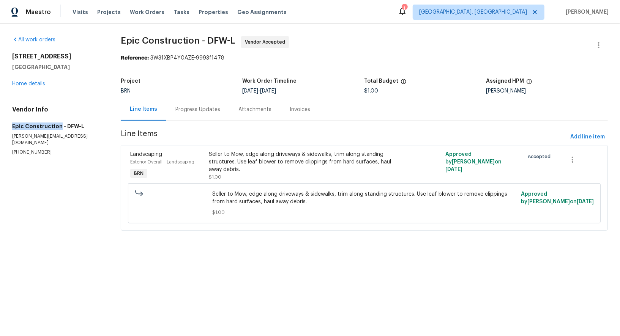
drag, startPoint x: 7, startPoint y: 123, endPoint x: 58, endPoint y: 124, distance: 50.9
click at [58, 124] on div "All work orders [STREET_ADDRESS] Home details Vendor Info Epic Construction - D…" at bounding box center [310, 138] width 620 height 228
copy h5 "Epic Construction"
click at [186, 116] on div "Progress Updates" at bounding box center [197, 109] width 63 height 22
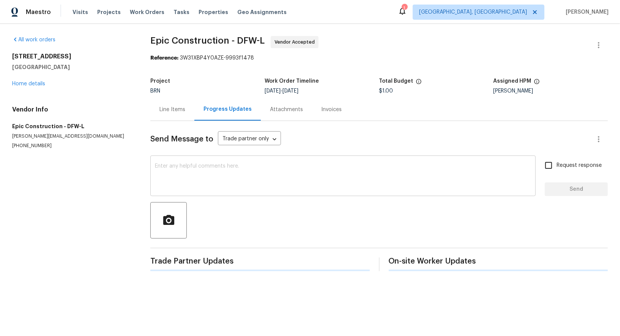
click at [204, 166] on textarea at bounding box center [343, 177] width 376 height 27
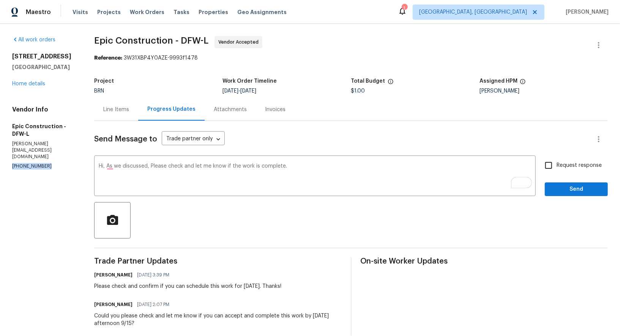
drag, startPoint x: 44, startPoint y: 160, endPoint x: 0, endPoint y: 160, distance: 44.1
click at [0, 160] on div "All work orders [STREET_ADDRESS] Home details Vendor Info Epic Construction - D…" at bounding box center [310, 212] width 620 height 377
copy p "[PHONE_NUMBER]"
click at [146, 167] on textarea "Hi, As we discussed, Please check and let me know if the work is complete." at bounding box center [315, 177] width 433 height 27
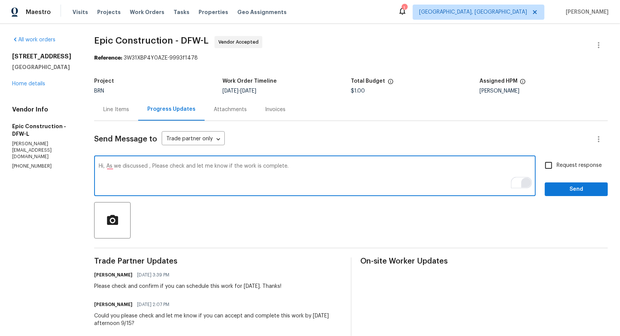
paste textarea "[PHONE_NUMBER]"
type textarea "Hi, As we discussed [PHONE_NUMBER], Please check and let me know if the work is…"
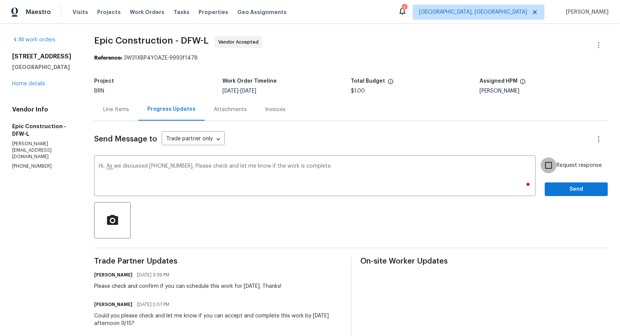
drag, startPoint x: 554, startPoint y: 168, endPoint x: 556, endPoint y: 176, distance: 8.7
click at [554, 168] on input "Request response" at bounding box center [549, 166] width 16 height 16
checkbox input "true"
click at [565, 202] on div "Send Message to Trade partner only Trade partner only ​ Hi, As we discussed [PH…" at bounding box center [351, 255] width 514 height 268
click at [561, 193] on span "Send" at bounding box center [576, 189] width 51 height 9
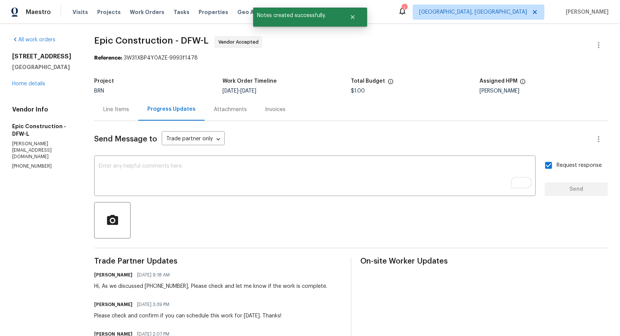
click at [125, 107] on div "Line Items" at bounding box center [116, 110] width 26 height 8
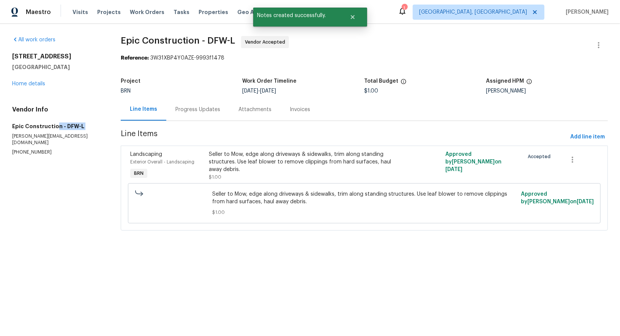
drag, startPoint x: 0, startPoint y: 130, endPoint x: 54, endPoint y: 129, distance: 53.9
click at [54, 129] on div "All work orders [STREET_ADDRESS] Home details Vendor Info Epic Construction - D…" at bounding box center [310, 138] width 620 height 228
drag, startPoint x: 6, startPoint y: 127, endPoint x: 58, endPoint y: 126, distance: 52.4
click at [58, 126] on div "All work orders [STREET_ADDRESS] Home details Vendor Info Epic Construction - D…" at bounding box center [310, 138] width 620 height 228
copy h5 "Epic Construction"
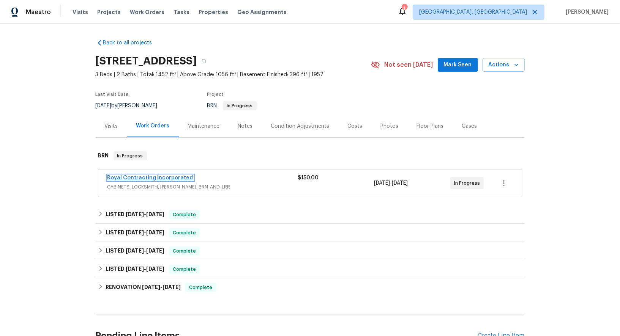
click at [160, 180] on span "Royal Contracting Incorporated" at bounding box center [150, 178] width 86 height 8
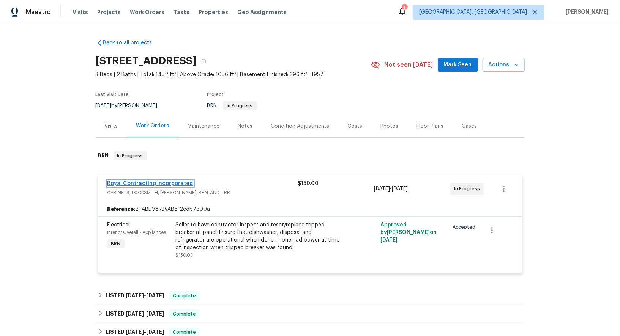
click at [161, 182] on link "Royal Contracting Incorporated" at bounding box center [150, 183] width 86 height 5
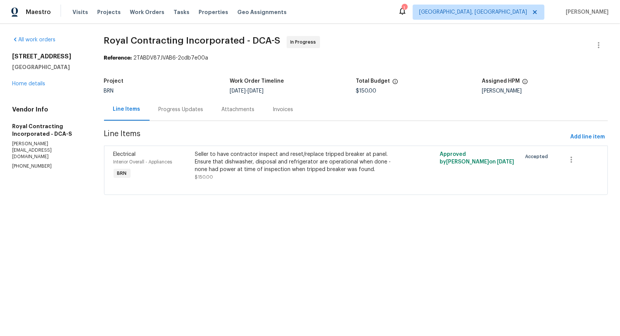
click at [177, 107] on div "Progress Updates" at bounding box center [181, 110] width 45 height 8
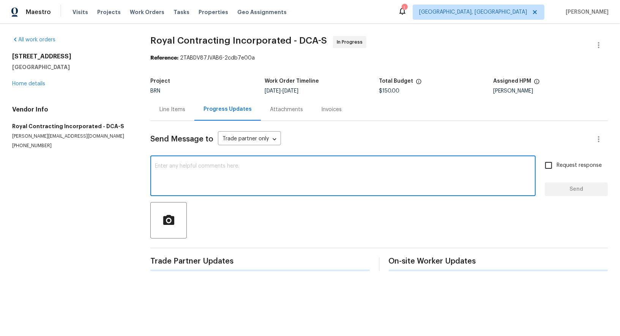
click at [193, 188] on textarea at bounding box center [343, 177] width 376 height 27
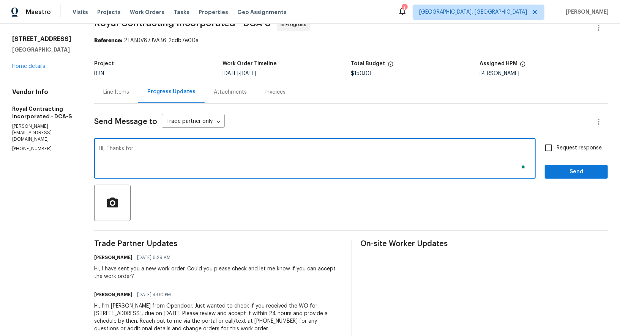
scroll to position [17, 0]
type textarea "Hi, Thanks for accepting the work order. Please help me with the scheduled date…"
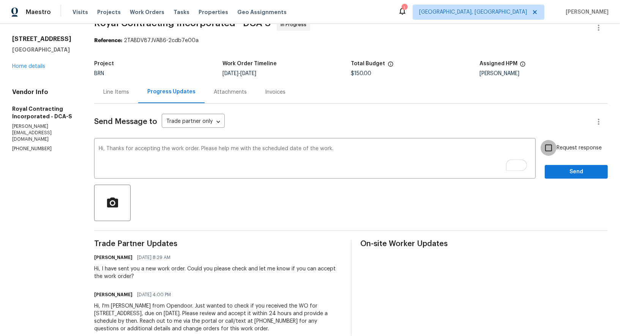
click at [545, 145] on input "Request response" at bounding box center [549, 148] width 16 height 16
checkbox input "true"
click at [573, 179] on div "Send Message to Trade partner only Trade partner only ​ Hi, Thanks for acceptin…" at bounding box center [351, 223] width 514 height 238
click at [571, 178] on button "Send" at bounding box center [576, 172] width 63 height 14
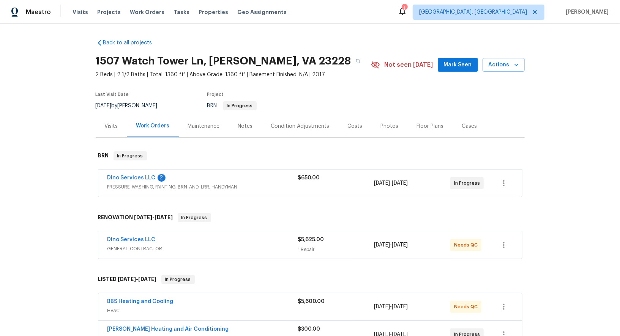
click at [139, 173] on div "Dino Services LLC 2 PRESSURE_WASHING, PAINTING, BRN_AND_LRR, HANDYMAN $650.00 […" at bounding box center [310, 183] width 424 height 27
click at [139, 178] on link "Dino Services LLC" at bounding box center [131, 177] width 48 height 5
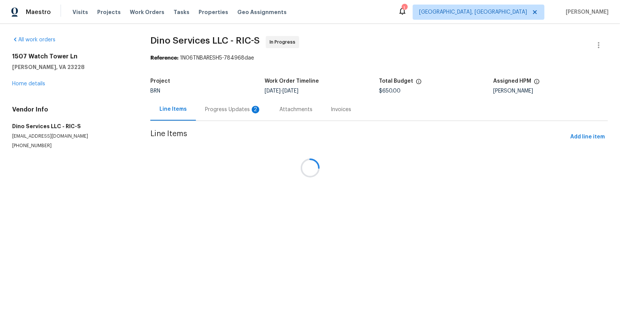
click at [208, 115] on div at bounding box center [310, 168] width 620 height 336
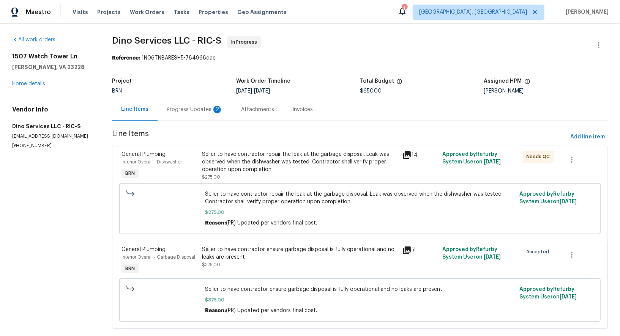
click at [208, 115] on div "Progress Updates 2" at bounding box center [195, 109] width 74 height 22
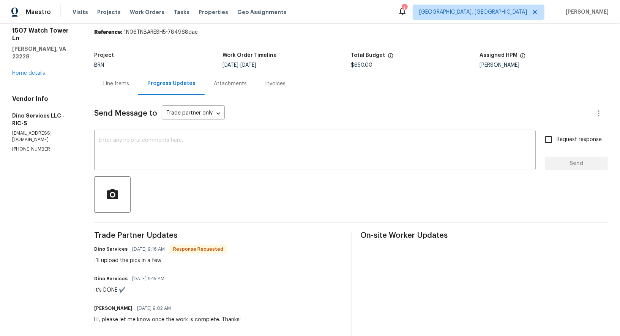
scroll to position [28, 0]
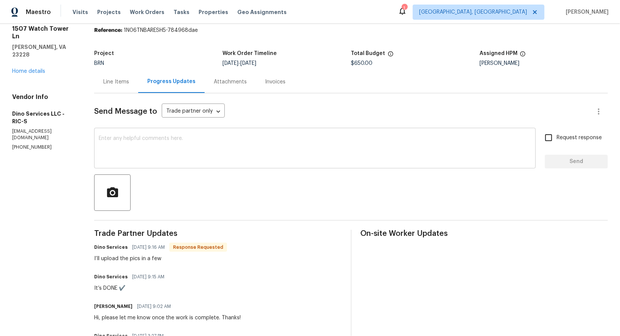
click at [185, 168] on div "x ​" at bounding box center [315, 149] width 442 height 39
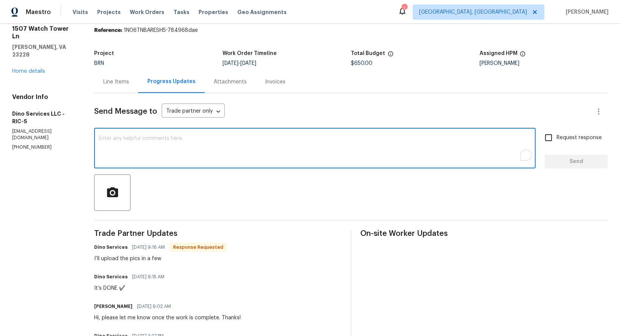
click at [113, 86] on div "Line Items" at bounding box center [116, 82] width 44 height 22
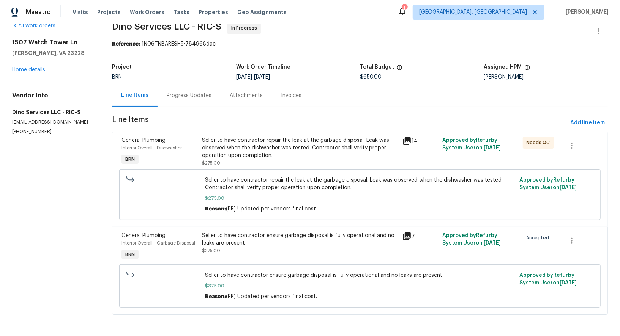
scroll to position [13, 0]
click at [198, 103] on div "Progress Updates" at bounding box center [189, 96] width 63 height 22
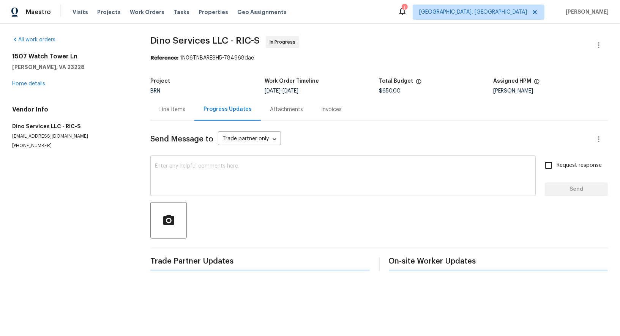
click at [205, 170] on textarea at bounding box center [343, 177] width 376 height 27
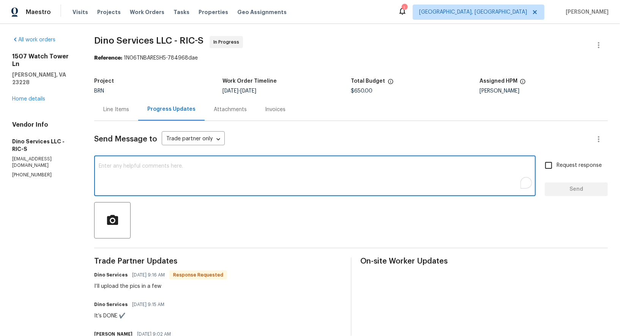
type textarea "H"
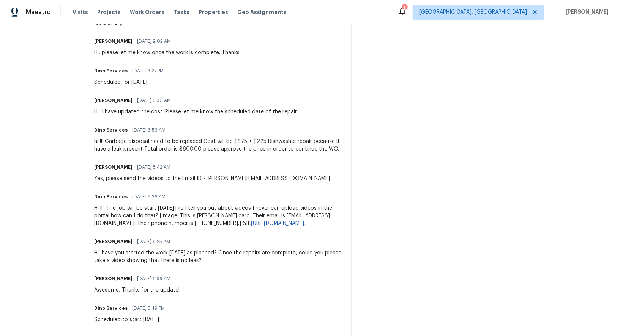
scroll to position [286, 0]
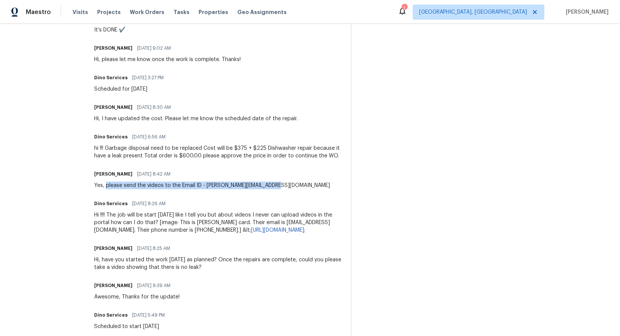
drag, startPoint x: 105, startPoint y: 184, endPoint x: 284, endPoint y: 185, distance: 178.9
click at [284, 185] on div "[PERSON_NAME] R [DATE] 8:42 AM Yes, please send the videos to the Email ID - [P…" at bounding box center [217, 179] width 247 height 21
copy div "please send the videos to the Email ID - [PERSON_NAME][EMAIL_ADDRESS][DOMAIN_NA…"
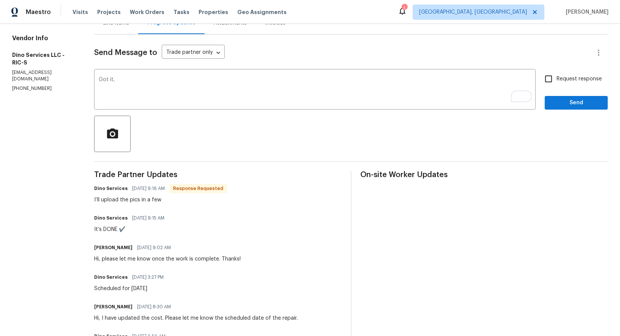
scroll to position [0, 0]
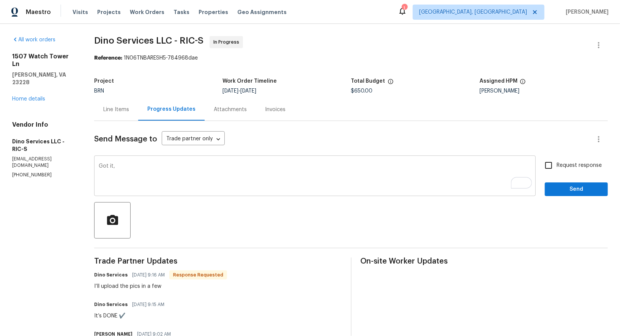
click at [170, 186] on textarea "Got it," at bounding box center [315, 177] width 433 height 27
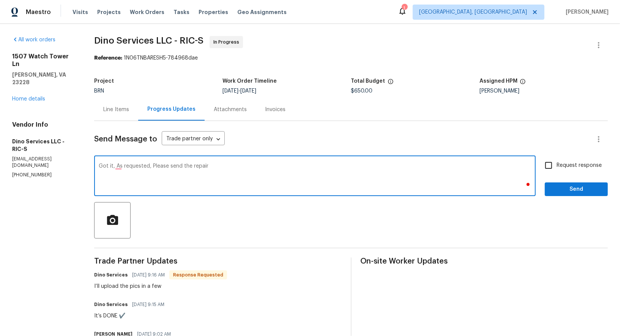
paste textarea "please send the videos to the Email ID - [PERSON_NAME][EMAIL_ADDRESS][DOMAIN_NA…"
drag, startPoint x: 204, startPoint y: 166, endPoint x: 245, endPoint y: 166, distance: 40.6
click at [245, 166] on textarea "Got it, As requested, Please send the repair please send the videos to the Emai…" at bounding box center [315, 177] width 433 height 27
click at [117, 167] on textarea "Got it, As requested, Please send the repair videos to the Email ID - [PERSON_N…" at bounding box center [315, 177] width 433 height 27
click at [387, 181] on textarea "Got it, As requested, Please send the repair videos to the Email ID - [PERSON_N…" at bounding box center [315, 177] width 433 height 27
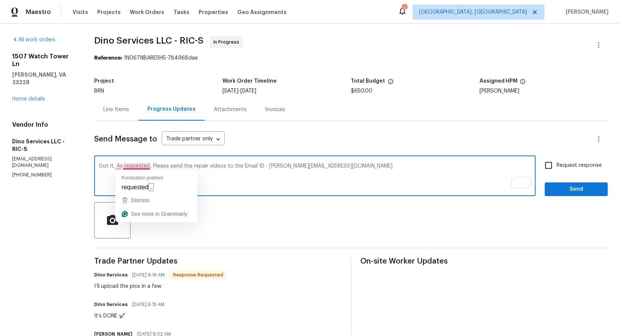
click at [146, 167] on textarea "Got it, As requested, Please send the repair videos to the Email ID - [PERSON_N…" at bounding box center [315, 177] width 433 height 27
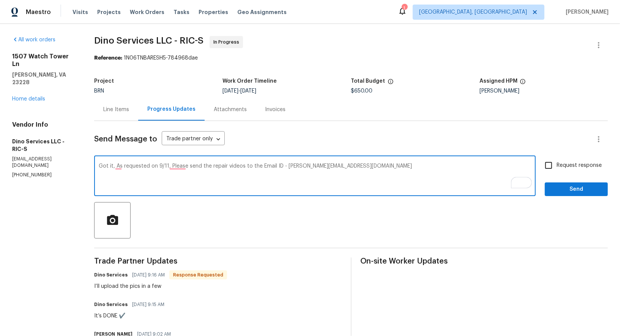
type textarea "Got it, As requested on 9/11, Please send the repair videos to the Email ID - […"
click at [553, 164] on input "Request response" at bounding box center [549, 166] width 16 height 16
checkbox input "true"
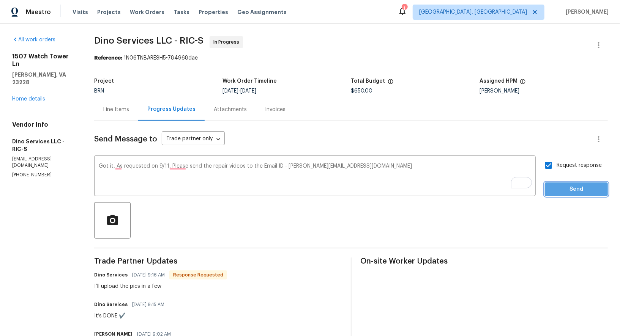
click at [570, 183] on button "Send" at bounding box center [576, 190] width 63 height 14
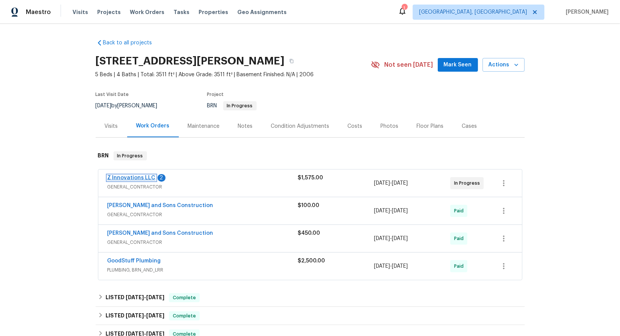
click at [133, 177] on link "Z Innovations LLC" at bounding box center [131, 177] width 48 height 5
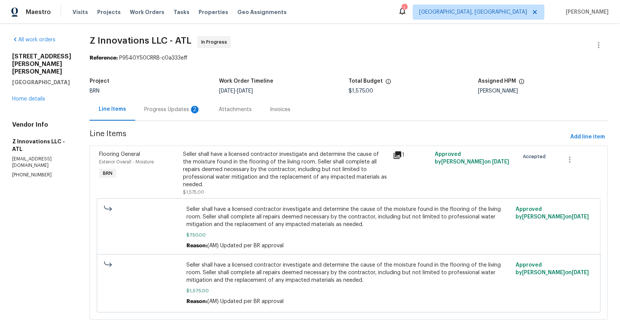
click at [177, 115] on div "Progress Updates 2" at bounding box center [172, 109] width 74 height 22
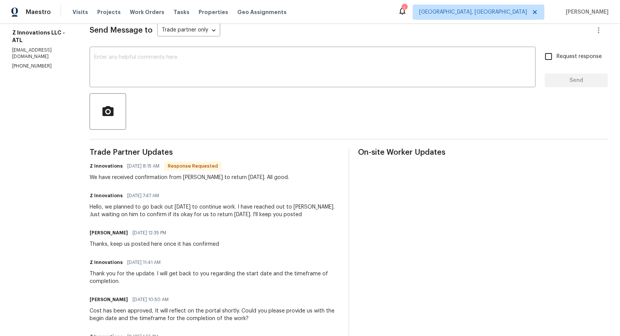
scroll to position [123, 0]
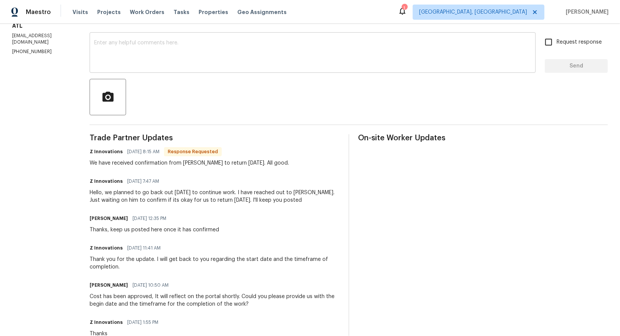
click at [168, 63] on textarea at bounding box center [312, 53] width 437 height 27
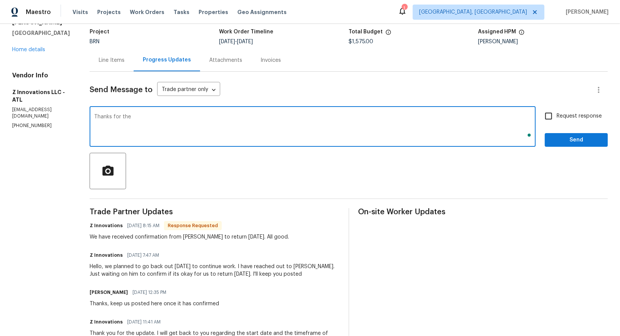
scroll to position [49, 0]
drag, startPoint x: 92, startPoint y: 118, endPoint x: 223, endPoint y: 181, distance: 145.0
click at [94, 118] on textarea "Thanks for the update!" at bounding box center [312, 127] width 437 height 27
type textarea "Please keep us posted. Thanks for the update!"
click at [553, 121] on input "Request response" at bounding box center [549, 116] width 16 height 16
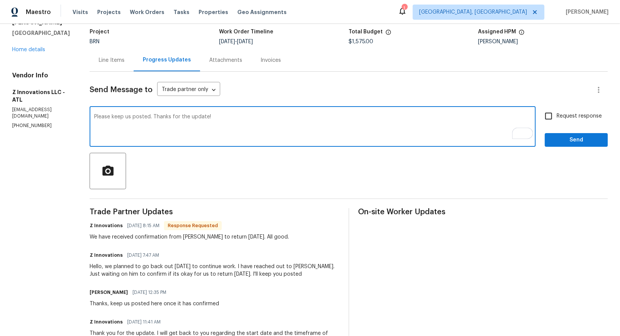
checkbox input "true"
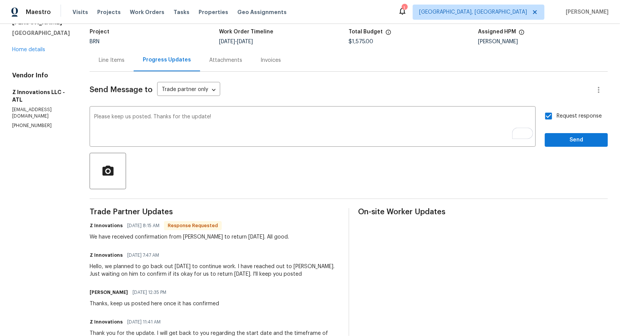
click at [562, 131] on div "Request response Send" at bounding box center [576, 127] width 63 height 39
click at [559, 138] on span "Send" at bounding box center [576, 140] width 51 height 9
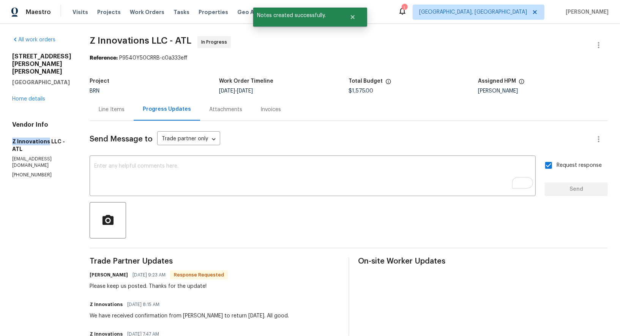
drag, startPoint x: 0, startPoint y: 125, endPoint x: 47, endPoint y: 133, distance: 47.8
copy h5 "Z Innovations"
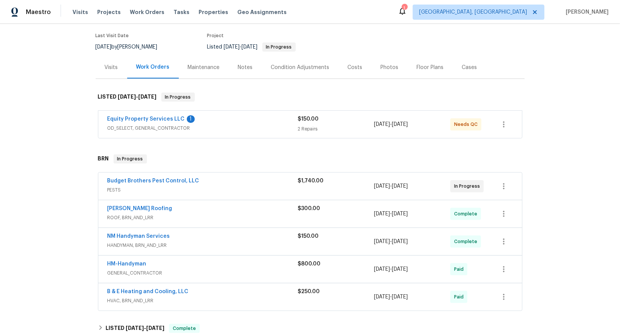
scroll to position [61, 0]
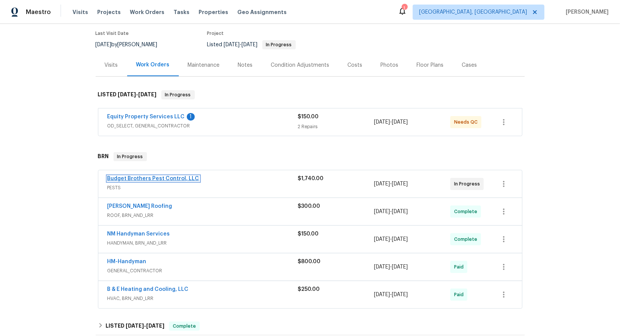
click at [153, 179] on link "Budget Brothers Pest Control, LLC" at bounding box center [153, 178] width 92 height 5
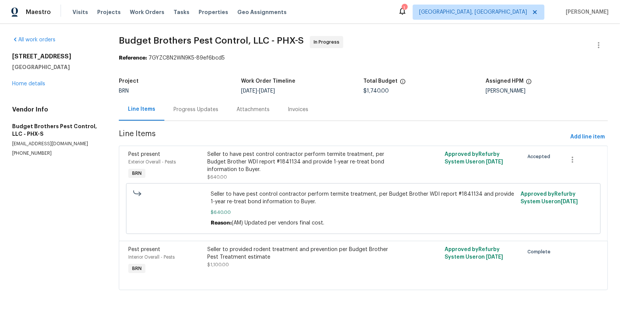
click at [197, 114] on div "Progress Updates" at bounding box center [195, 109] width 63 height 22
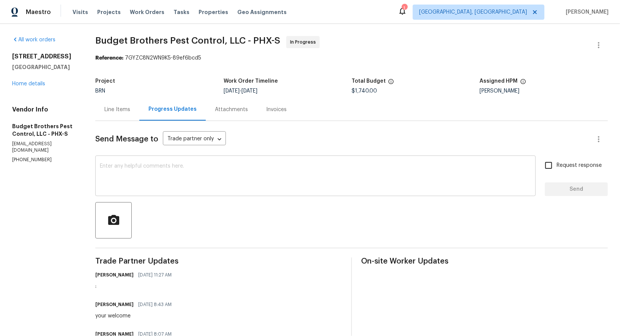
click at [193, 190] on textarea at bounding box center [315, 177] width 431 height 27
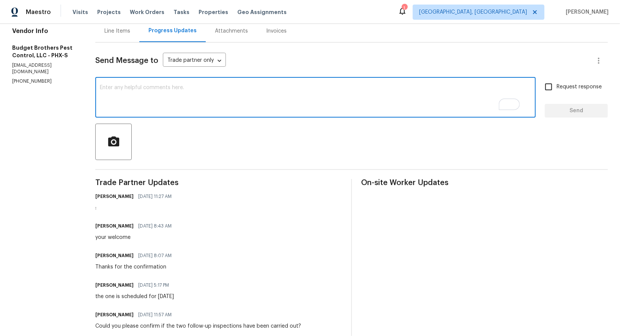
scroll to position [79, 0]
click at [265, 94] on textarea "To enrich screen reader interactions, please activate Accessibility in Grammarl…" at bounding box center [315, 98] width 431 height 27
click at [176, 88] on textarea "Hi, Are we on schedule for final rodent inspection" at bounding box center [315, 98] width 431 height 27
click at [285, 85] on textarea "Hi, Are we on schedule for today for the final rodent inspection" at bounding box center [315, 98] width 431 height 27
type textarea "Hi, Are we on schedule for today for the final rodent inspection?"
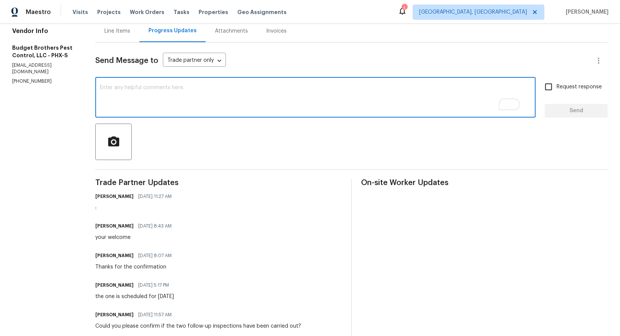
paste textarea "Hi, just checking—are we still on schedule for the final rodent inspection toda…"
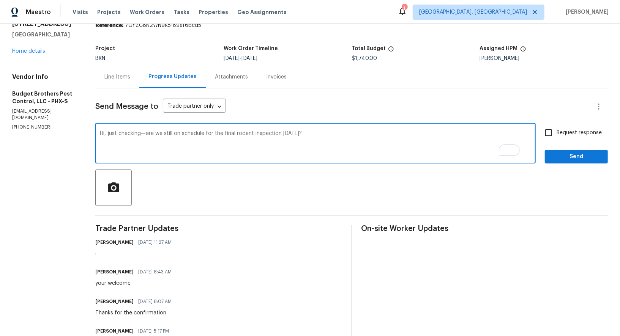
scroll to position [23, 0]
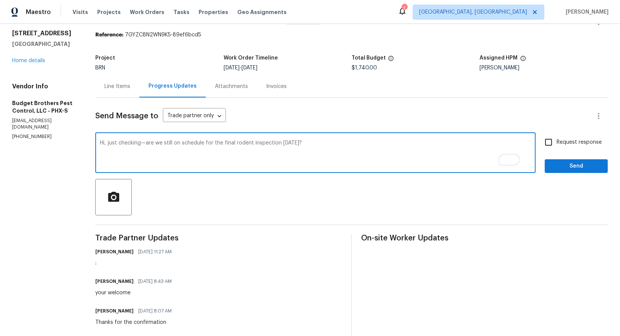
drag, startPoint x: 158, startPoint y: 143, endPoint x: 120, endPoint y: 143, distance: 38.7
click at [119, 143] on textarea "Hi, just checking—are we still on schedule for the final rodent inspection toda…" at bounding box center [315, 154] width 431 height 27
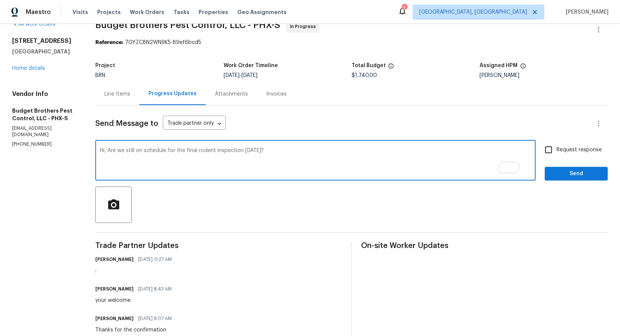
scroll to position [0, 0]
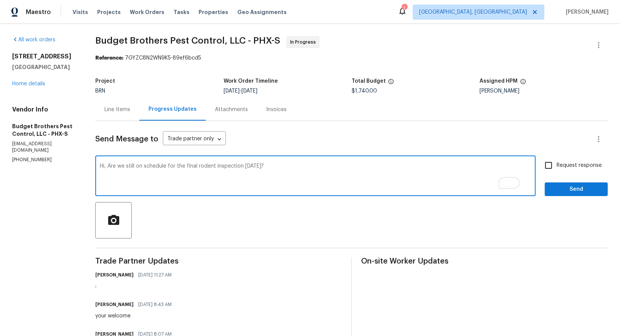
click at [300, 166] on textarea "Hi, Are we still on schedule for the final rodent inspection today?" at bounding box center [315, 177] width 431 height 27
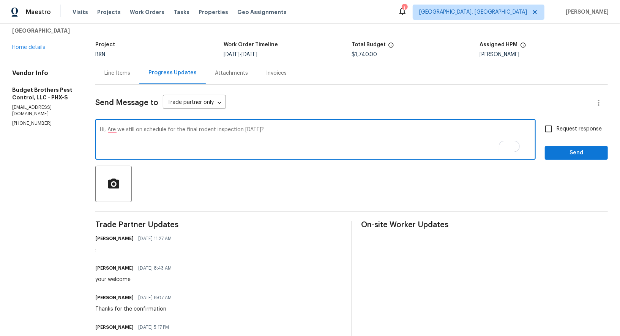
type textarea "Hi, Are we still on schedule for the final rodent inspection today?"
drag, startPoint x: 549, startPoint y: 128, endPoint x: 559, endPoint y: 144, distance: 18.1
click at [549, 128] on input "Request response" at bounding box center [549, 129] width 16 height 16
checkbox input "true"
click at [559, 144] on div "Request response Send" at bounding box center [576, 140] width 63 height 39
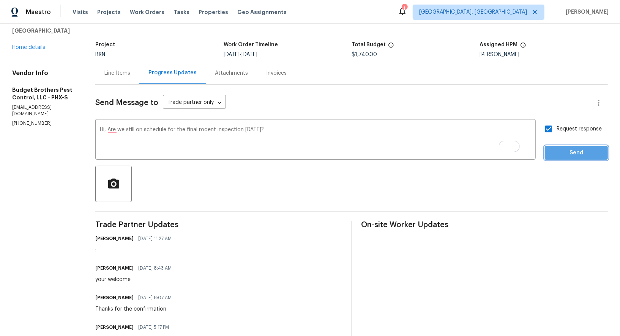
click at [555, 158] on button "Send" at bounding box center [576, 153] width 63 height 14
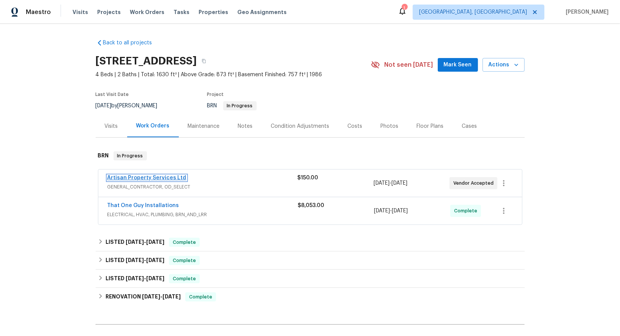
click at [148, 177] on link "Artisan Property Services Ltd" at bounding box center [146, 177] width 79 height 5
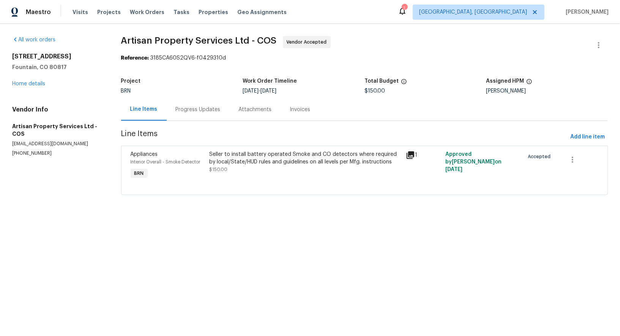
click at [207, 103] on div "Progress Updates" at bounding box center [198, 109] width 63 height 22
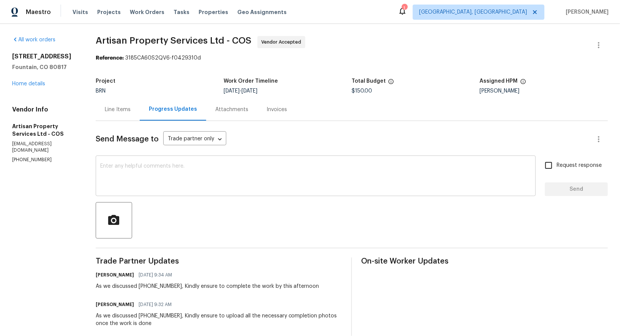
click at [186, 186] on textarea at bounding box center [315, 177] width 431 height 27
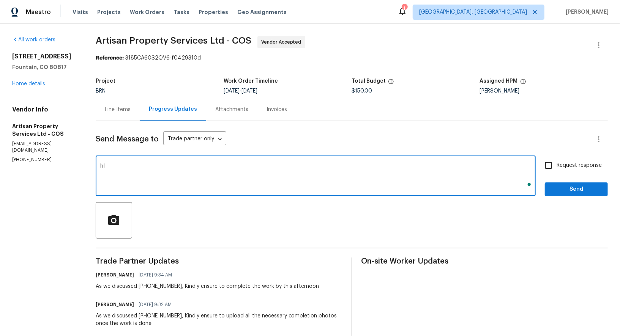
type textarea "h"
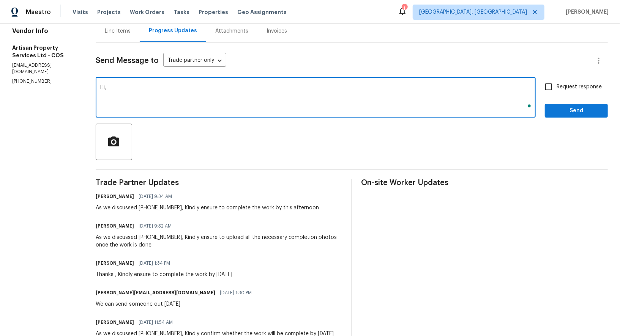
scroll to position [88, 0]
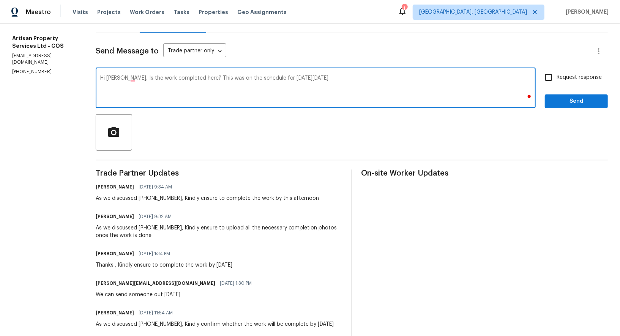
type textarea "Hi [PERSON_NAME], Is the work completed here? This was on the schedule for [DAT…"
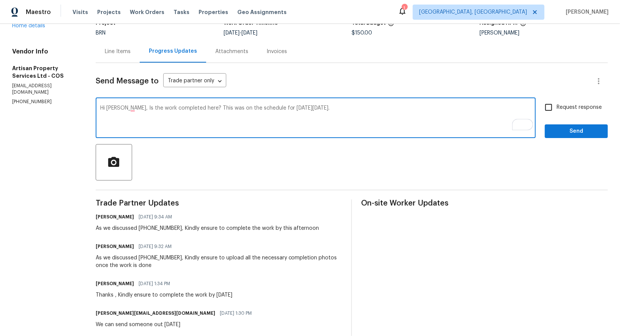
scroll to position [33, 0]
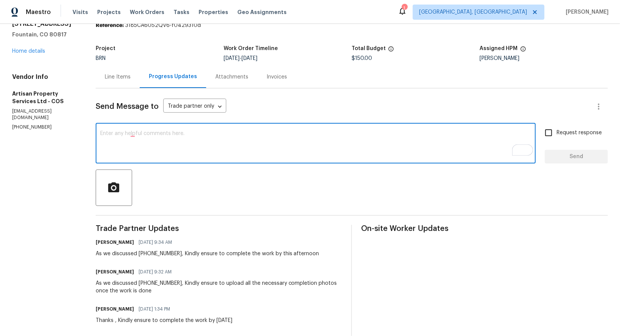
paste textarea "Hi [PERSON_NAME], has the work been completed? It was scheduled for [DATE][DATE…"
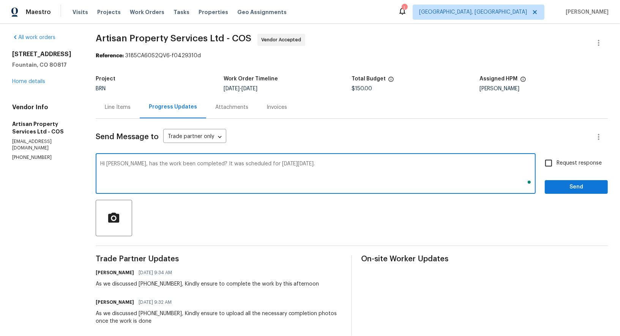
scroll to position [0, 0]
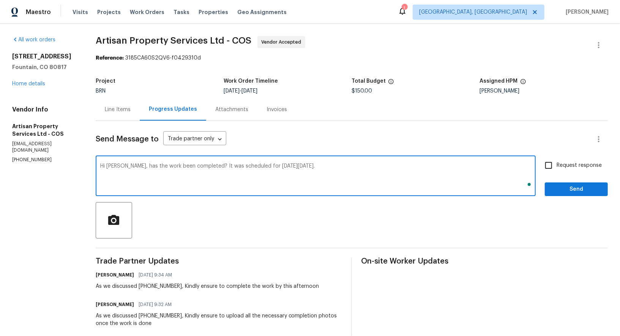
type textarea "Hi [PERSON_NAME], has the work been completed? It was scheduled for [DATE][DATE…"
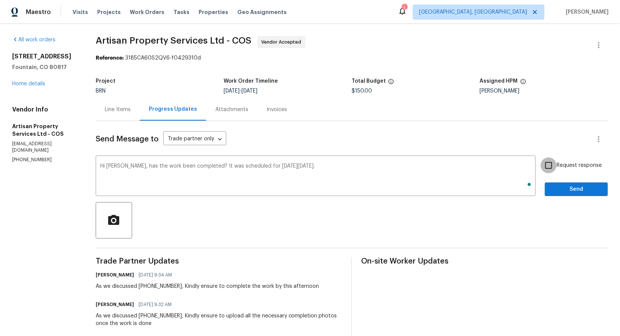
click at [551, 161] on input "Request response" at bounding box center [549, 166] width 16 height 16
checkbox input "true"
click at [564, 185] on span "Send" at bounding box center [576, 189] width 51 height 9
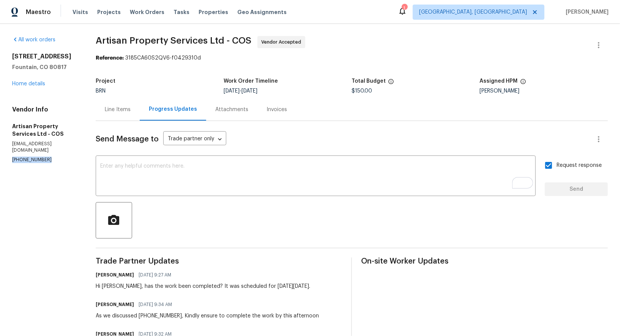
drag, startPoint x: 51, startPoint y: 155, endPoint x: 0, endPoint y: 151, distance: 50.6
click at [0, 151] on div "All work orders [STREET_ADDRESS] Home details Vendor Info Artisan Property Serv…" at bounding box center [310, 272] width 620 height 496
copy p "[PHONE_NUMBER]"
drag, startPoint x: 122, startPoint y: 285, endPoint x: 303, endPoint y: 291, distance: 180.5
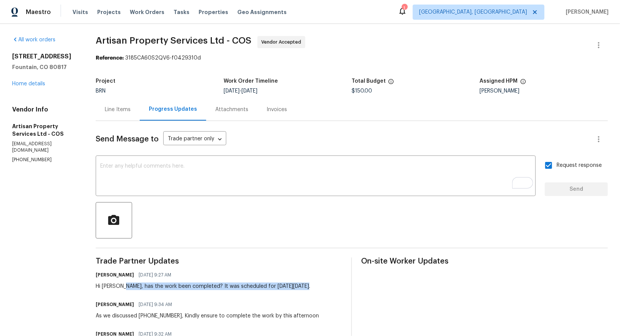
copy div "has the work been completed? It was scheduled for [DATE][DATE]."
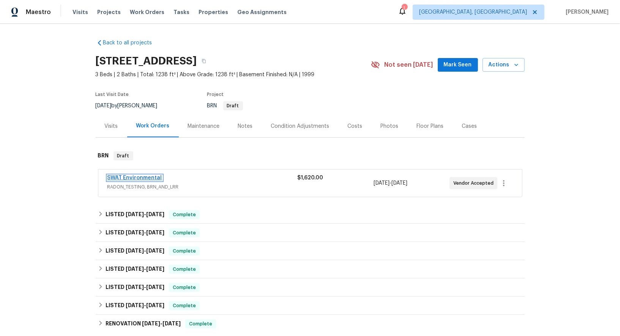
click at [139, 176] on link "SWAT Environmental" at bounding box center [134, 177] width 55 height 5
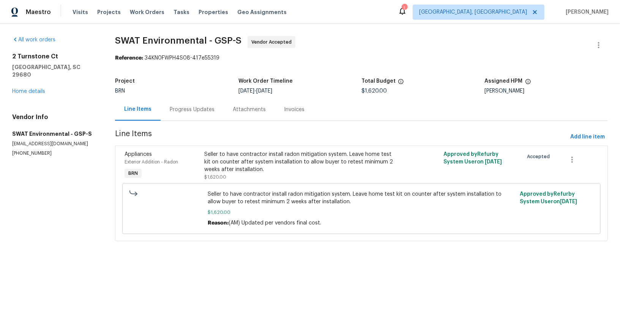
click at [214, 106] on div "Progress Updates" at bounding box center [192, 109] width 63 height 22
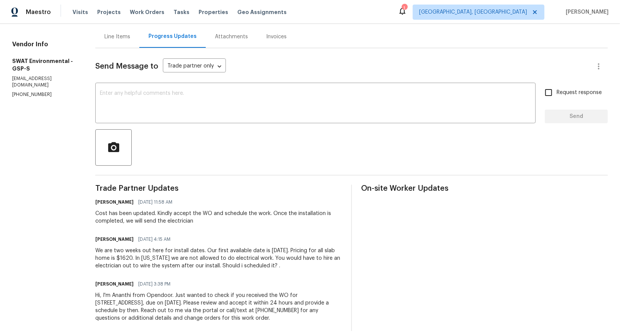
scroll to position [80, 0]
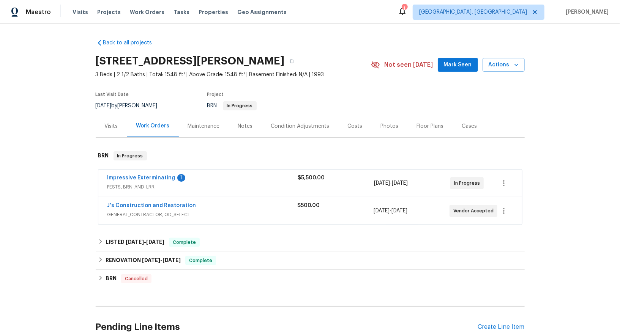
click at [145, 182] on div "Impressive Exterminating 1" at bounding box center [202, 178] width 191 height 9
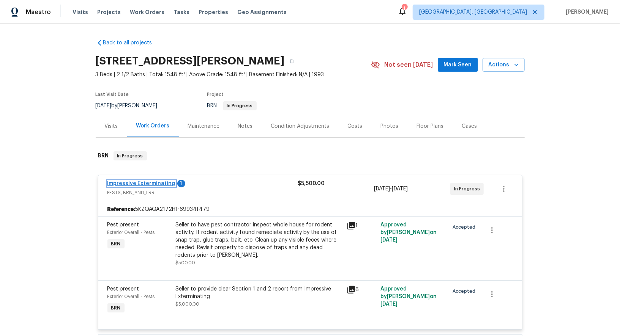
click at [144, 184] on link "Impressive Exterminating" at bounding box center [141, 183] width 68 height 5
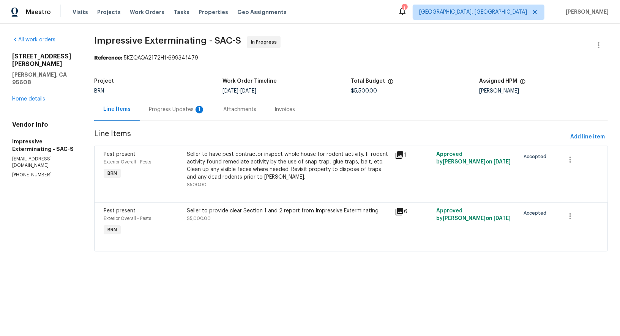
click at [189, 100] on div "Progress Updates 1" at bounding box center [177, 109] width 74 height 22
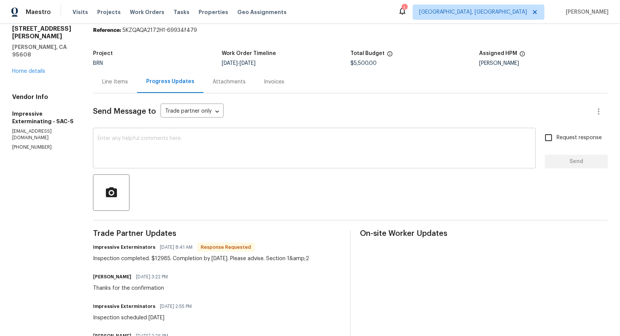
scroll to position [24, 0]
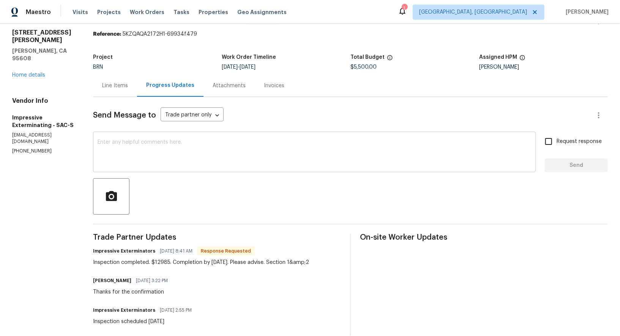
click at [129, 150] on textarea at bounding box center [315, 153] width 434 height 27
click at [98, 141] on div "I will check and update you shortly. Thanks! x ​" at bounding box center [314, 153] width 443 height 39
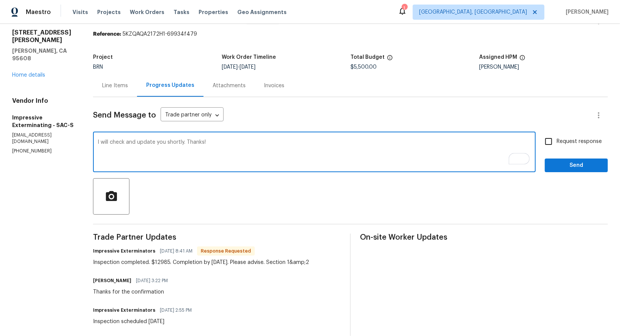
click at [101, 141] on textarea "I will check and update you shortly. Thanks!" at bounding box center [315, 153] width 434 height 27
type textarea "Hi, I will check and update you shortly. Thanks!"
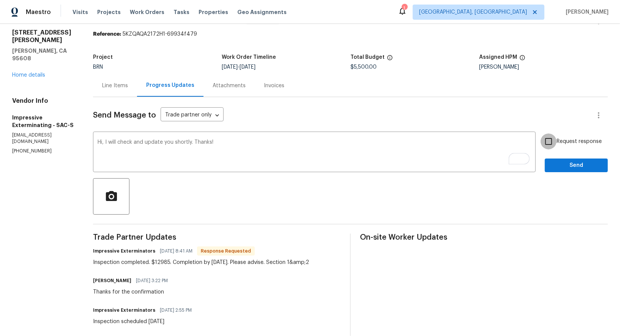
click at [555, 146] on input "Request response" at bounding box center [549, 142] width 16 height 16
checkbox input "true"
click at [560, 170] on button "Send" at bounding box center [576, 166] width 63 height 14
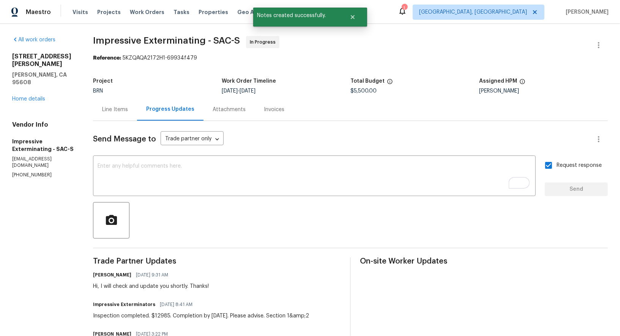
click at [116, 106] on div "Line Items" at bounding box center [115, 110] width 26 height 8
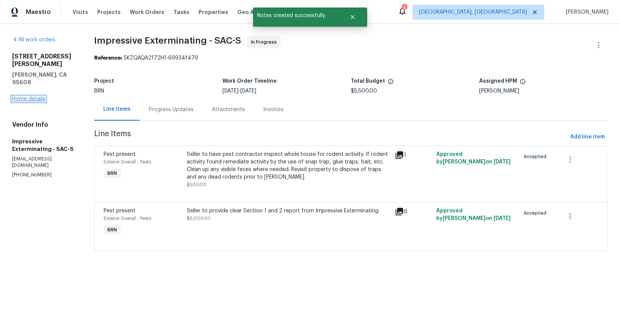
click at [38, 96] on link "Home details" at bounding box center [28, 98] width 33 height 5
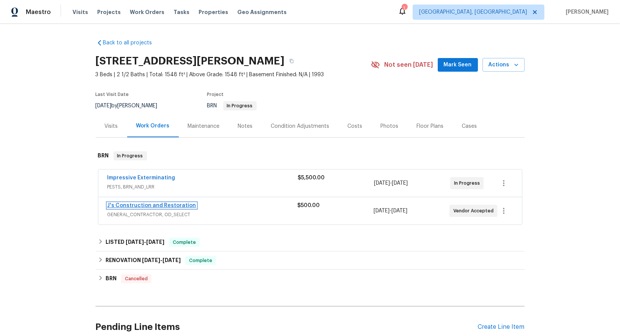
click at [157, 205] on link "J's Construction and Restoration" at bounding box center [151, 205] width 89 height 5
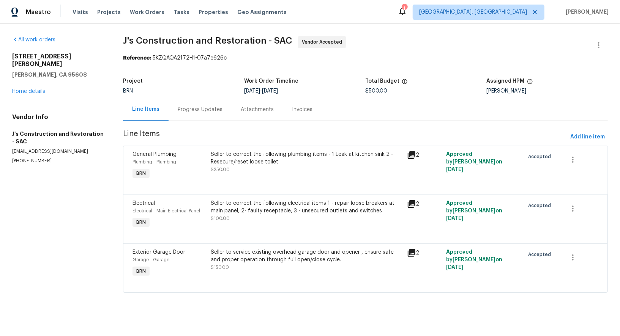
click at [186, 103] on div "Progress Updates" at bounding box center [200, 109] width 63 height 22
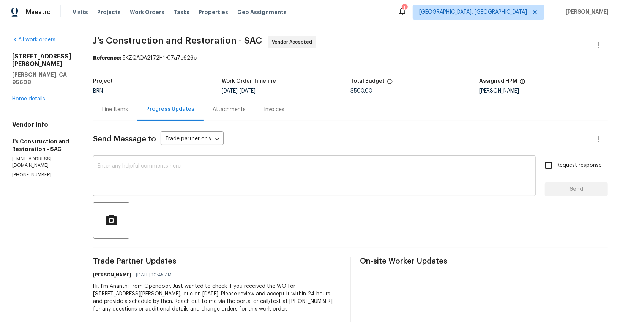
click at [189, 193] on div "x ​" at bounding box center [314, 177] width 443 height 39
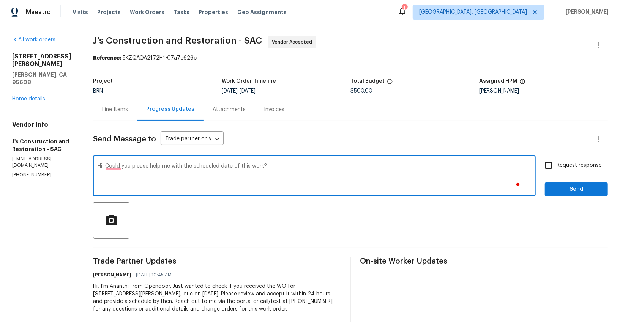
click at [120, 167] on textarea "Hi, Could you please help me with the scheduled date of this work?" at bounding box center [315, 177] width 434 height 27
type textarea "Hi, could you please help me with the scheduled date of this work?"
click at [548, 162] on input "Request response" at bounding box center [549, 166] width 16 height 16
checkbox input "true"
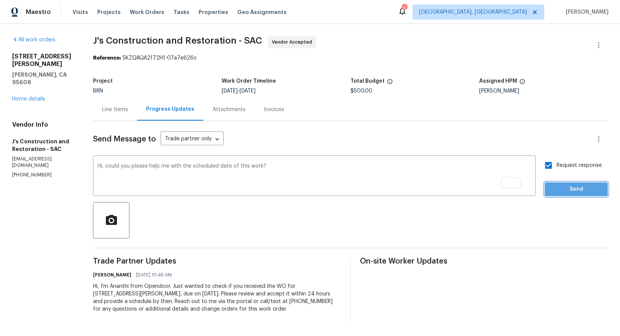
click at [561, 193] on span "Send" at bounding box center [576, 189] width 51 height 9
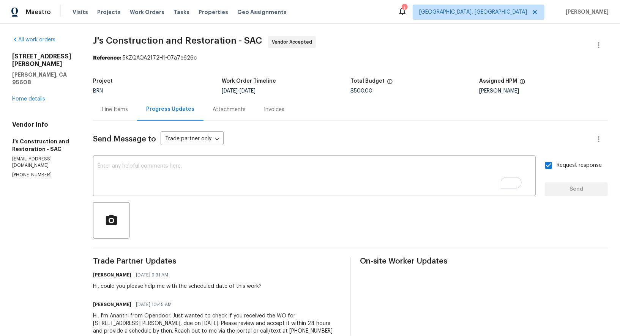
click at [126, 113] on div "Line Items" at bounding box center [115, 110] width 26 height 8
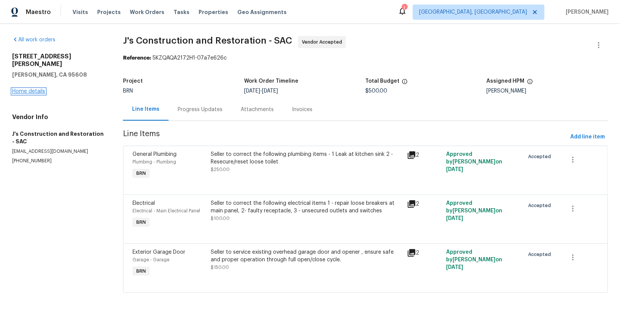
click at [27, 89] on link "Home details" at bounding box center [28, 91] width 33 height 5
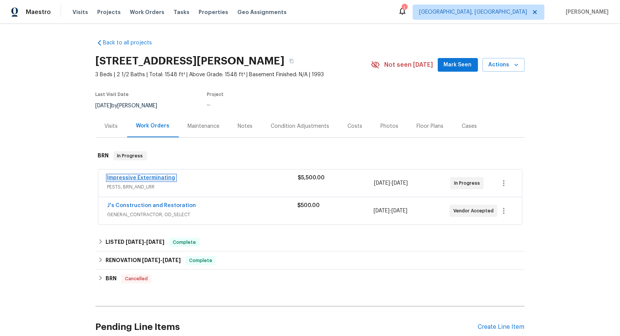
click at [144, 178] on link "Impressive Exterminating" at bounding box center [141, 177] width 68 height 5
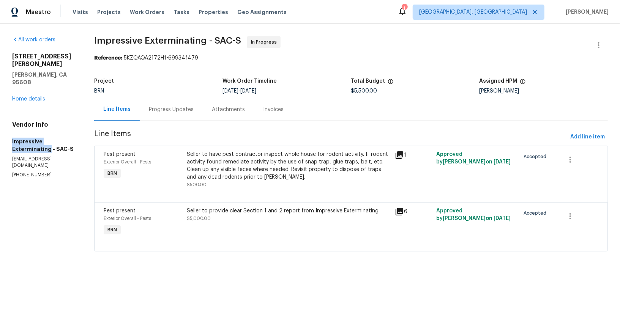
drag, startPoint x: 5, startPoint y: 128, endPoint x: 49, endPoint y: 135, distance: 44.3
click at [49, 135] on div "All work orders [STREET_ADDRESS][PERSON_NAME] Home details Vendor Info Impressi…" at bounding box center [310, 148] width 620 height 249
copy h5 "Impressive Exterminating"
click at [222, 229] on div "Seller to provide clear Section 1 and 2 report from Impressive Exterminating $5…" at bounding box center [289, 222] width 208 height 35
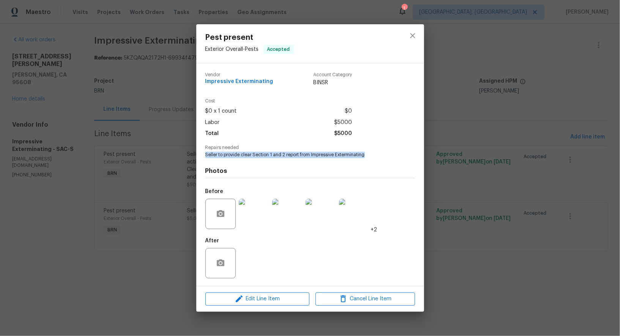
drag, startPoint x: 205, startPoint y: 155, endPoint x: 391, endPoint y: 157, distance: 185.3
click at [391, 157] on span "Seller to provide clear Section 1 and 2 report from Impressive Exterminating" at bounding box center [299, 155] width 189 height 6
copy span "Seller to provide clear Section 1 and 2 report from Impressive Exterminating"
click at [166, 167] on div "Pest present Exterior Overall - Pests Accepted Vendor Impressive Exterminating …" at bounding box center [310, 168] width 620 height 336
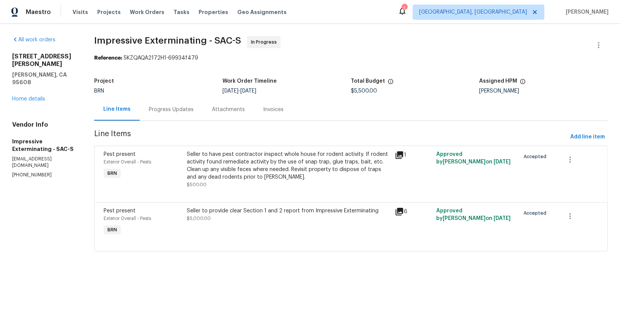
click at [213, 171] on div "Seller to have pest contractor inspect whole house for rodent activity. If rode…" at bounding box center [289, 166] width 204 height 30
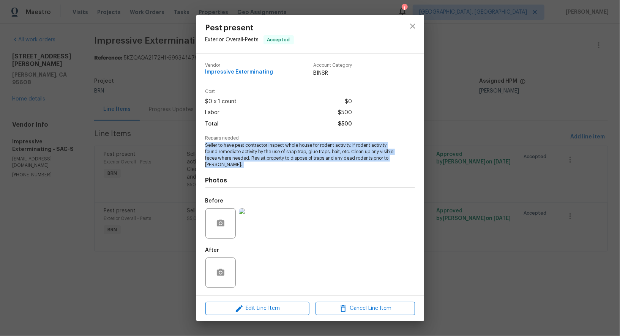
drag, startPoint x: 205, startPoint y: 148, endPoint x: 261, endPoint y: 169, distance: 59.0
click at [261, 169] on div "Vendor Impressive Exterminating Account Category BINSR Cost $0 x 1 count $0 Lab…" at bounding box center [310, 175] width 210 height 236
copy span "Seller to have pest contractor inspect whole house for rodent activity. If rode…"
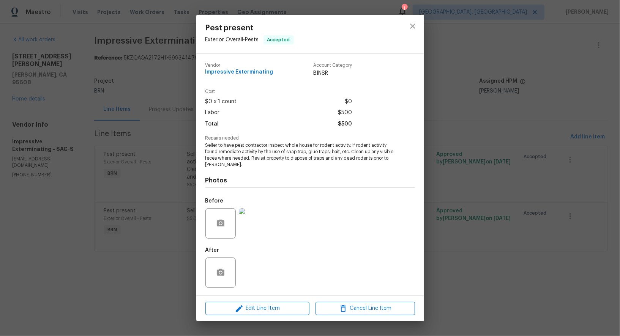
click at [161, 140] on div "Pest present Exterior Overall - Pests Accepted Vendor Impressive Exterminating …" at bounding box center [310, 168] width 620 height 336
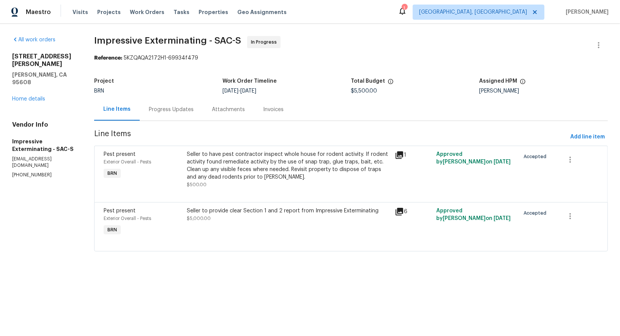
click at [172, 128] on section "Impressive Exterminating - SAC-S In Progress Reference: 5KZQAQA2172H1-69934f479…" at bounding box center [351, 148] width 514 height 225
click at [172, 123] on section "Impressive Exterminating - SAC-S In Progress Reference: 5KZQAQA2172H1-69934f479…" at bounding box center [351, 148] width 514 height 225
click at [172, 118] on div "Progress Updates" at bounding box center [171, 109] width 63 height 22
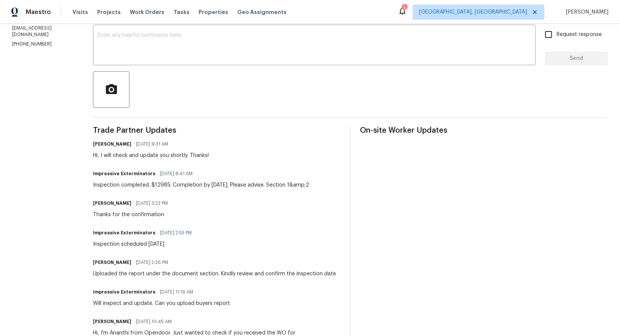
scroll to position [144, 0]
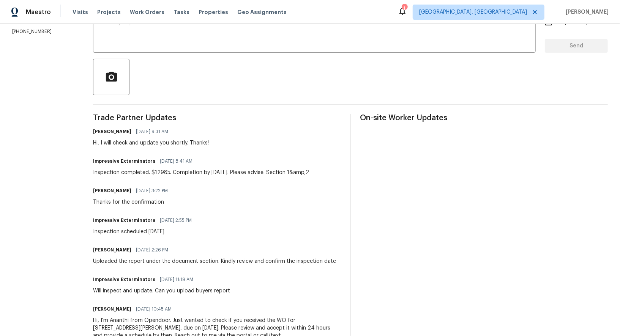
drag, startPoint x: 88, startPoint y: 171, endPoint x: 337, endPoint y: 175, distance: 249.1
click at [337, 175] on div "All work orders [STREET_ADDRESS][PERSON_NAME] Home details Vendor Info Impressi…" at bounding box center [310, 124] width 620 height 488
copy div "Inspection completed. $12985. Completion by [DATE]. Please advise. Section 1&am…"
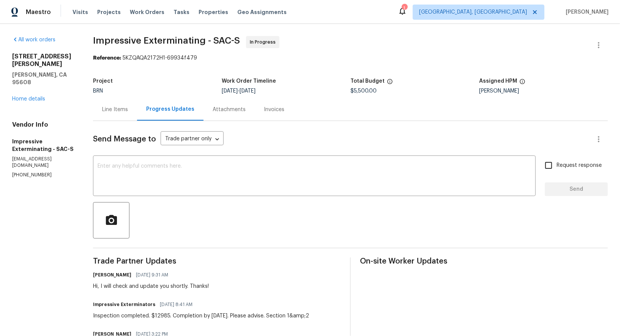
click at [109, 98] on div "Project BRN Work Order Timeline [DATE] - [DATE] Total Budget $5,500.00 Assigned…" at bounding box center [350, 86] width 515 height 24
click at [123, 105] on div "Line Items" at bounding box center [115, 109] width 44 height 22
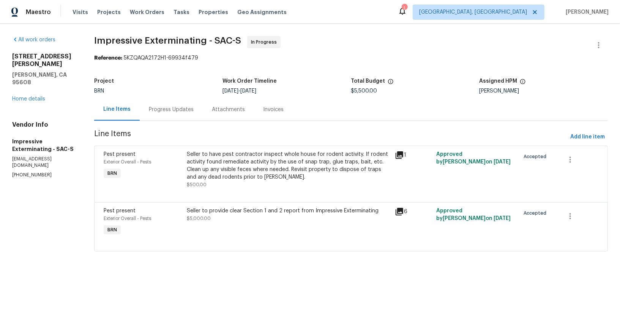
click at [174, 123] on section "Impressive Exterminating - SAC-S In Progress Reference: 5KZQAQA2172H1-69934f479…" at bounding box center [351, 148] width 514 height 225
click at [174, 101] on div "Progress Updates" at bounding box center [171, 109] width 63 height 22
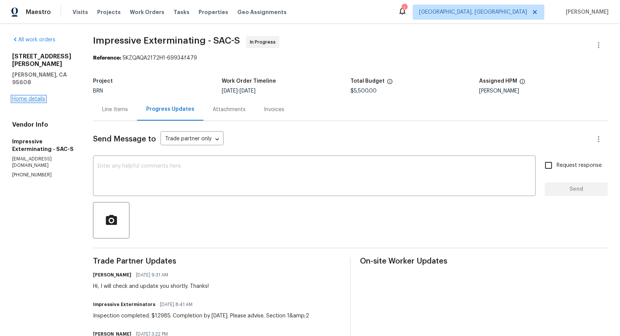
click at [37, 96] on link "Home details" at bounding box center [28, 98] width 33 height 5
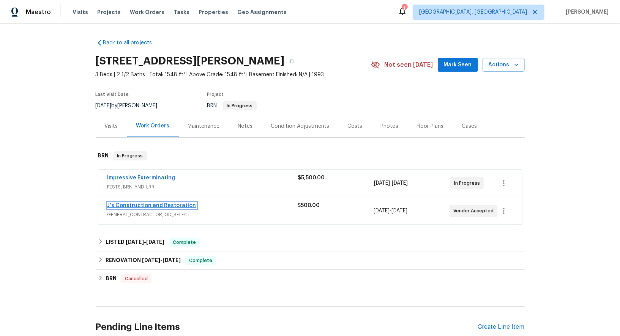
click at [144, 204] on link "J's Construction and Restoration" at bounding box center [151, 205] width 89 height 5
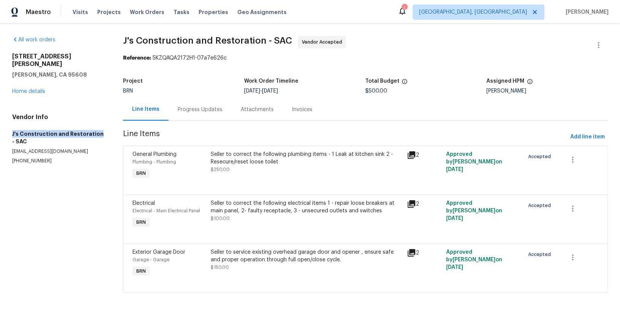
drag, startPoint x: 0, startPoint y: 123, endPoint x: 95, endPoint y: 128, distance: 94.7
click at [95, 128] on div "All work orders [STREET_ADDRESS][PERSON_NAME] Home details Vendor Info J's Cons…" at bounding box center [310, 169] width 620 height 291
copy h5 "J's Construction and Restoration"
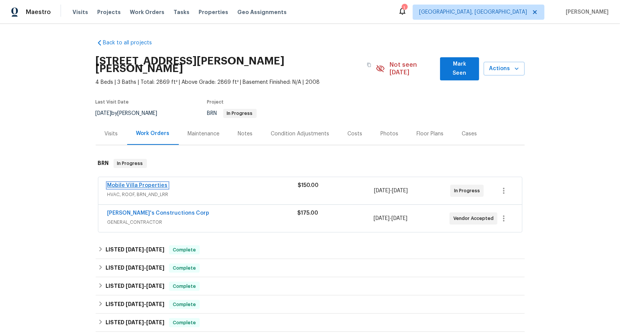
click at [136, 183] on link "Mobile Villa Properties" at bounding box center [137, 185] width 60 height 5
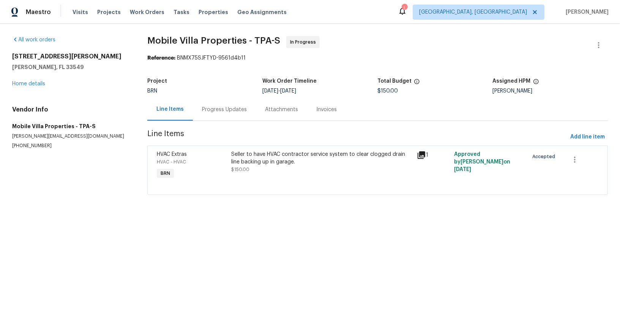
click at [204, 118] on div "Progress Updates" at bounding box center [224, 109] width 63 height 22
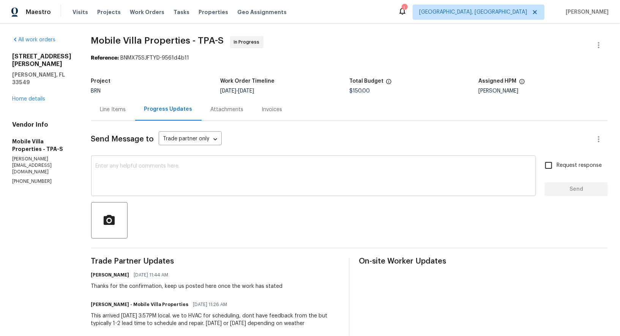
click at [193, 180] on textarea at bounding box center [314, 177] width 436 height 27
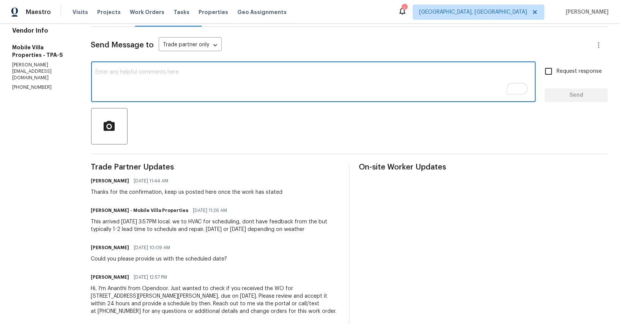
scroll to position [85, 0]
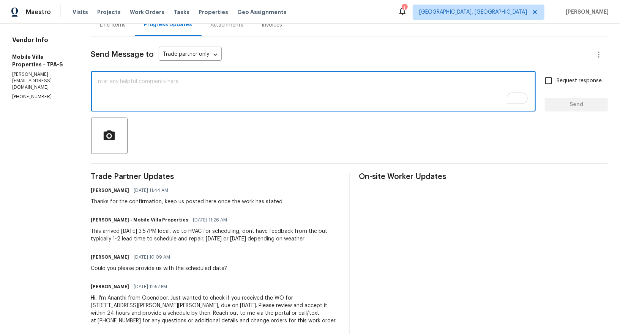
click at [224, 92] on textarea "To enrich screen reader interactions, please activate Accessibility in Grammarl…" at bounding box center [314, 92] width 436 height 27
click at [105, 84] on textarea "Hi, [PERSON_NAME]," at bounding box center [314, 92] width 436 height 27
click at [136, 87] on textarea "Hi [PERSON_NAME]," at bounding box center [314, 92] width 436 height 27
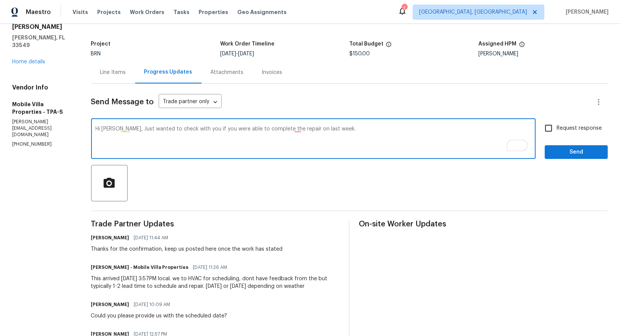
scroll to position [20, 0]
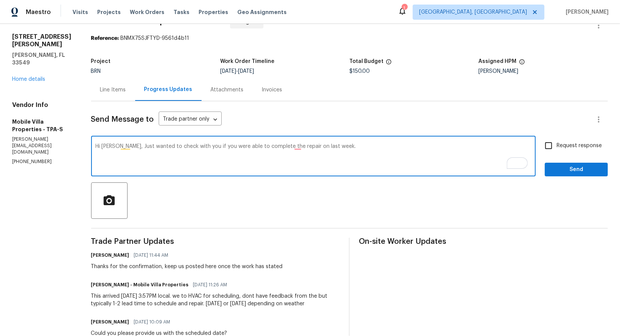
click at [295, 146] on textarea "Hi [PERSON_NAME], Just wanted to check with you if you were able to complete th…" at bounding box center [314, 157] width 436 height 27
click at [387, 154] on textarea "Hi [PERSON_NAME], Just wanted to check with you if you were able to complete th…" at bounding box center [314, 157] width 436 height 27
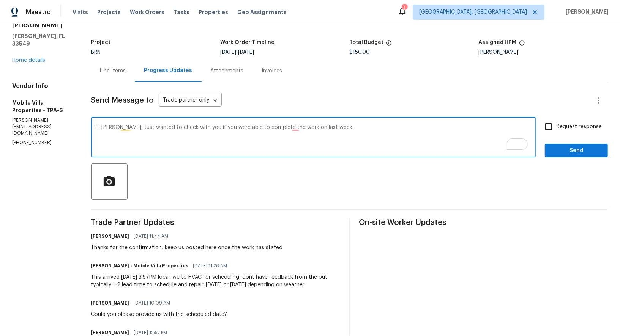
click at [297, 129] on textarea "Hi [PERSON_NAME], Just wanted to check with you if you were able to complete th…" at bounding box center [314, 138] width 436 height 27
type textarea "Hi [PERSON_NAME], Just wanted to check with you if you were able to complete th…"
click at [553, 126] on input "Request response" at bounding box center [549, 127] width 16 height 16
checkbox input "true"
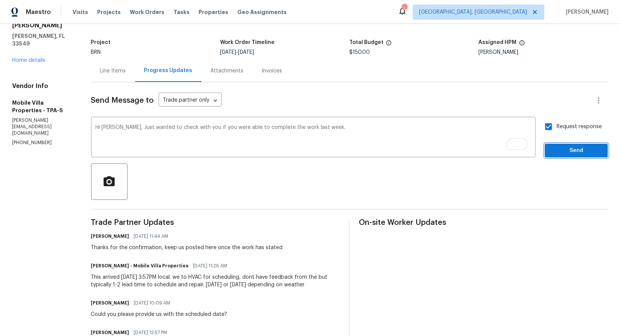
click at [561, 146] on span "Send" at bounding box center [576, 150] width 51 height 9
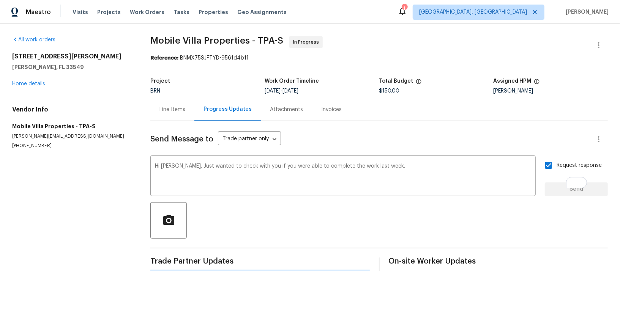
scroll to position [0, 0]
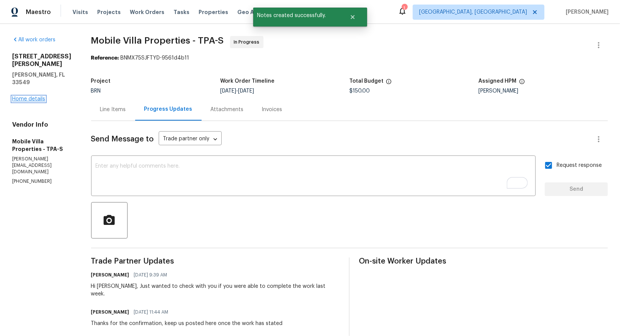
click at [33, 96] on link "Home details" at bounding box center [28, 98] width 33 height 5
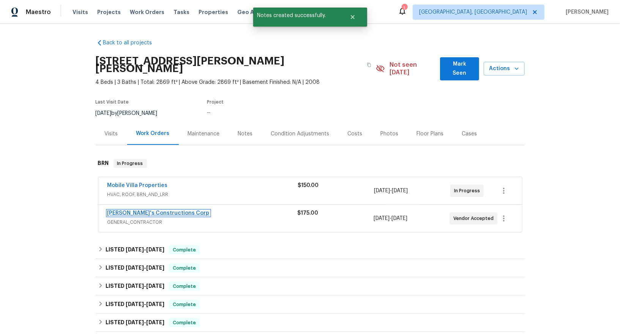
click at [148, 211] on link "[PERSON_NAME]'s Constructions Corp" at bounding box center [158, 213] width 102 height 5
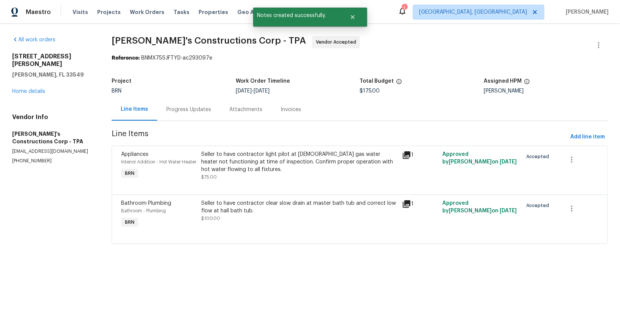
click at [174, 107] on div "Progress Updates" at bounding box center [188, 110] width 45 height 8
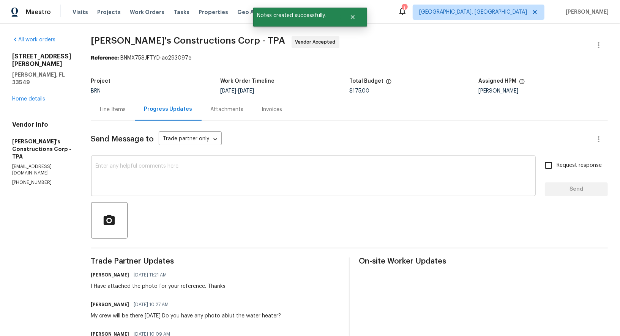
click at [198, 194] on div "x ​" at bounding box center [313, 177] width 445 height 39
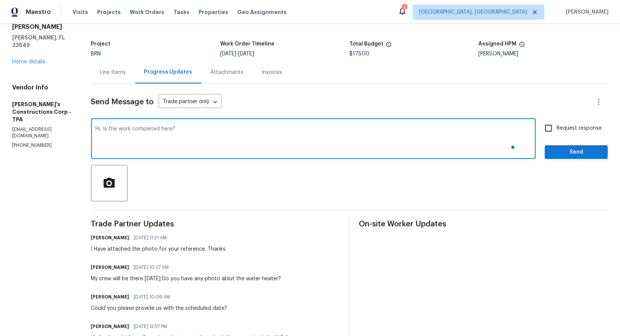
scroll to position [24, 0]
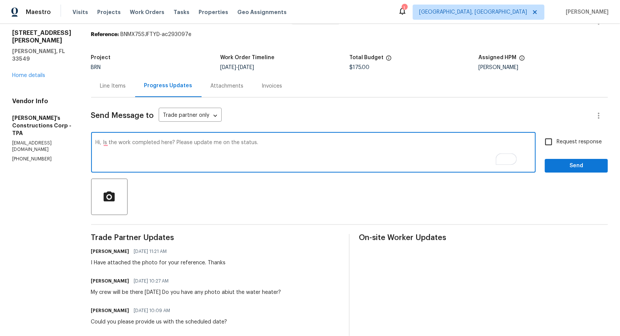
type textarea "Hi, Is the work completed here? Please update me on the status."
click at [546, 145] on input "Request response" at bounding box center [549, 142] width 16 height 16
checkbox input "true"
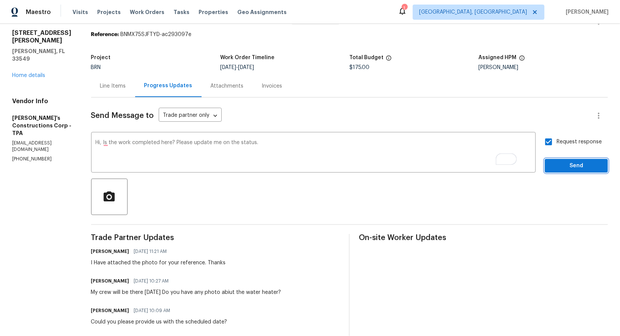
click at [557, 166] on span "Send" at bounding box center [576, 165] width 51 height 9
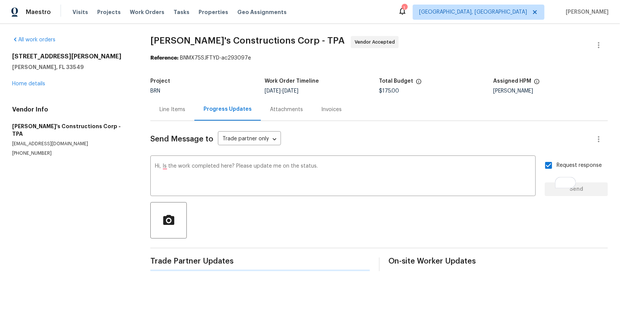
scroll to position [0, 0]
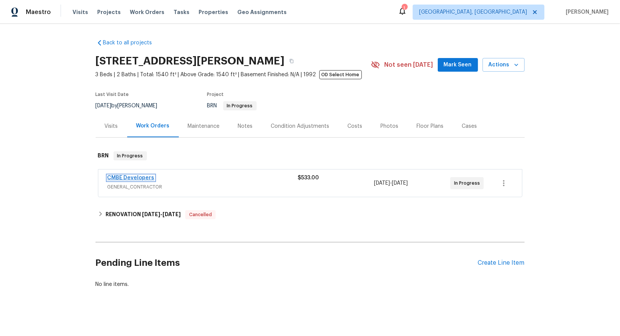
click at [138, 177] on link "CMBE Developers" at bounding box center [130, 177] width 47 height 5
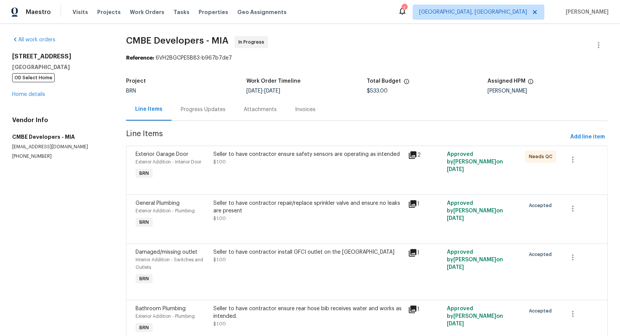
click at [193, 108] on div "Progress Updates" at bounding box center [203, 110] width 45 height 8
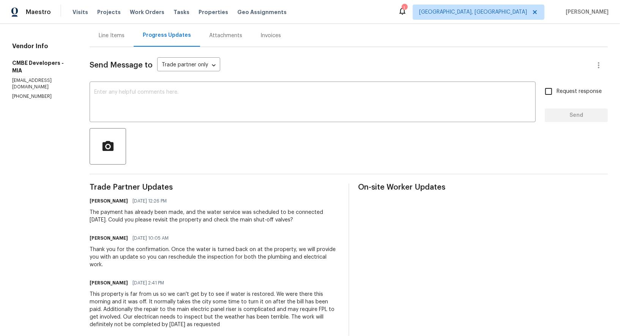
scroll to position [77, 0]
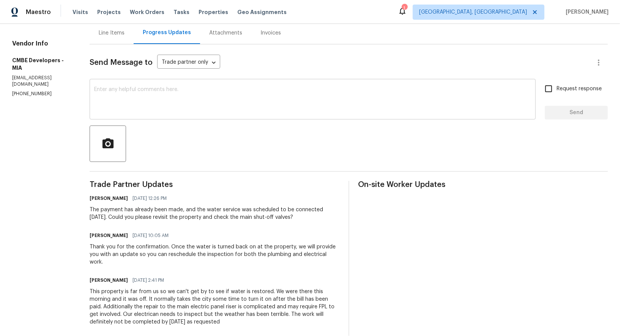
click at [162, 115] on div "x ​" at bounding box center [313, 100] width 446 height 39
drag, startPoint x: 264, startPoint y: 217, endPoint x: 317, endPoint y: 217, distance: 53.2
click at [317, 217] on div "The payment has already been made, and the water service was scheduled to be co…" at bounding box center [215, 213] width 250 height 15
drag, startPoint x: 262, startPoint y: 217, endPoint x: 290, endPoint y: 217, distance: 27.7
click at [290, 217] on div "The payment has already been made, and the water service was scheduled to be co…" at bounding box center [215, 213] width 250 height 15
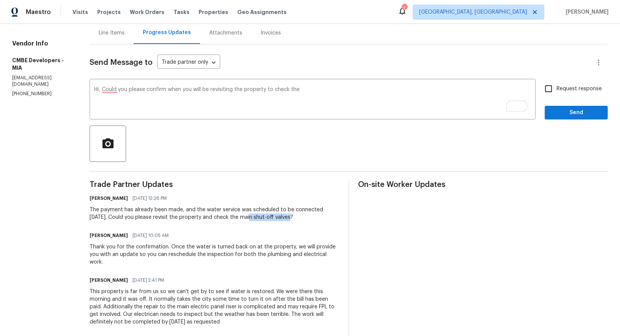
drag, startPoint x: 249, startPoint y: 217, endPoint x: 341, endPoint y: 217, distance: 92.3
copy div "main shut-off valves?"
click at [309, 92] on textarea "Hi, Could you please confirm when you will be revisiting the property to check …" at bounding box center [312, 100] width 437 height 27
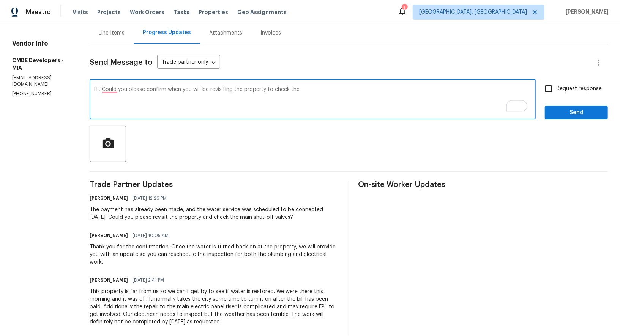
paste textarea "main shut-off valves?"
click at [116, 88] on textarea "Hi, Could you please confirm when you will be revisiting the property to check …" at bounding box center [312, 100] width 437 height 27
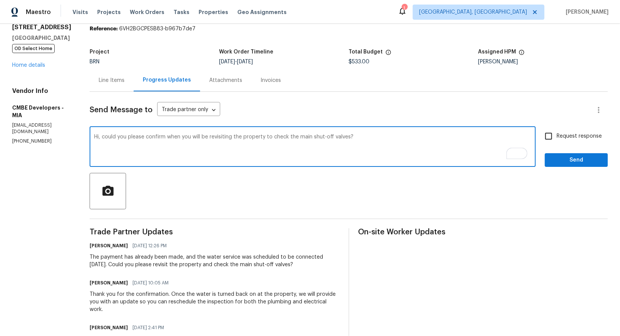
scroll to position [0, 0]
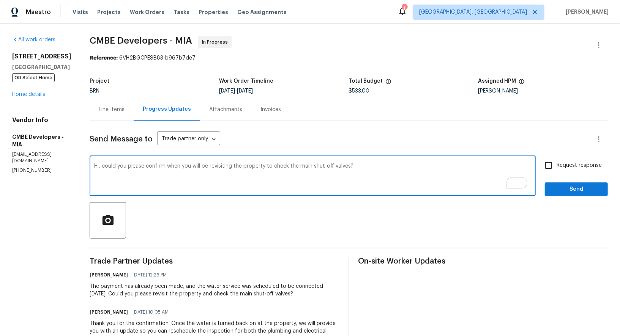
type textarea "Hi, could you please confirm when you will be revisiting the property to check …"
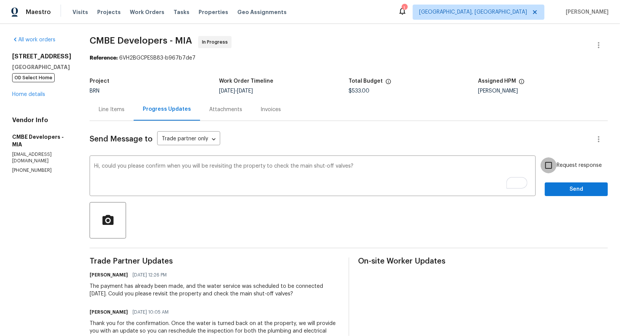
click at [548, 166] on input "Request response" at bounding box center [549, 166] width 16 height 16
checkbox input "true"
click at [559, 186] on span "Send" at bounding box center [576, 189] width 51 height 9
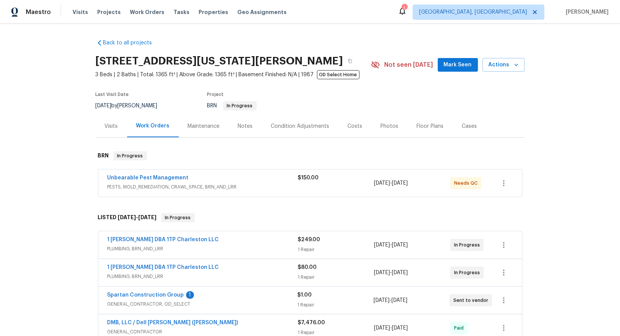
click at [157, 182] on div "Unbearable Pest Management" at bounding box center [202, 178] width 191 height 9
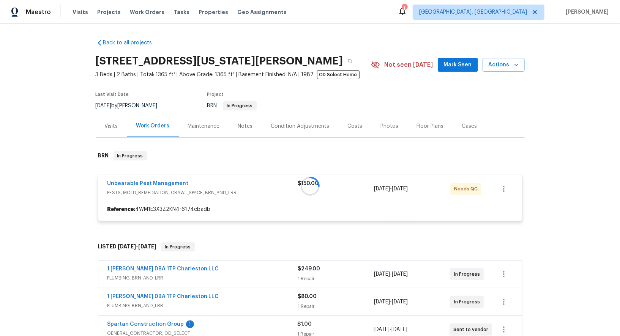
click at [157, 182] on div at bounding box center [310, 186] width 429 height 85
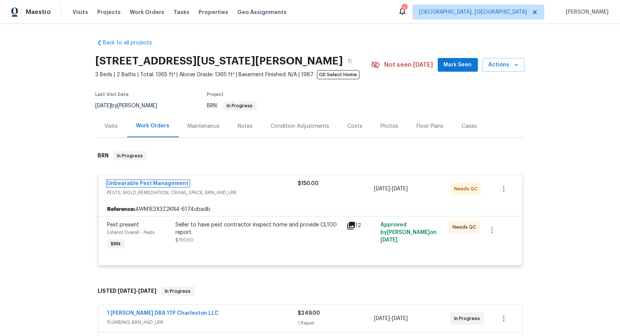
click at [157, 182] on link "Unbearable Pest Management" at bounding box center [147, 183] width 81 height 5
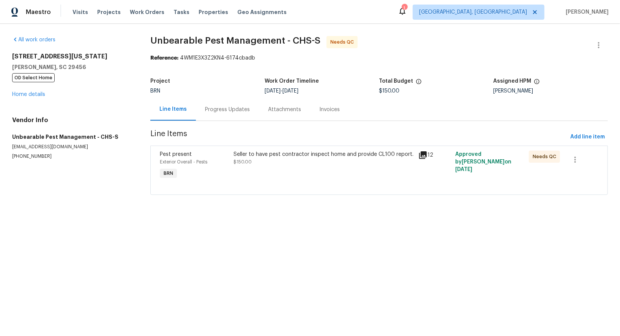
click at [210, 117] on div "Progress Updates" at bounding box center [227, 109] width 63 height 22
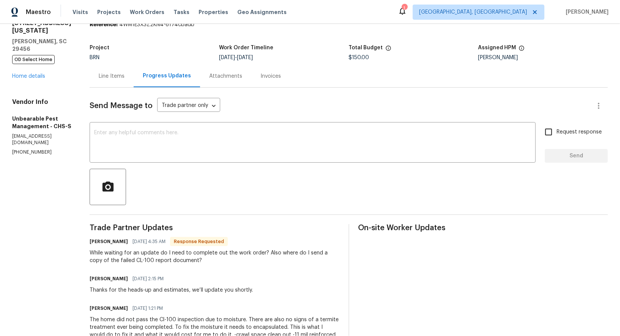
scroll to position [38, 0]
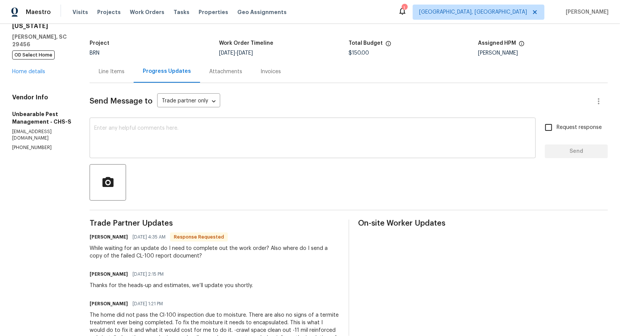
click at [186, 145] on textarea at bounding box center [312, 139] width 437 height 27
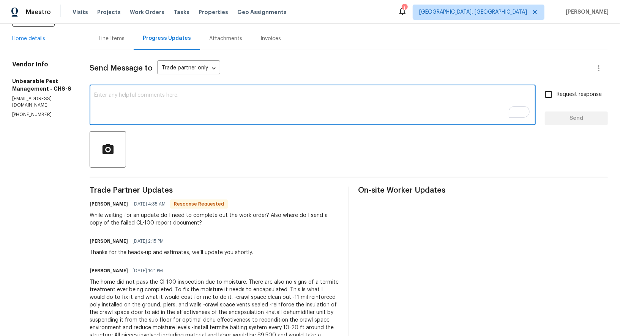
scroll to position [71, 0]
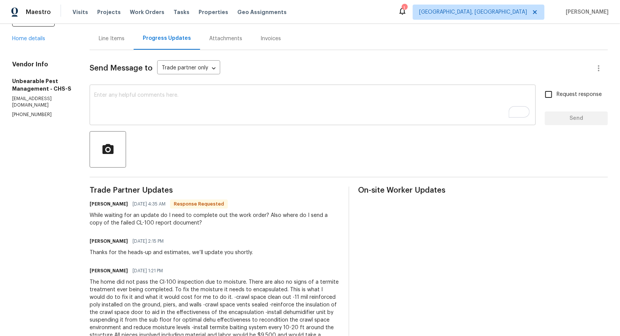
click at [171, 124] on div "x ​" at bounding box center [313, 106] width 446 height 39
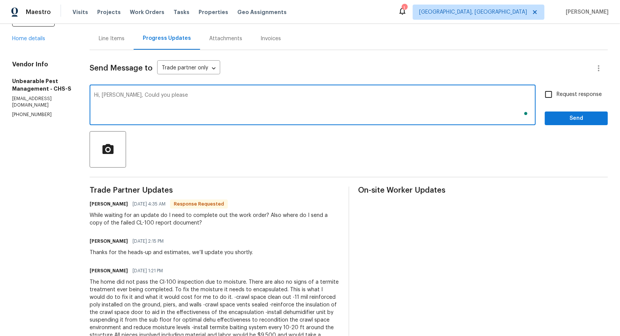
paste textarea "were active termites found? What are the moisture concerns and what were the le…"
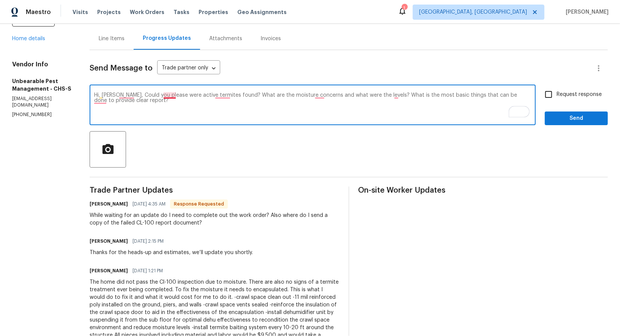
click at [166, 95] on textarea "Hi, [PERSON_NAME], Could you please were active termites found? What are the mo…" at bounding box center [312, 106] width 437 height 27
click at [199, 95] on textarea "Hi, [PERSON_NAME], Could you please let me know were active termites found? Wha…" at bounding box center [312, 106] width 437 height 27
click at [256, 96] on textarea "Hi, [PERSON_NAME], Could you please let me know where active termites found? Wh…" at bounding box center [312, 106] width 437 height 27
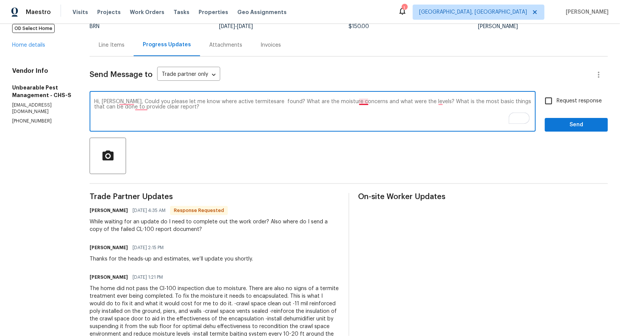
click at [364, 103] on textarea "Hi, [PERSON_NAME], Could you please let me know where active termitesare found?…" at bounding box center [312, 112] width 437 height 27
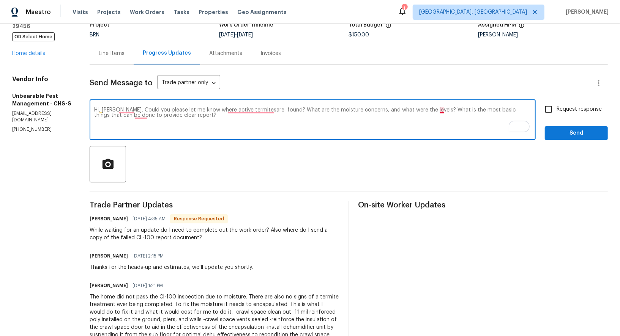
click at [443, 109] on textarea "Hi, [PERSON_NAME], Could you please let me know where active termitesare found?…" at bounding box center [312, 120] width 437 height 27
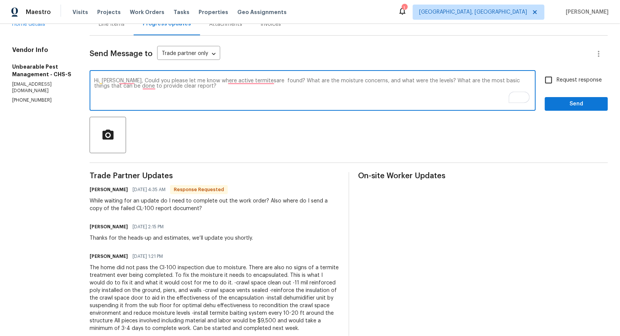
scroll to position [86, 0]
click at [150, 88] on textarea "Hi, [PERSON_NAME], Could you please let me know where active termitesare found?…" at bounding box center [312, 91] width 437 height 27
click at [196, 90] on textarea "Hi, [PERSON_NAME], Could you please let me know where active termitesare found?…" at bounding box center [312, 91] width 437 height 27
click at [257, 80] on textarea "Hi, [PERSON_NAME], Could you please let me know where active termitesare found?…" at bounding box center [312, 91] width 437 height 27
click at [177, 87] on textarea "Hi, [PERSON_NAME], Could you please let me know where active termites are found…" at bounding box center [312, 91] width 437 height 27
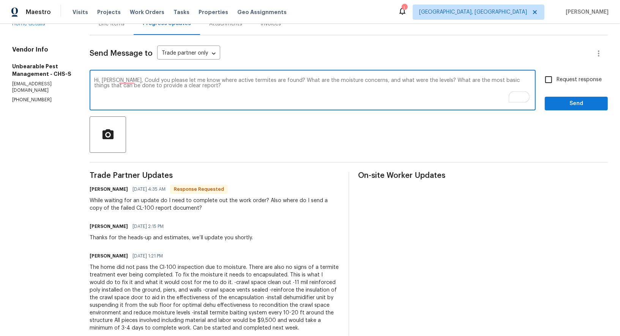
click at [188, 87] on textarea "Hi, [PERSON_NAME], Could you please let me know where active termites are found…" at bounding box center [312, 91] width 437 height 27
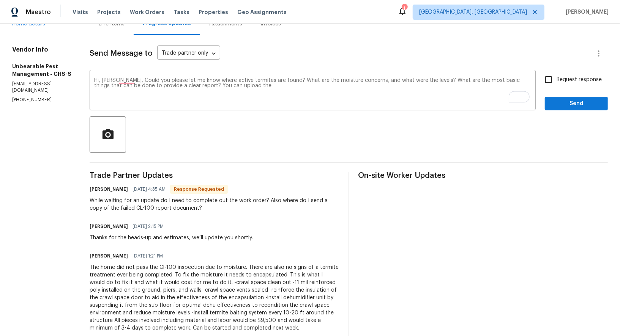
drag, startPoint x: 121, startPoint y: 207, endPoint x: 155, endPoint y: 208, distance: 33.9
click at [155, 208] on div "While waiting for an update do I need to complete out the work order? Also wher…" at bounding box center [215, 204] width 250 height 15
drag, startPoint x: 158, startPoint y: 208, endPoint x: 121, endPoint y: 208, distance: 36.5
click at [121, 208] on div "While waiting for an update do I need to complete out the work order? Also wher…" at bounding box center [215, 204] width 250 height 15
copy div "CL-100 report"
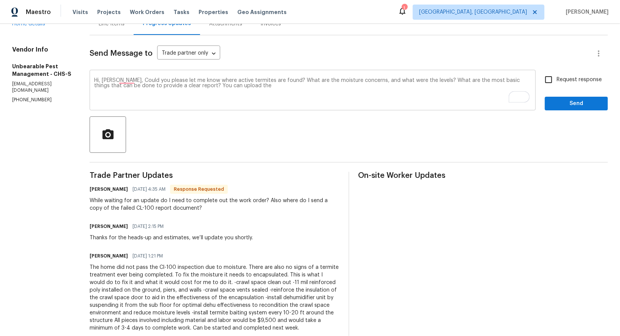
click at [243, 88] on textarea "Hi, [PERSON_NAME], Could you please let me know where active termites are found…" at bounding box center [312, 91] width 437 height 27
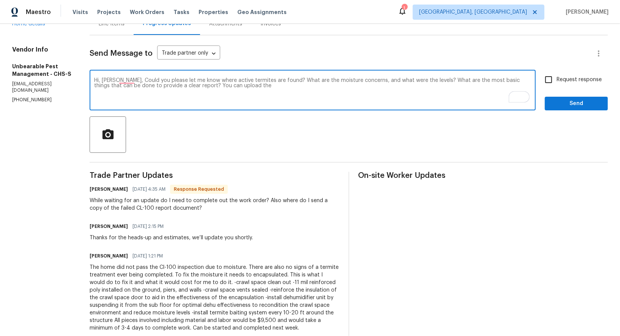
paste textarea "CL-100 report"
type textarea "Hi, [PERSON_NAME], Could you please let me know where active termites are found…"
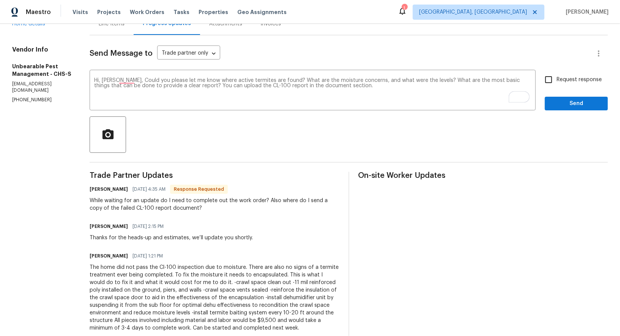
click at [562, 86] on label "Request response" at bounding box center [571, 80] width 61 height 16
click at [557, 86] on input "Request response" at bounding box center [549, 80] width 16 height 16
checkbox input "true"
click at [561, 107] on span "Send" at bounding box center [576, 103] width 51 height 9
